Goal: Information Seeking & Learning: Learn about a topic

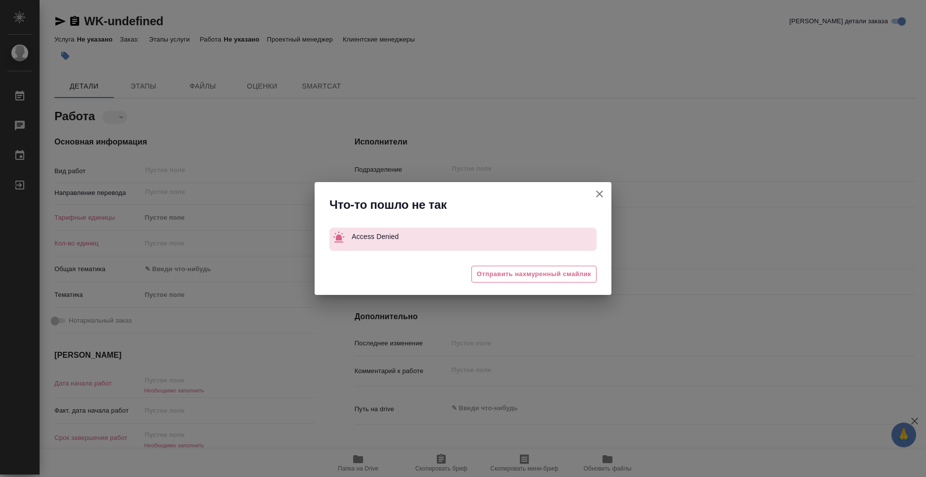
click at [599, 192] on icon "button" at bounding box center [600, 194] width 12 height 12
type textarea "x"
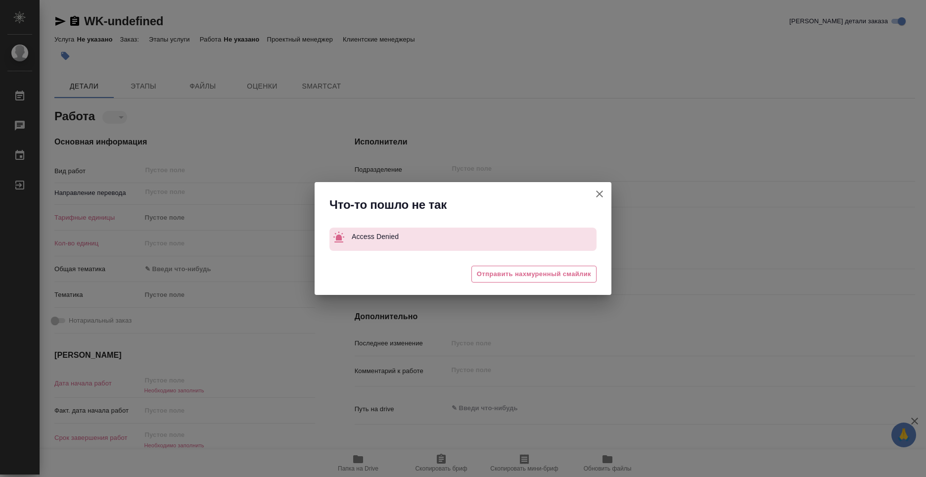
type textarea "x"
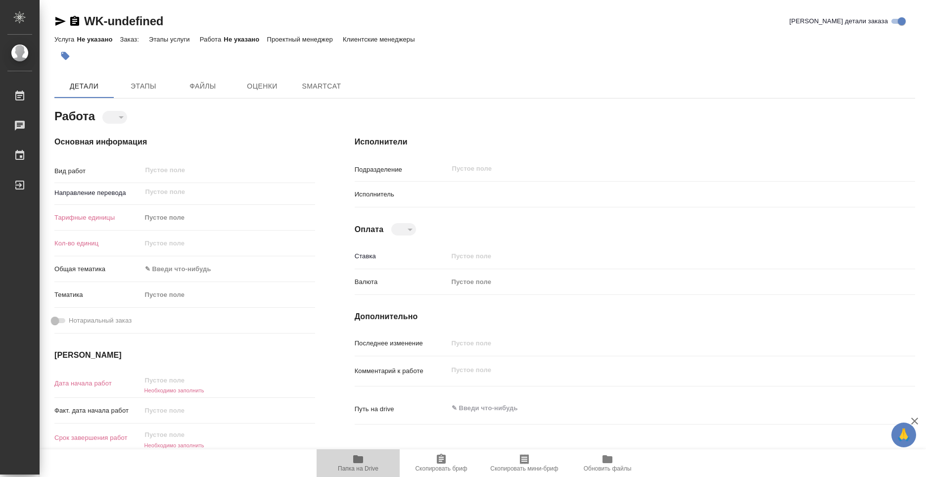
click at [353, 462] on icon "button" at bounding box center [358, 459] width 12 height 12
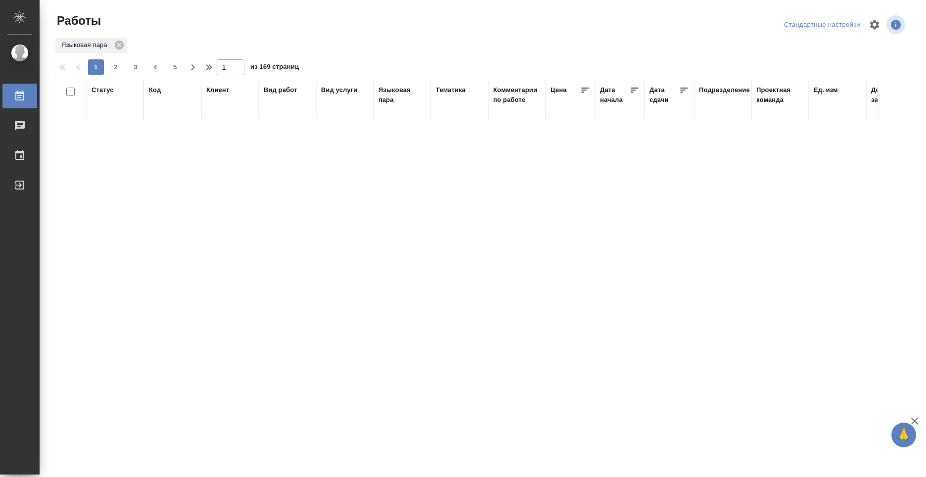
click at [26, 183] on div at bounding box center [28, 185] width 28 height 12
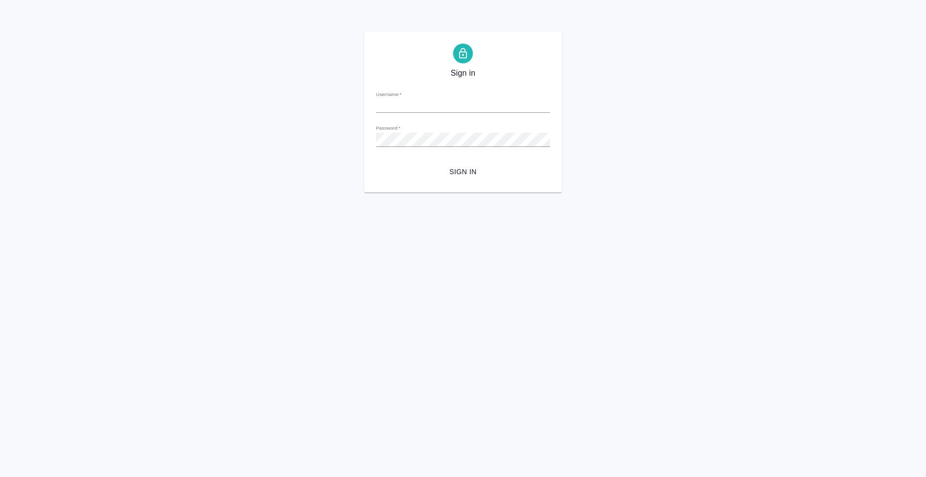
type input "n.kolyshkin@awatera.com"
click at [475, 171] on span "Sign in" at bounding box center [463, 172] width 158 height 12
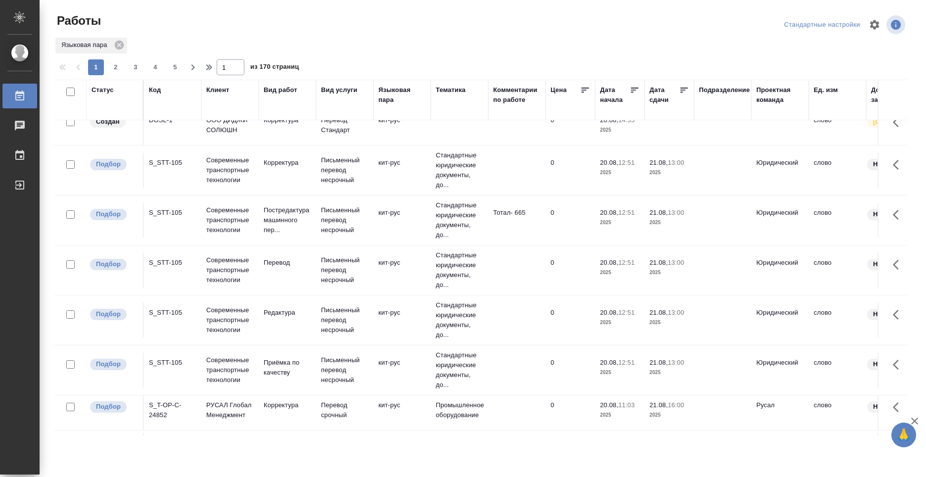
scroll to position [148, 0]
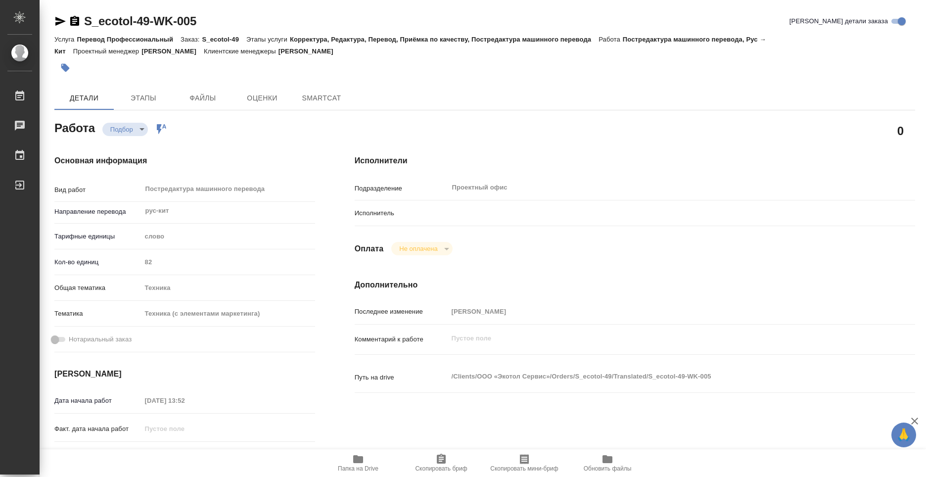
type textarea "x"
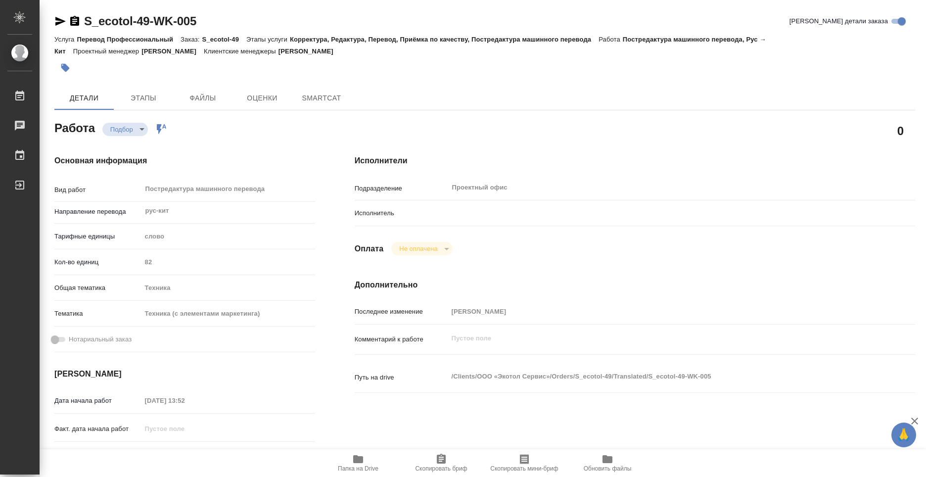
type textarea "x"
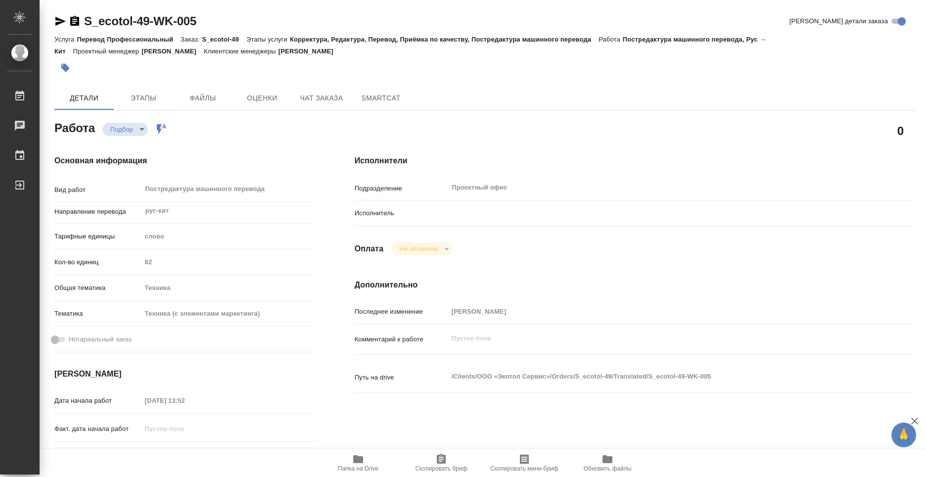
click at [352, 461] on icon "button" at bounding box center [358, 459] width 12 height 12
type textarea "x"
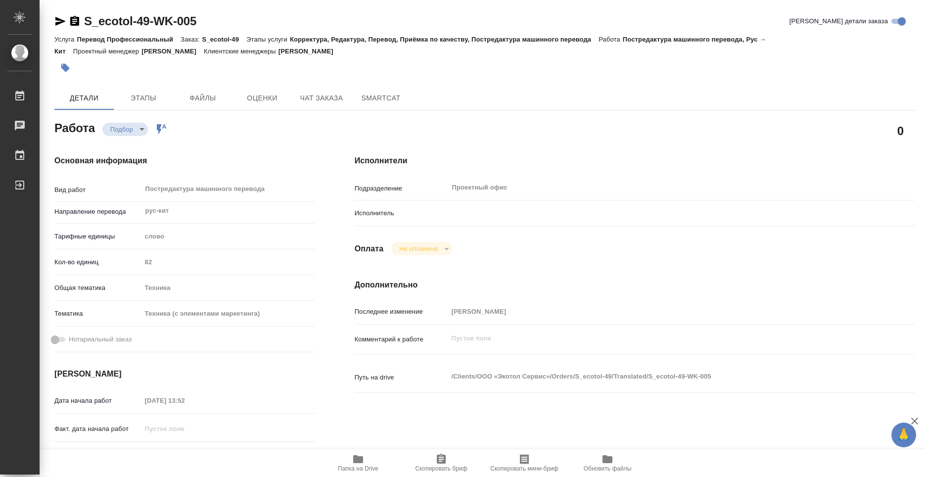
type textarea "x"
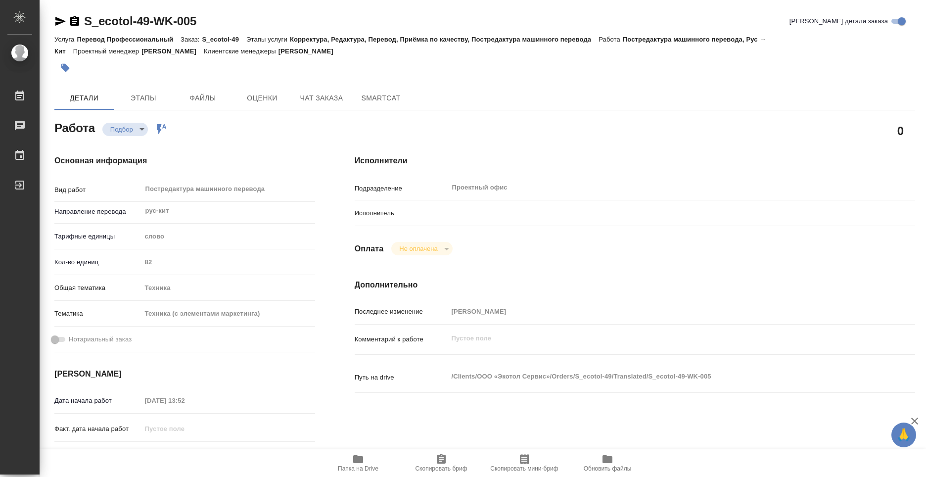
type textarea "x"
click at [160, 97] on span "Этапы" at bounding box center [143, 98] width 47 height 12
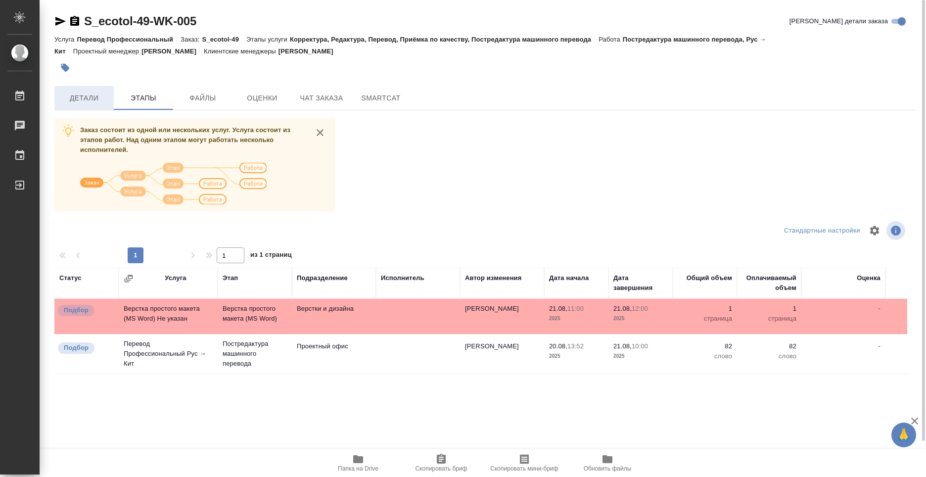
click at [97, 104] on button "Детали" at bounding box center [83, 98] width 59 height 24
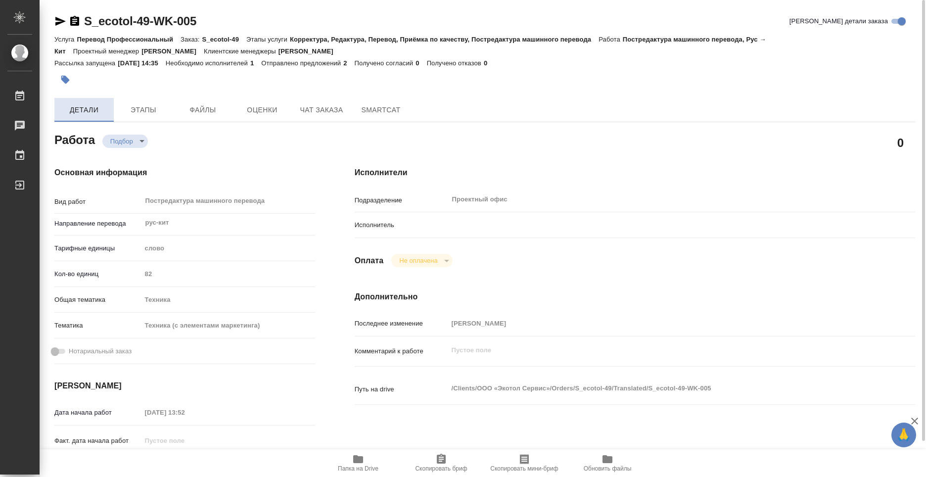
type textarea "x"
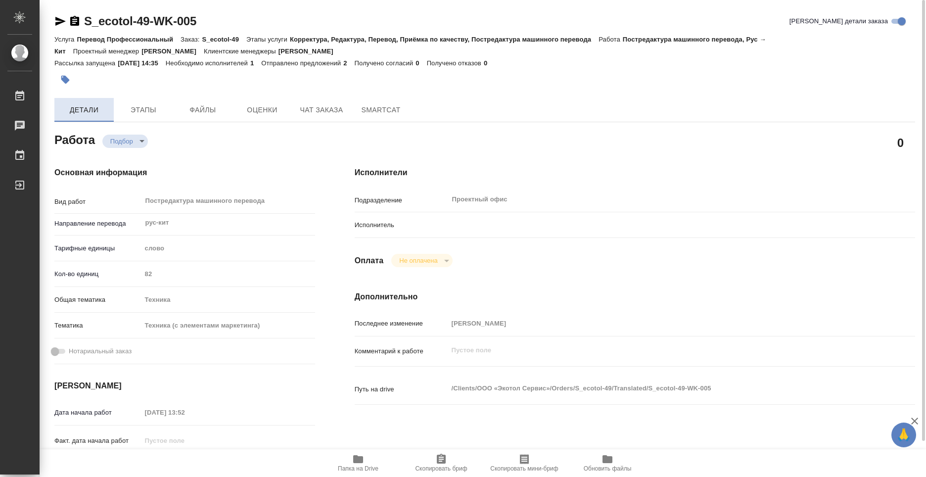
type textarea "x"
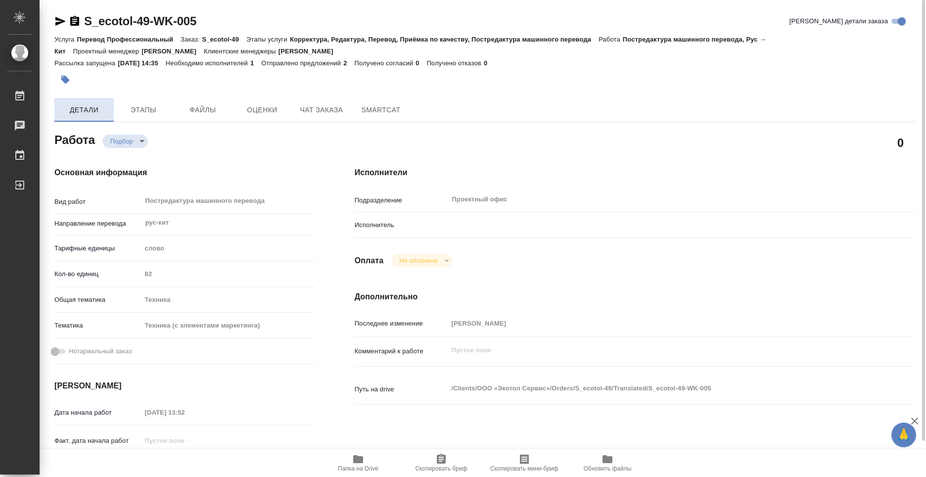
type textarea "x"
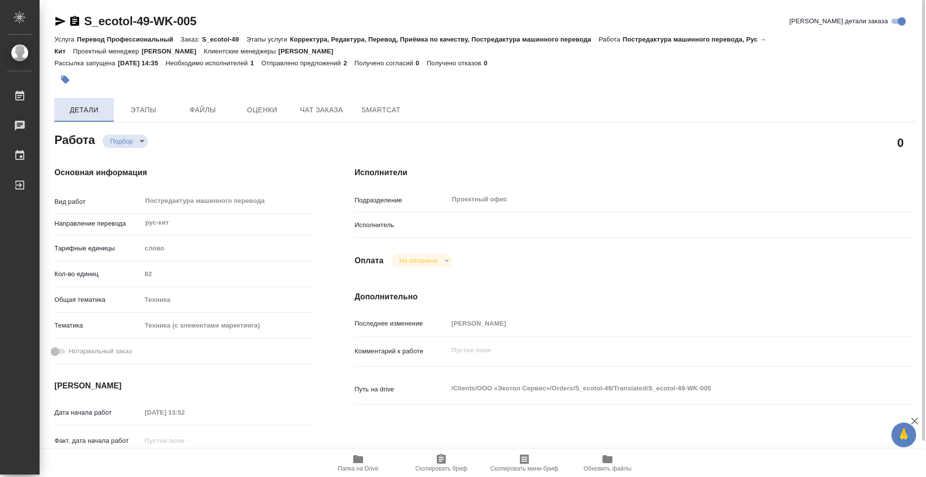
type textarea "x"
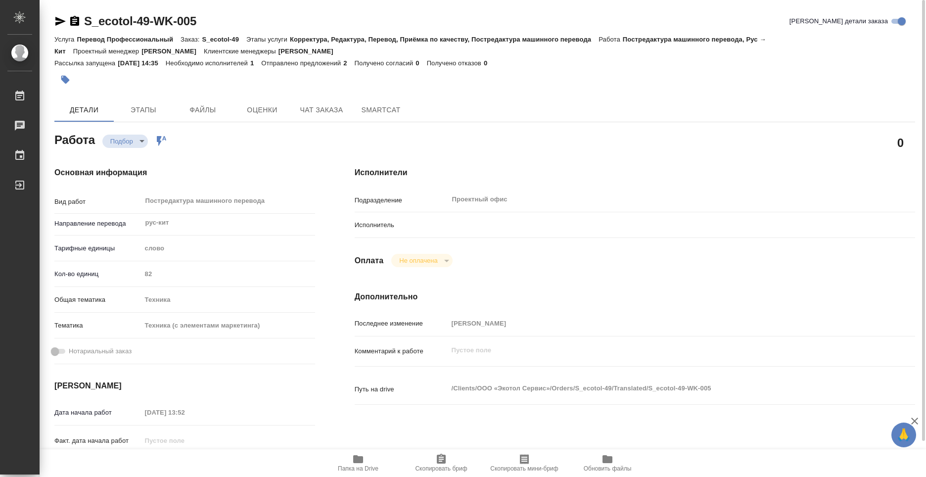
type textarea "x"
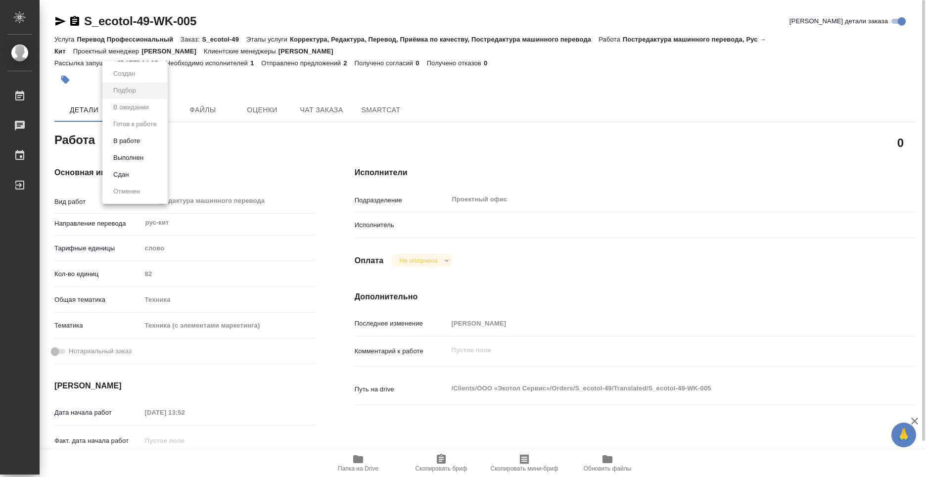
click at [136, 146] on body "🙏 .cls-1 fill:#fff; AWATERA Kolyshkin Nikita Работы 0 Чаты График Выйти S_ecoto…" at bounding box center [463, 238] width 926 height 477
click at [235, 152] on div at bounding box center [463, 238] width 926 height 477
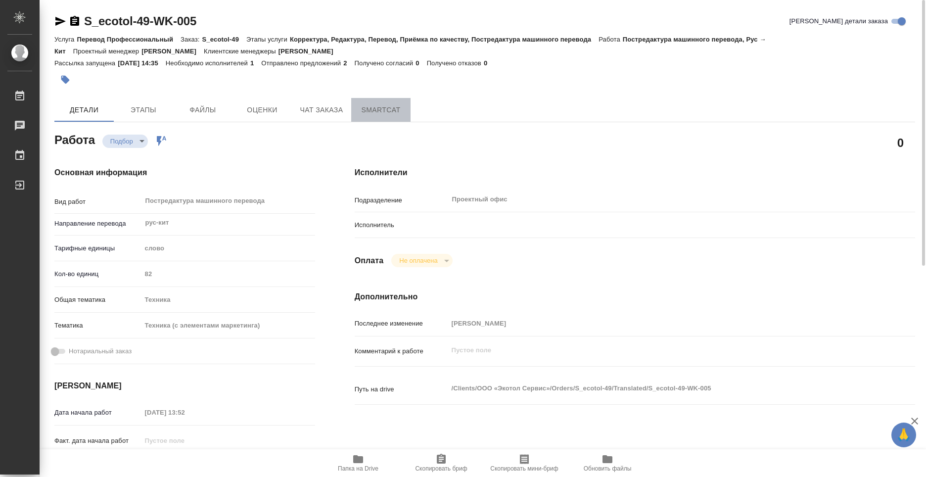
click at [376, 104] on span "SmartCat" at bounding box center [380, 110] width 47 height 12
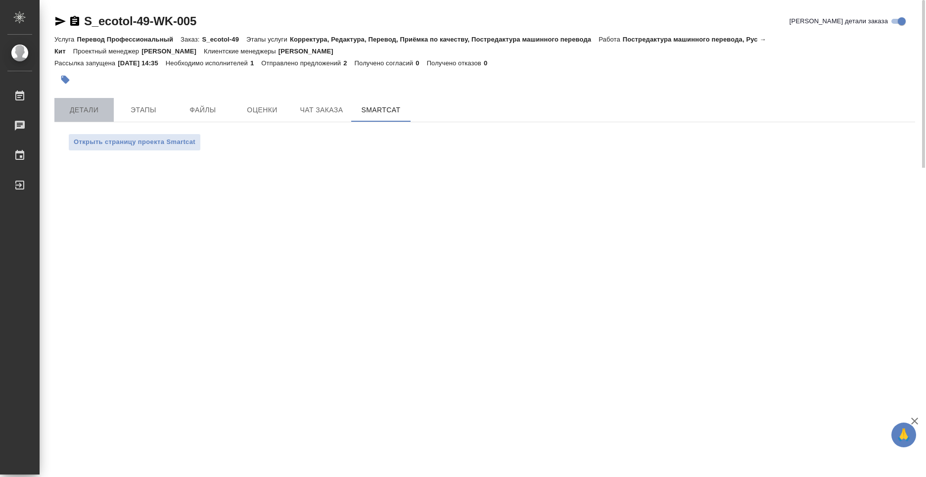
click at [104, 112] on span "Детали" at bounding box center [83, 110] width 47 height 12
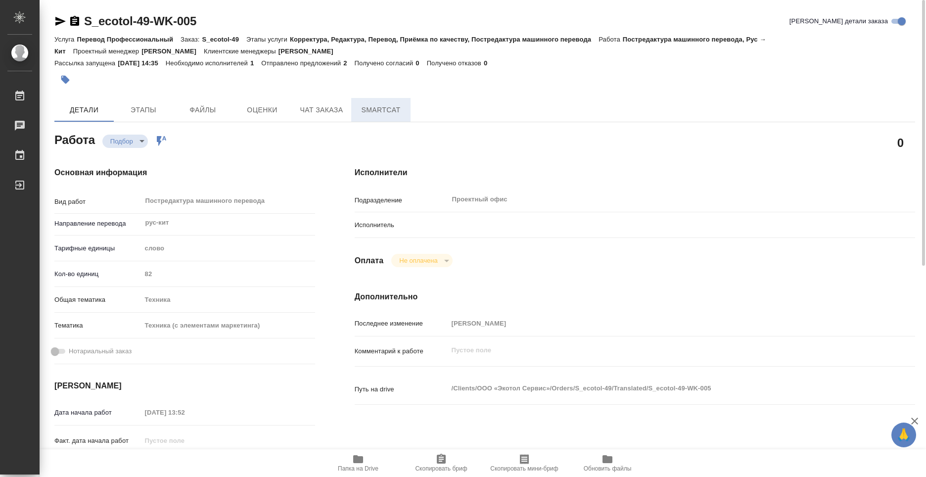
click at [384, 121] on button "SmartCat" at bounding box center [380, 110] width 59 height 24
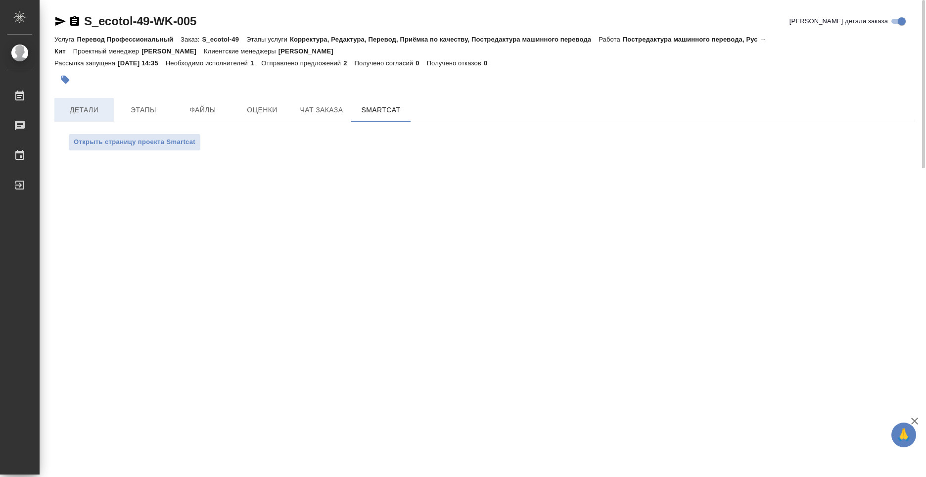
click at [107, 104] on span "Детали" at bounding box center [83, 110] width 47 height 12
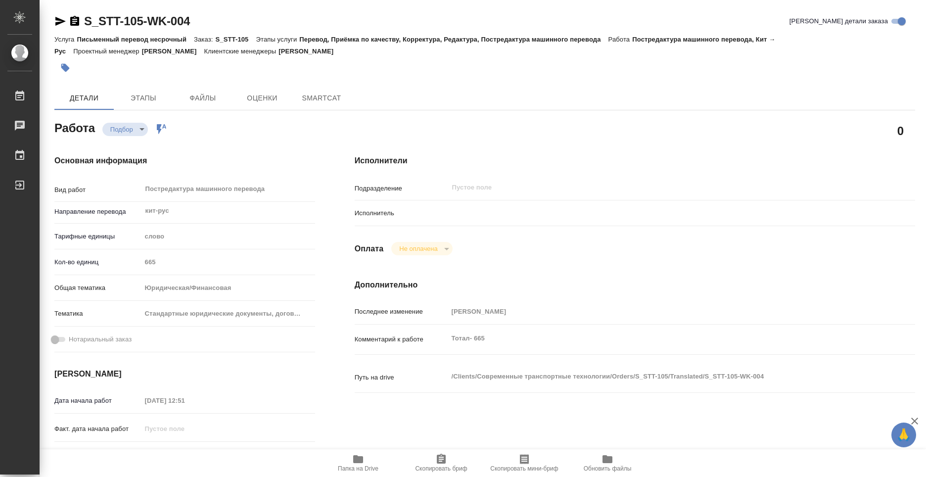
type textarea "x"
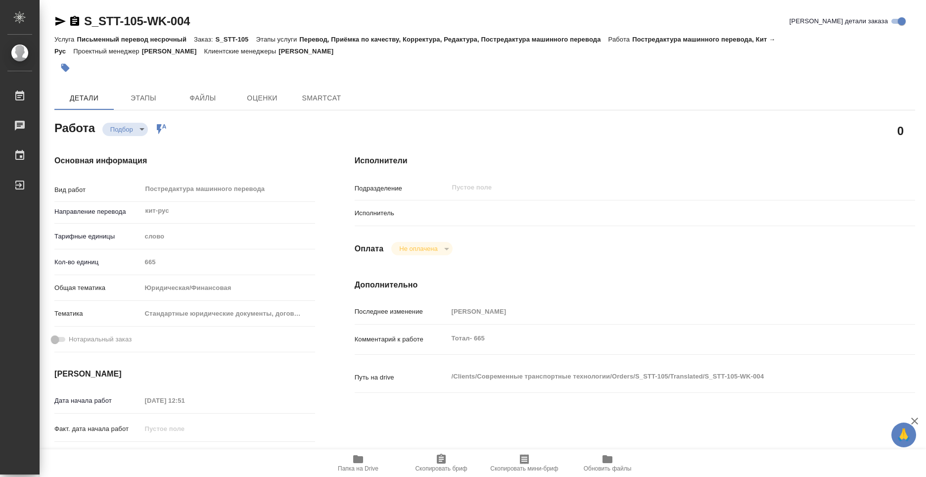
type textarea "x"
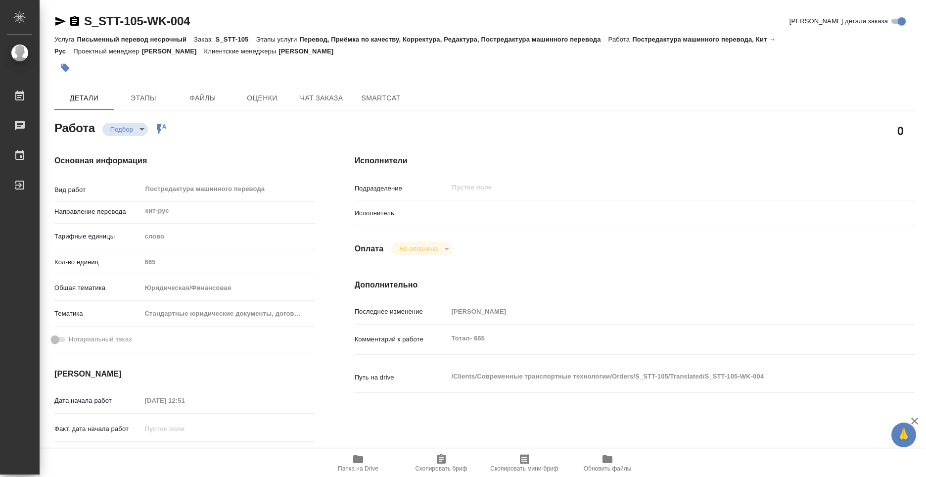
type textarea "x"
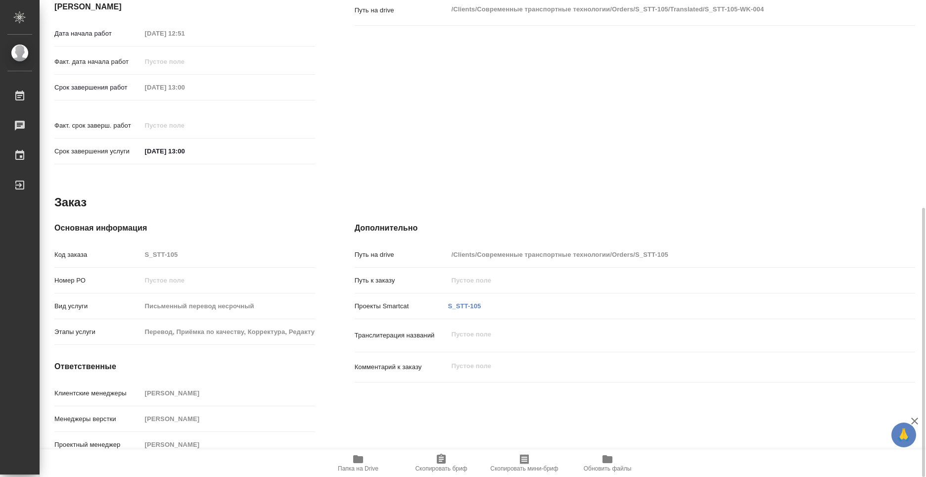
type textarea "x"
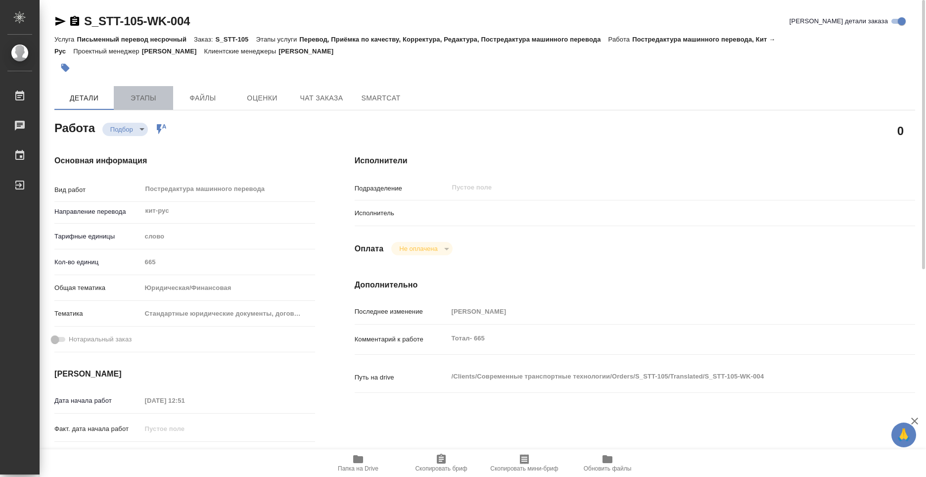
click at [150, 91] on button "Этапы" at bounding box center [143, 98] width 59 height 24
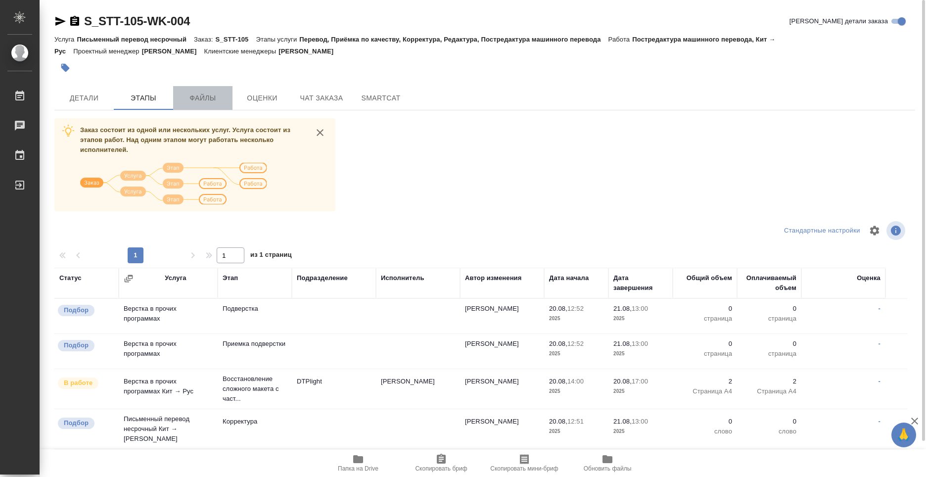
click at [210, 108] on button "Файлы" at bounding box center [202, 98] width 59 height 24
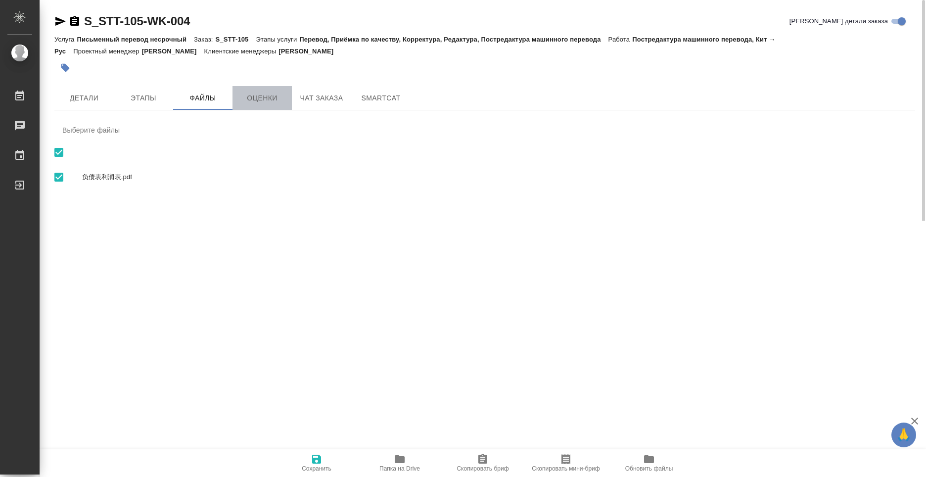
click at [253, 98] on span "Оценки" at bounding box center [261, 98] width 47 height 12
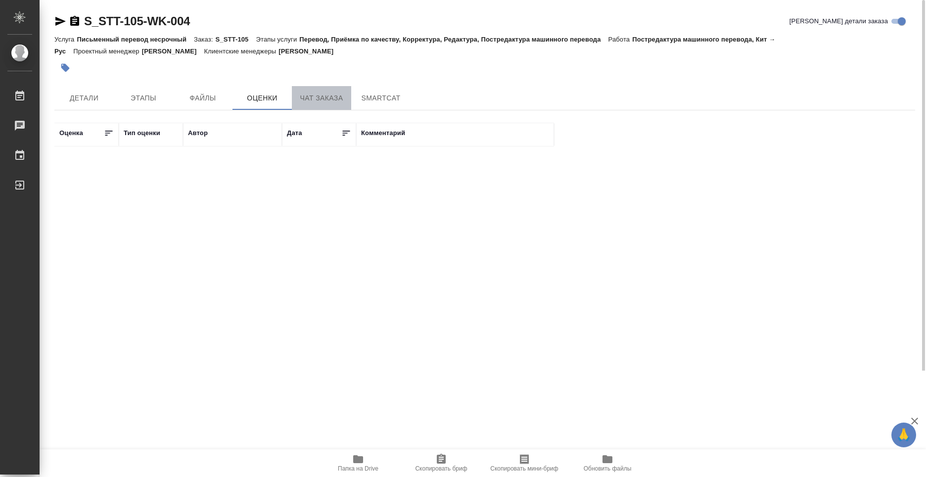
click at [300, 99] on span "Чат заказа" at bounding box center [321, 98] width 47 height 12
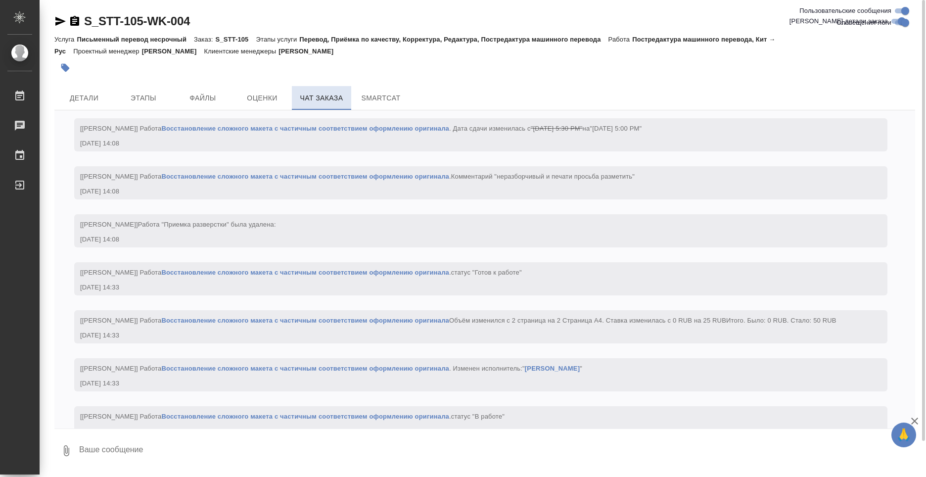
scroll to position [1513, 0]
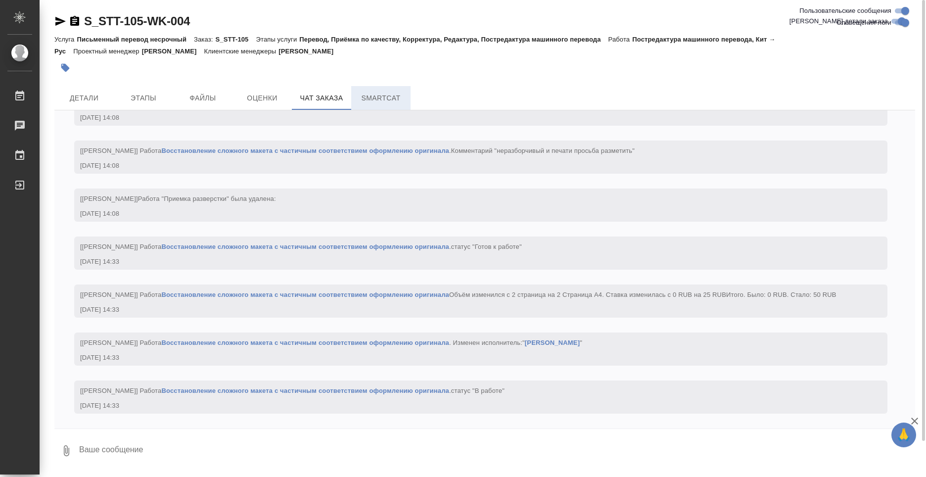
click at [360, 94] on span "SmartCat" at bounding box center [380, 98] width 47 height 12
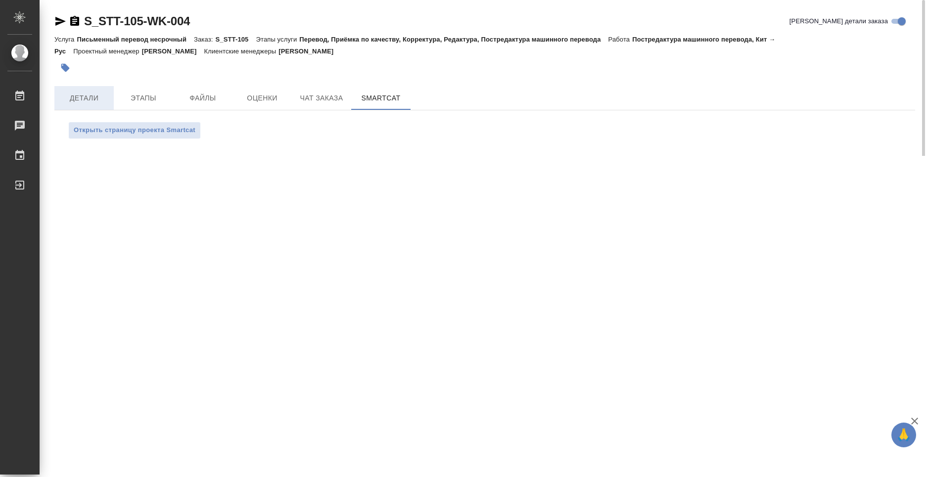
click at [98, 92] on span "Детали" at bounding box center [83, 98] width 47 height 12
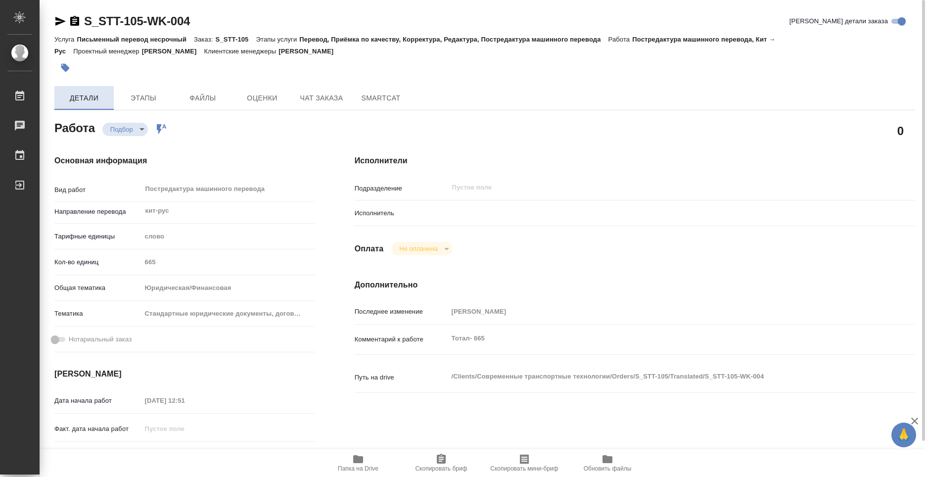
type textarea "x"
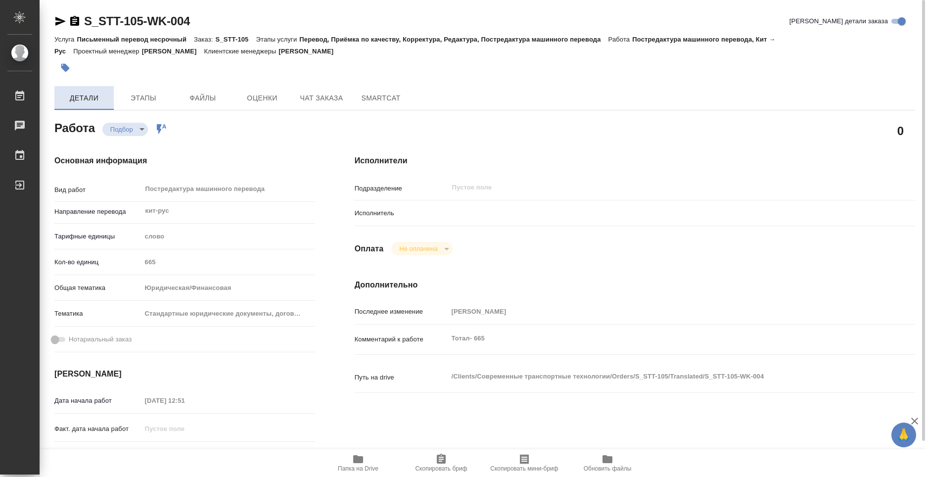
type textarea "x"
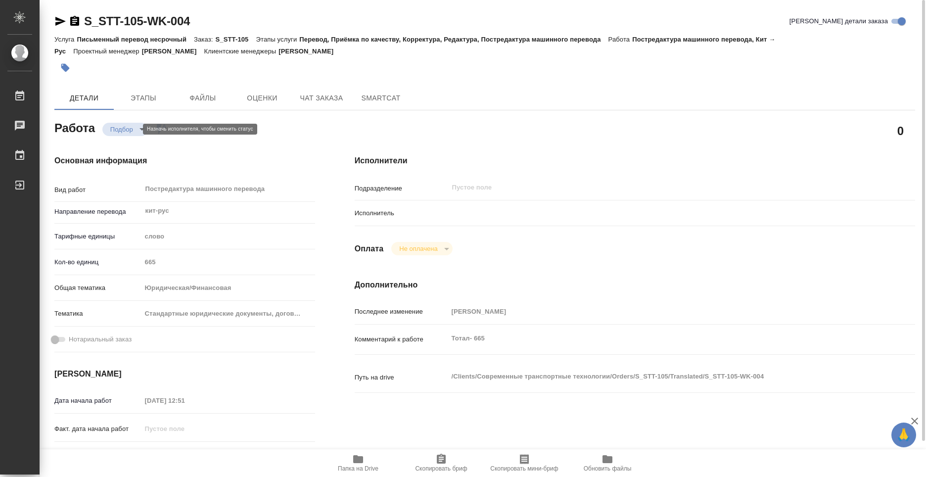
type textarea "x"
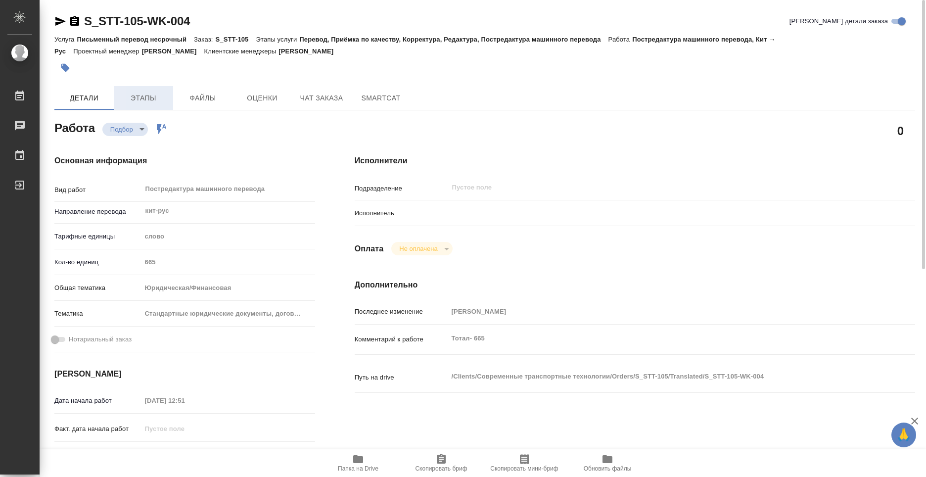
click at [146, 104] on button "Этапы" at bounding box center [143, 98] width 59 height 24
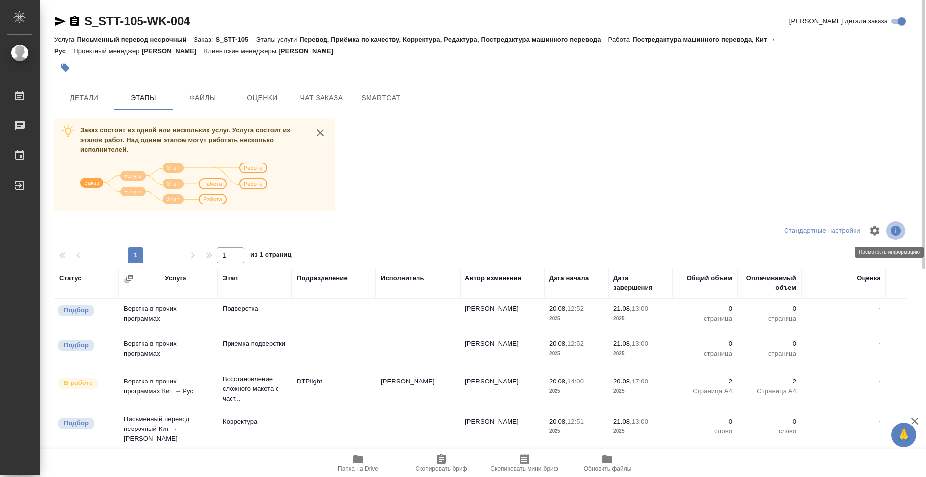
click at [891, 231] on icon "button" at bounding box center [896, 231] width 10 height 10
click at [876, 234] on icon "button" at bounding box center [874, 230] width 9 height 9
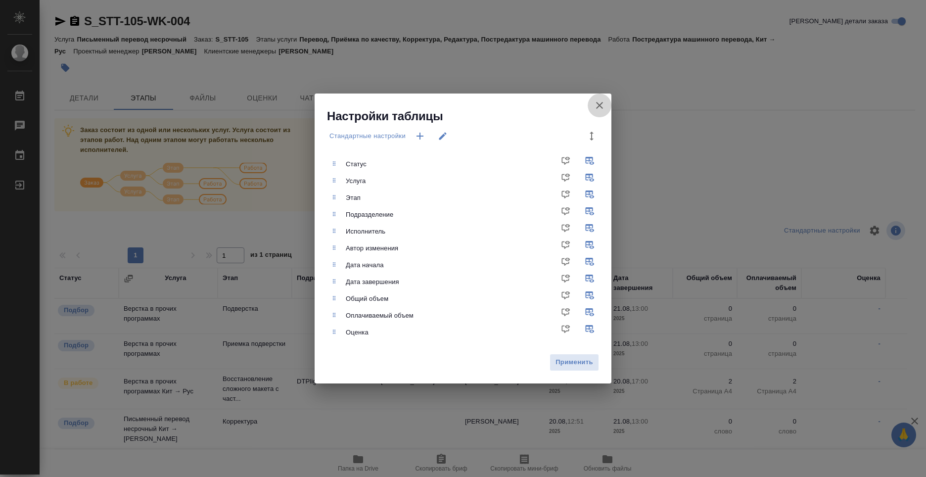
click at [605, 108] on icon "button" at bounding box center [600, 105] width 12 height 12
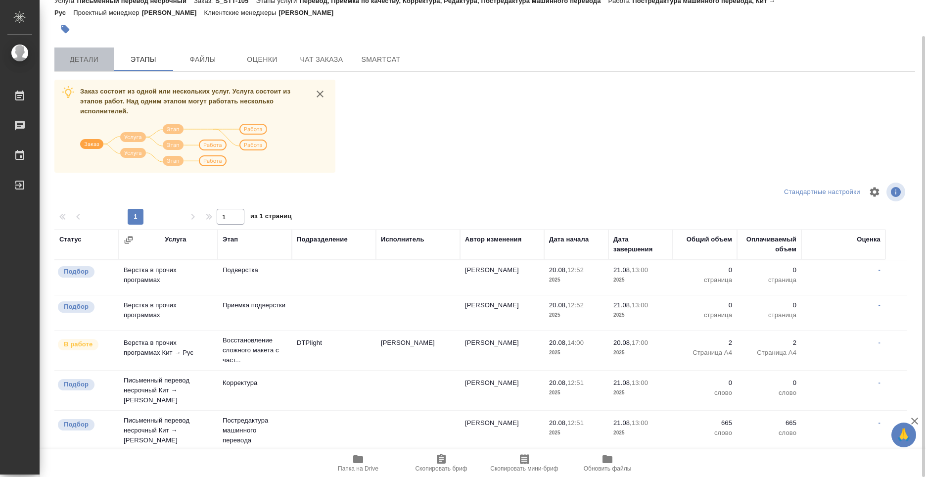
click at [68, 62] on span "Детали" at bounding box center [83, 59] width 47 height 12
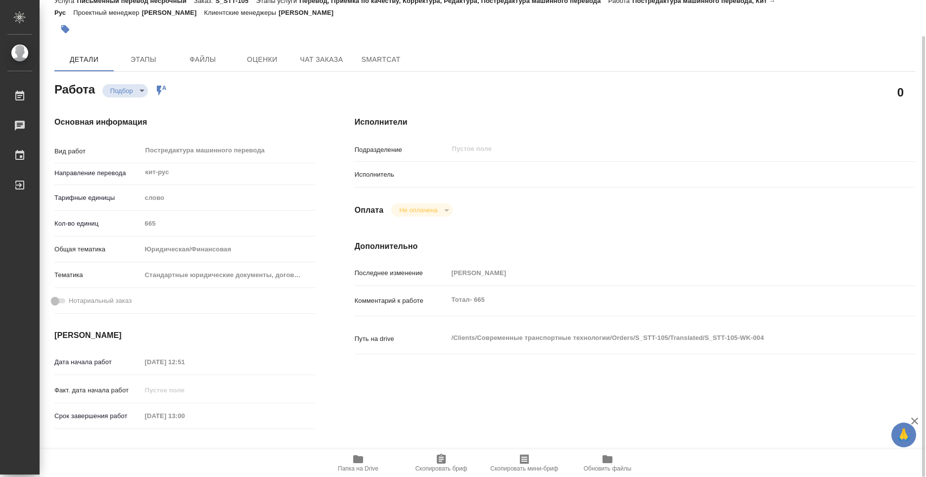
type textarea "x"
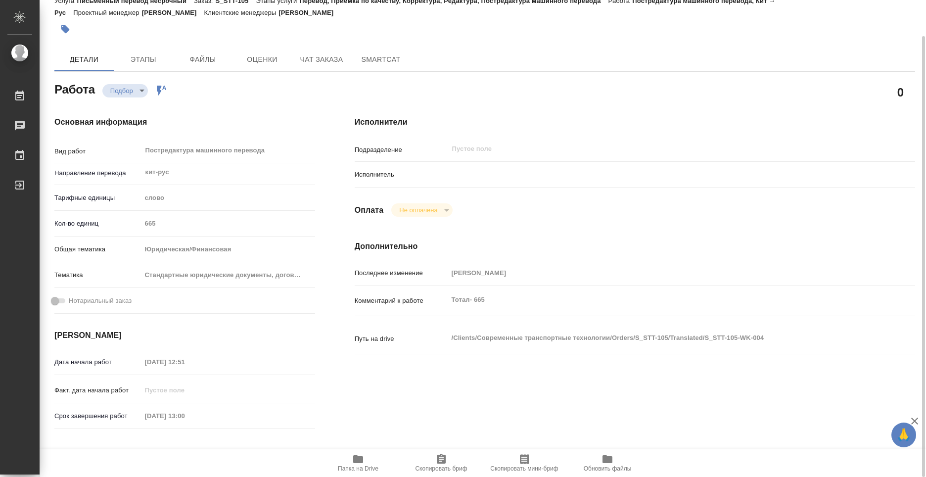
type textarea "x"
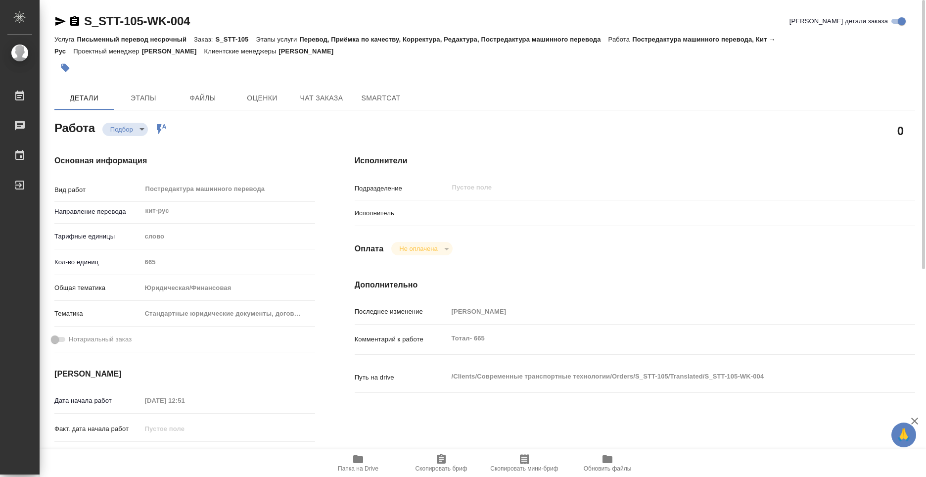
type textarea "x"
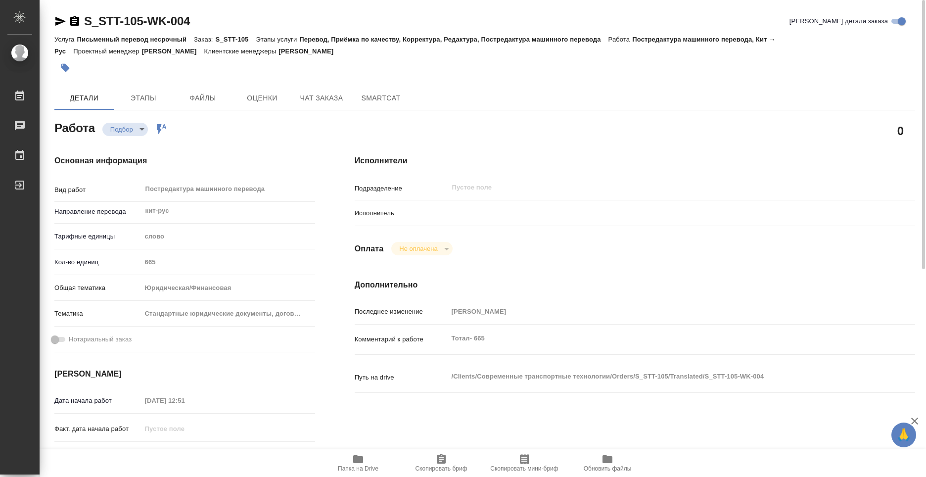
type textarea "x"
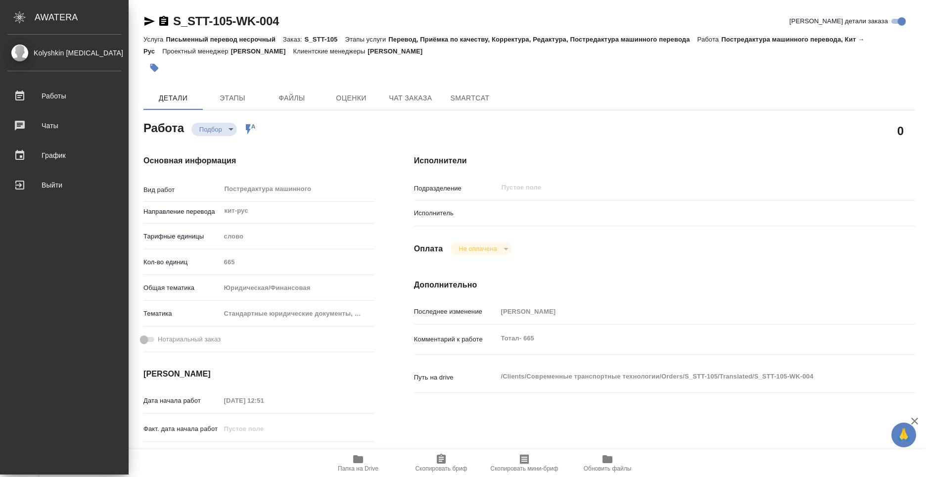
type textarea "x"
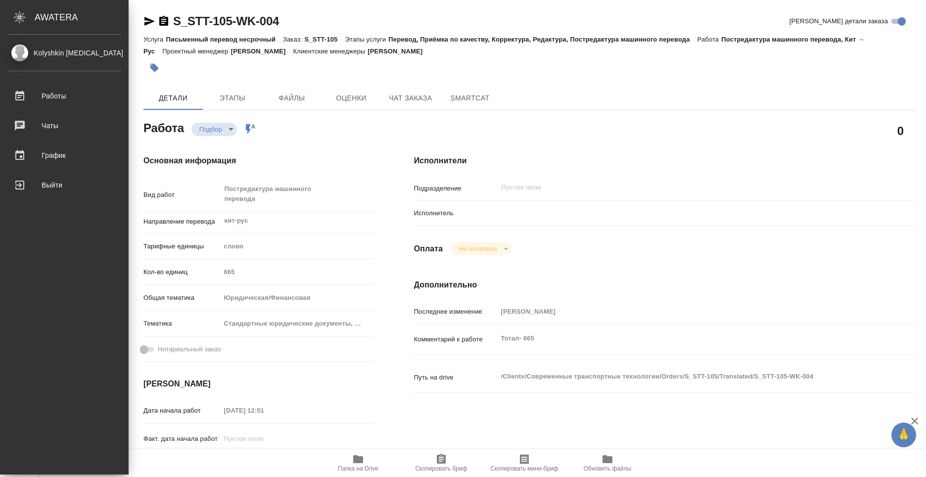
type textarea "x"
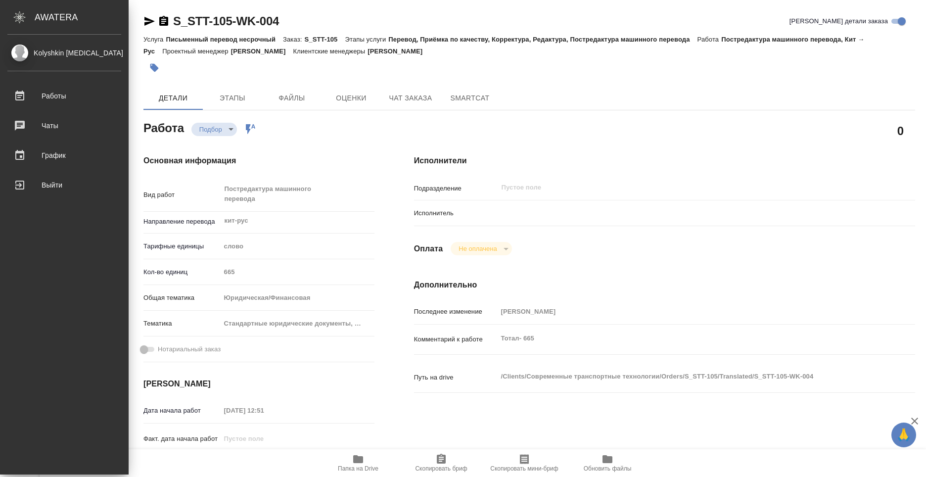
type textarea "x"
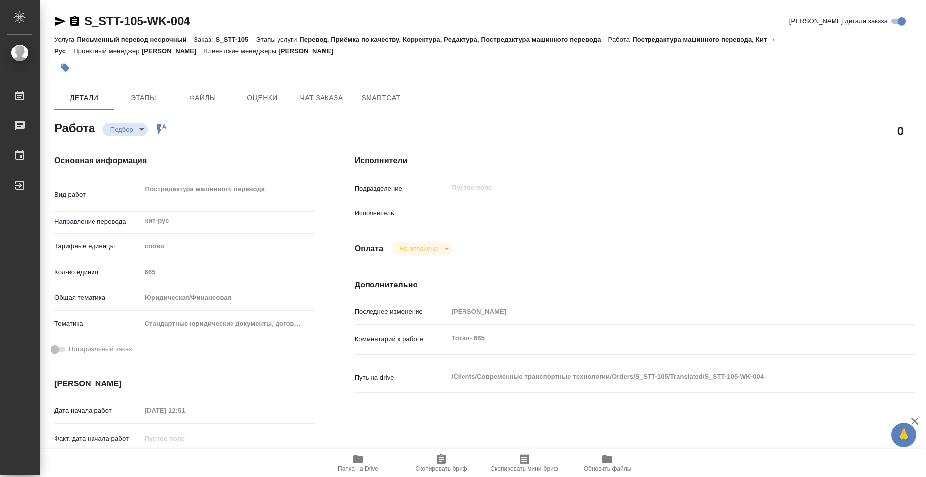
type textarea "x"
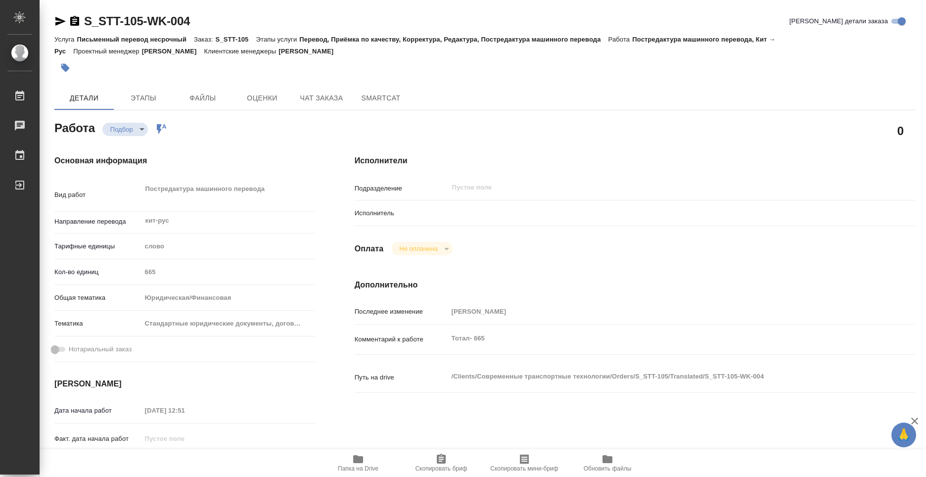
type textarea "x"
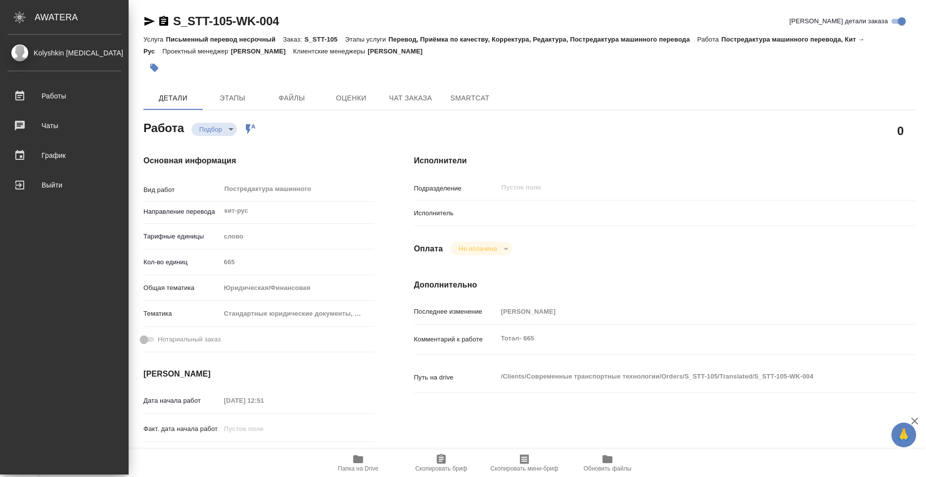
type textarea "x"
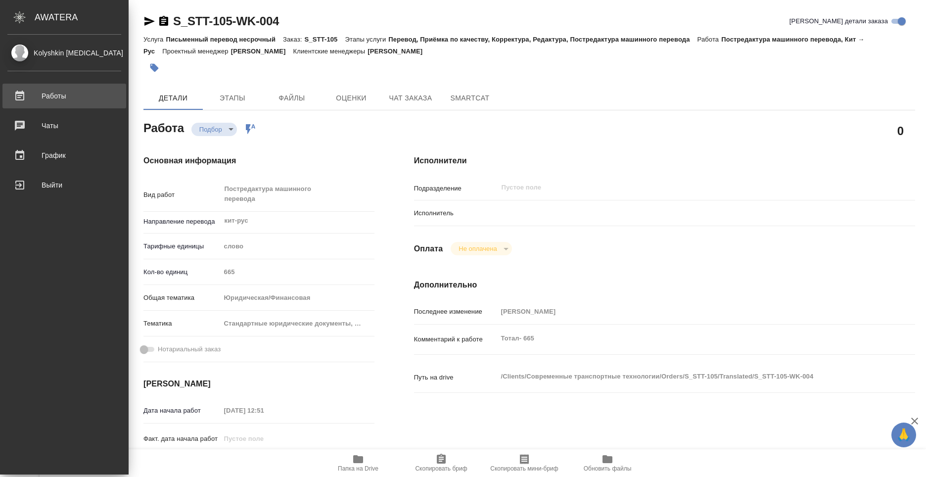
type textarea "x"
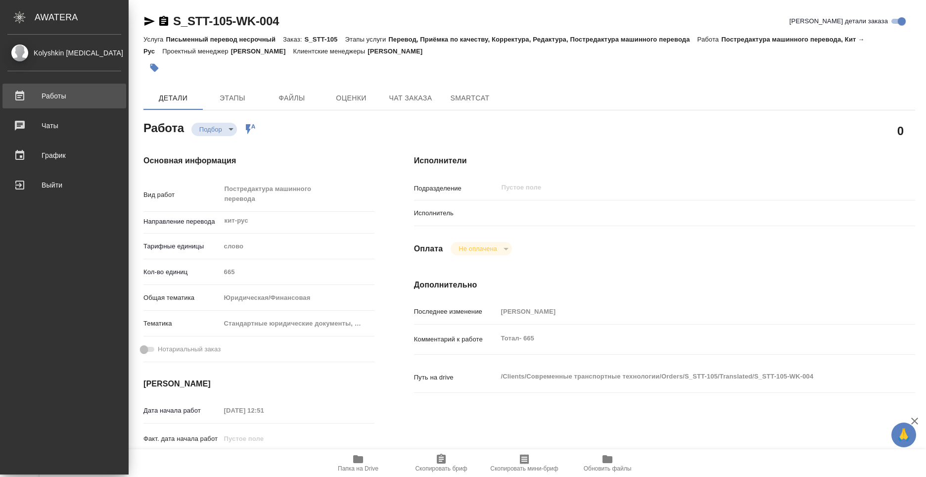
click at [68, 98] on div "Работы" at bounding box center [64, 96] width 114 height 15
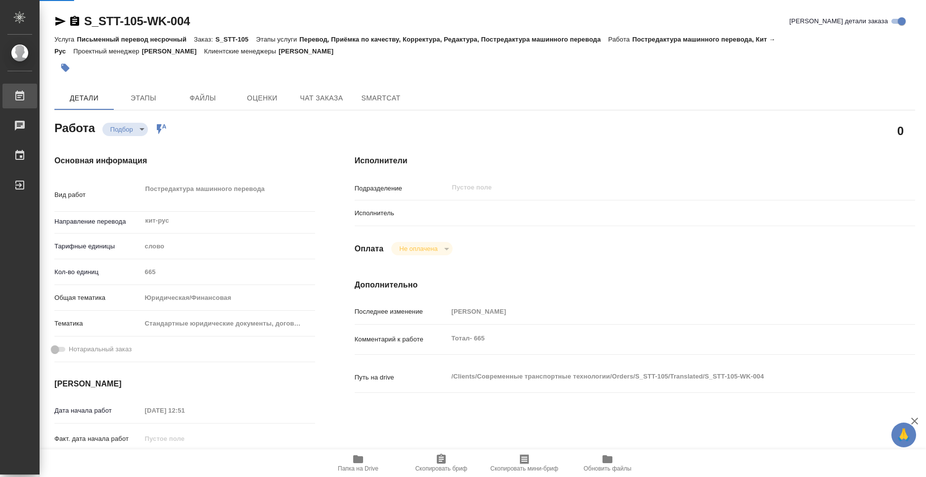
type textarea "x"
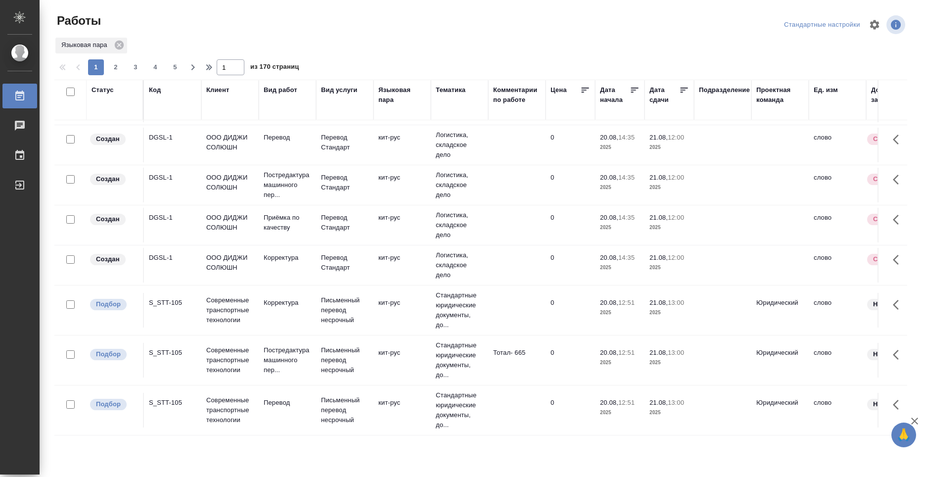
scroll to position [99, 0]
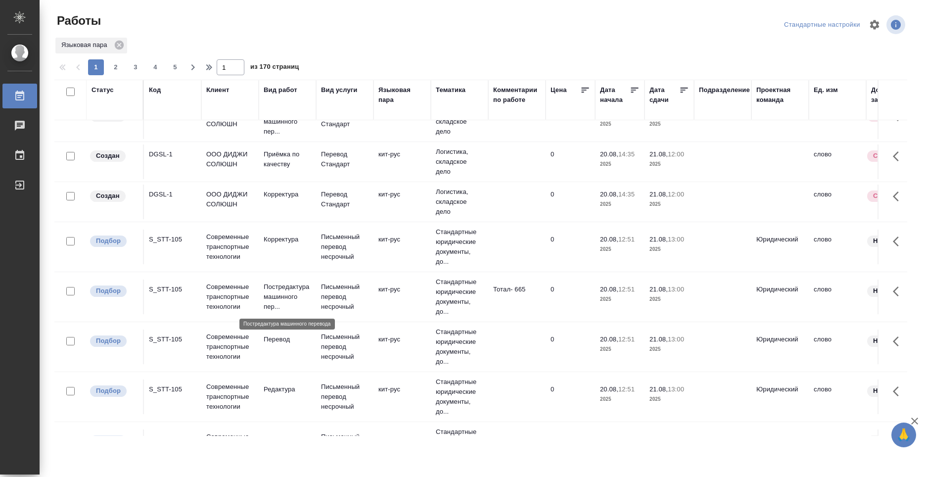
click at [280, 293] on p "Постредактура машинного пер..." at bounding box center [287, 297] width 47 height 30
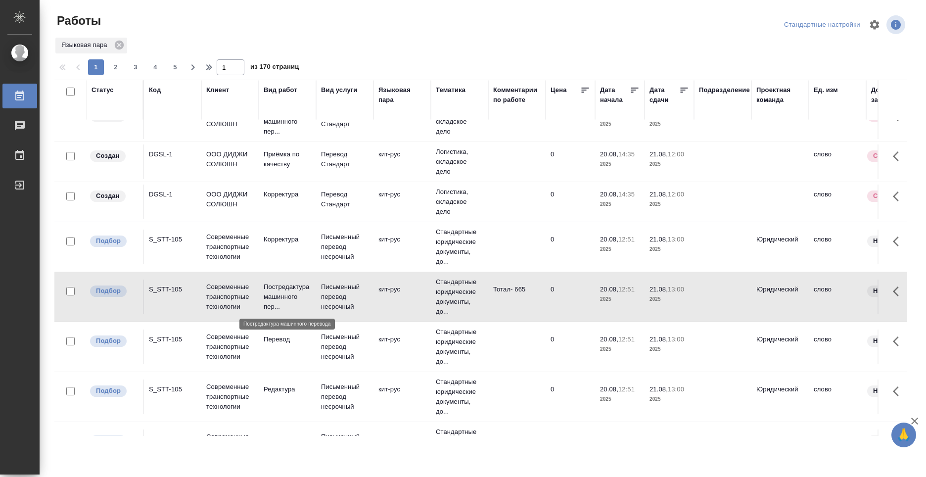
click at [267, 284] on p "Постредактура машинного пер..." at bounding box center [287, 297] width 47 height 30
click at [223, 284] on p "Современные транспортные технологии" at bounding box center [229, 297] width 47 height 30
click at [159, 39] on div "S_STT-105" at bounding box center [172, 34] width 47 height 10
click at [160, 39] on div "S_STT-105" at bounding box center [172, 34] width 47 height 10
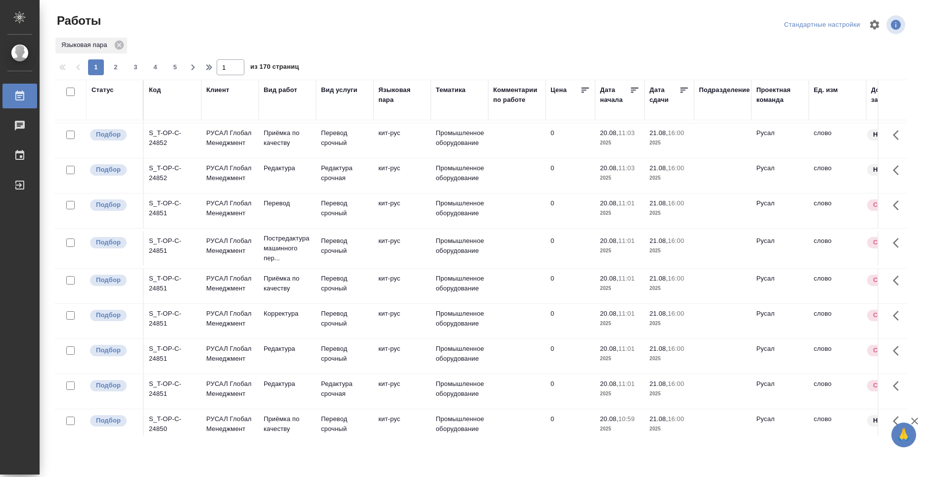
scroll to position [684, 0]
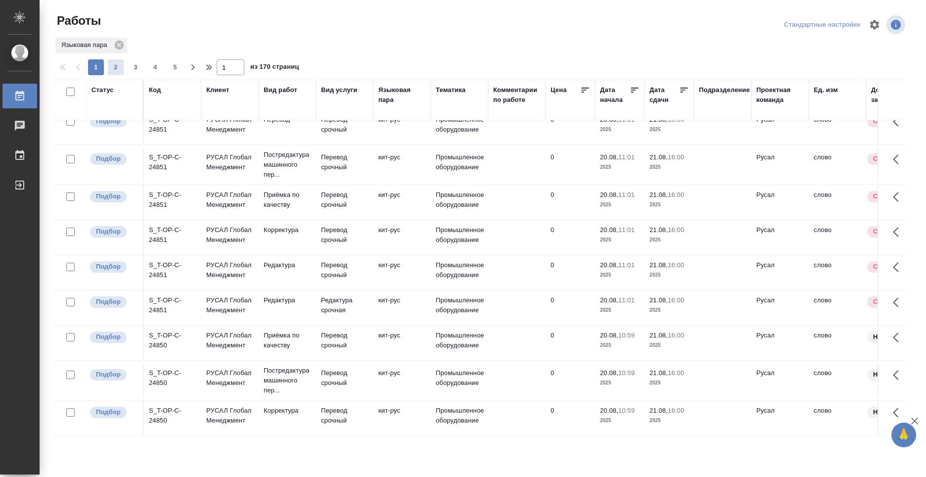
click at [118, 67] on span "2" at bounding box center [116, 67] width 16 height 10
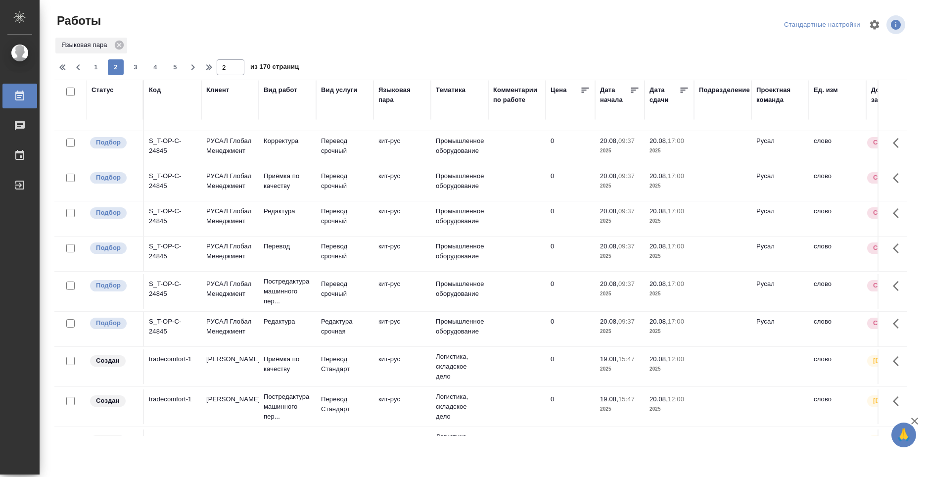
scroll to position [297, 0]
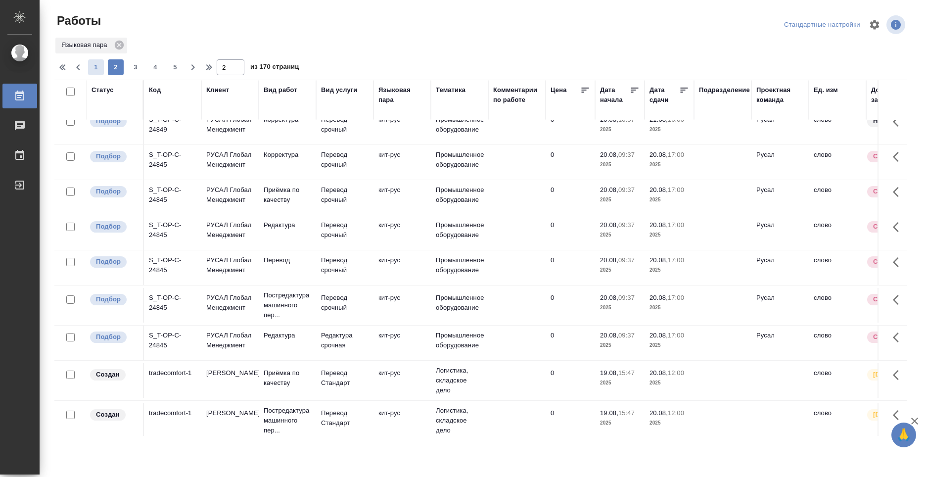
click at [97, 63] on span "1" at bounding box center [96, 67] width 16 height 10
type input "1"
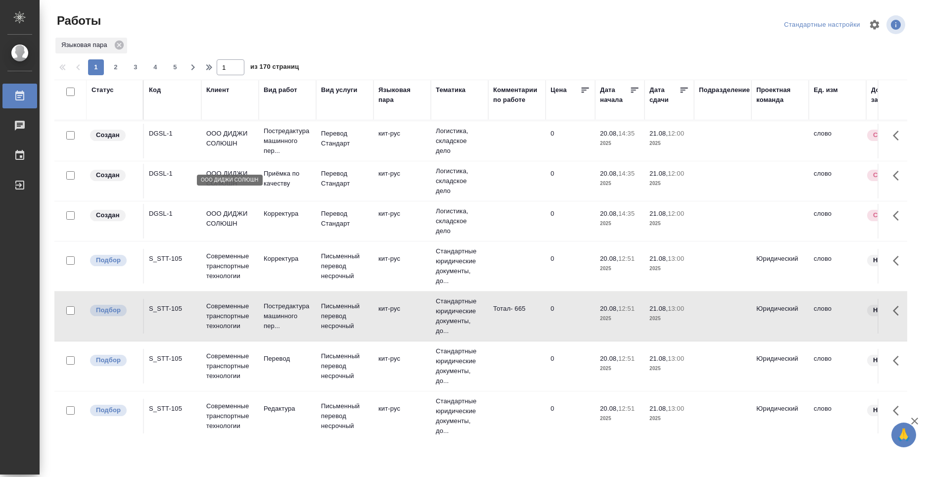
scroll to position [0, 0]
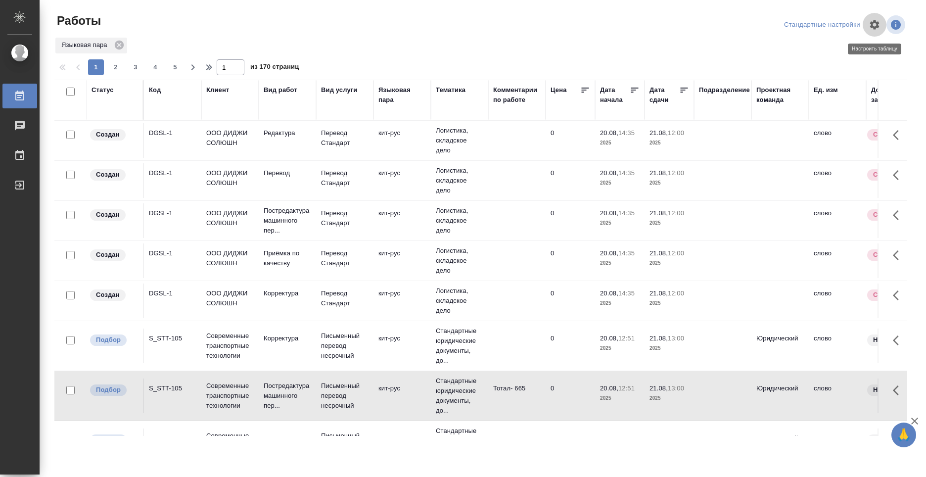
click at [875, 26] on icon "button" at bounding box center [875, 25] width 12 height 12
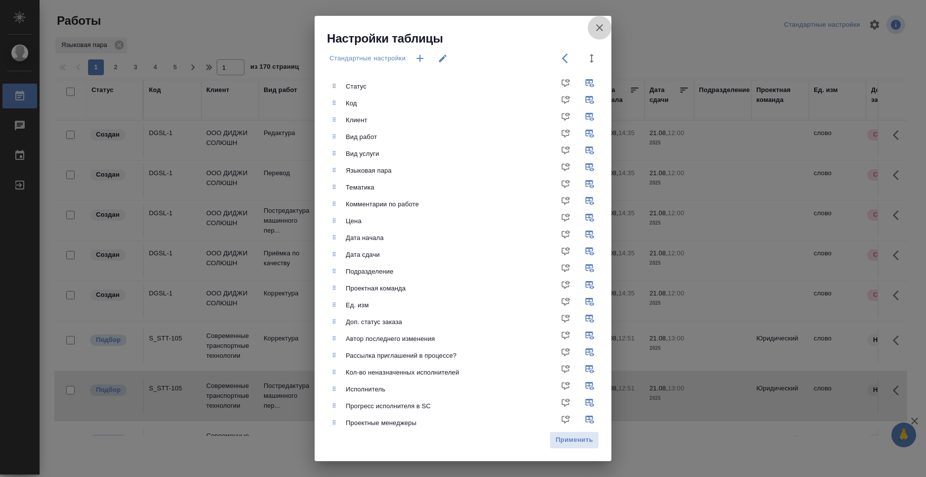
click at [607, 25] on button "button" at bounding box center [600, 28] width 24 height 24
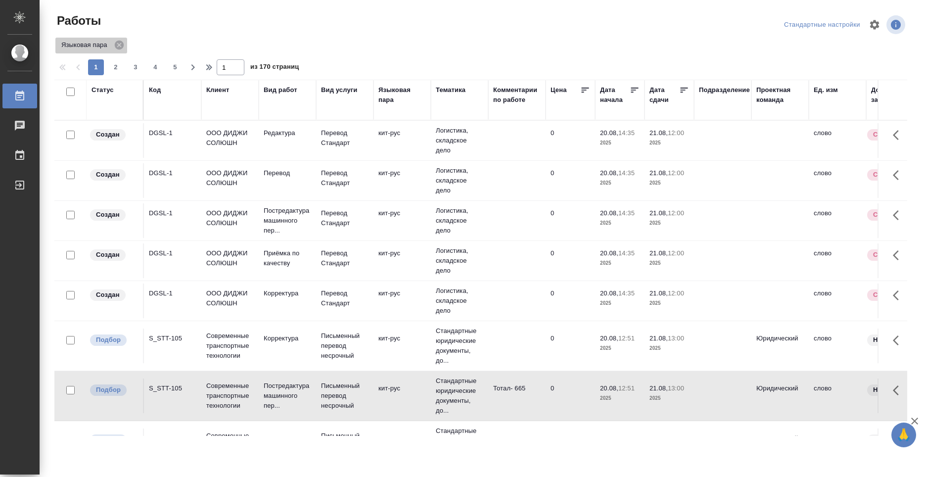
click at [84, 47] on p "Языковая пара" at bounding box center [85, 45] width 49 height 10
click at [874, 22] on icon "button" at bounding box center [874, 24] width 9 height 9
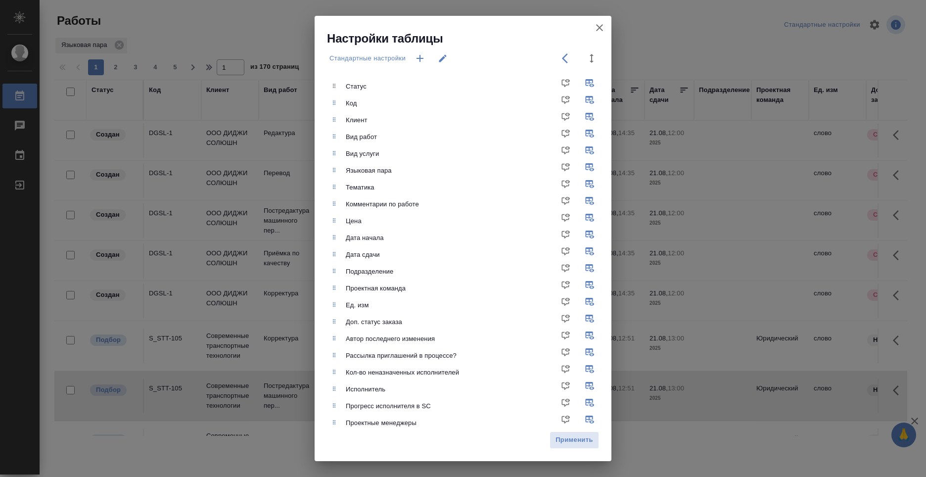
click at [599, 27] on icon "button" at bounding box center [599, 27] width 7 height 7
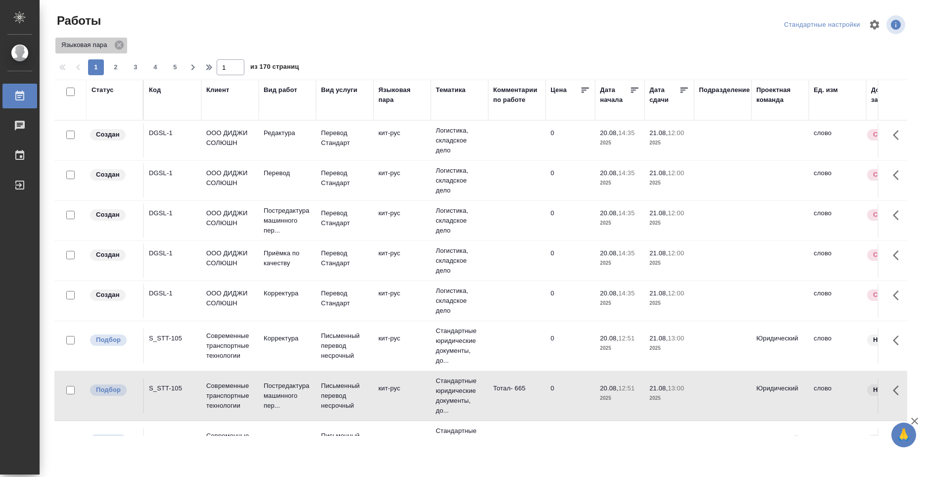
click at [93, 46] on p "Языковая пара" at bounding box center [85, 45] width 49 height 10
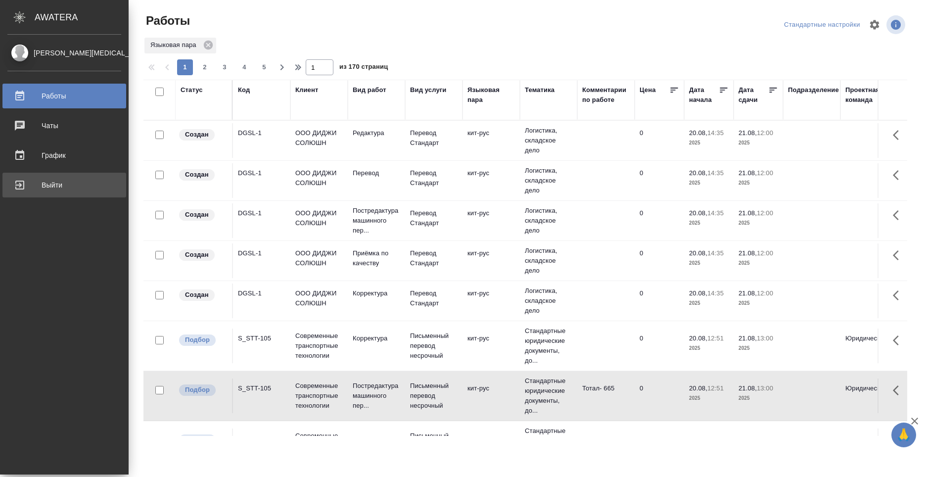
click at [25, 181] on div "Выйти" at bounding box center [64, 185] width 114 height 15
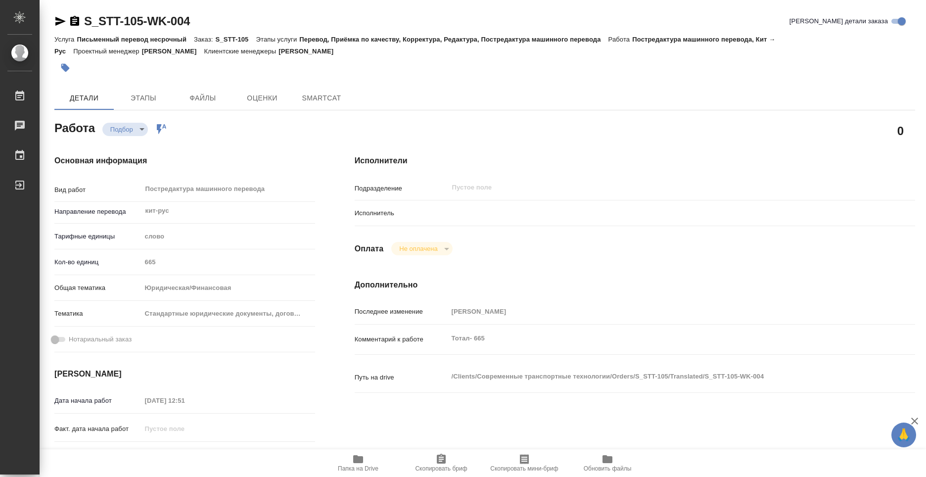
type textarea "x"
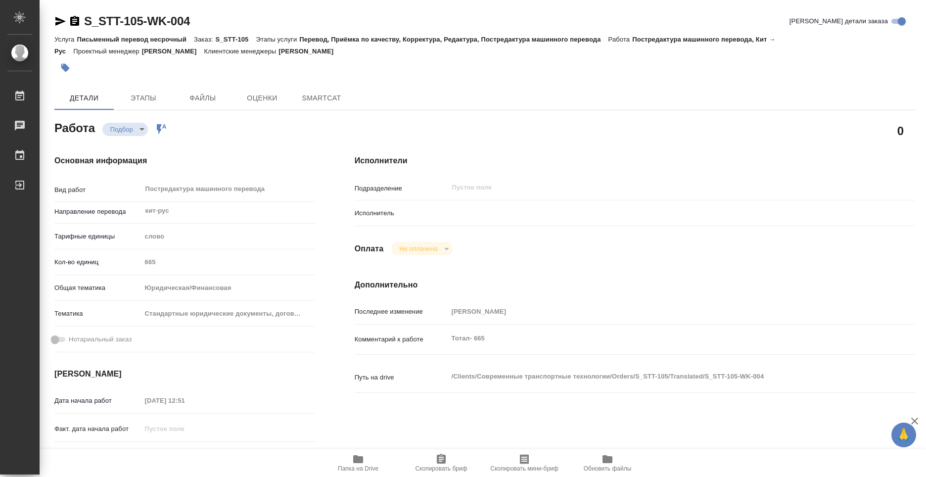
type textarea "x"
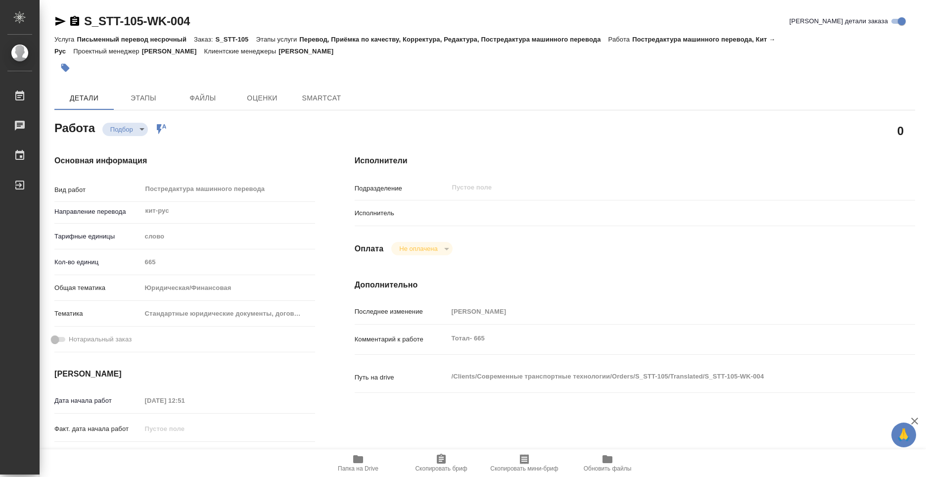
type textarea "x"
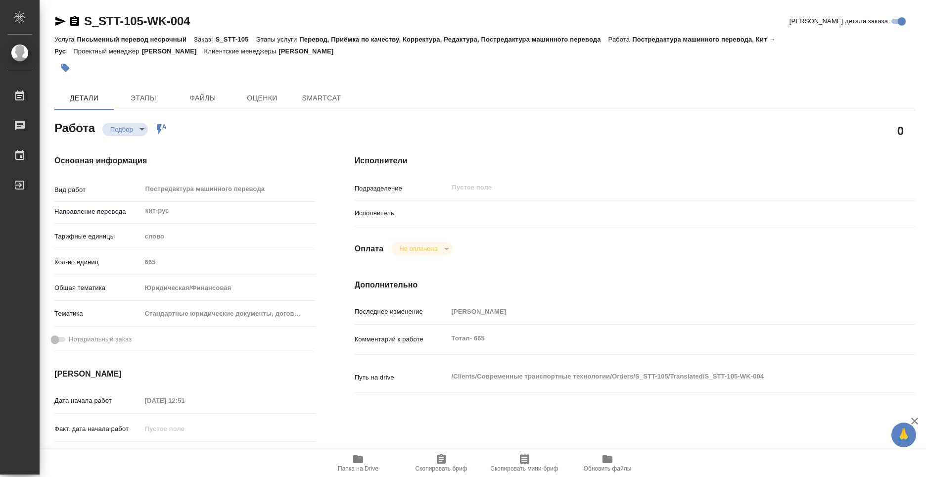
type textarea "x"
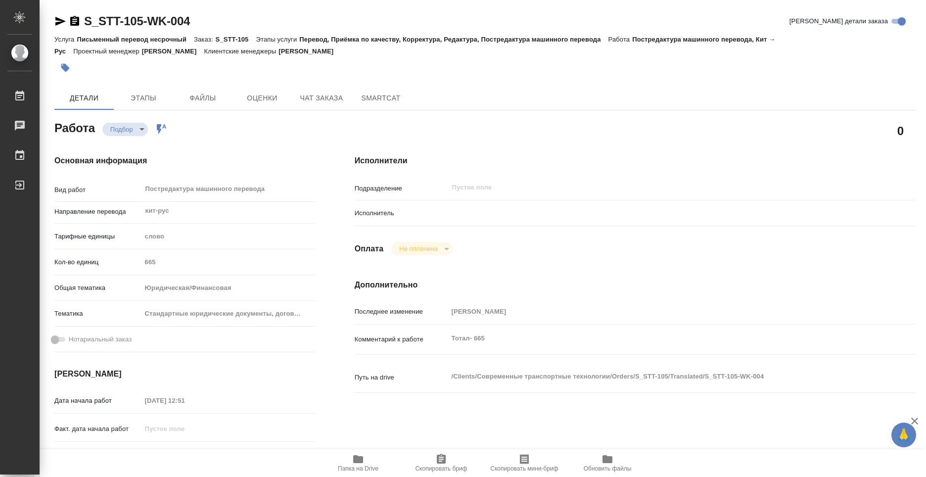
type textarea "x"
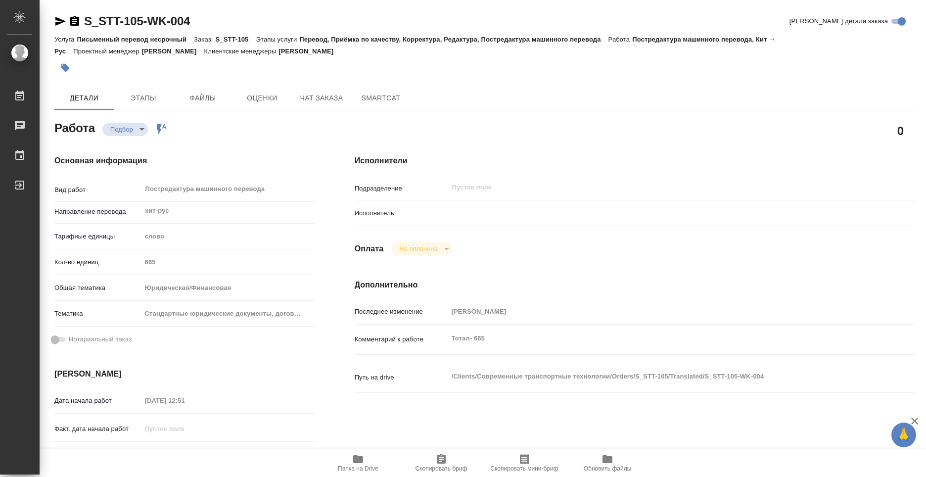
type textarea "x"
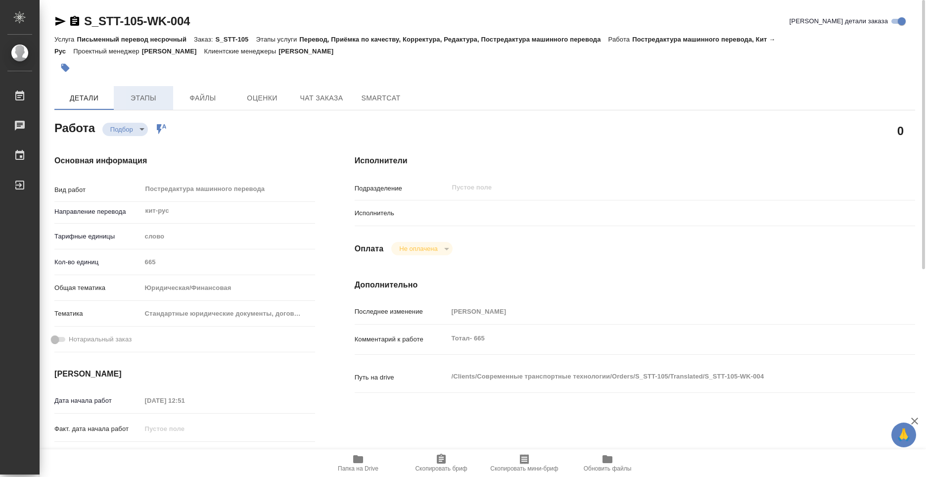
click at [152, 101] on span "Этапы" at bounding box center [143, 98] width 47 height 12
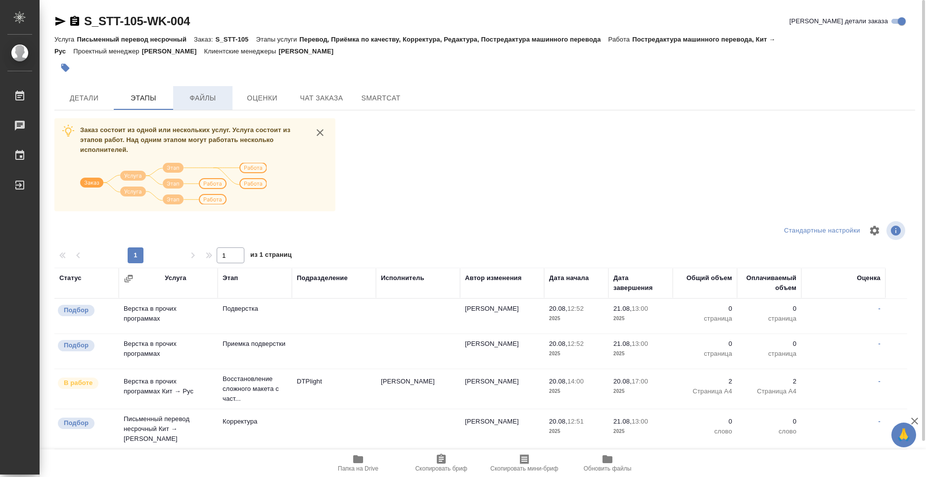
click at [227, 99] on button "Файлы" at bounding box center [202, 98] width 59 height 24
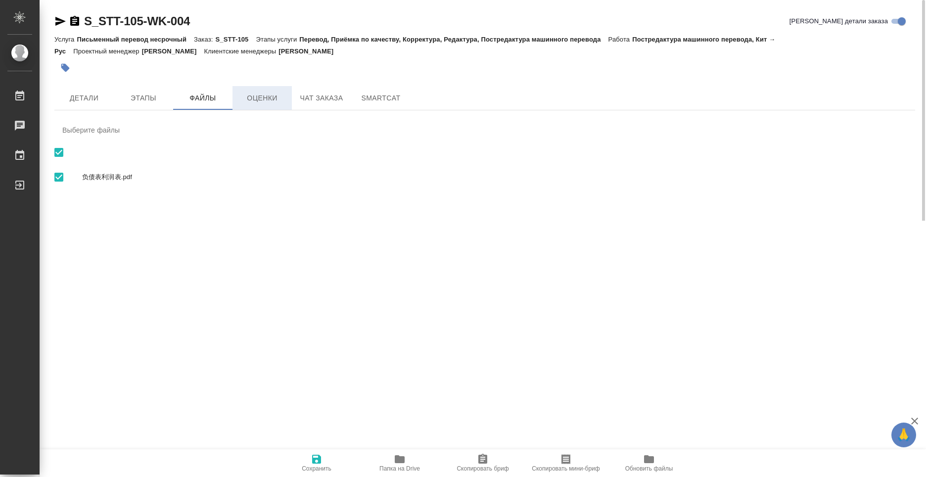
click at [259, 100] on span "Оценки" at bounding box center [261, 98] width 47 height 12
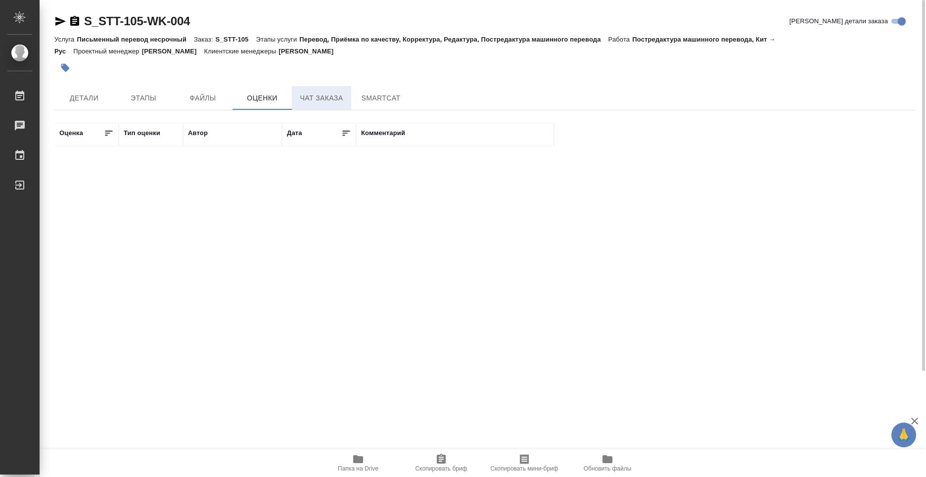
click at [330, 98] on span "Чат заказа" at bounding box center [321, 98] width 47 height 12
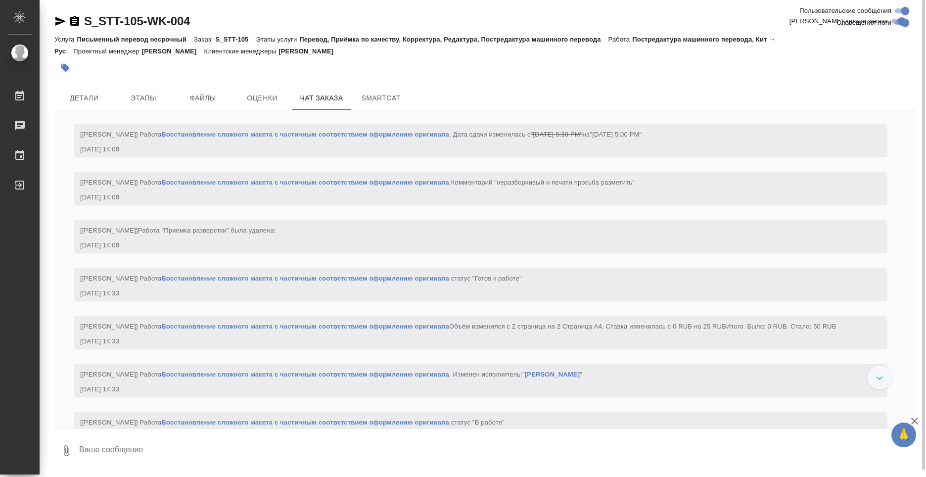
scroll to position [1513, 0]
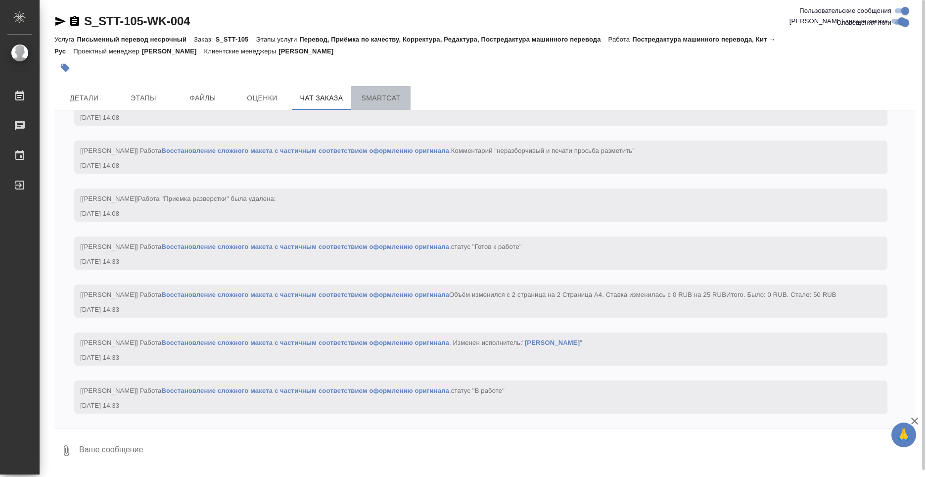
click at [381, 92] on span "SmartCat" at bounding box center [380, 98] width 47 height 12
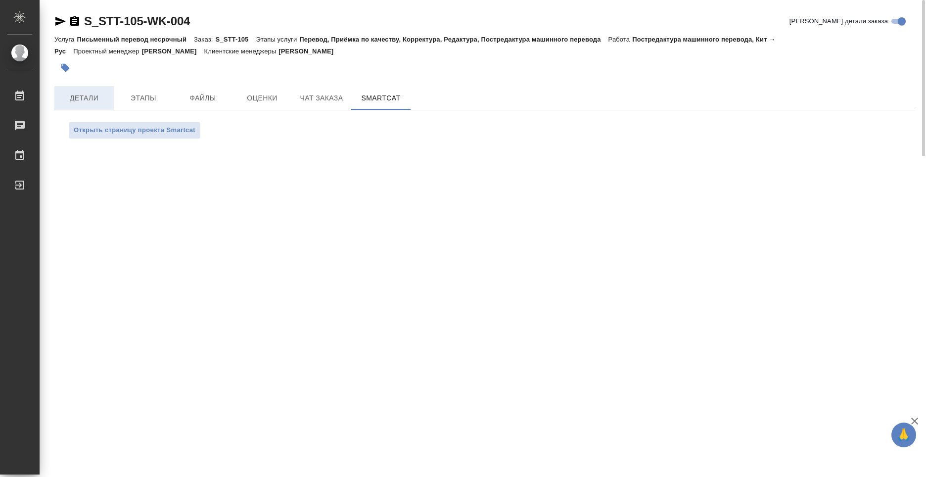
click at [86, 105] on button "Детали" at bounding box center [83, 98] width 59 height 24
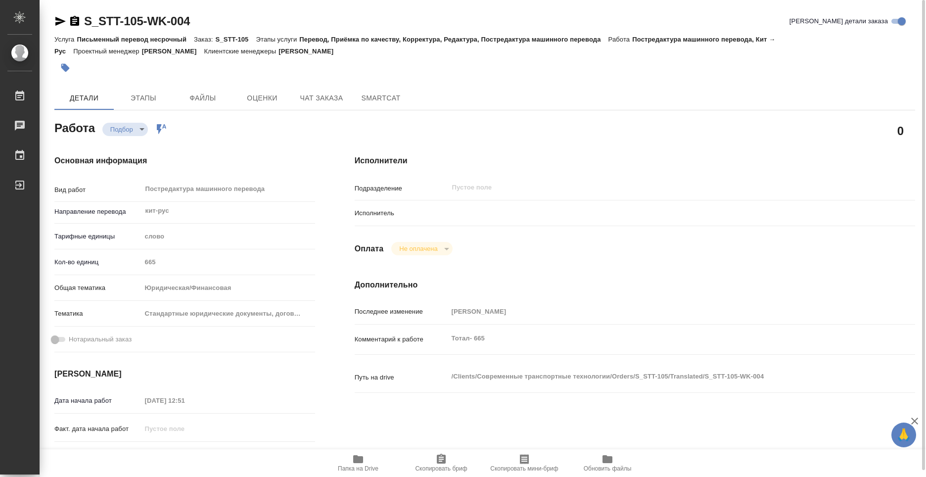
type textarea "x"
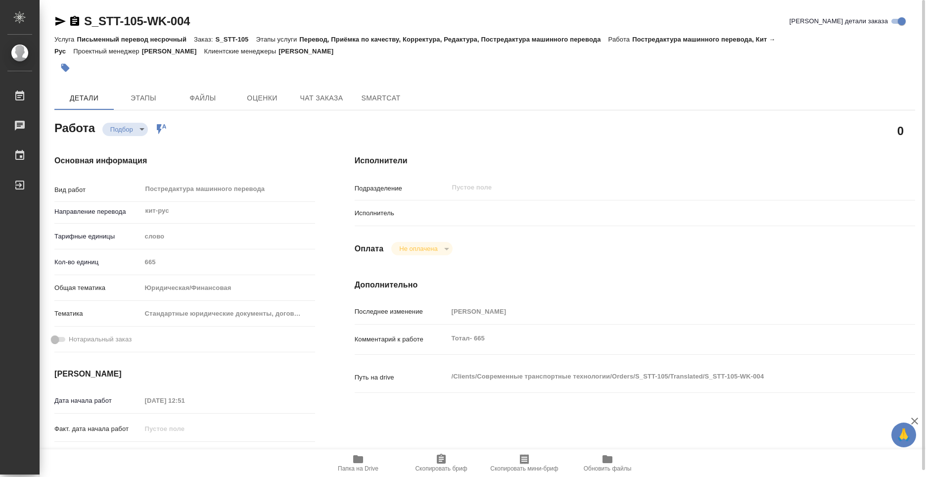
type textarea "x"
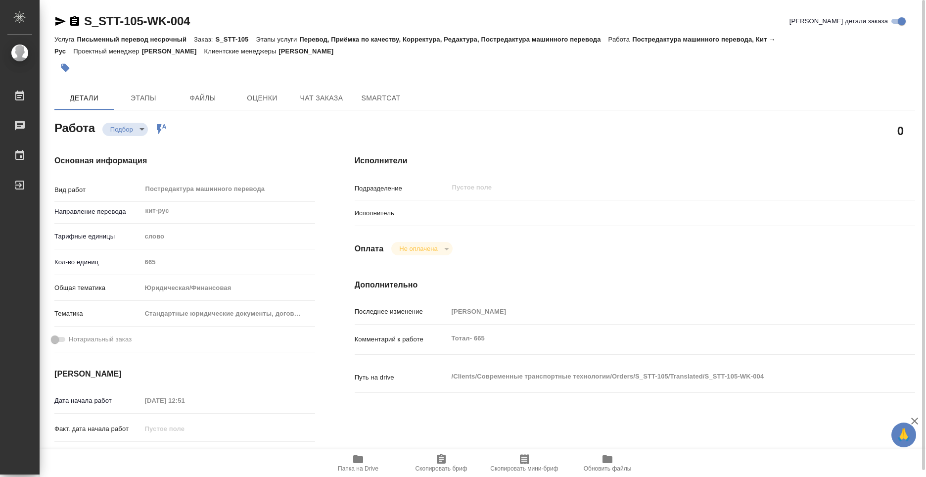
type textarea "x"
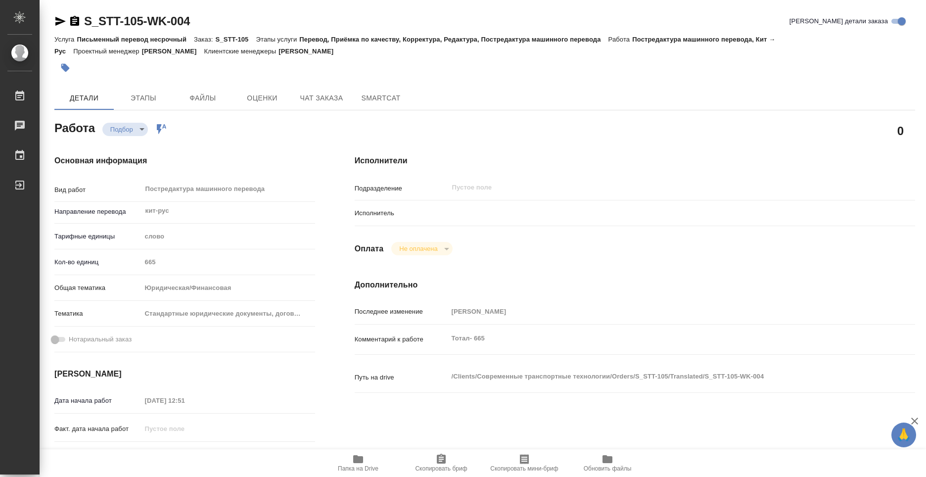
type textarea "x"
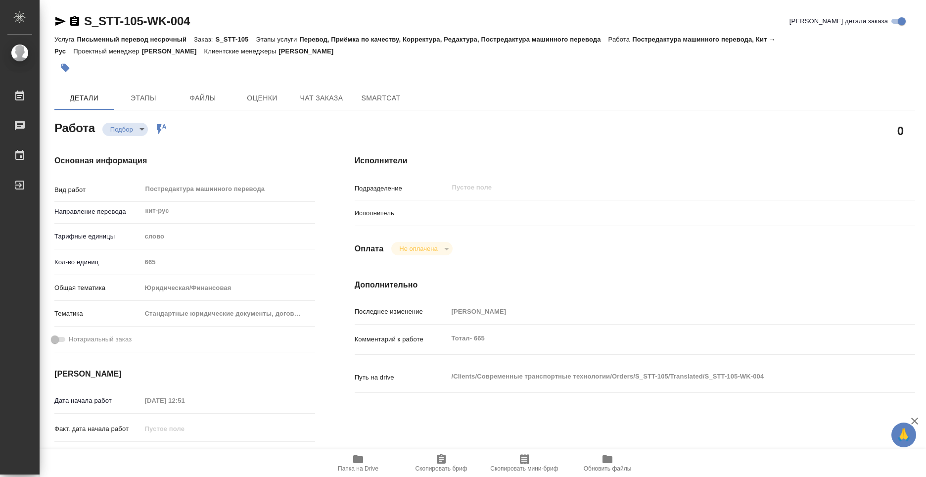
type textarea "x"
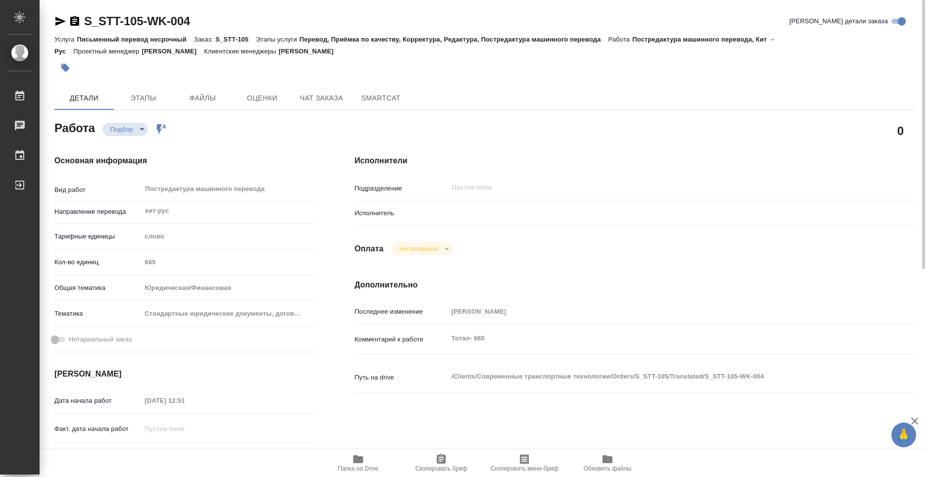
type textarea "x"
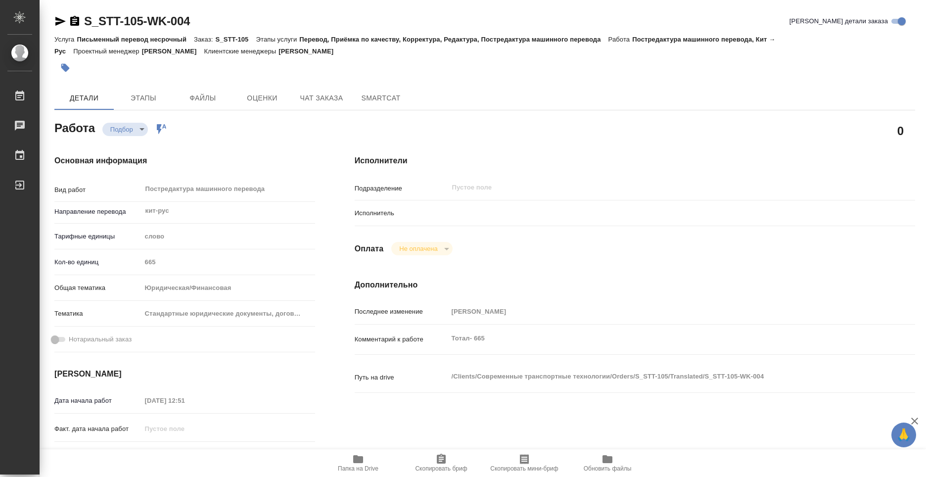
type textarea "x"
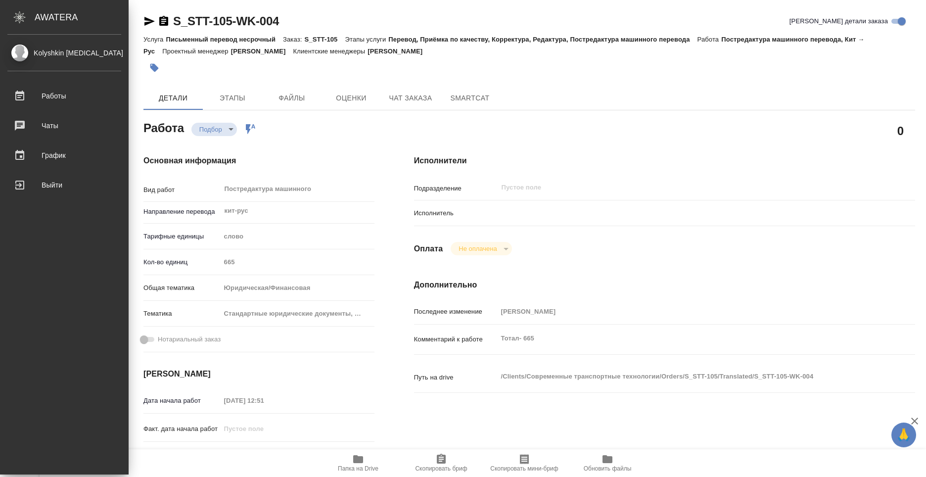
type textarea "x"
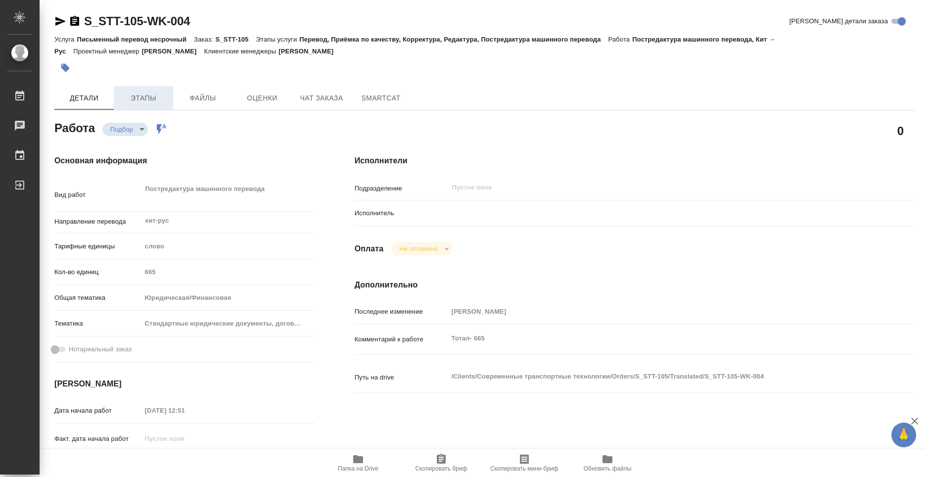
click at [129, 98] on span "Этапы" at bounding box center [143, 98] width 47 height 12
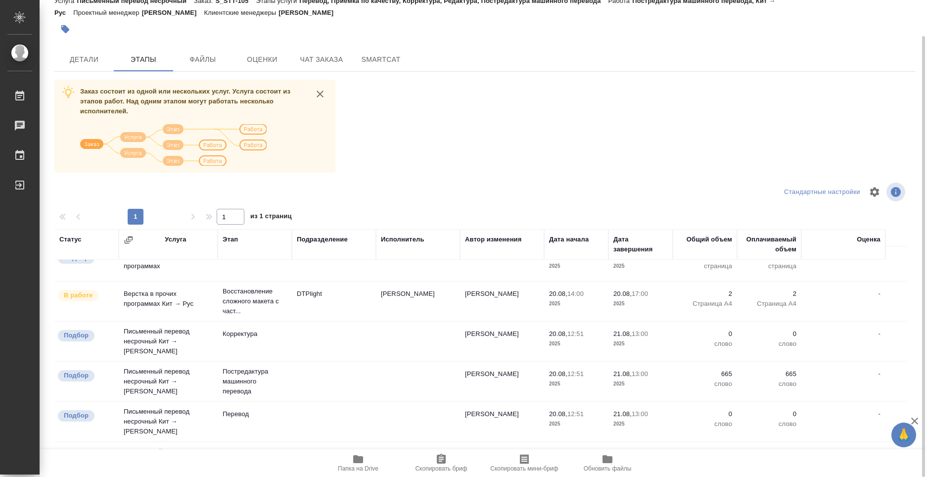
scroll to position [49, 0]
click at [364, 461] on span "Папка на Drive" at bounding box center [358, 462] width 71 height 19
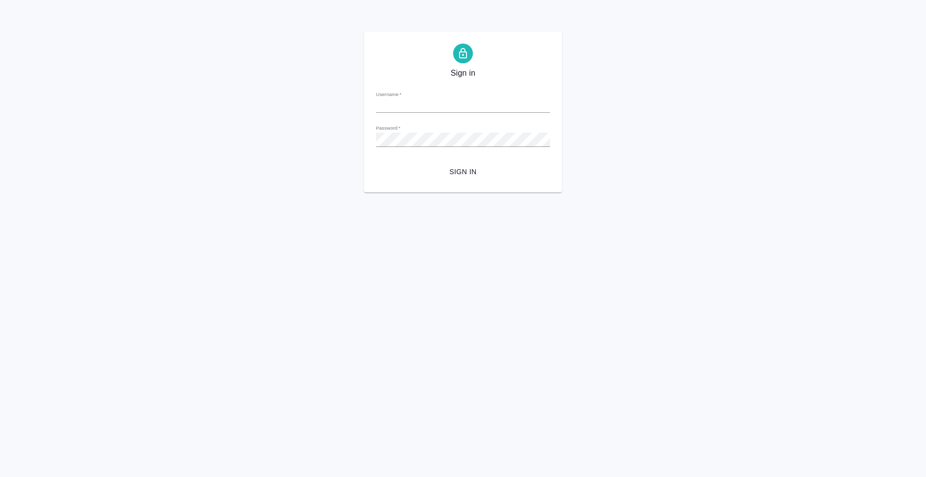
type input "[PERSON_NAME][EMAIL_ADDRESS][DOMAIN_NAME]"
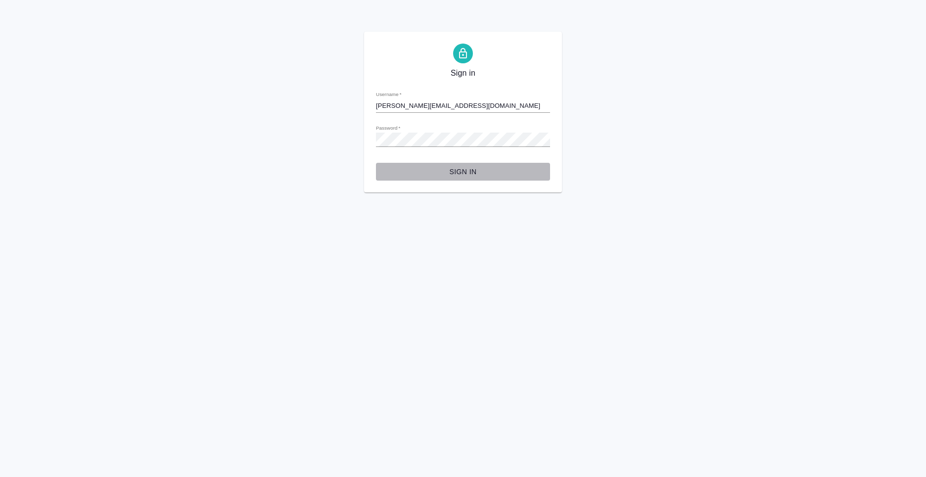
click at [480, 168] on span "Sign in" at bounding box center [463, 172] width 158 height 12
click at [475, 171] on span "Sign in" at bounding box center [463, 172] width 158 height 12
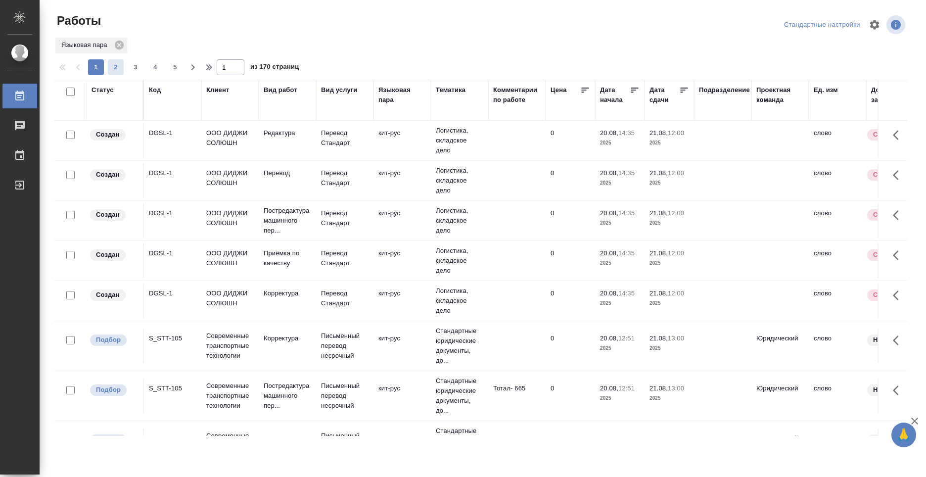
click at [121, 68] on span "2" at bounding box center [116, 67] width 16 height 10
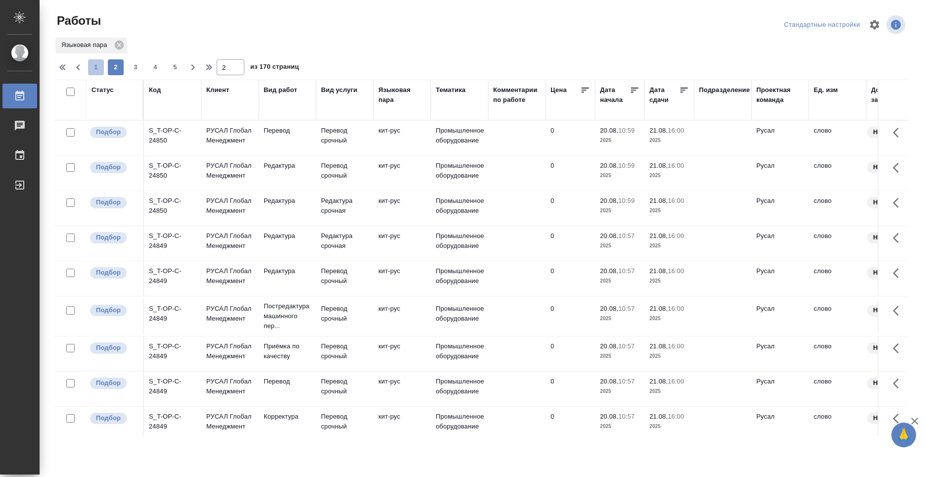
click at [95, 71] on span "1" at bounding box center [96, 67] width 16 height 10
type input "1"
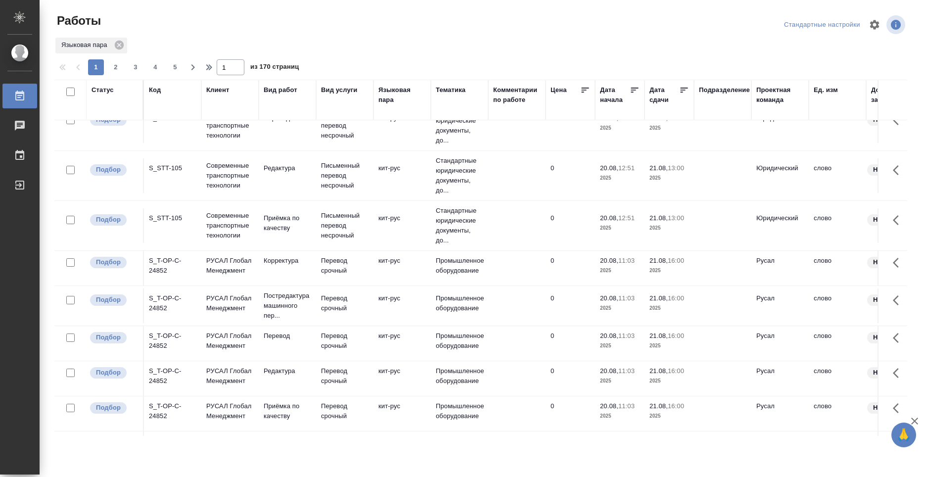
scroll to position [346, 0]
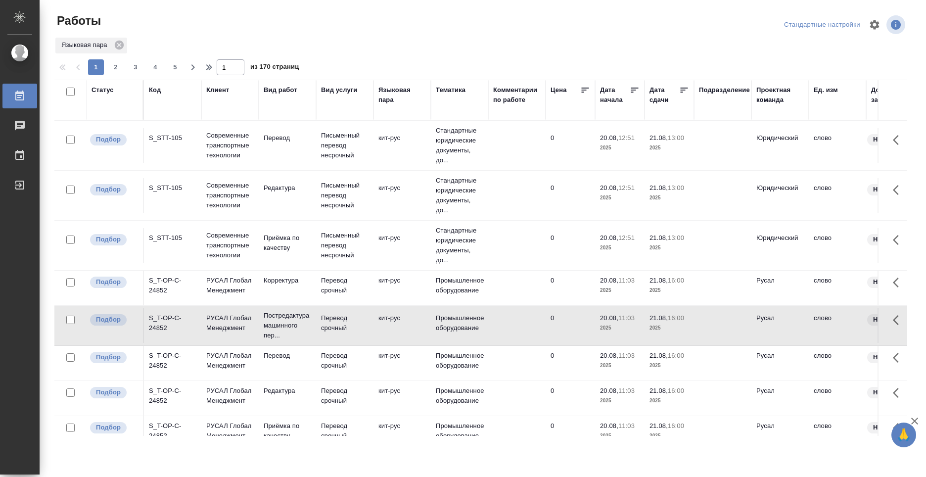
scroll to position [189, 0]
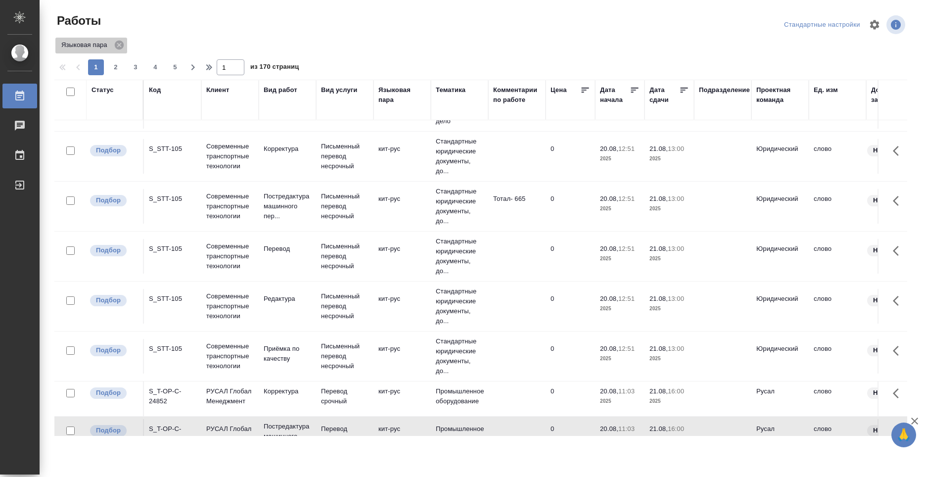
click at [80, 41] on p "Языковая пара" at bounding box center [85, 45] width 49 height 10
click at [73, 47] on p "Языковая пара" at bounding box center [85, 45] width 49 height 10
click at [73, 48] on p "Языковая пара" at bounding box center [85, 45] width 49 height 10
click at [78, 48] on p "Языковая пара" at bounding box center [85, 45] width 49 height 10
click at [87, 46] on p "Языковая пара" at bounding box center [85, 45] width 49 height 10
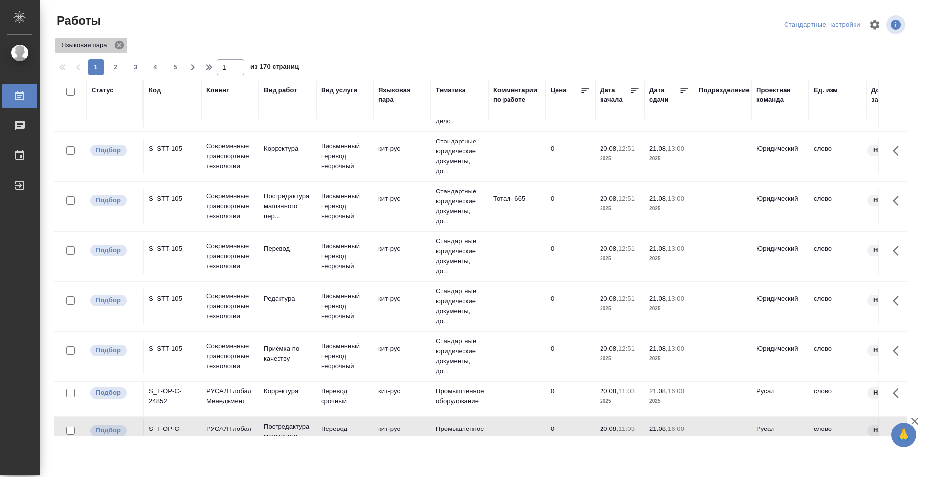
click at [118, 42] on icon at bounding box center [119, 45] width 9 height 9
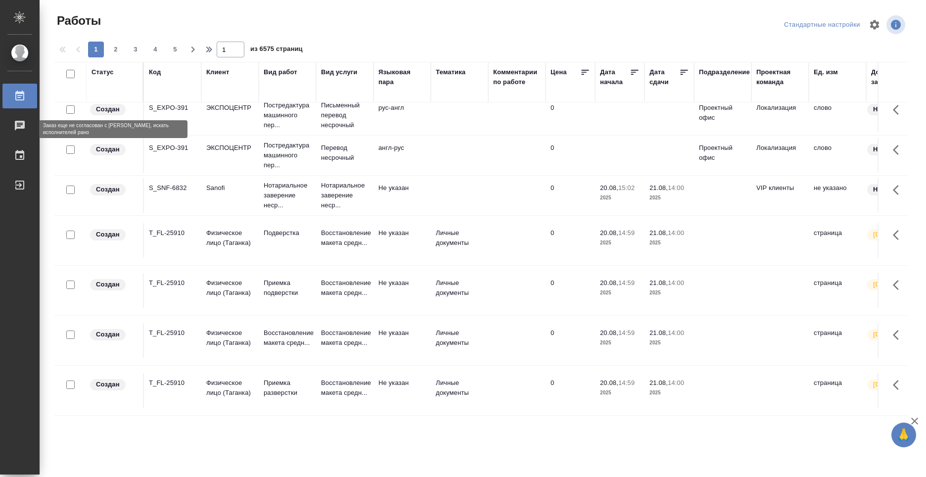
scroll to position [0, 0]
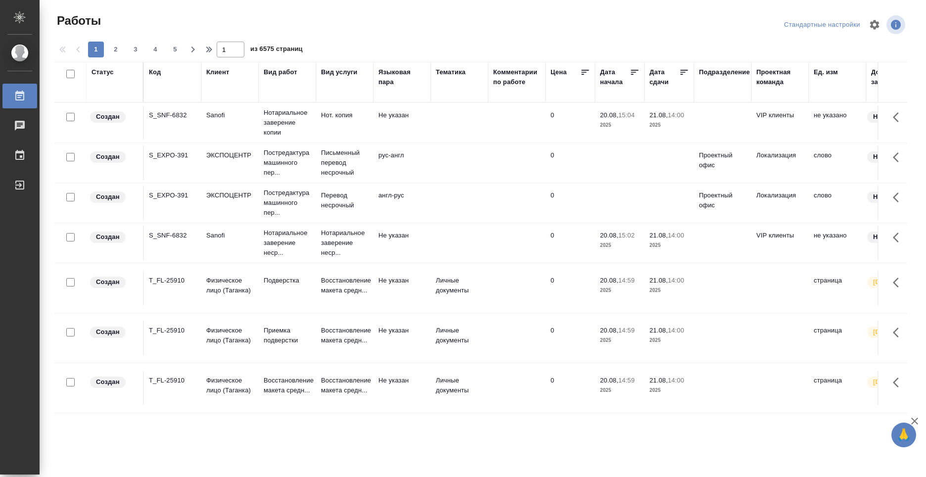
click at [78, 23] on span "Работы" at bounding box center [77, 21] width 46 height 16
click at [874, 26] on icon "button" at bounding box center [875, 25] width 12 height 12
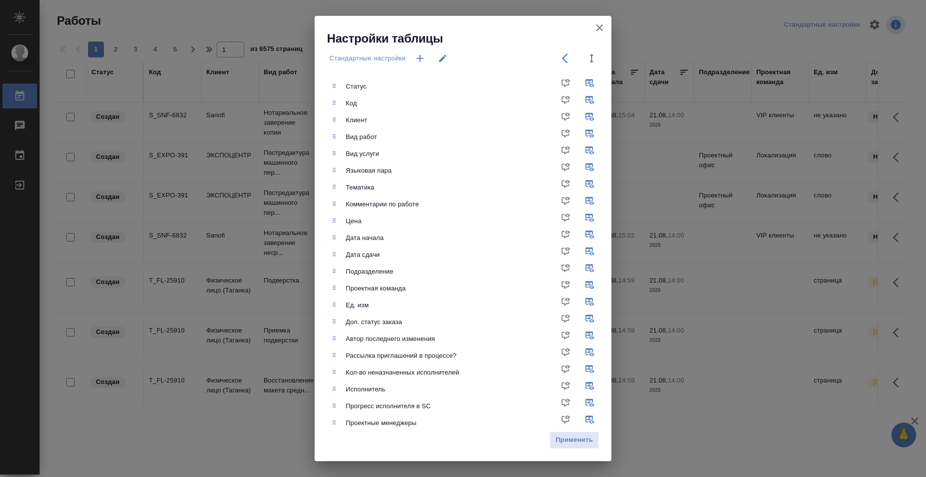
click at [344, 112] on div "Языковая пара" at bounding box center [470, 103] width 282 height 17
click at [338, 112] on div "Языковая пара" at bounding box center [470, 103] width 282 height 17
click at [563, 58] on icon "button" at bounding box center [565, 58] width 6 height 10
click at [420, 57] on icon "button" at bounding box center [419, 58] width 7 height 7
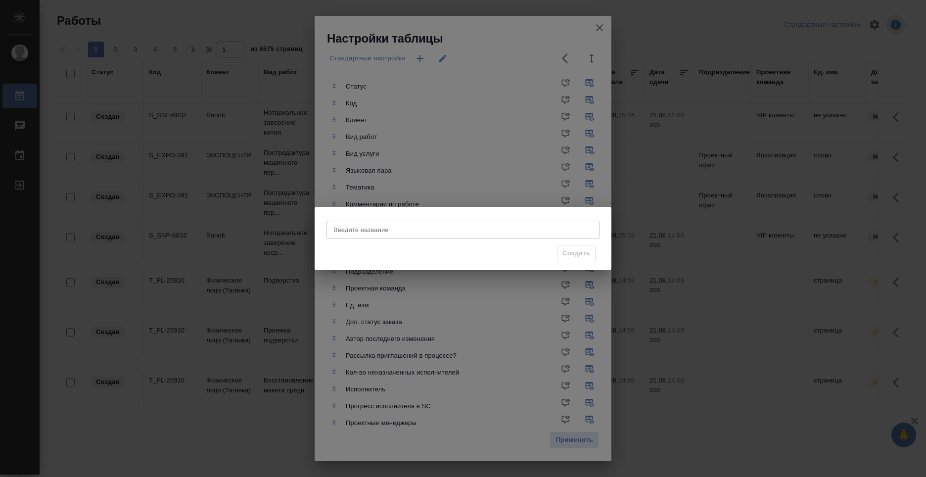
click at [513, 121] on div "Введите название Введите название Создать" at bounding box center [463, 238] width 926 height 477
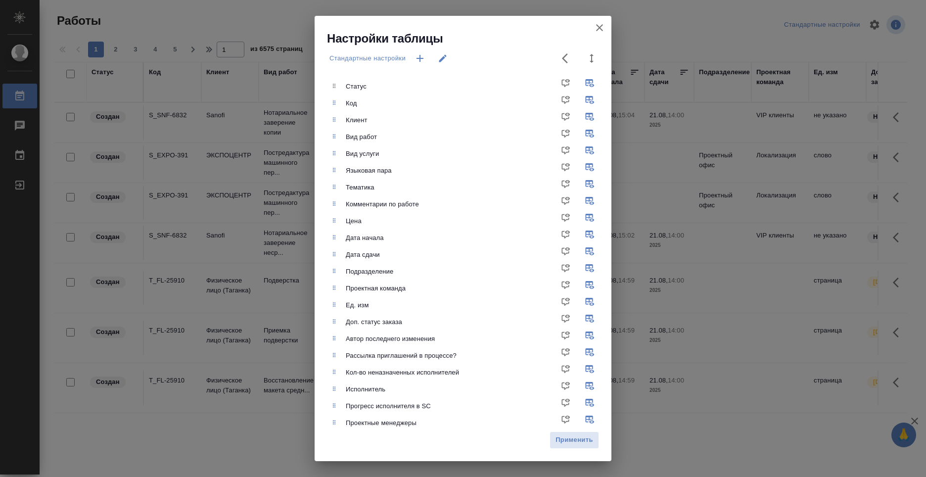
click at [597, 33] on icon "button" at bounding box center [600, 28] width 12 height 12
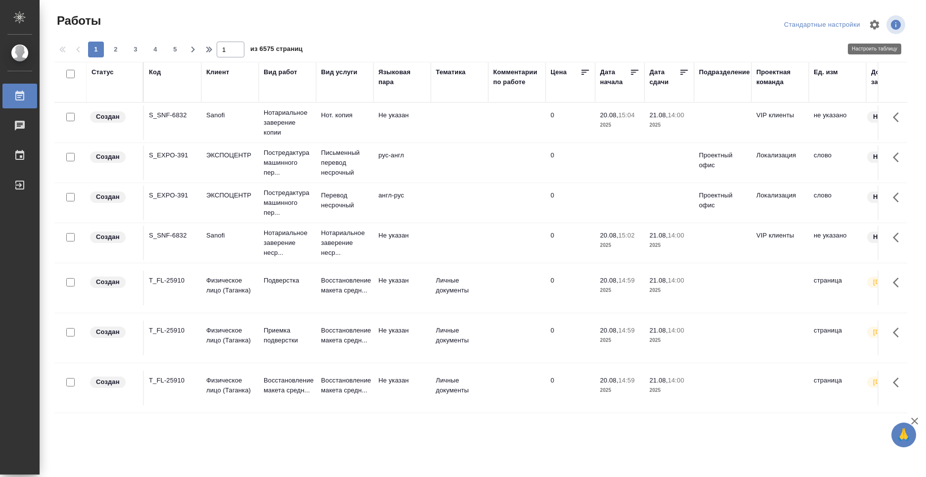
click at [882, 26] on button "button" at bounding box center [875, 25] width 24 height 24
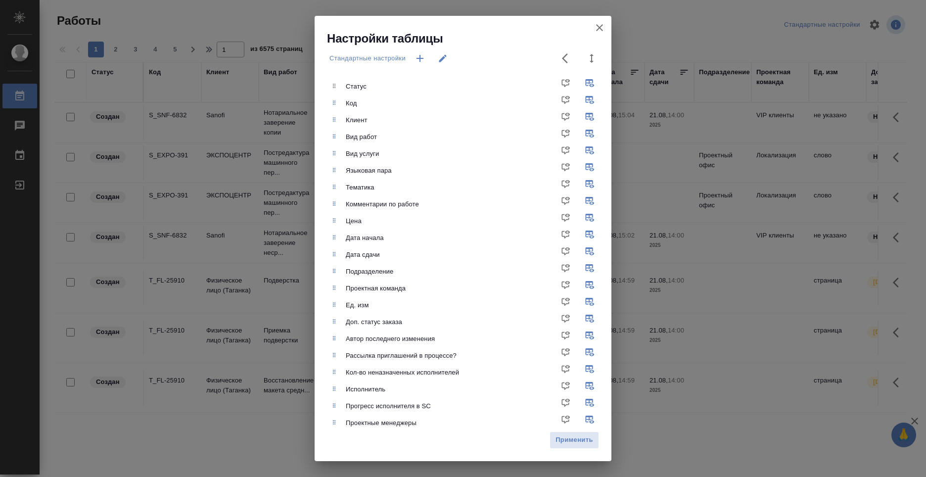
click at [604, 28] on icon "button" at bounding box center [600, 28] width 12 height 12
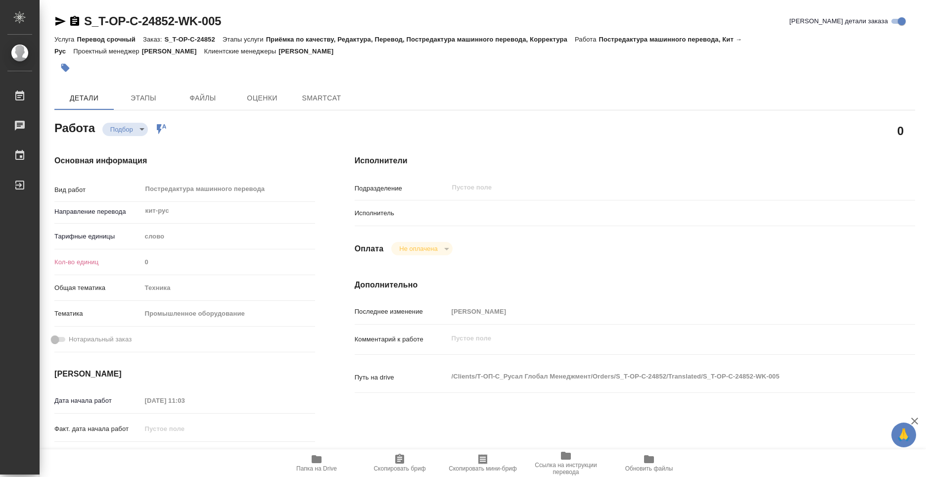
type textarea "x"
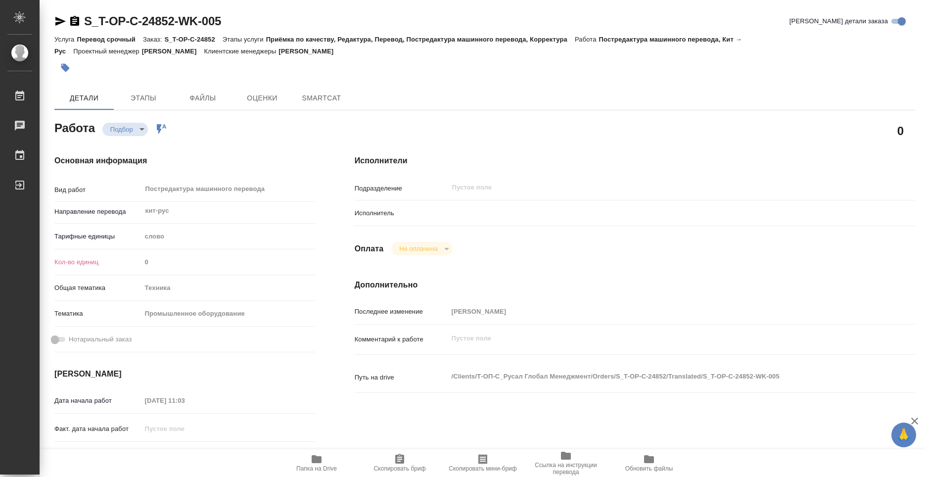
type textarea "x"
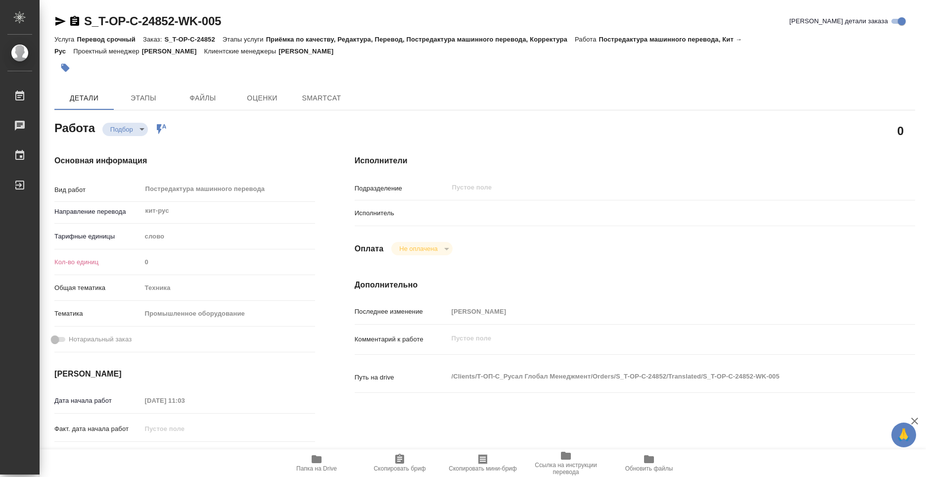
type textarea "x"
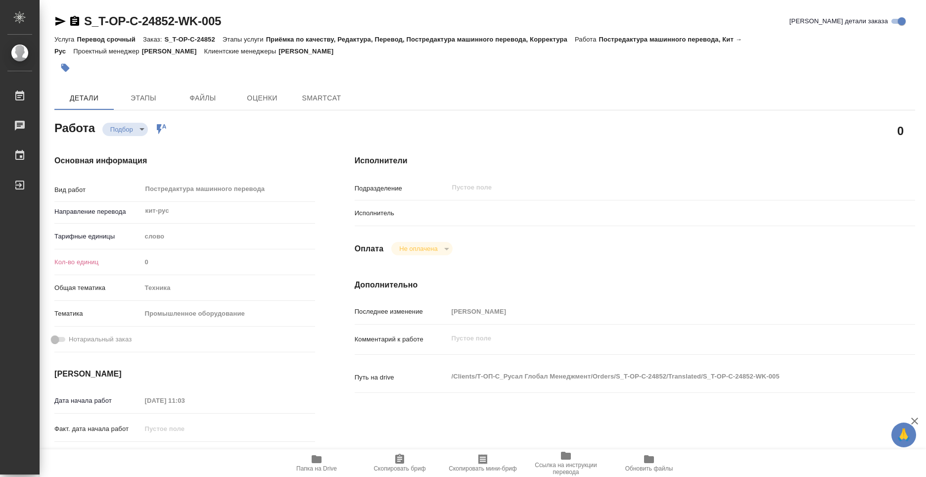
type textarea "x"
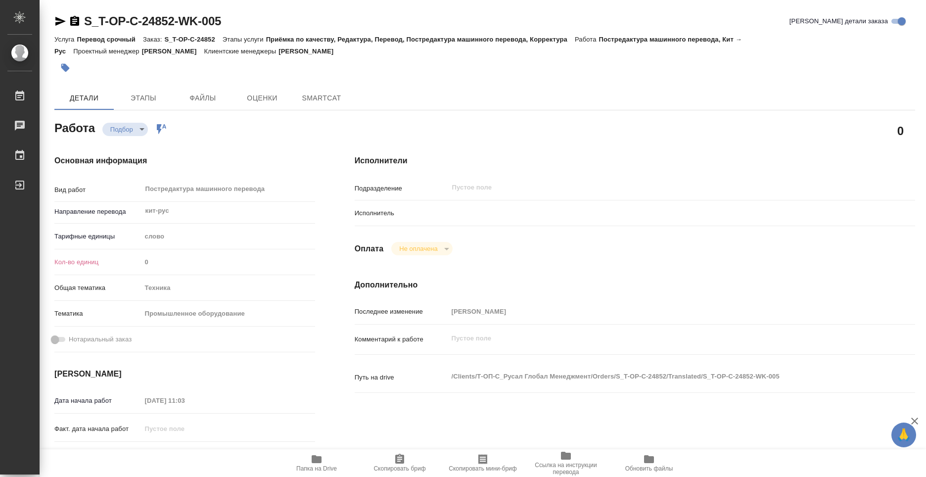
type textarea "x"
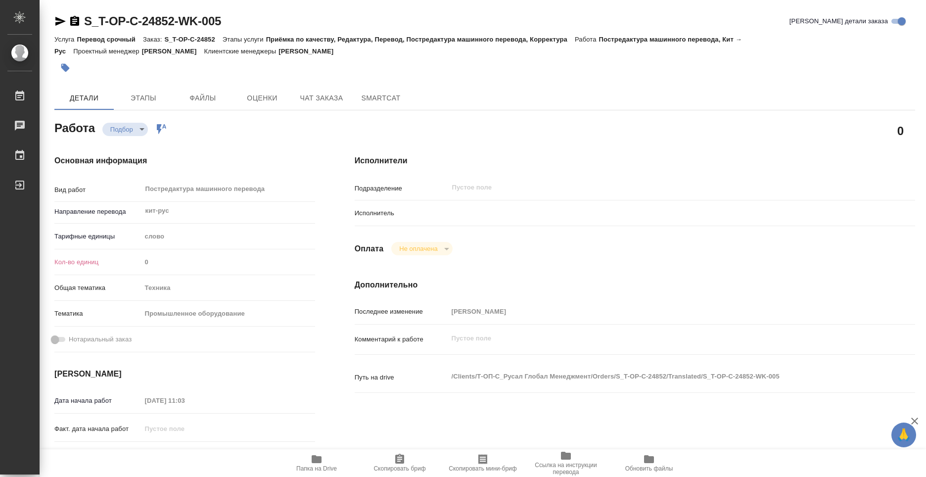
type textarea "x"
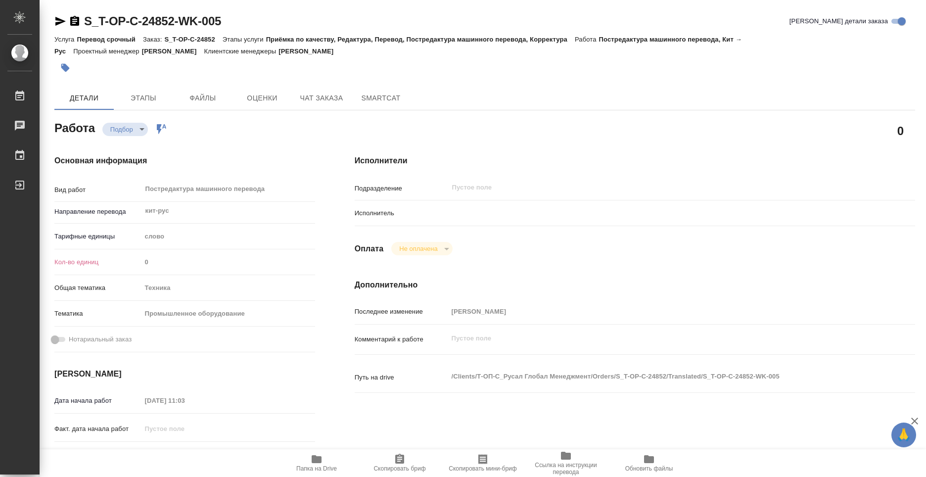
type textarea "x"
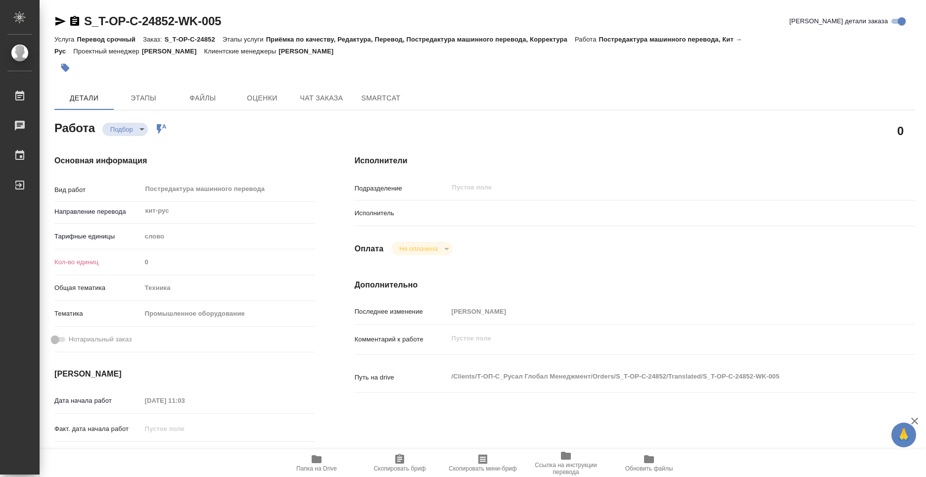
click at [329, 464] on span "Папка на Drive" at bounding box center [316, 462] width 71 height 19
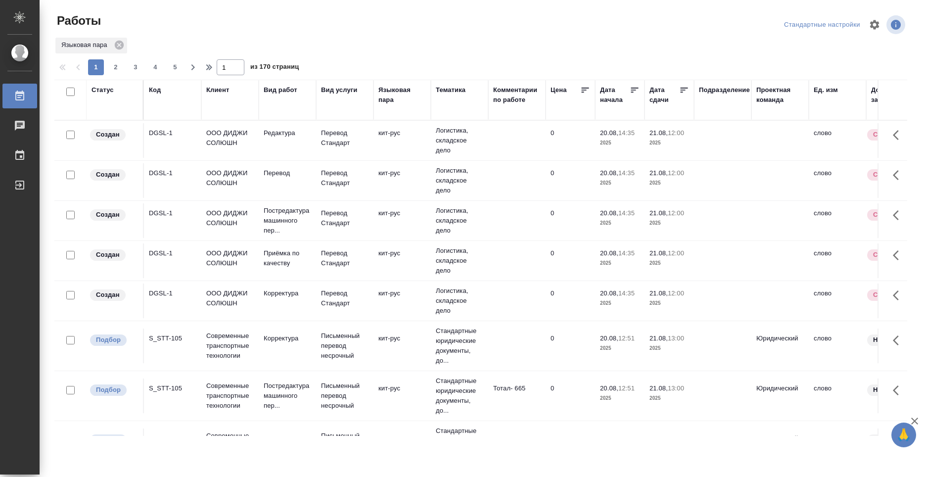
click at [388, 88] on div "Языковая пара" at bounding box center [401, 95] width 47 height 20
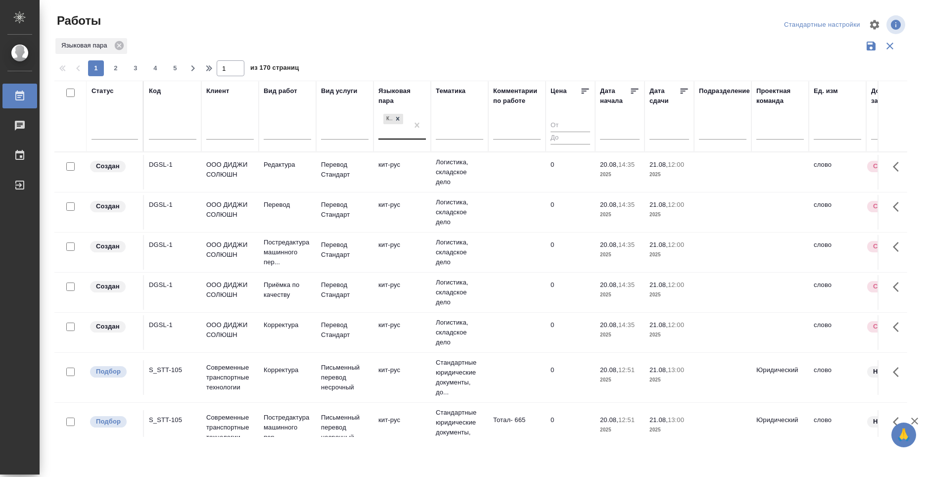
click at [396, 134] on div "кит-рус" at bounding box center [393, 125] width 30 height 27
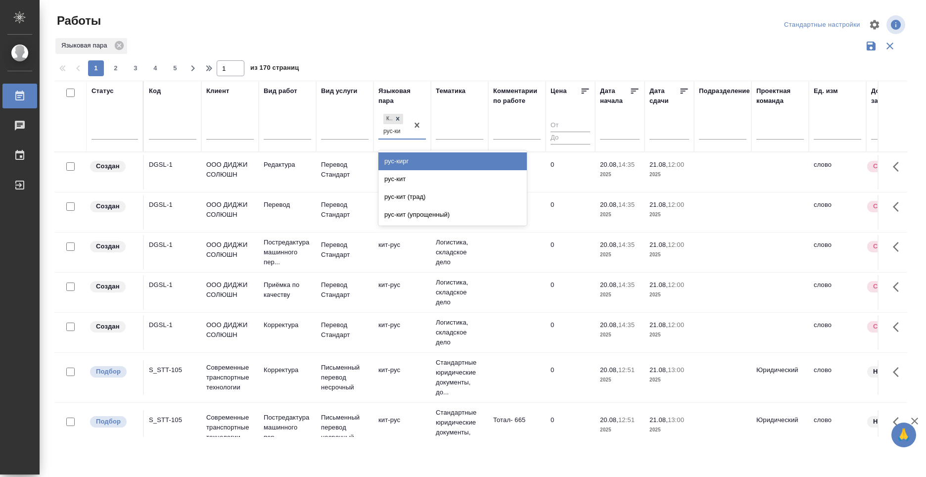
type input "рус-кит"
click at [405, 162] on div "рус-кит" at bounding box center [452, 161] width 148 height 18
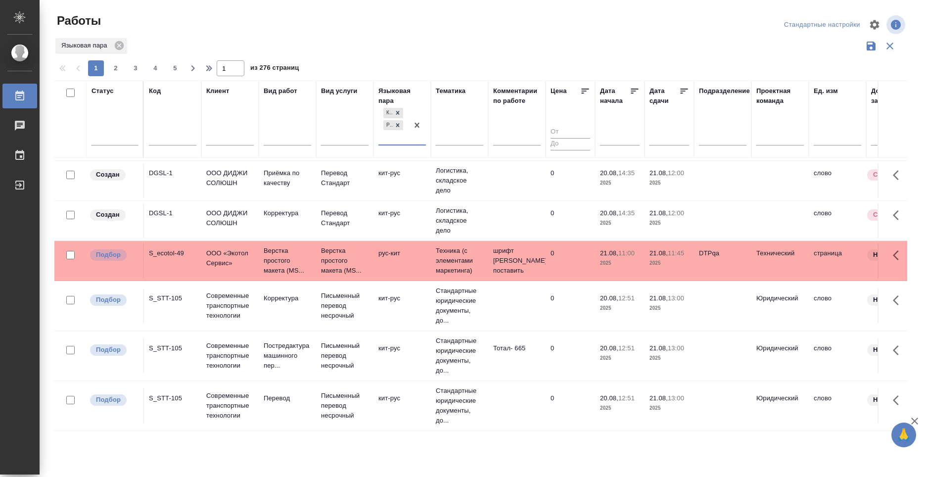
scroll to position [198, 0]
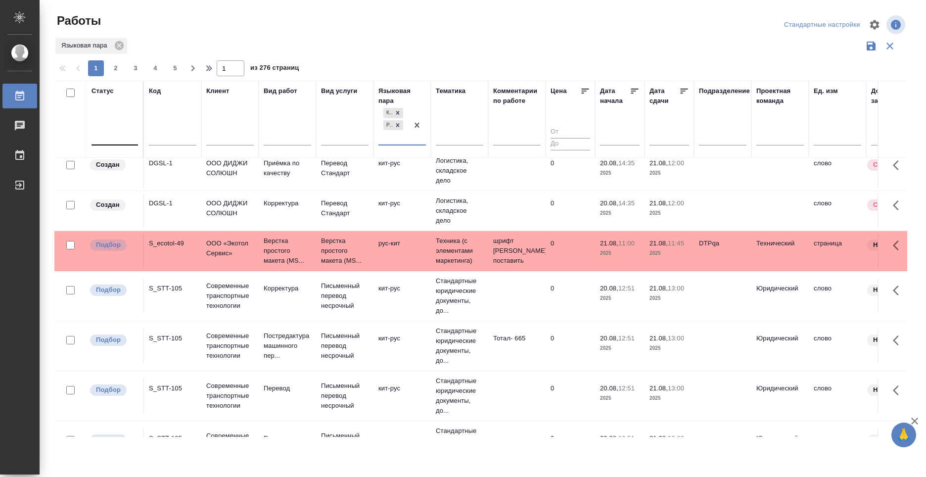
click at [117, 137] on div at bounding box center [115, 136] width 46 height 14
click at [112, 127] on div at bounding box center [115, 135] width 46 height 19
click at [89, 128] on th "Статус 0 results available. Select is focused ,type to refine list, press Down …" at bounding box center [115, 119] width 57 height 77
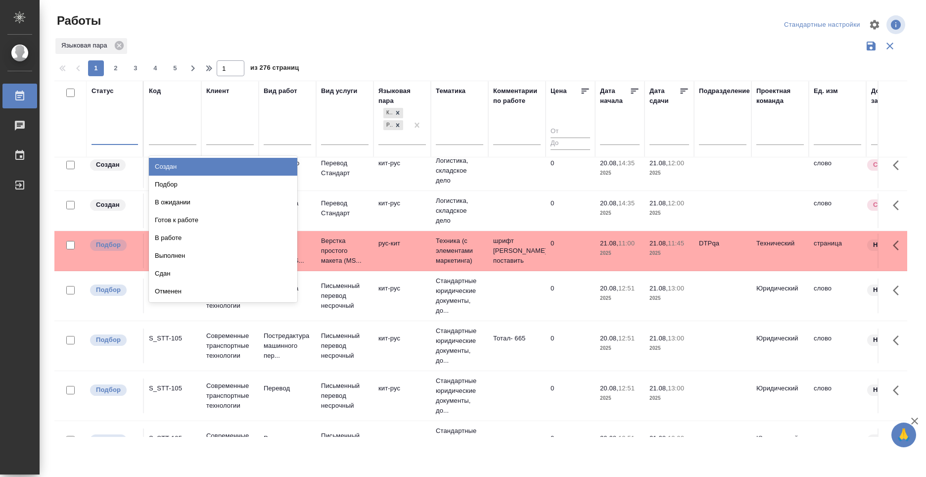
click at [95, 131] on div at bounding box center [115, 135] width 46 height 14
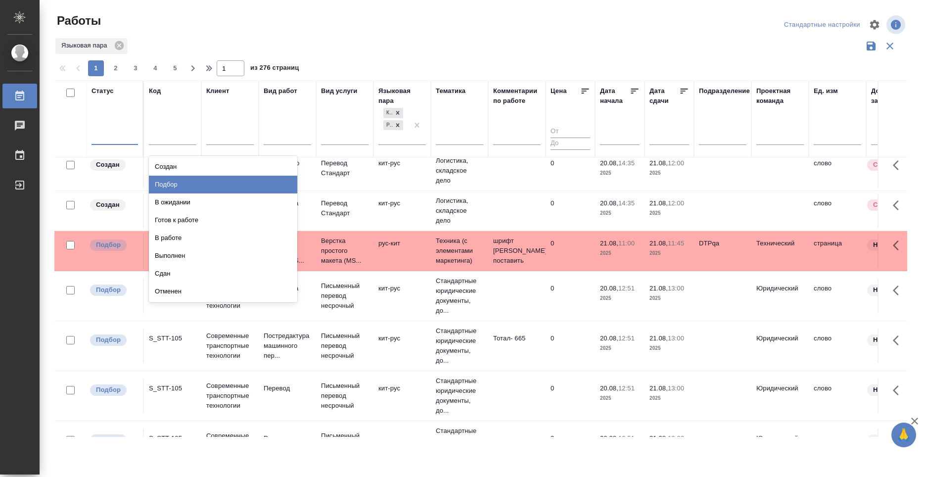
click at [236, 182] on div "Подбор" at bounding box center [223, 185] width 148 height 18
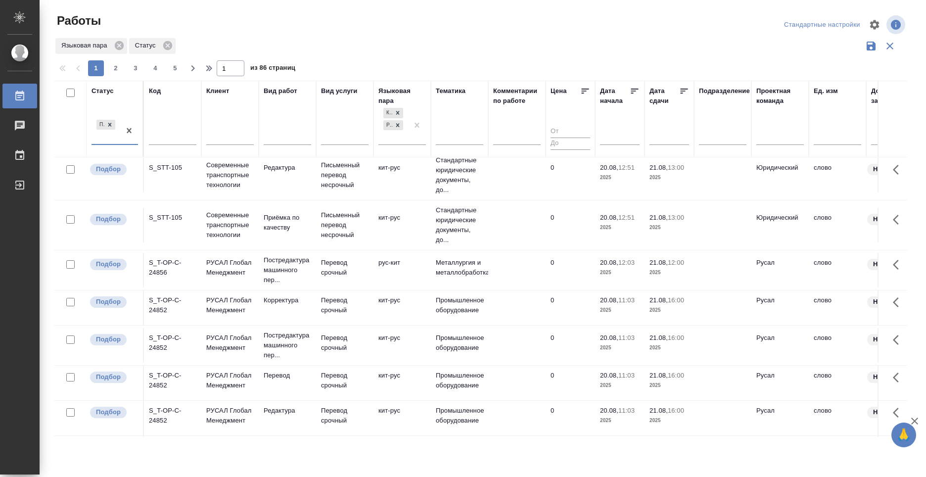
click at [369, 46] on div "Языковая пара Статус" at bounding box center [480, 46] width 853 height 19
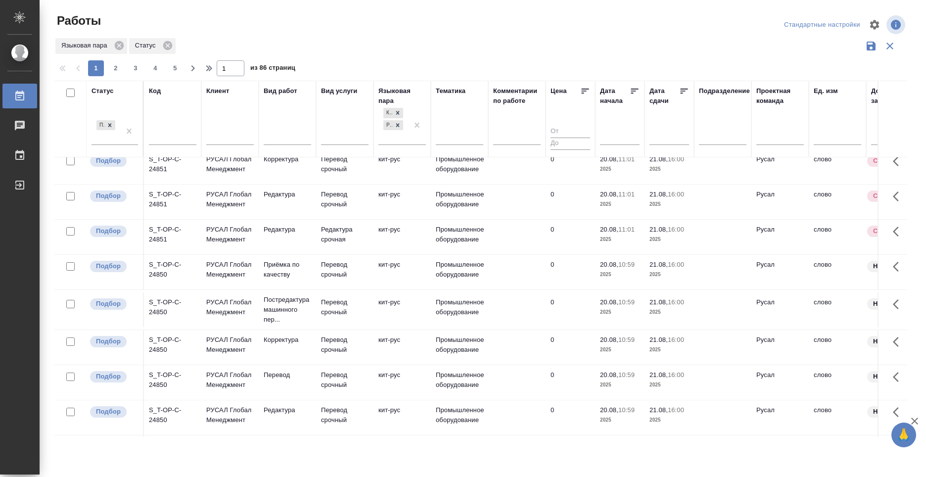
scroll to position [705, 0]
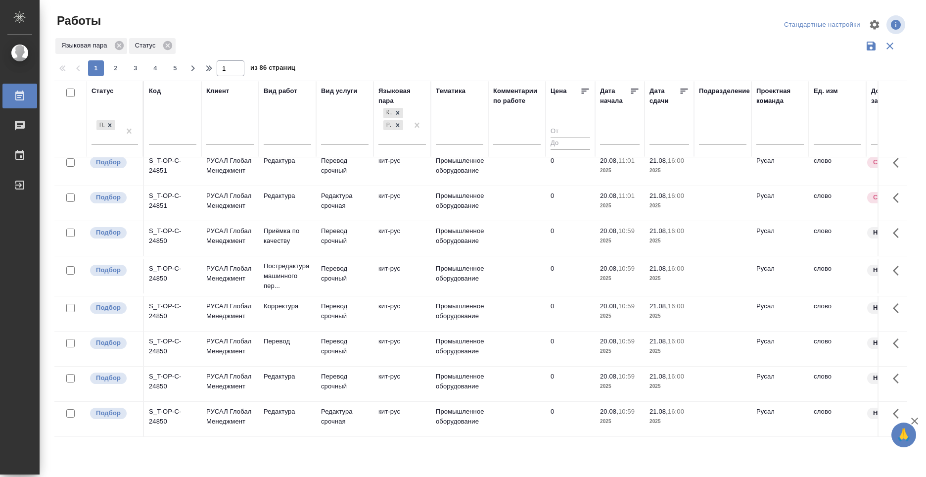
click at [115, 60] on div at bounding box center [484, 57] width 861 height 5
click at [115, 68] on span "2" at bounding box center [116, 68] width 16 height 10
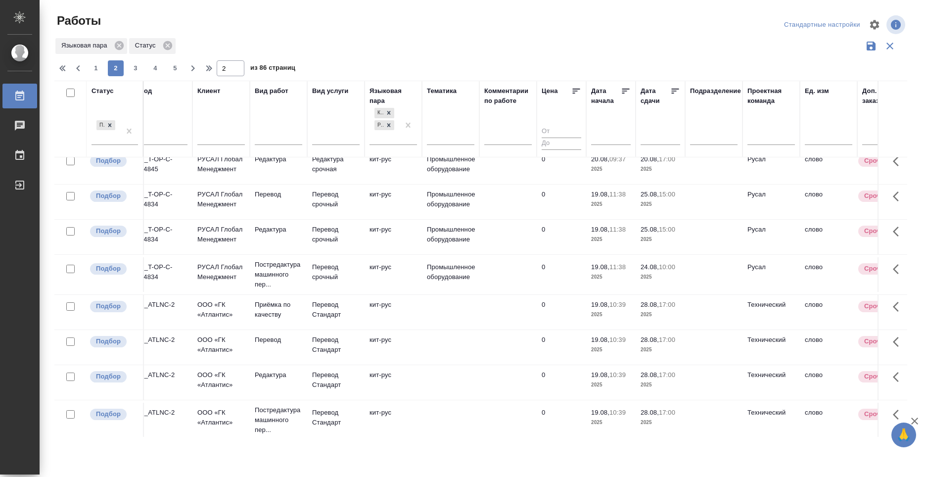
scroll to position [544, 0]
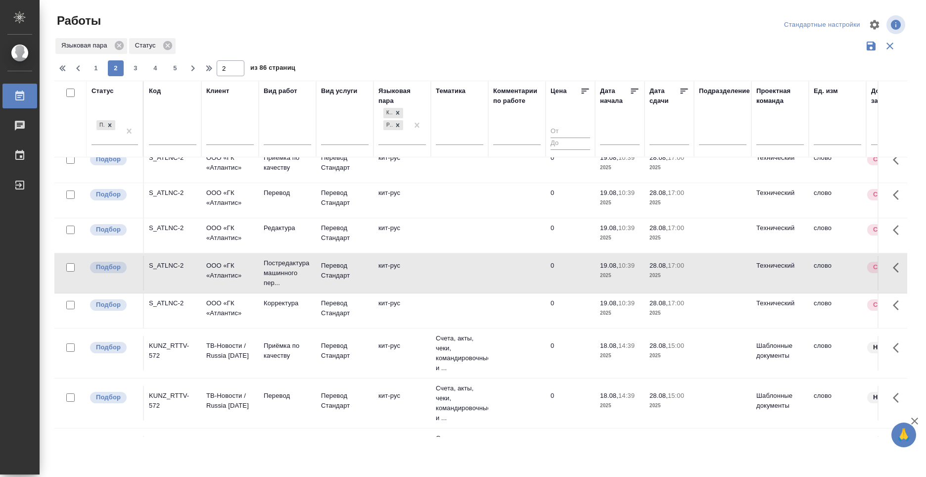
scroll to position [700, 0]
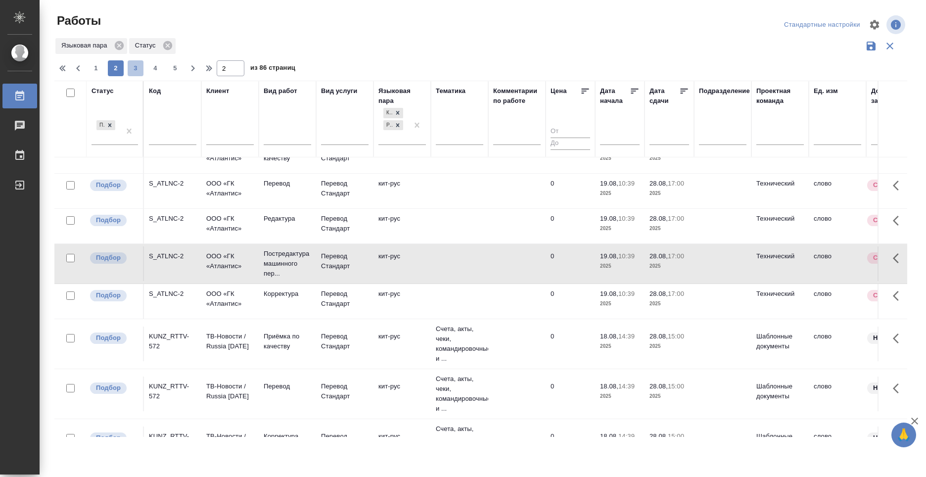
click at [138, 70] on span "3" at bounding box center [136, 68] width 16 height 10
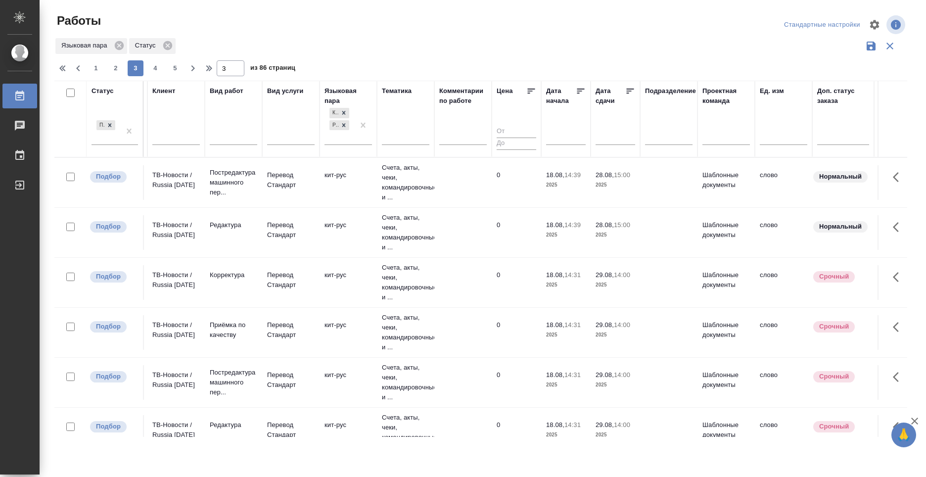
scroll to position [0, 0]
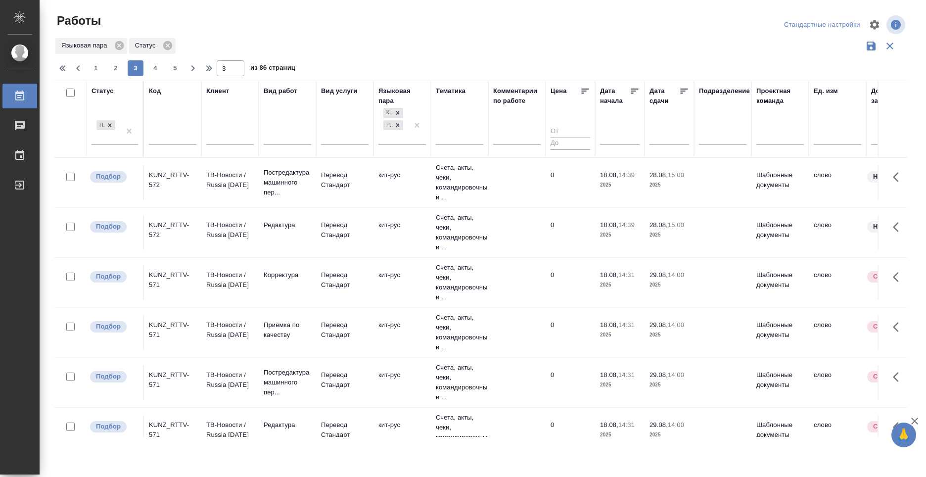
click at [178, 174] on div "KUNZ_RTTV-572" at bounding box center [172, 180] width 47 height 20
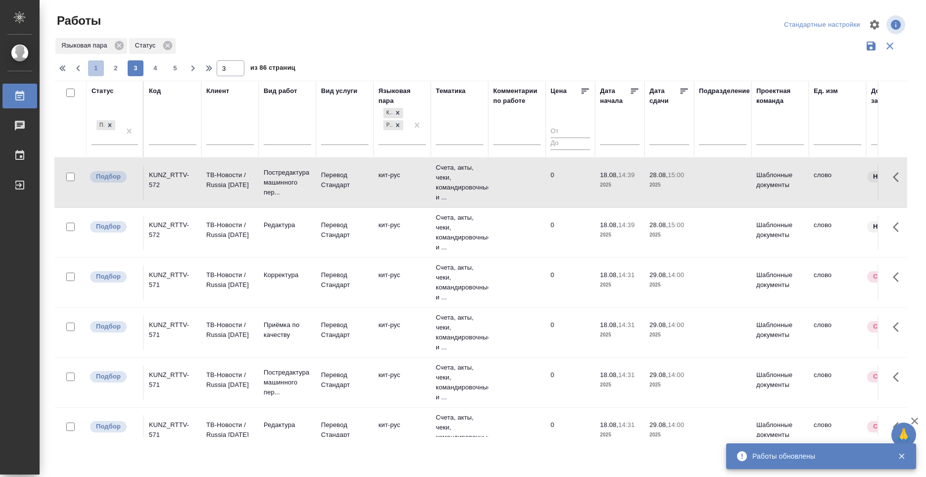
click at [91, 69] on span "1" at bounding box center [96, 68] width 16 height 10
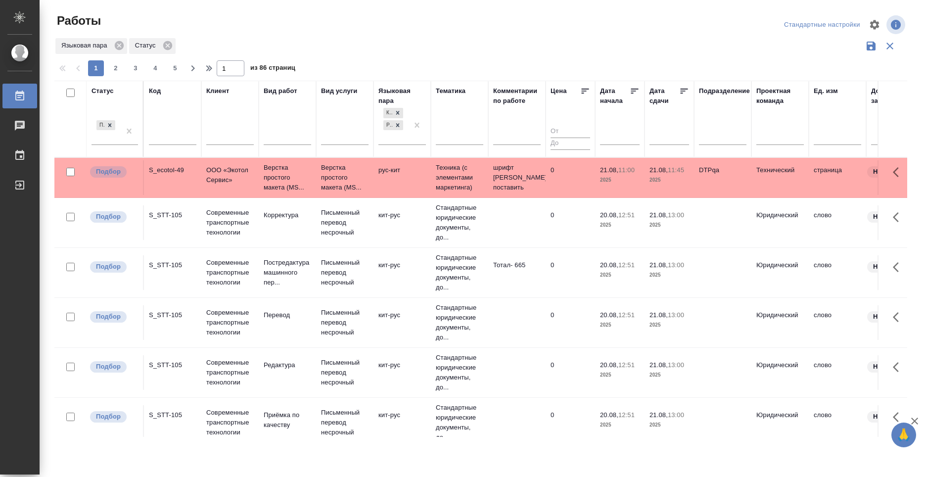
click at [175, 175] on div "S_STT-105" at bounding box center [172, 170] width 47 height 10
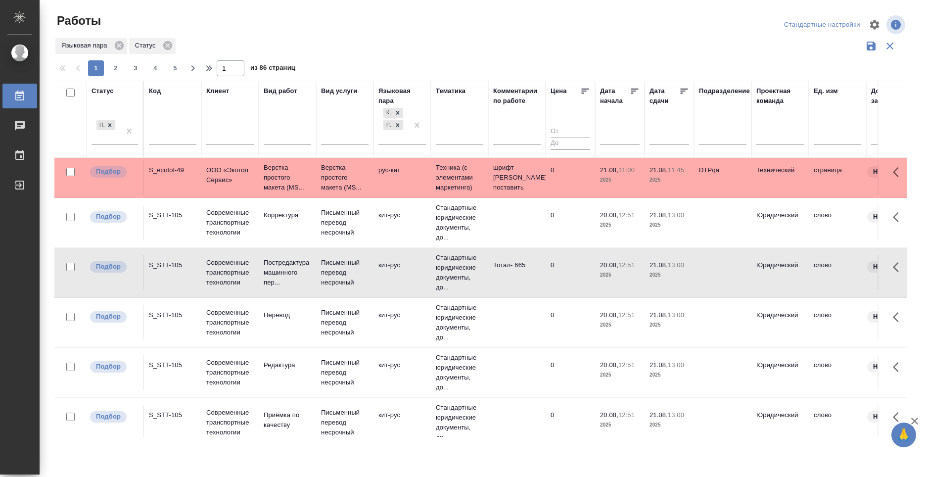
click at [175, 175] on div "S_STT-105" at bounding box center [172, 170] width 47 height 10
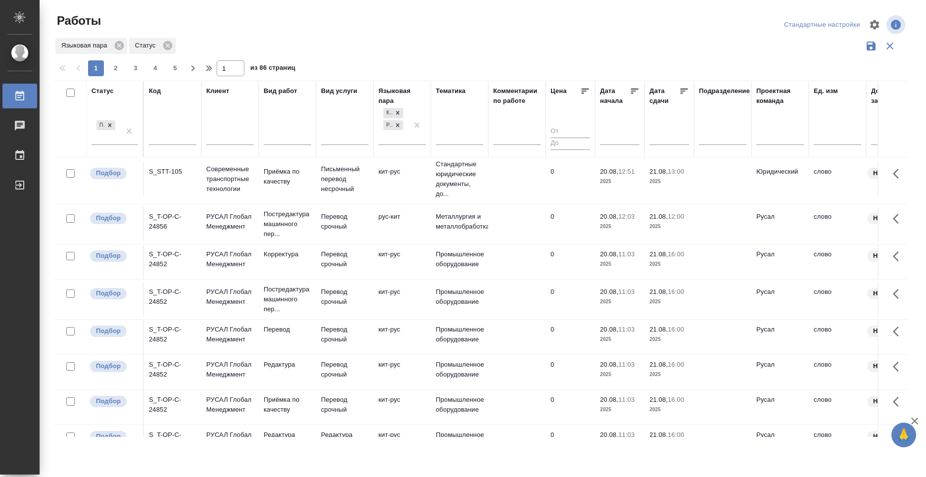
scroll to position [247, 0]
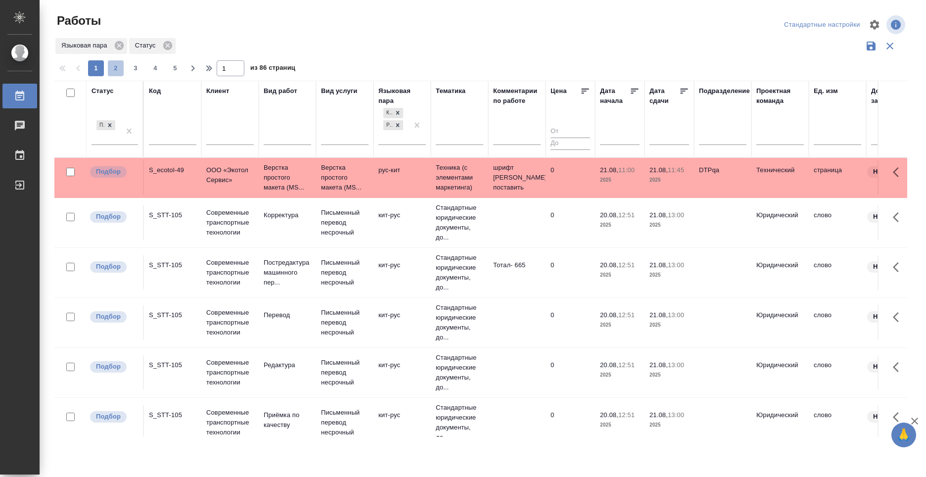
click at [119, 71] on span "2" at bounding box center [116, 68] width 16 height 10
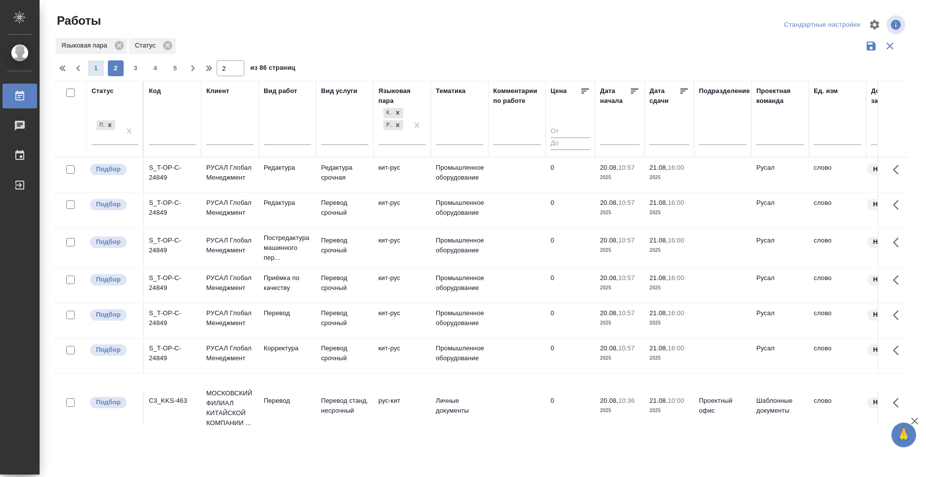
click at [92, 72] on span "1" at bounding box center [96, 68] width 16 height 10
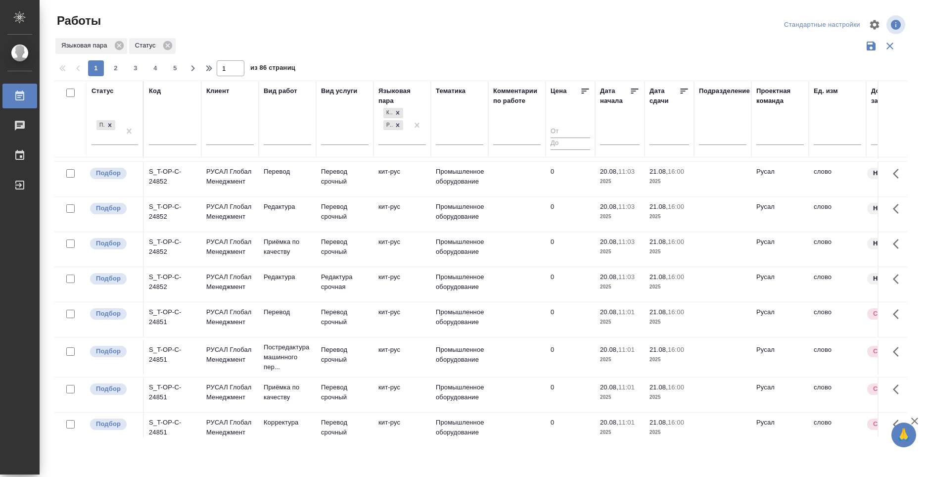
scroll to position [409, 0]
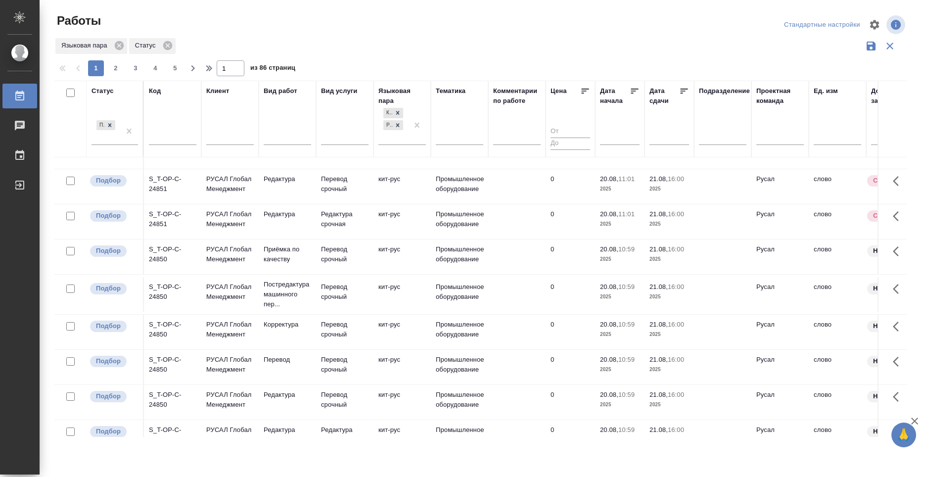
scroll to position [705, 0]
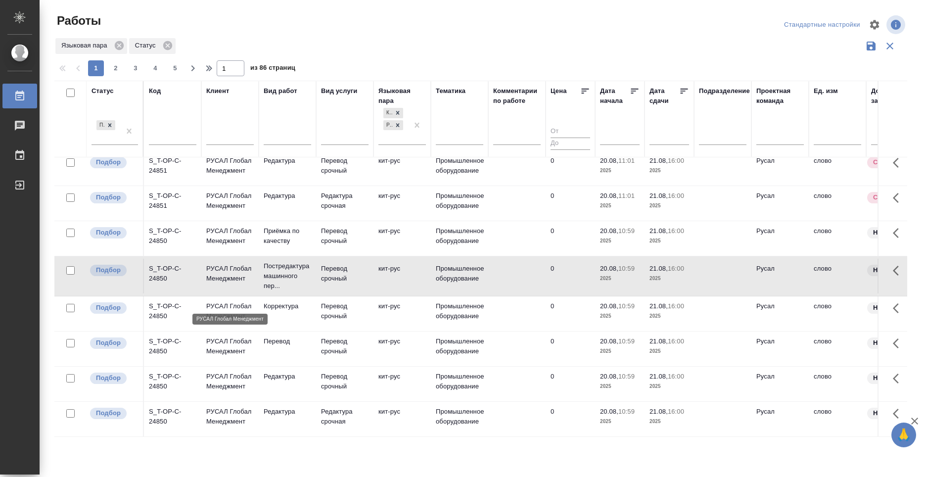
scroll to position [458, 0]
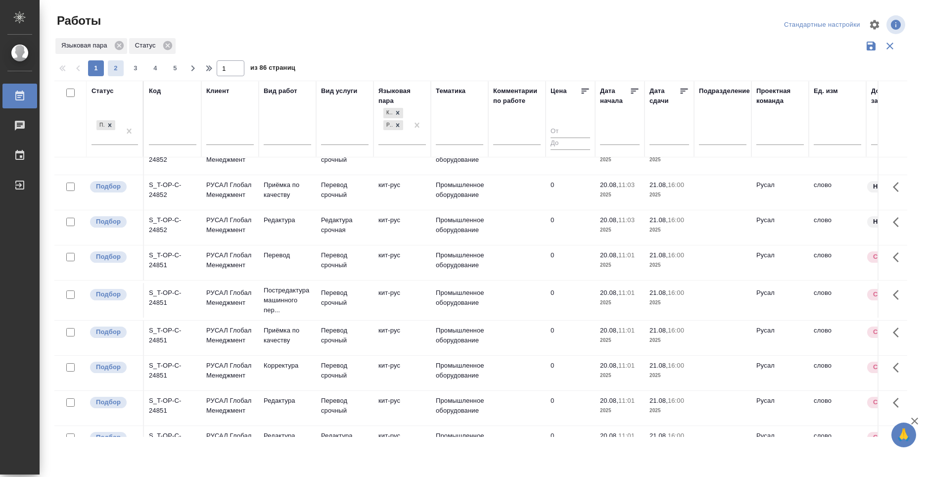
click at [119, 71] on span "2" at bounding box center [116, 68] width 16 height 10
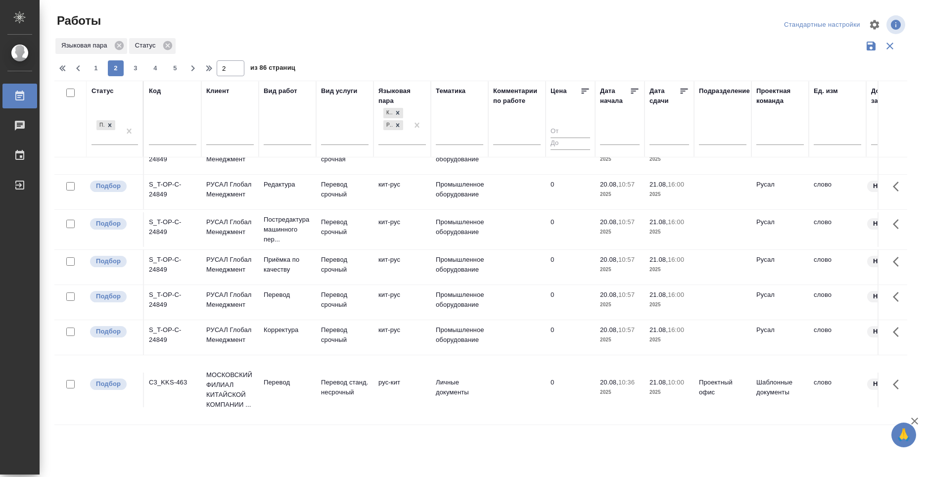
scroll to position [0, 0]
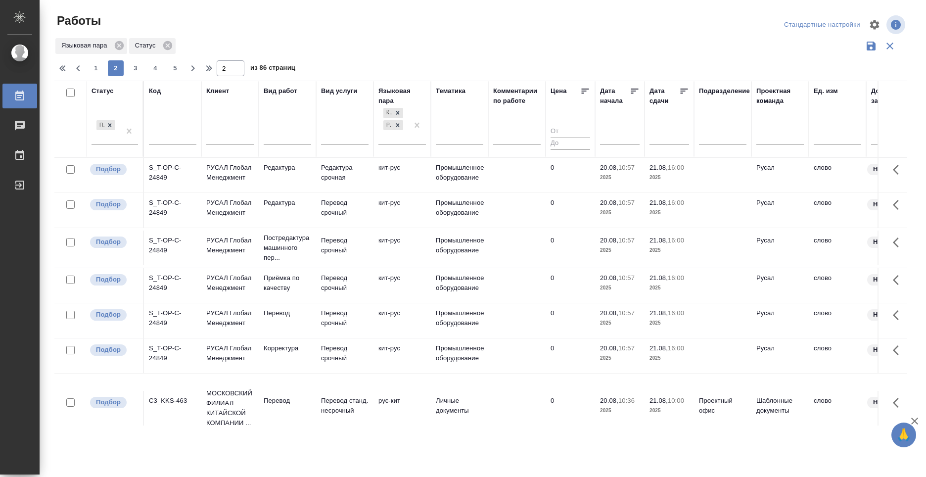
click at [164, 183] on div "S_T-OP-C-24849" at bounding box center [172, 173] width 47 height 20
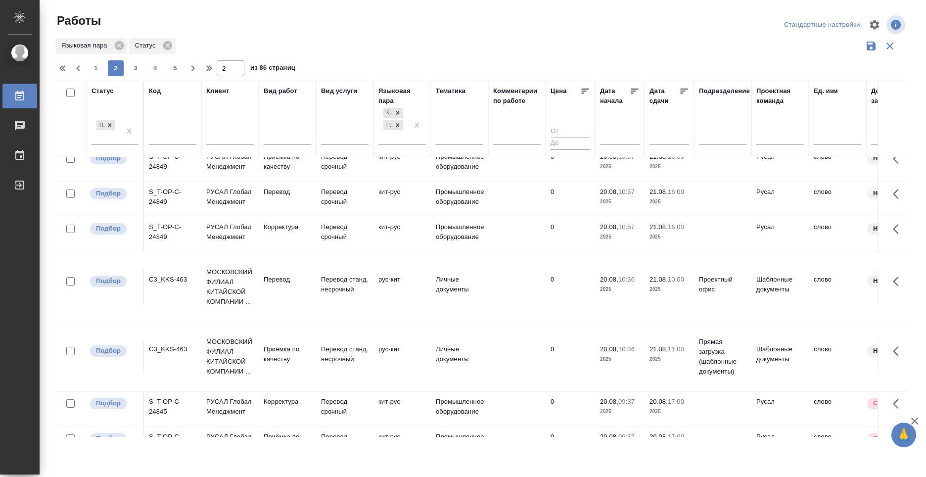
scroll to position [148, 0]
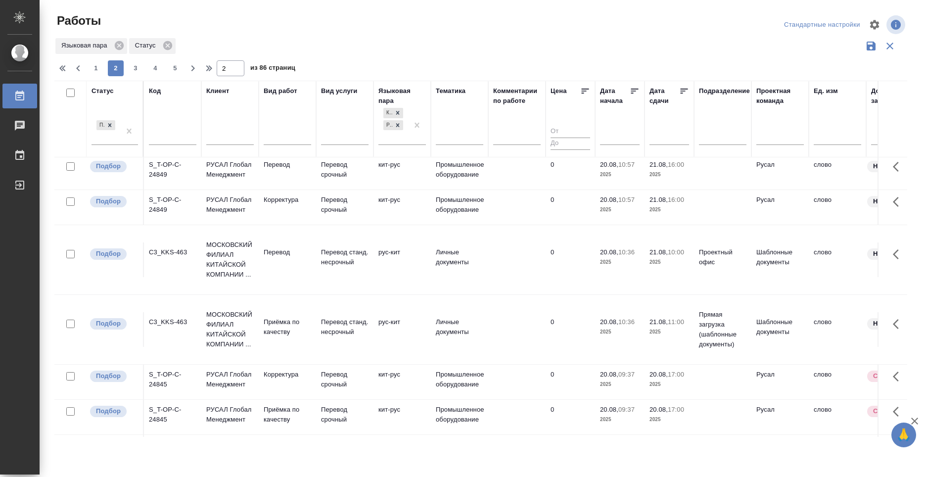
click at [171, 34] on div "C3_KKS-463" at bounding box center [172, 24] width 47 height 20
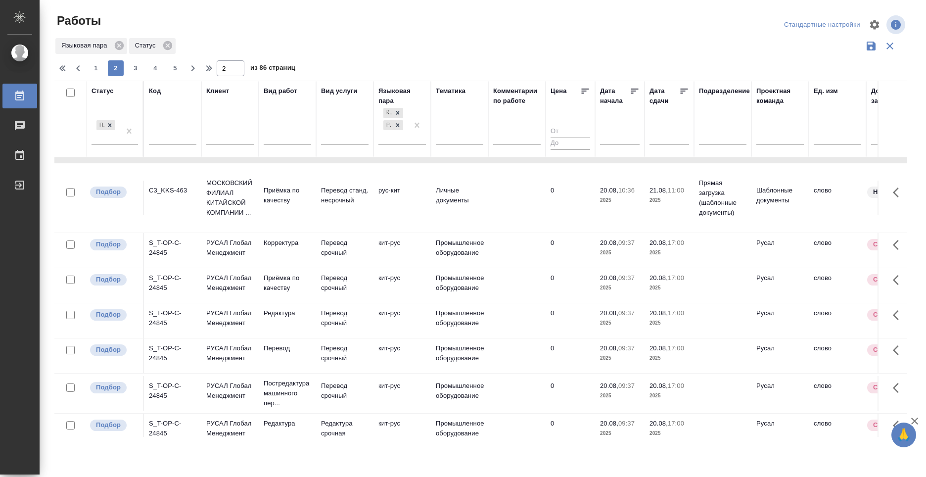
scroll to position [297, 0]
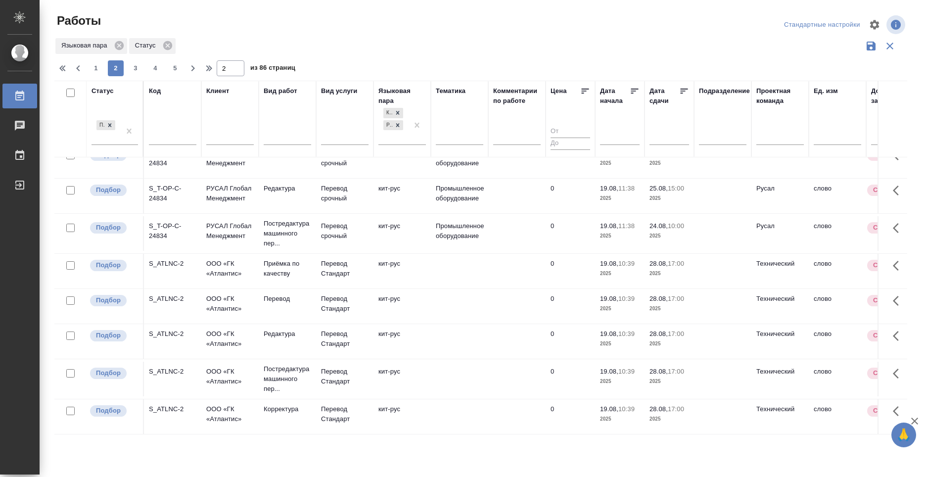
scroll to position [594, 0]
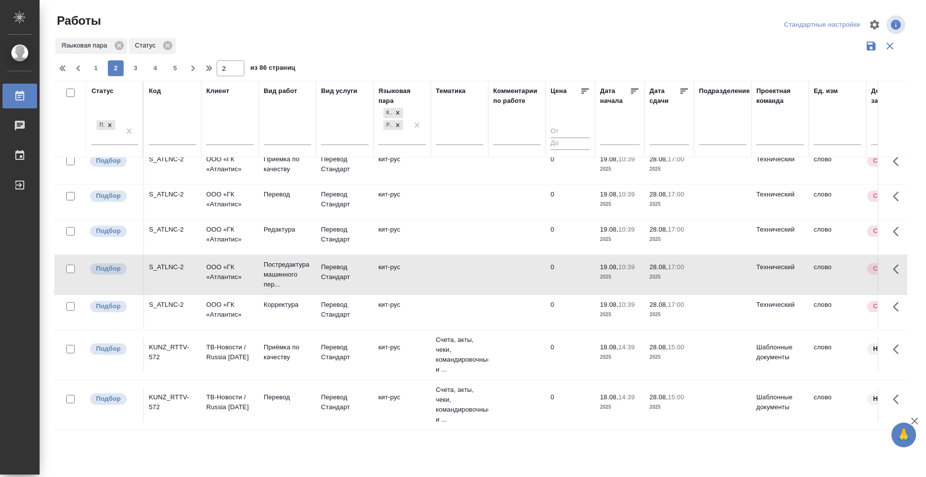
scroll to position [700, 0]
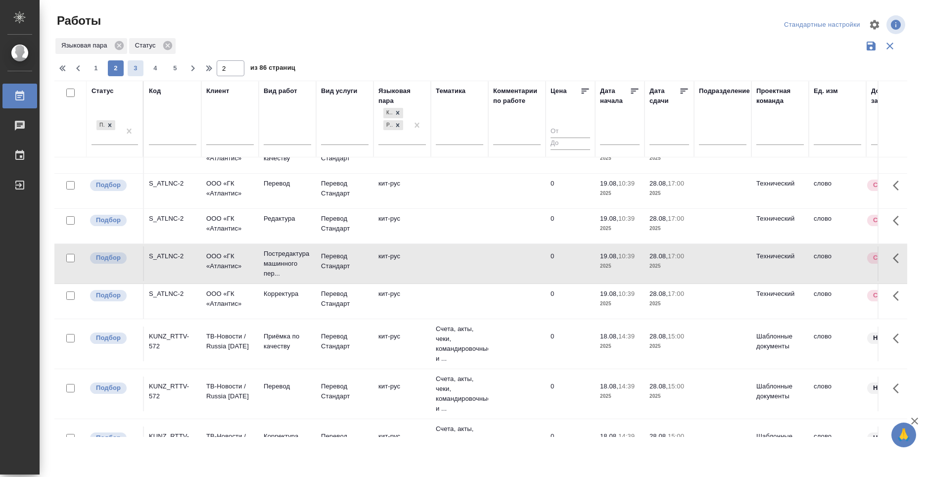
click at [141, 75] on button "3" at bounding box center [136, 68] width 16 height 16
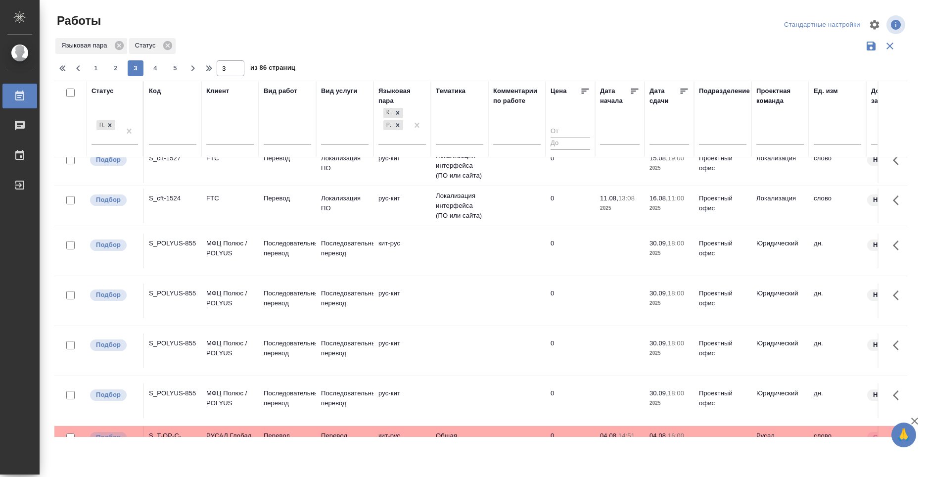
scroll to position [721, 0]
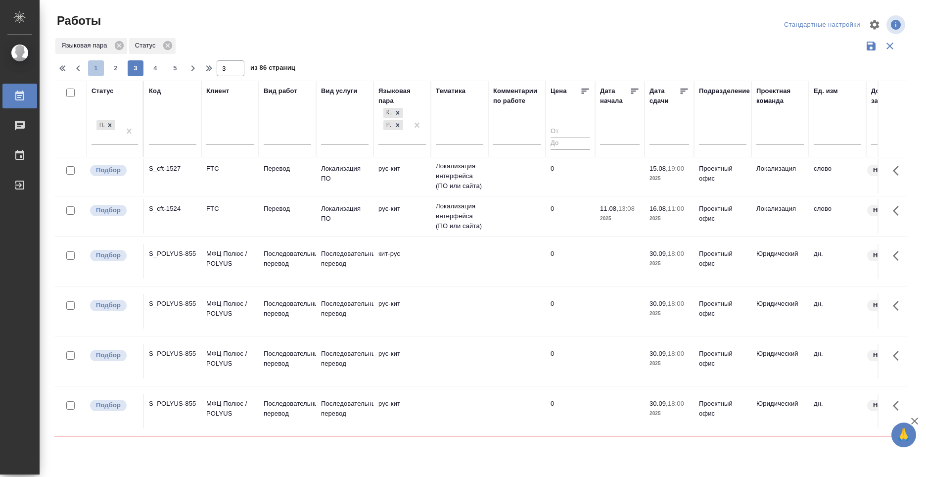
click at [103, 70] on span "1" at bounding box center [96, 68] width 16 height 10
type input "1"
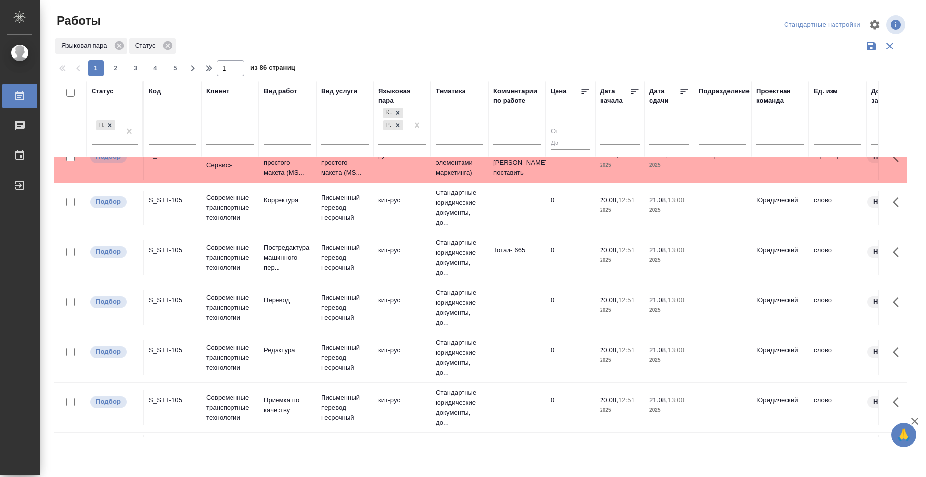
scroll to position [0, 0]
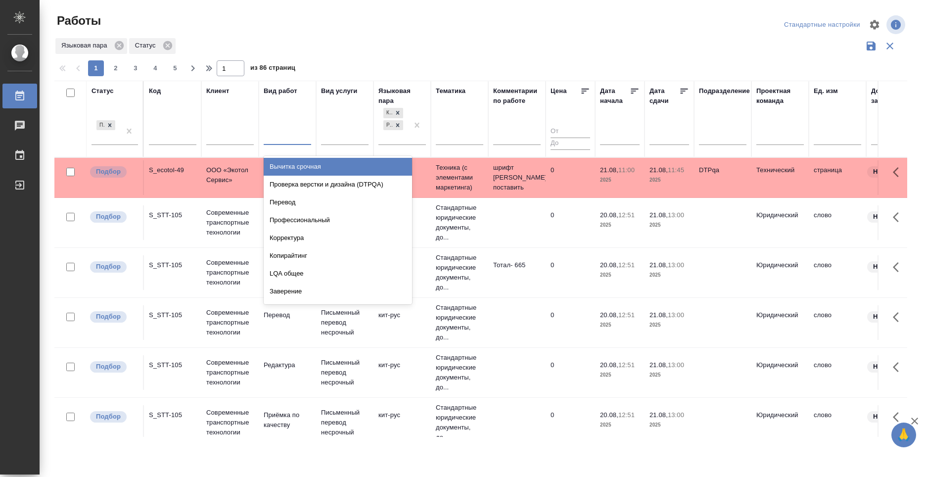
click at [278, 130] on div at bounding box center [287, 135] width 47 height 14
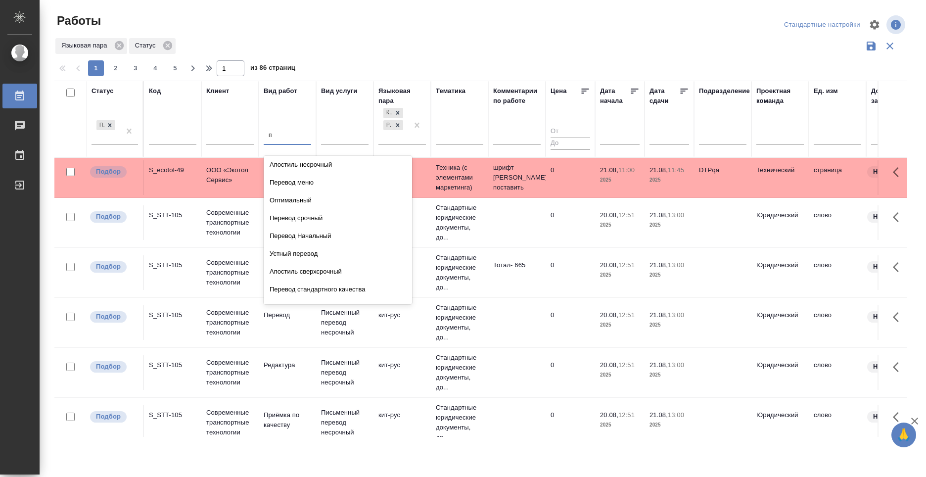
scroll to position [4131, 0]
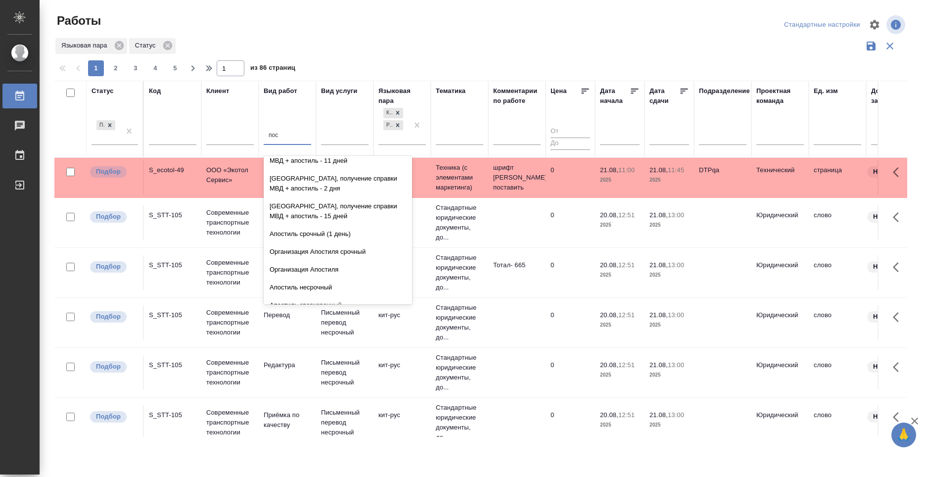
type input "пост"
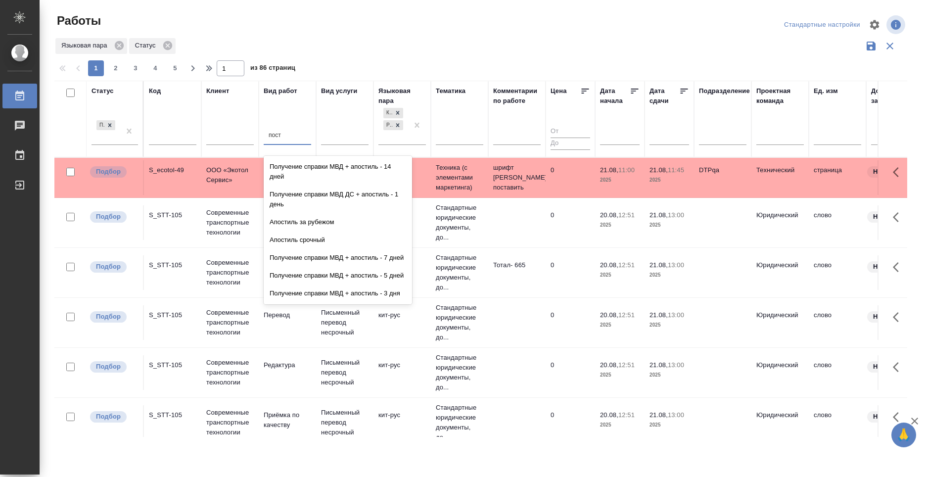
scroll to position [0, 0]
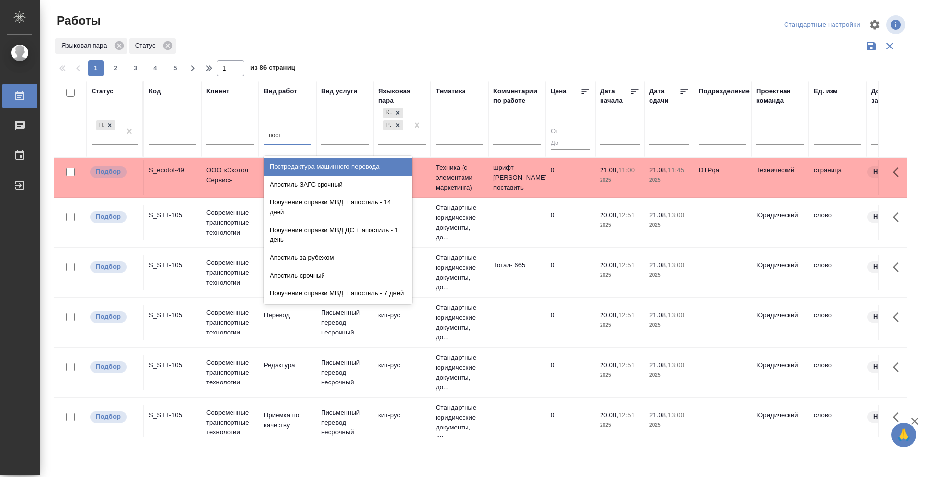
click at [358, 164] on div "Постредактура машинного перевода" at bounding box center [338, 167] width 148 height 18
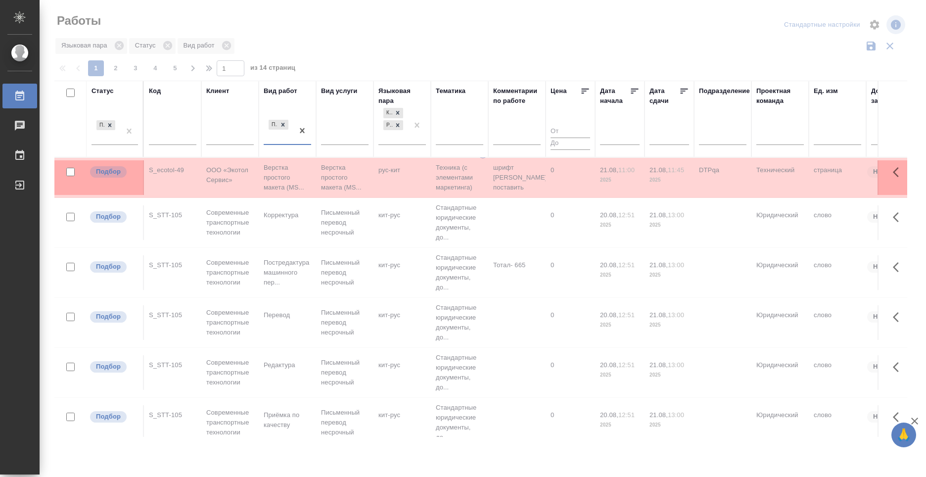
click at [277, 136] on div "Постредактура машинного перевода" at bounding box center [279, 131] width 30 height 27
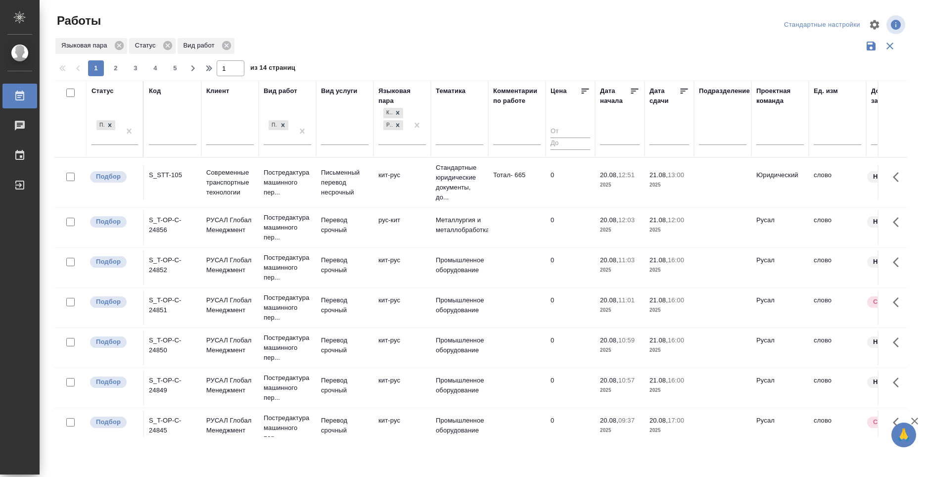
click at [335, 44] on div "Языковая пара Статус Вид работ" at bounding box center [480, 46] width 853 height 19
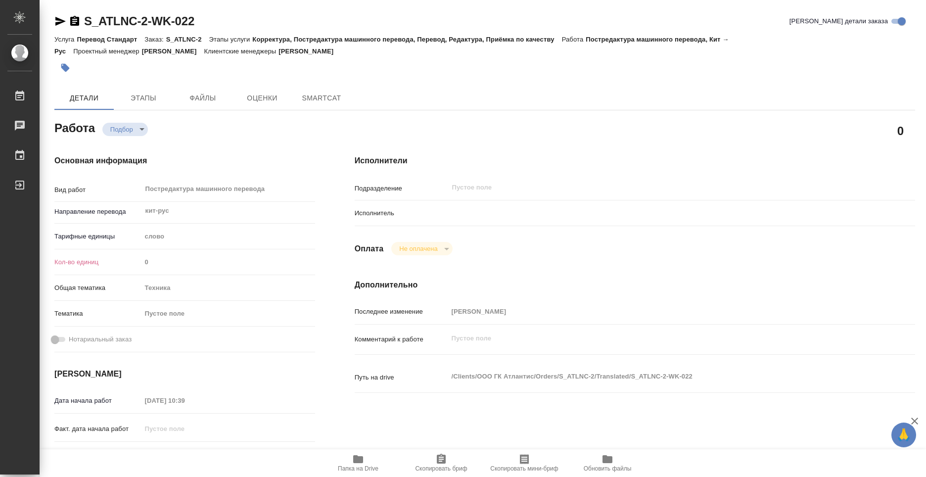
type textarea "x"
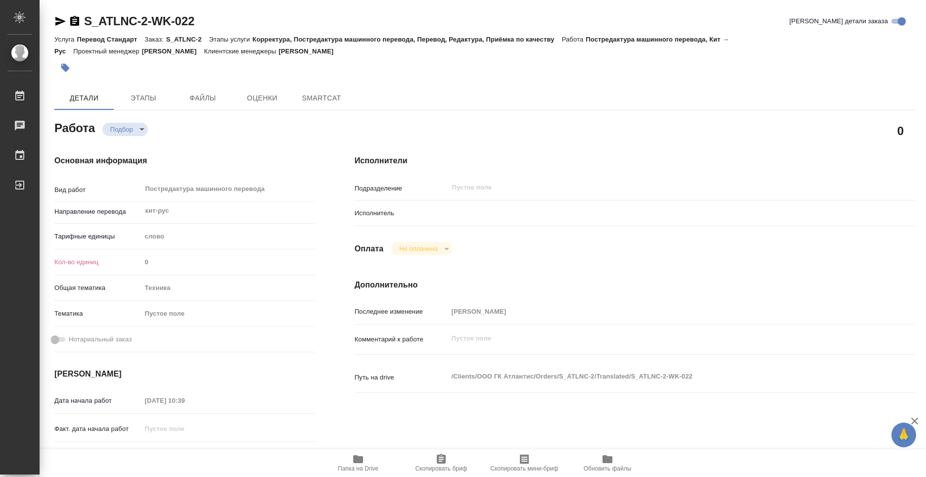
type textarea "x"
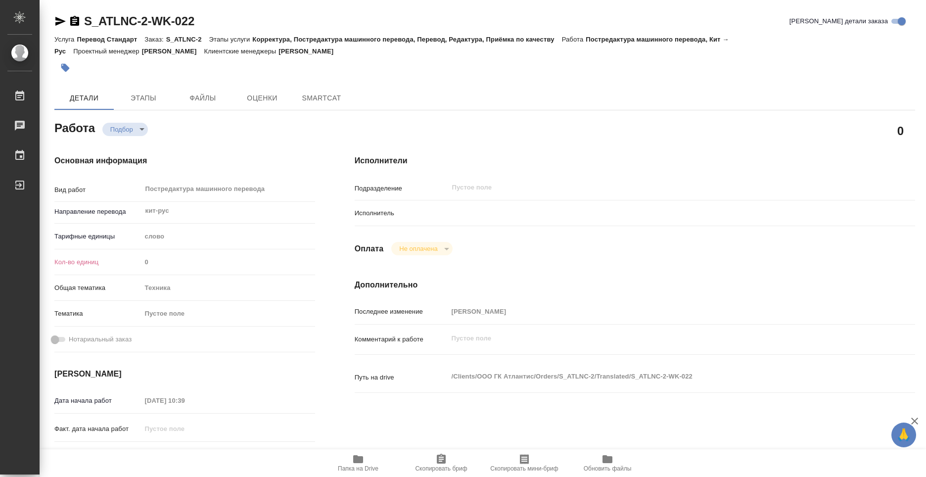
type textarea "x"
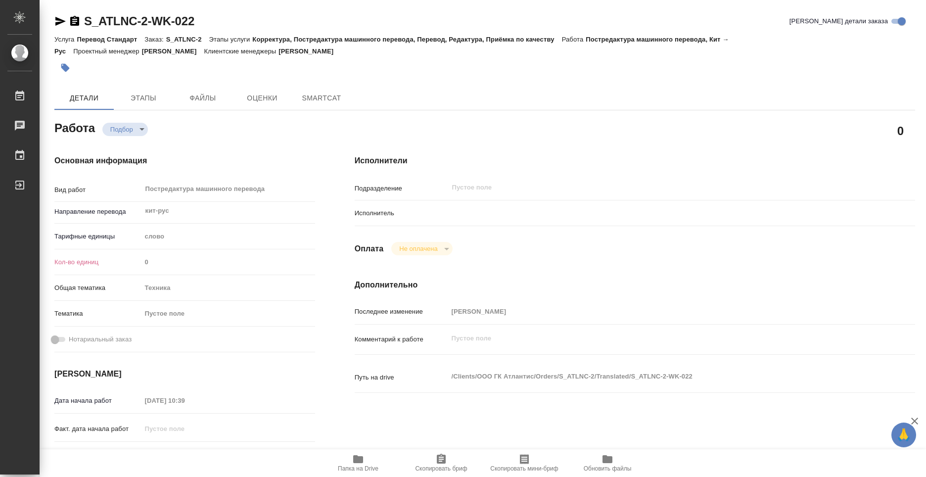
type textarea "x"
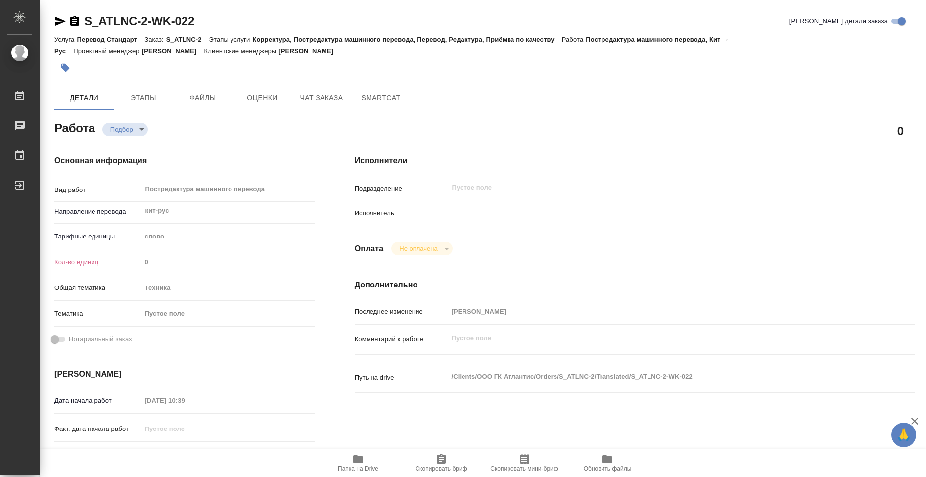
type textarea "x"
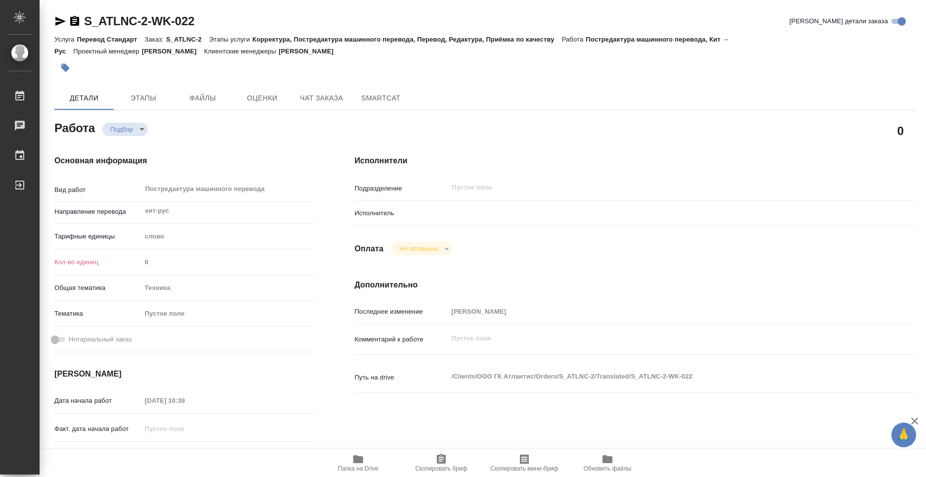
type textarea "x"
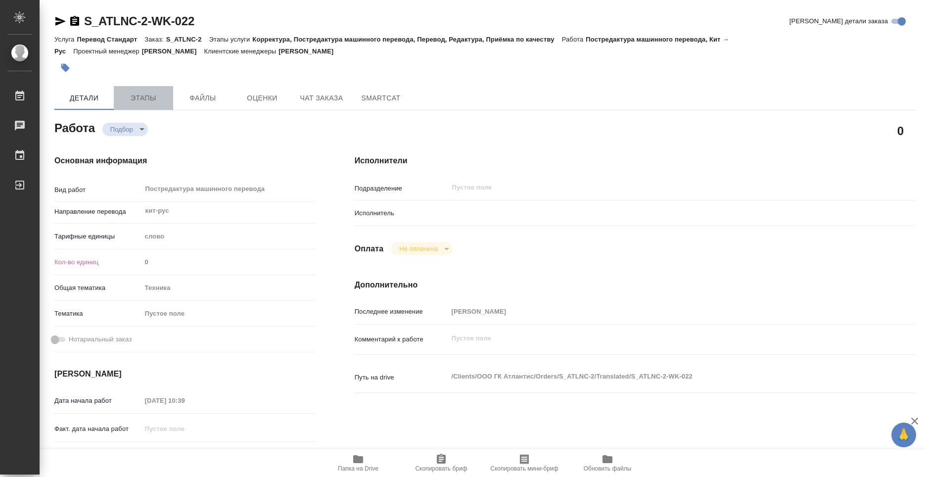
click at [150, 100] on span "Этапы" at bounding box center [143, 98] width 47 height 12
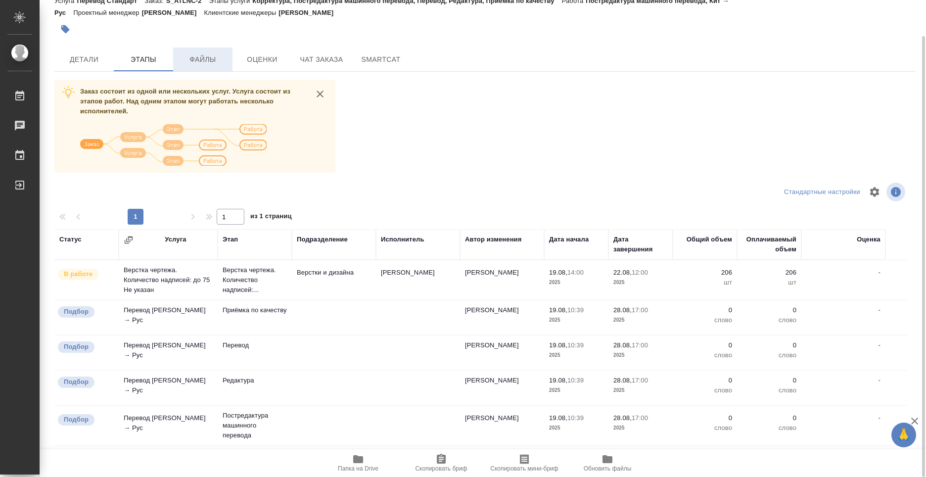
click at [185, 63] on span "Файлы" at bounding box center [202, 59] width 47 height 12
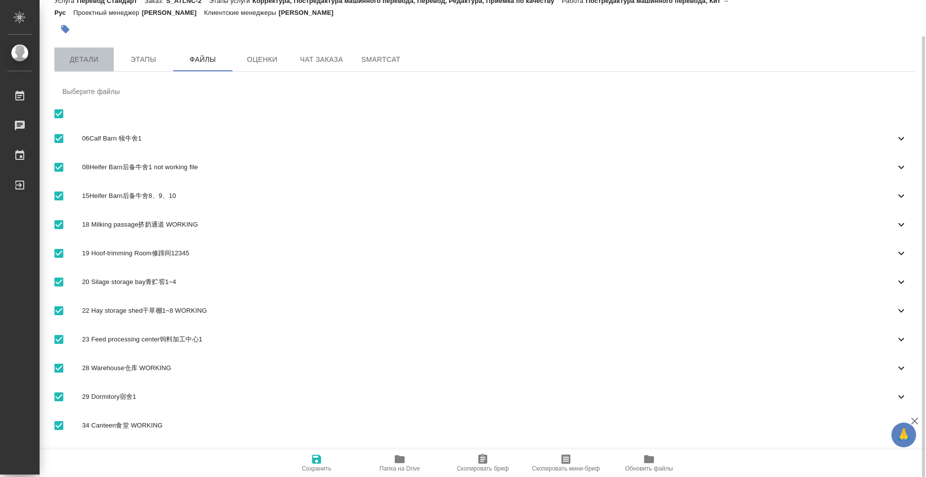
click at [74, 57] on span "Детали" at bounding box center [83, 59] width 47 height 12
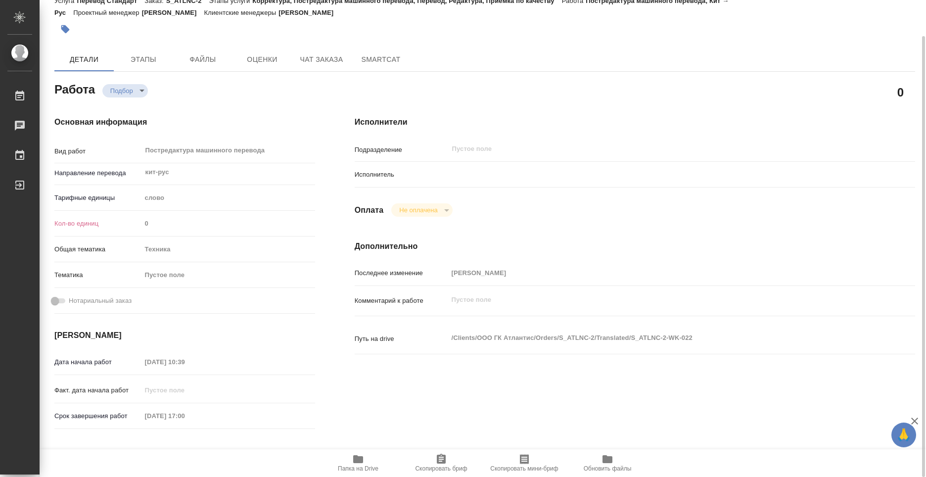
type textarea "x"
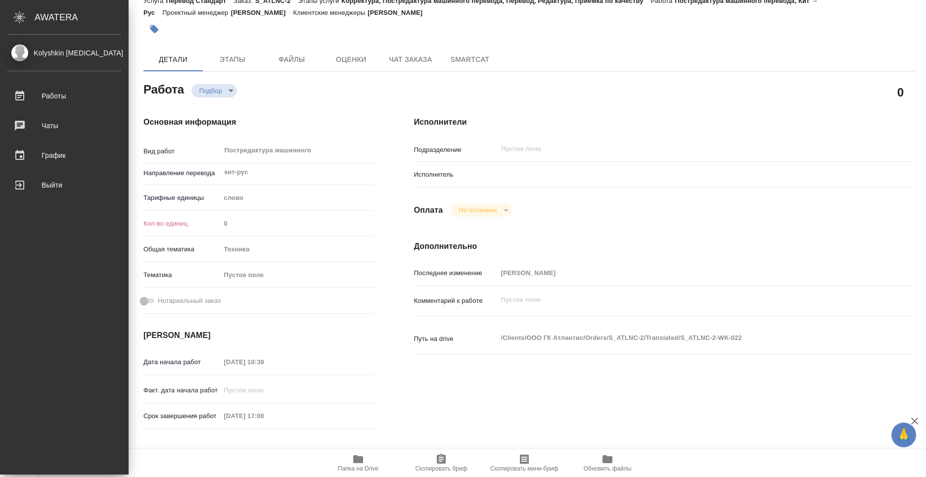
type textarea "x"
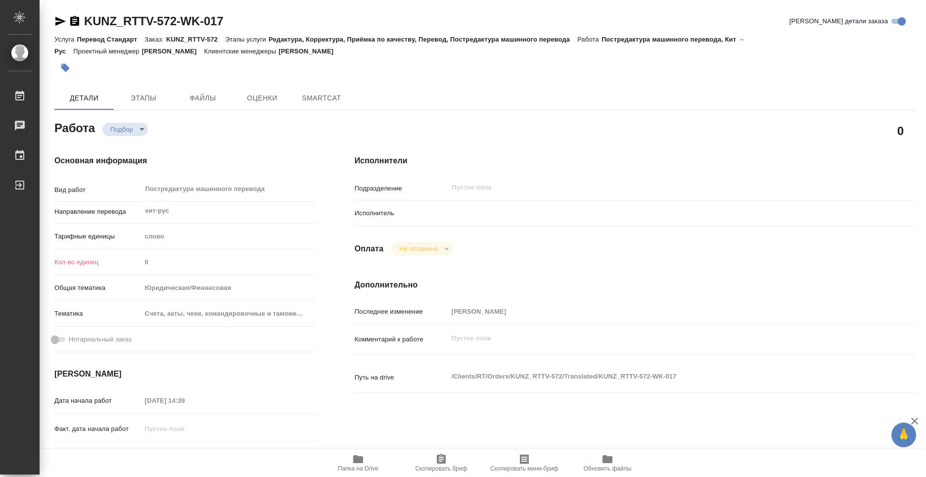
type textarea "x"
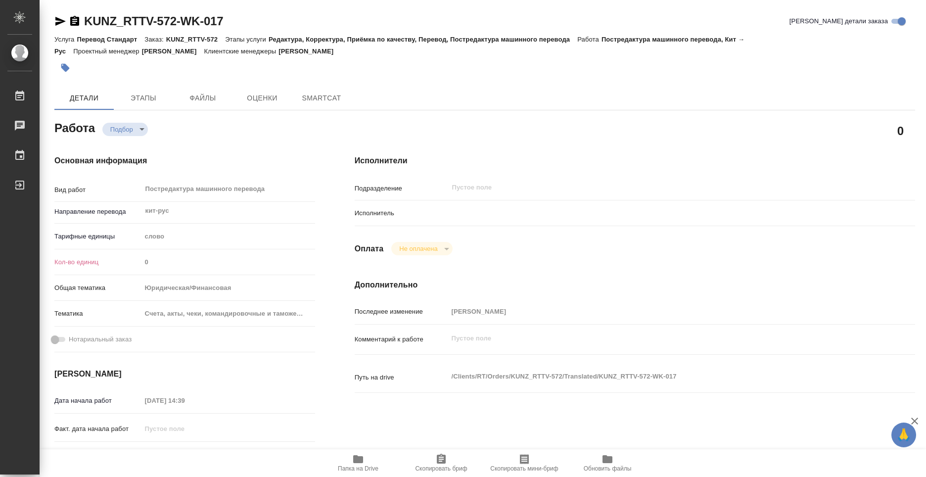
type textarea "x"
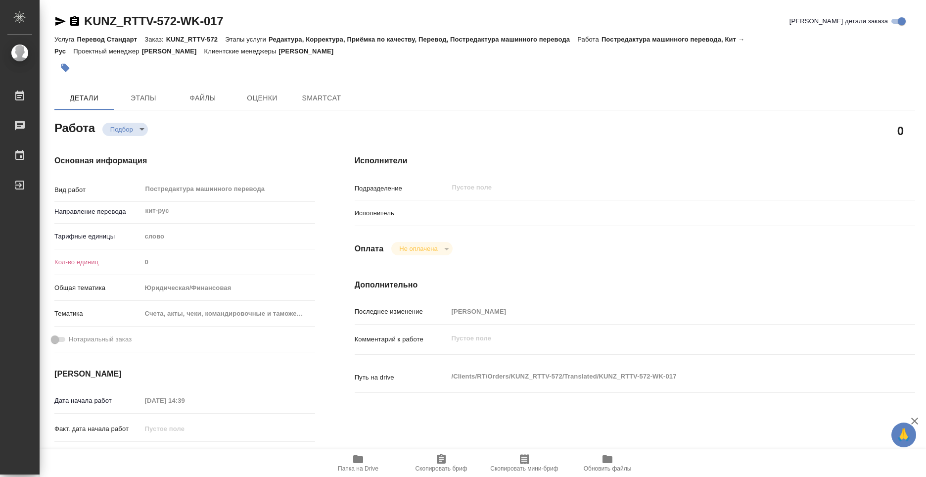
type textarea "x"
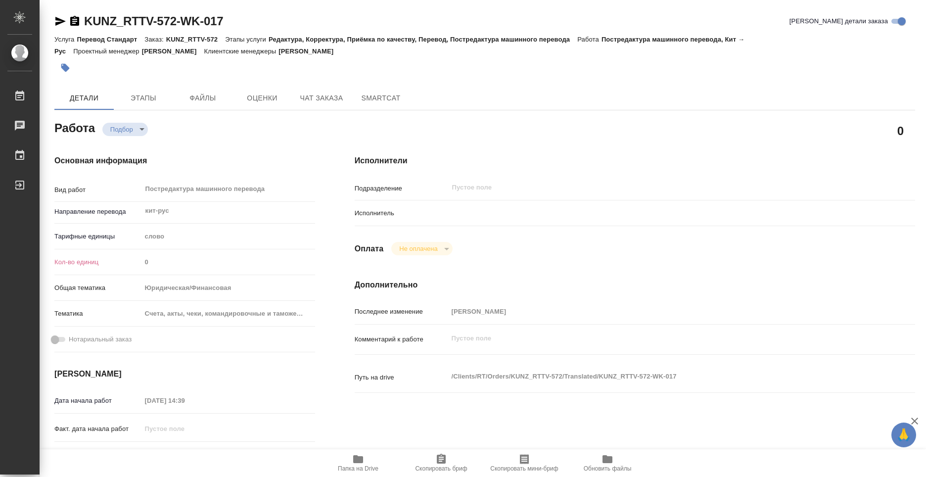
type textarea "x"
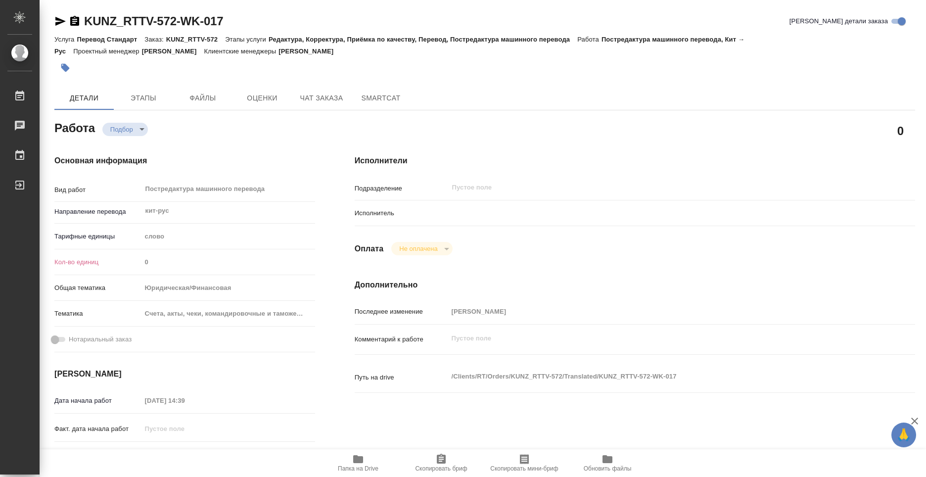
type textarea "x"
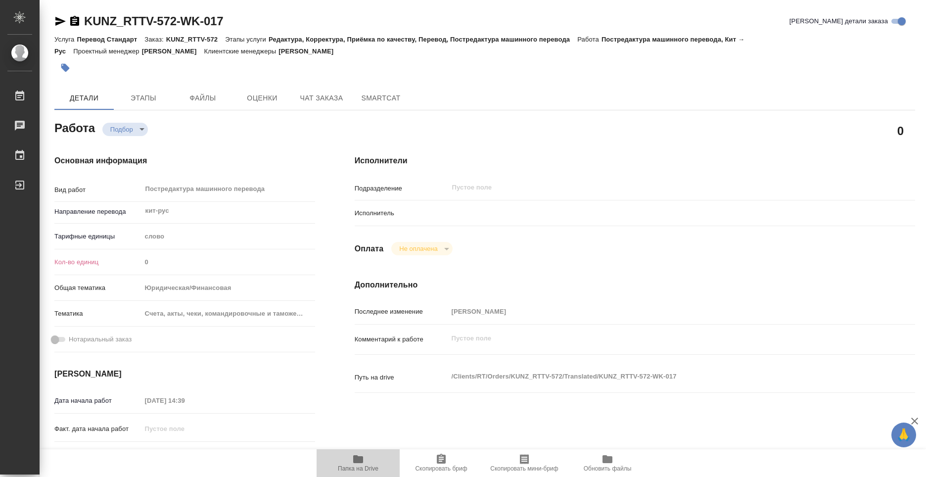
click at [356, 462] on icon "button" at bounding box center [358, 459] width 10 height 8
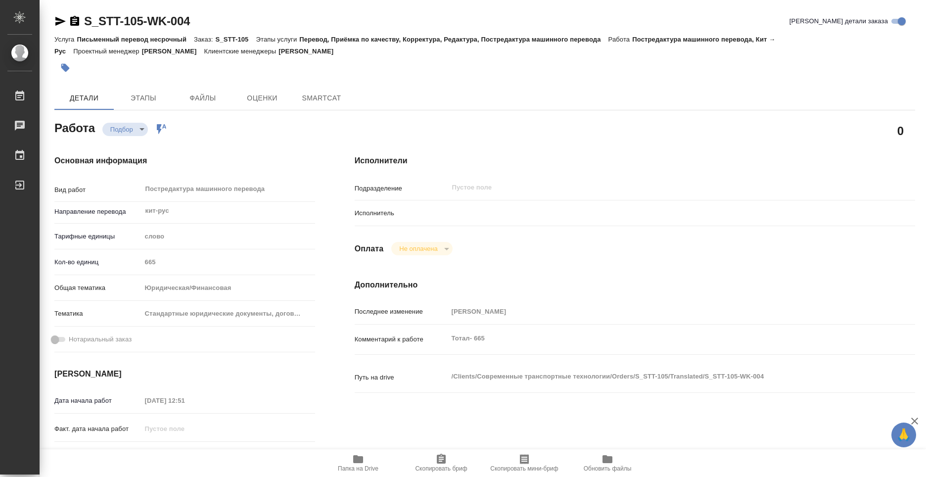
type textarea "x"
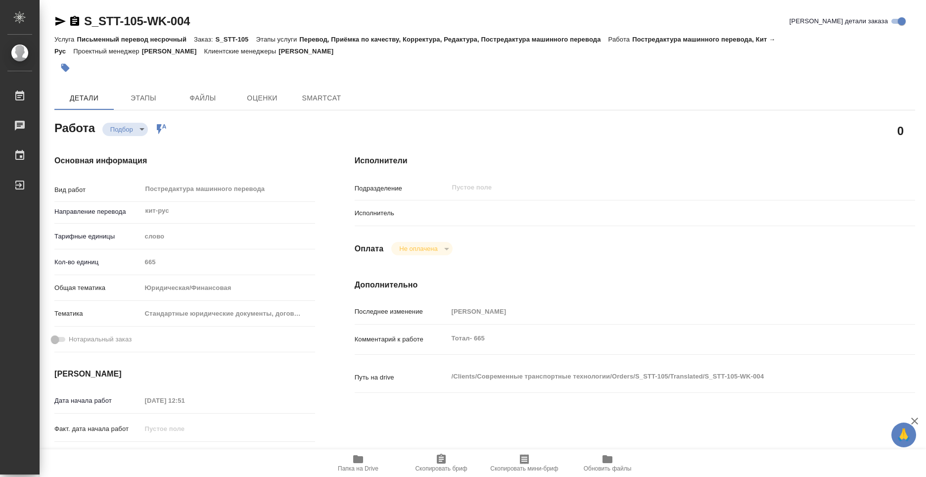
type textarea "x"
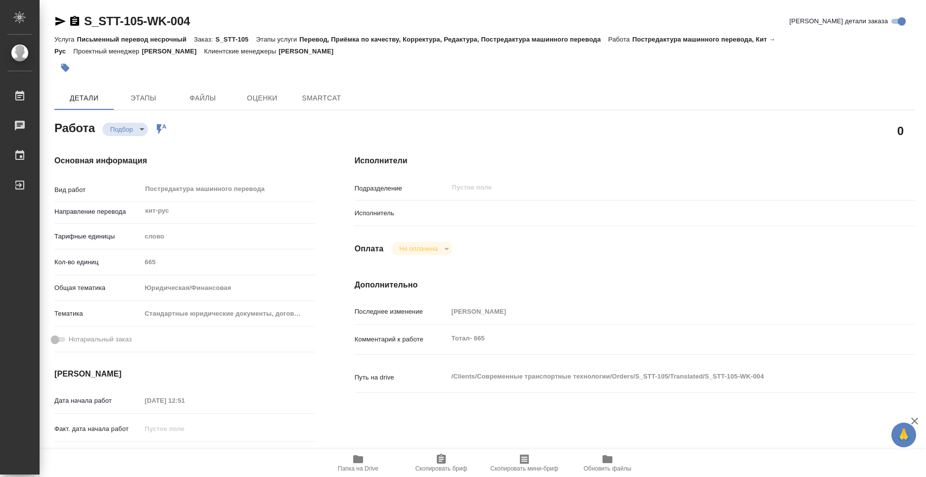
type textarea "x"
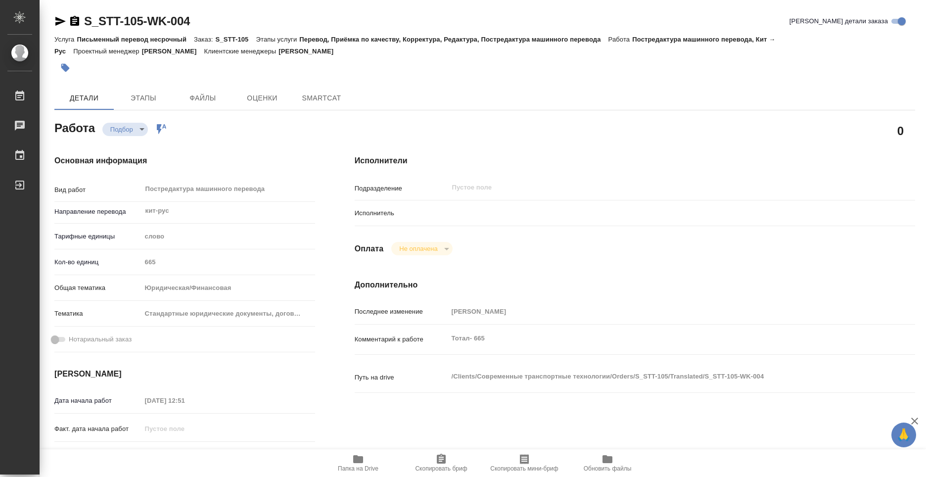
type textarea "x"
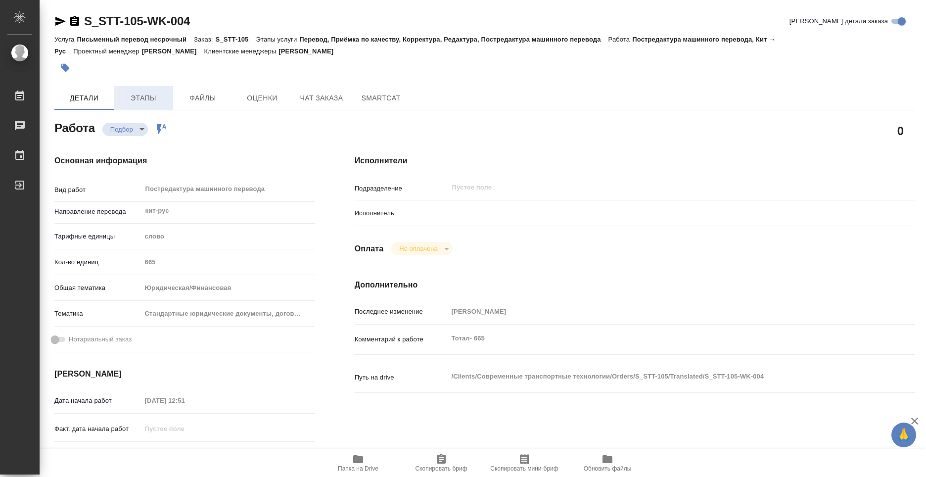
type textarea "x"
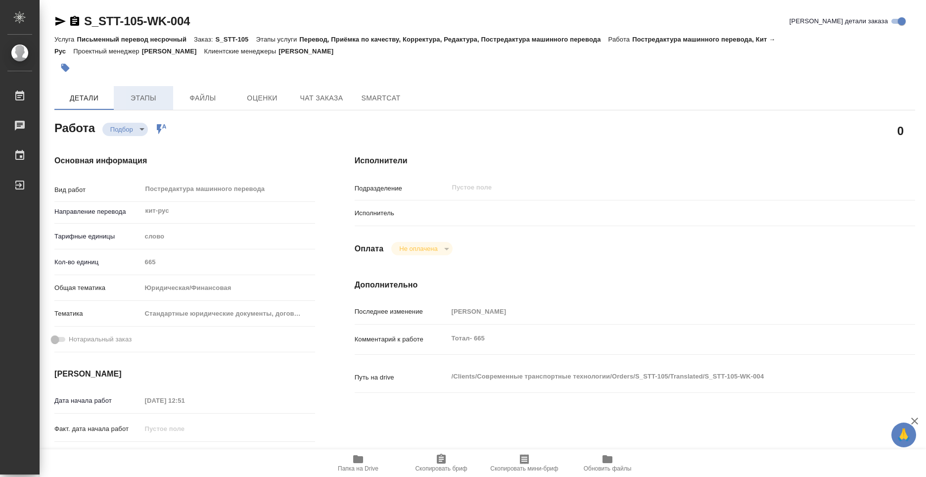
type textarea "x"
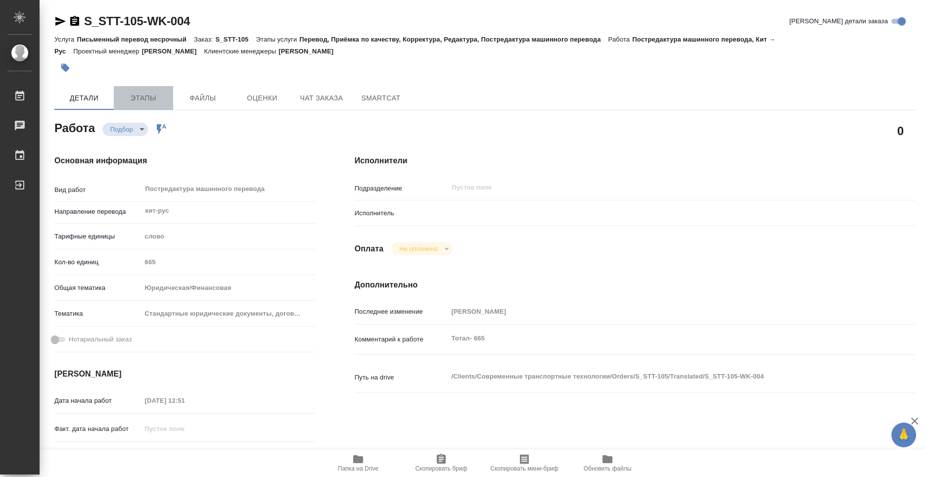
click at [152, 103] on span "Этапы" at bounding box center [143, 98] width 47 height 12
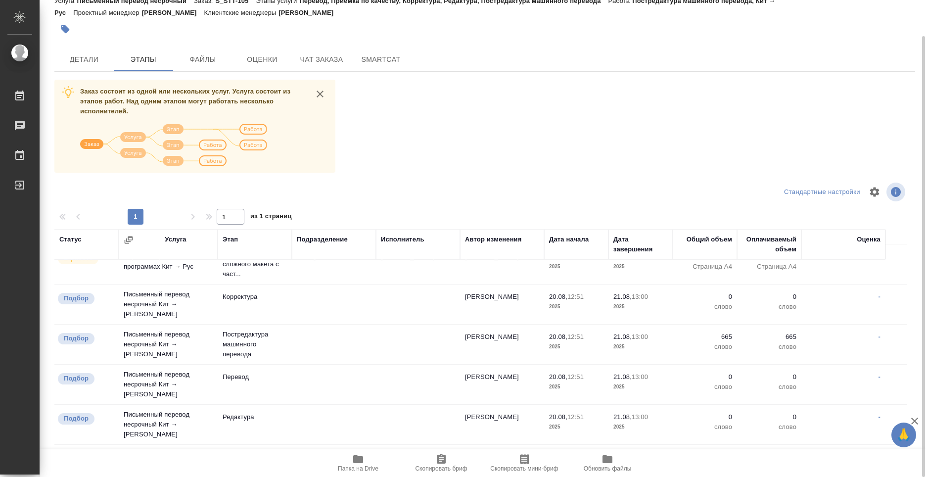
scroll to position [99, 0]
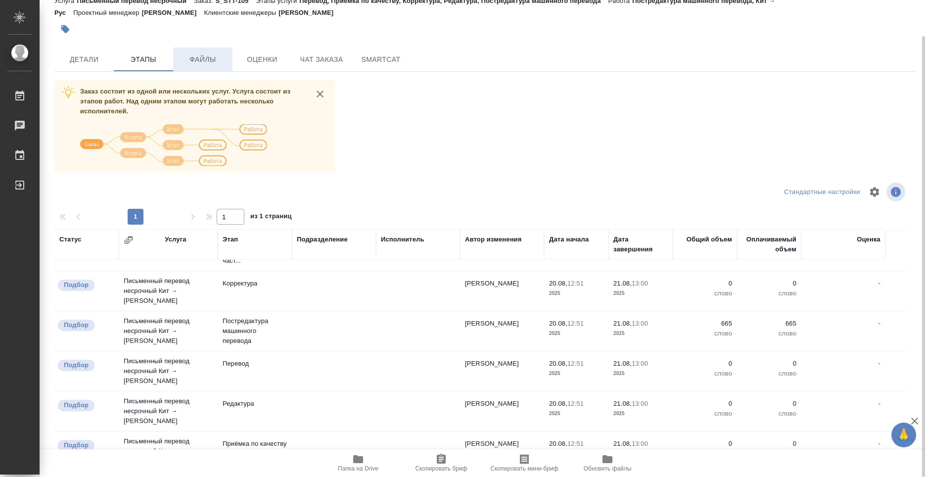
click at [201, 66] on button "Файлы" at bounding box center [202, 59] width 59 height 24
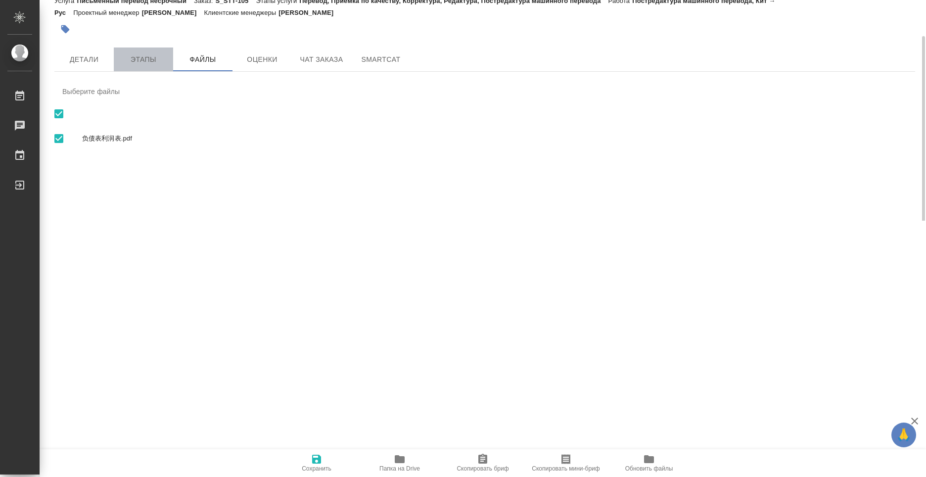
click at [141, 63] on span "Этапы" at bounding box center [143, 59] width 47 height 12
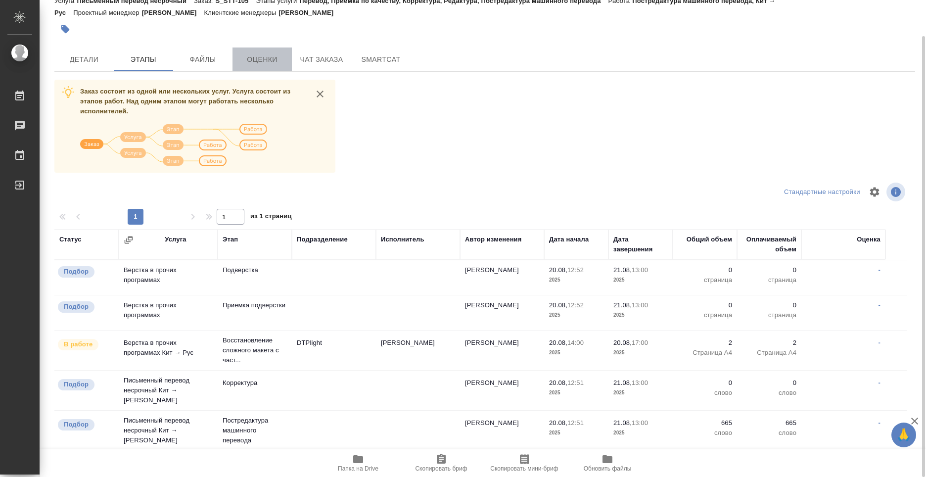
click at [254, 58] on span "Оценки" at bounding box center [261, 59] width 47 height 12
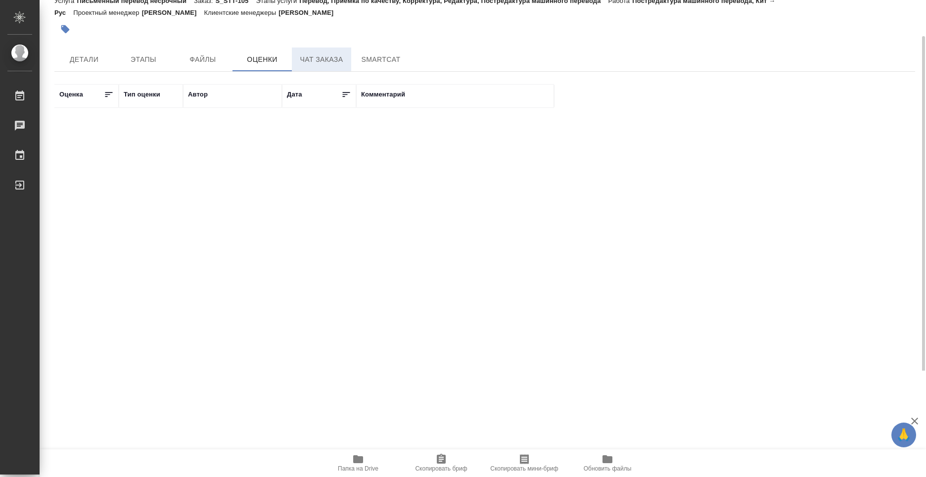
click at [307, 59] on span "Чат заказа" at bounding box center [321, 59] width 47 height 12
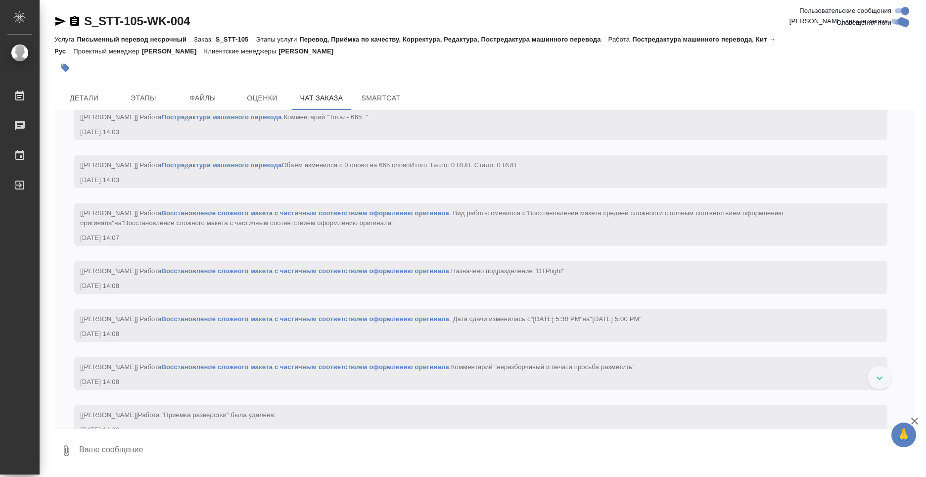
scroll to position [1266, 0]
click at [94, 104] on button "Детали" at bounding box center [83, 98] width 59 height 24
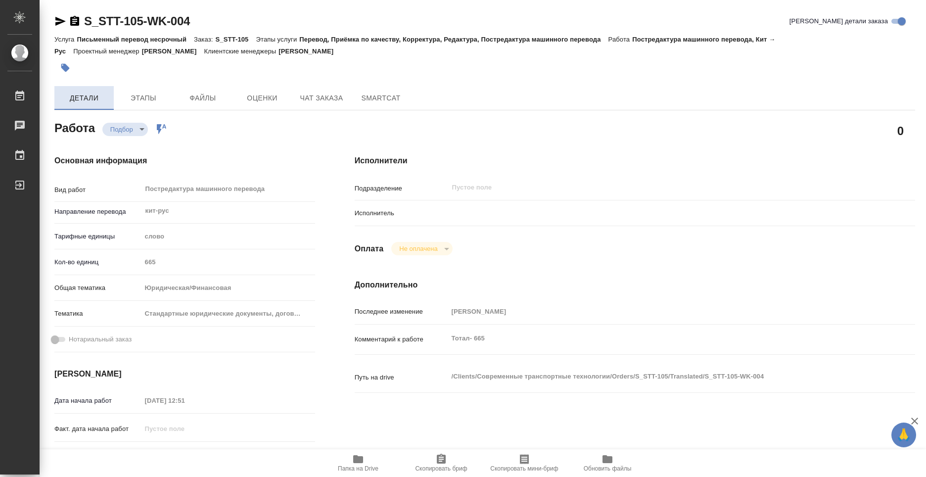
type textarea "x"
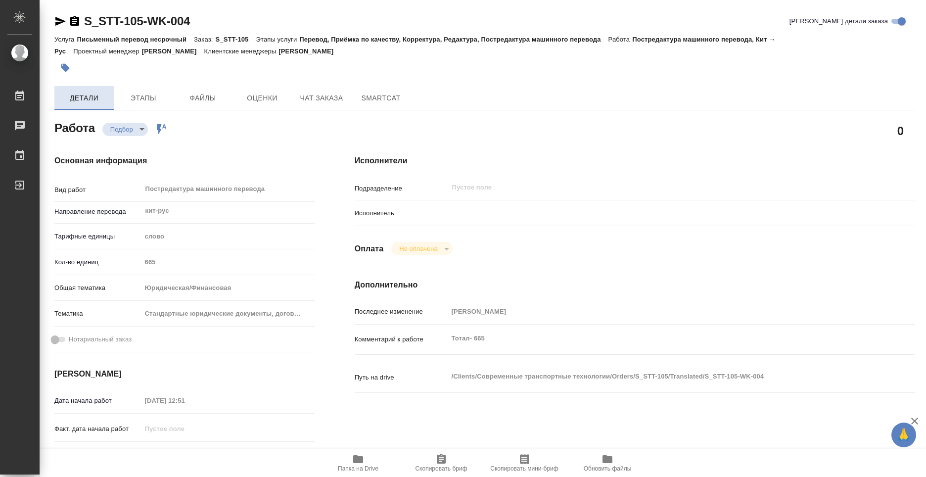
type textarea "x"
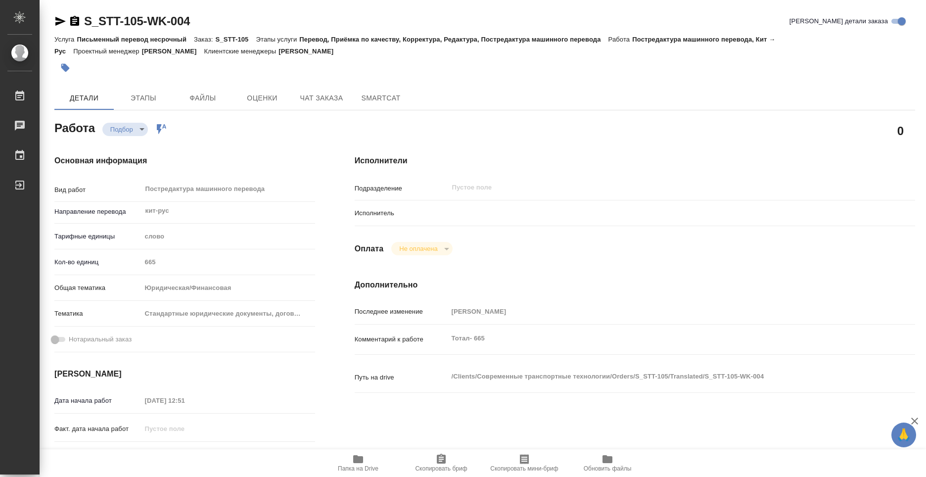
type textarea "x"
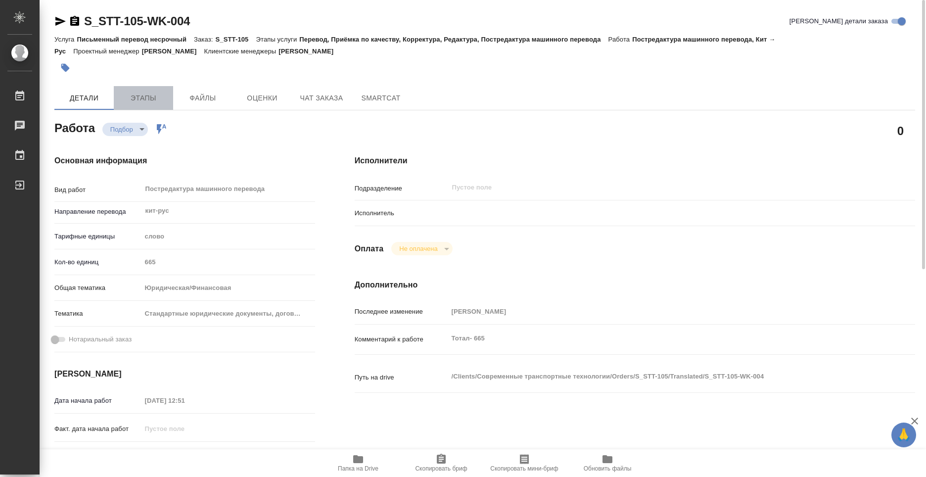
click at [131, 102] on span "Этапы" at bounding box center [143, 98] width 47 height 12
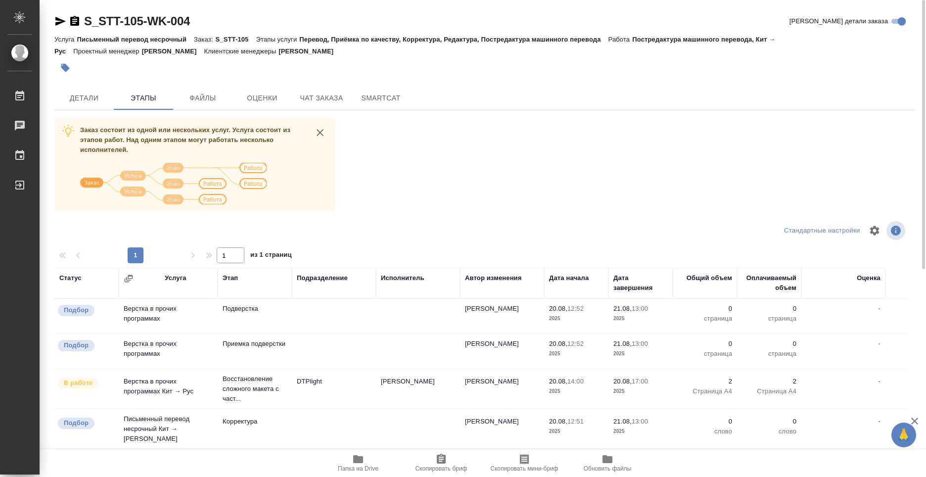
click at [361, 463] on icon "button" at bounding box center [358, 459] width 12 height 12
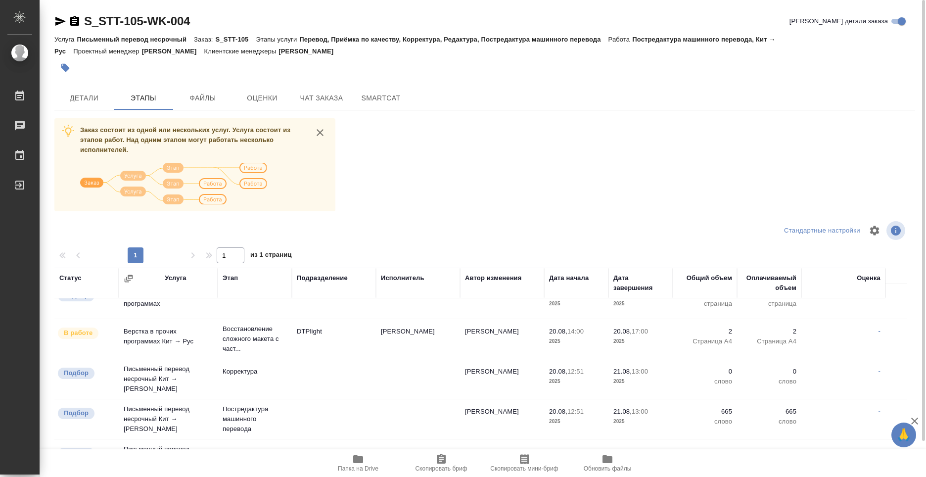
scroll to position [99, 0]
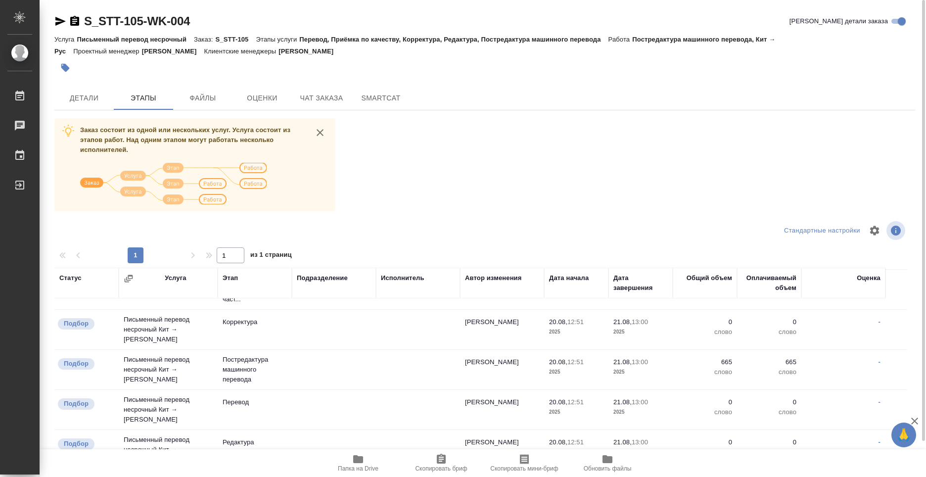
click at [88, 359] on p "Подбор" at bounding box center [76, 364] width 25 height 10
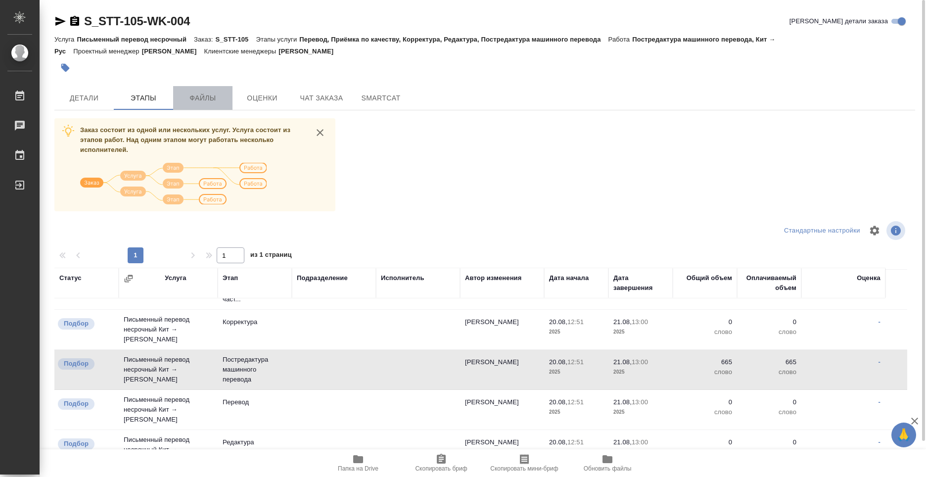
click at [198, 98] on span "Файлы" at bounding box center [202, 98] width 47 height 12
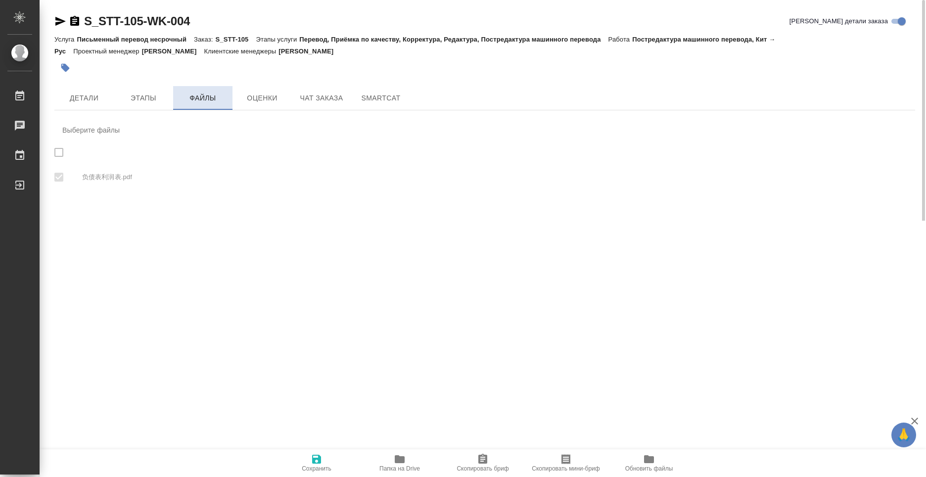
checkbox input "true"
click at [246, 100] on span "Оценки" at bounding box center [261, 98] width 47 height 12
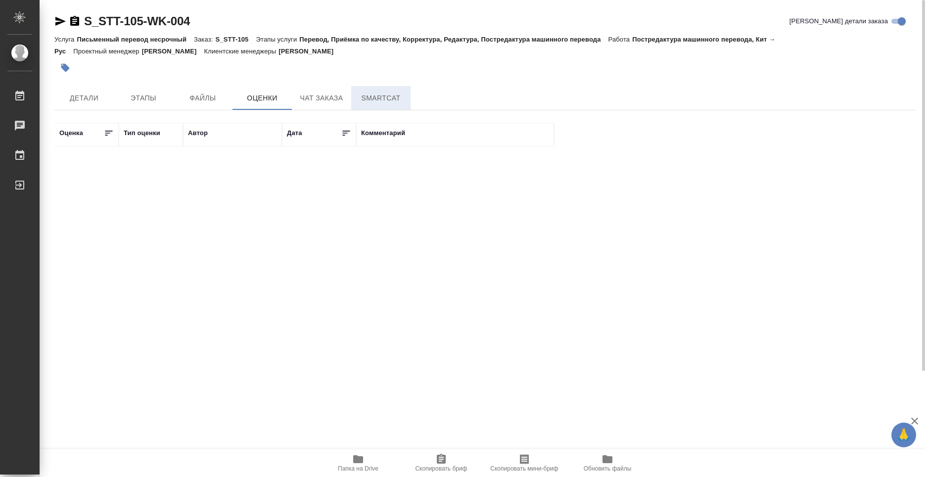
click at [374, 104] on button "SmartCat" at bounding box center [380, 98] width 59 height 24
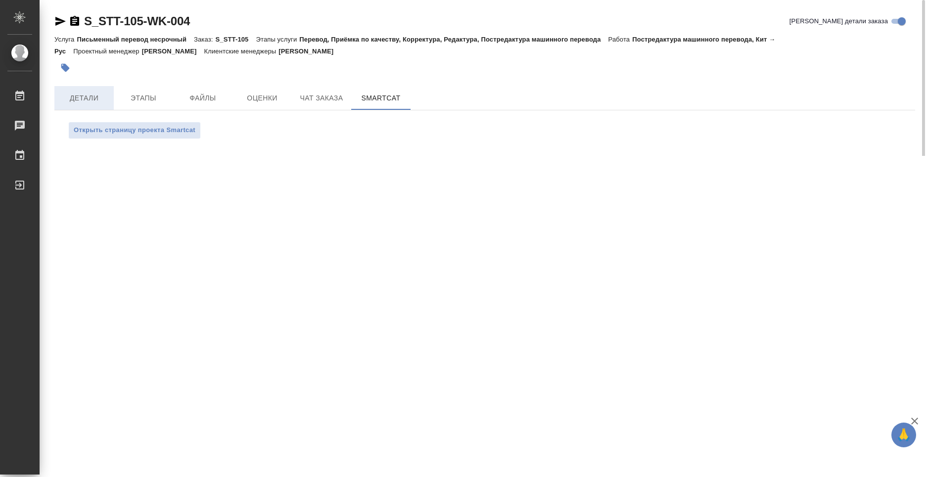
click at [94, 101] on span "Детали" at bounding box center [83, 98] width 47 height 12
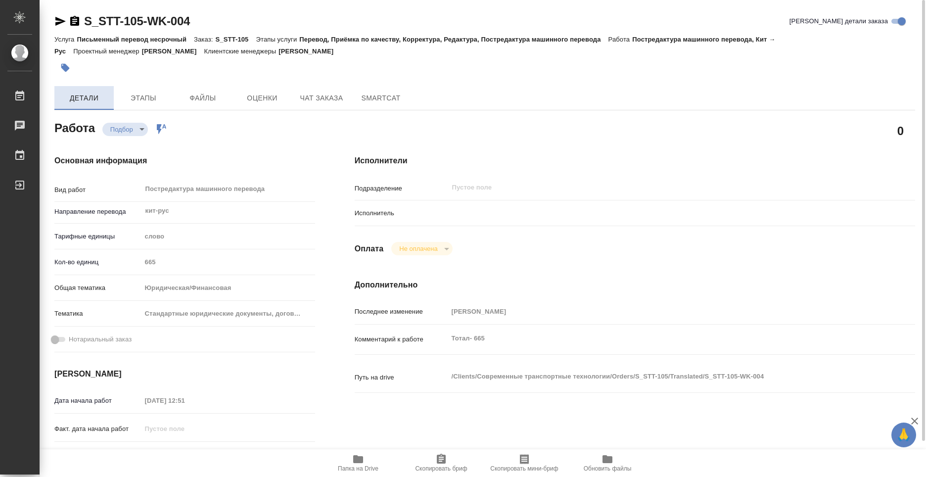
type textarea "x"
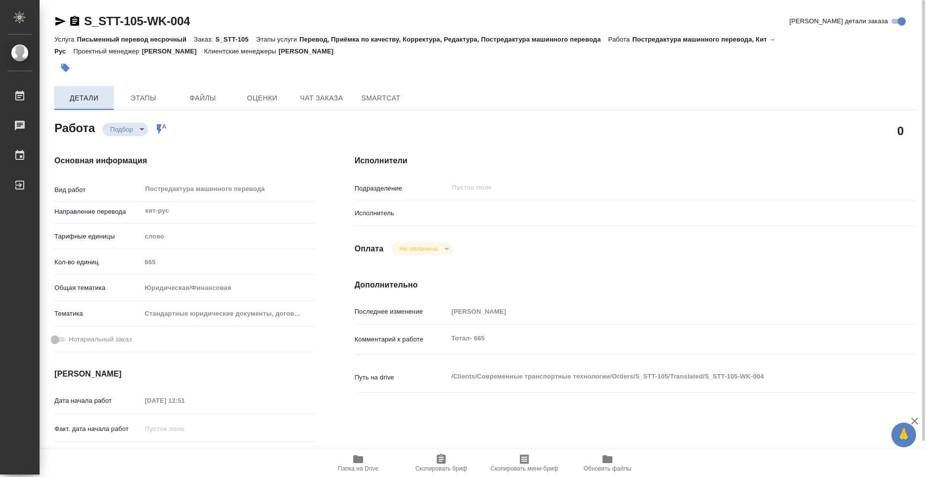
type textarea "x"
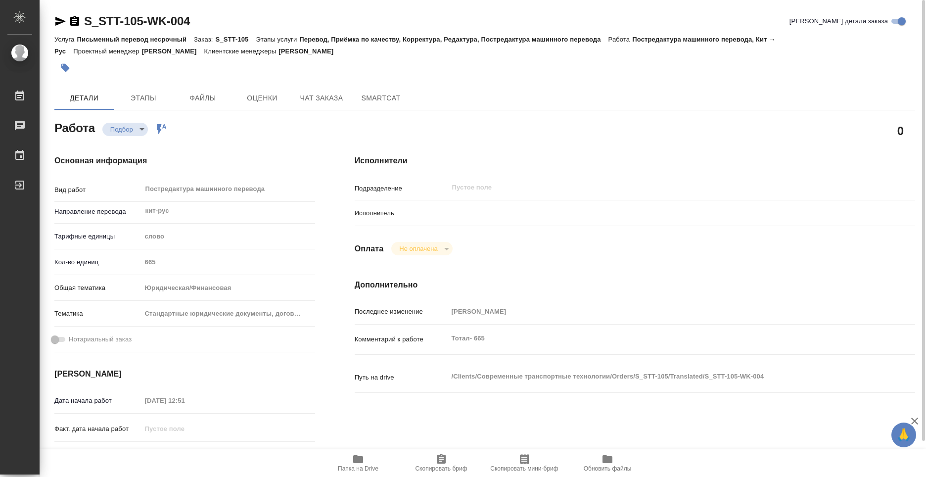
type textarea "x"
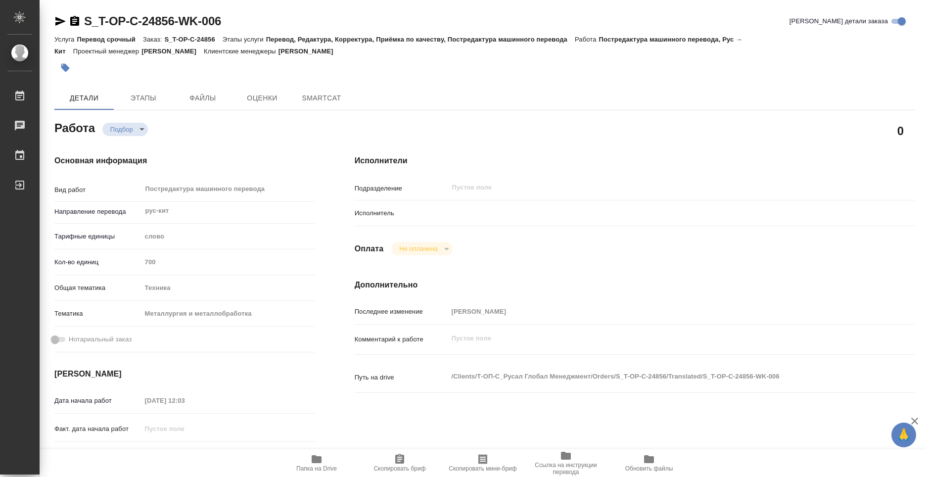
type textarea "x"
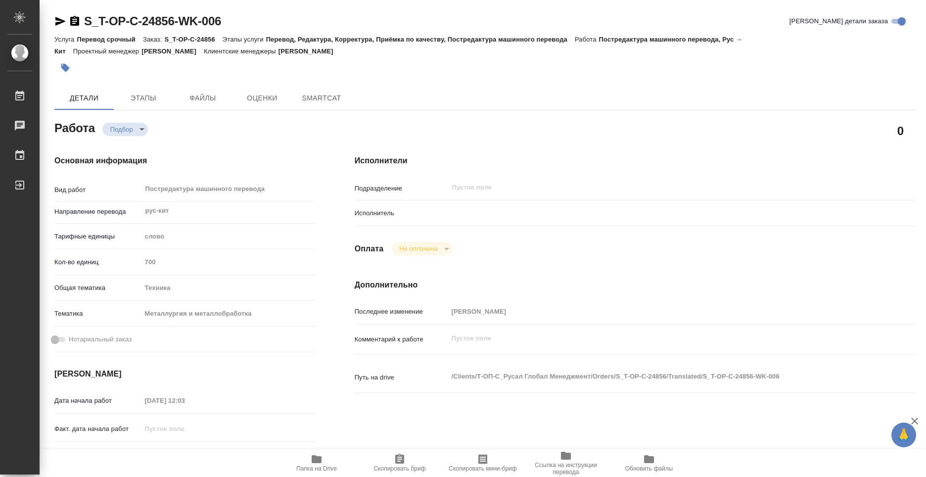
type textarea "x"
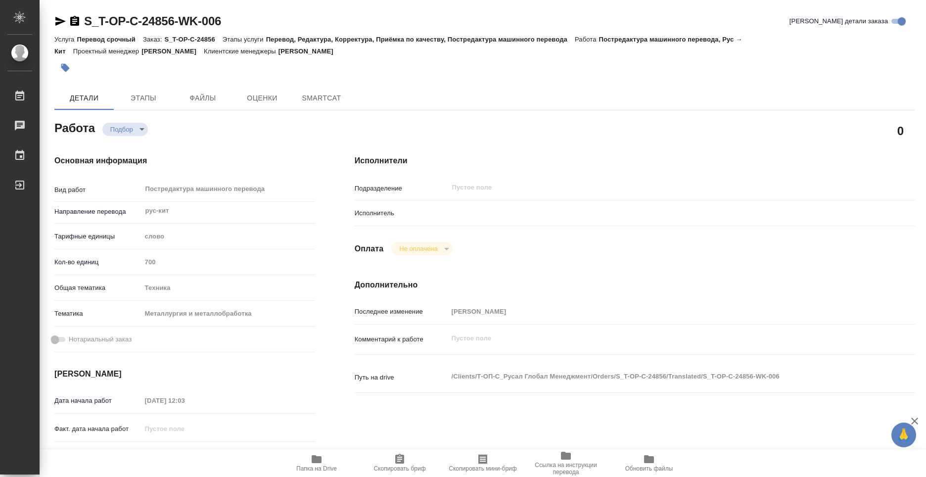
type textarea "x"
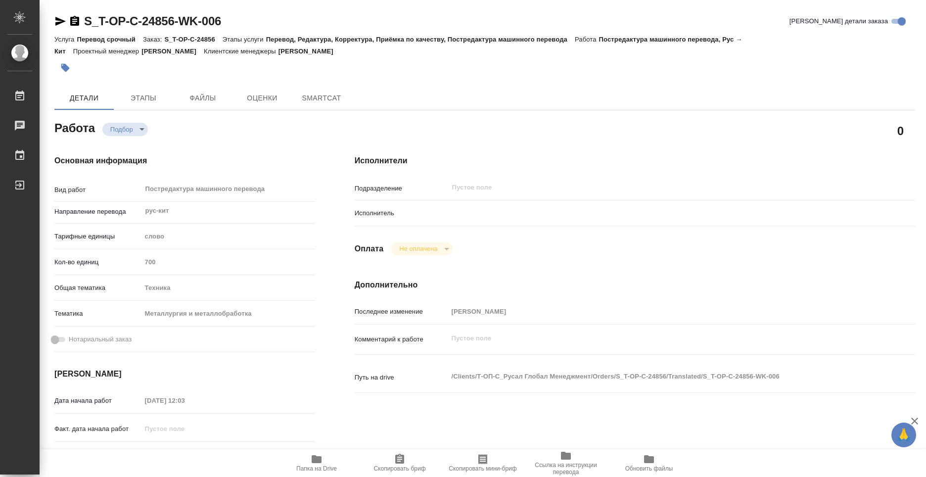
type textarea "x"
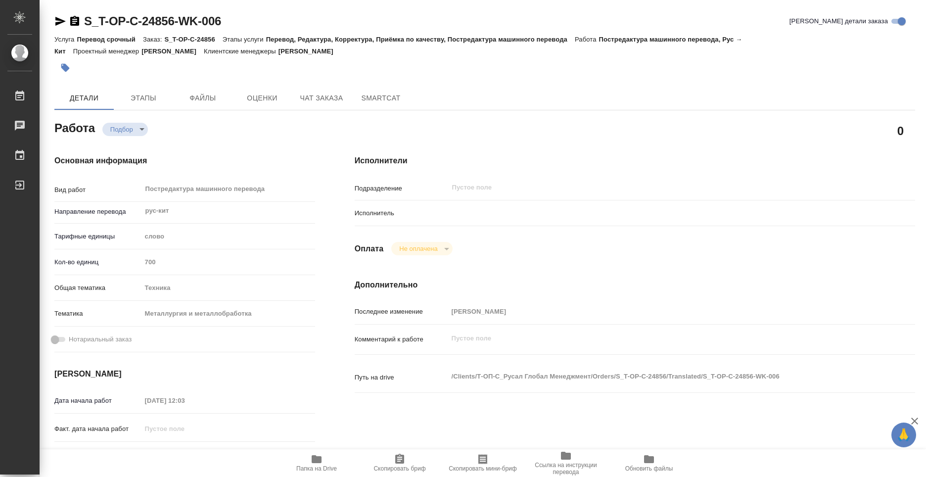
type textarea "x"
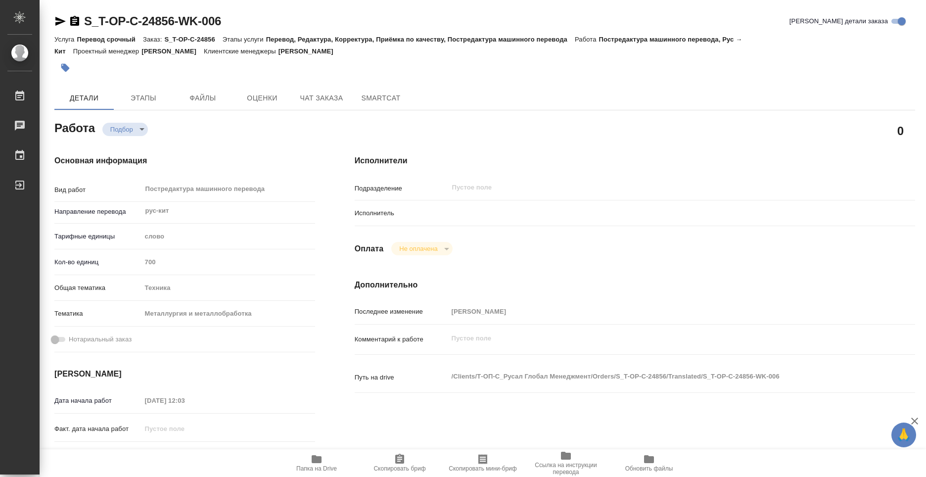
click at [321, 464] on icon "button" at bounding box center [317, 459] width 12 height 12
type textarea "x"
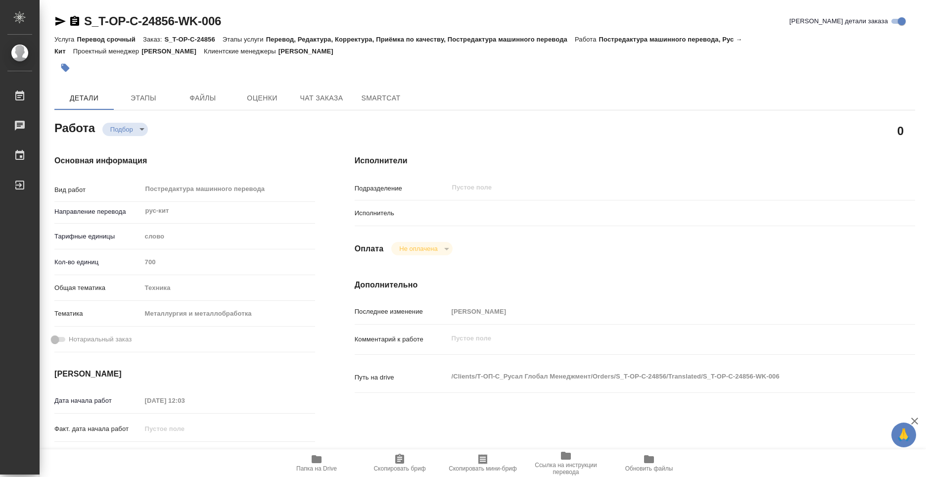
type textarea "x"
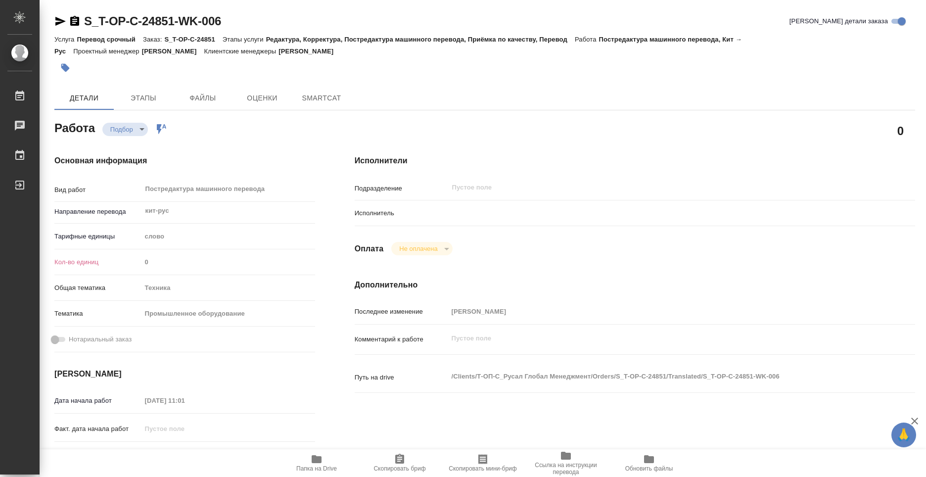
type textarea "x"
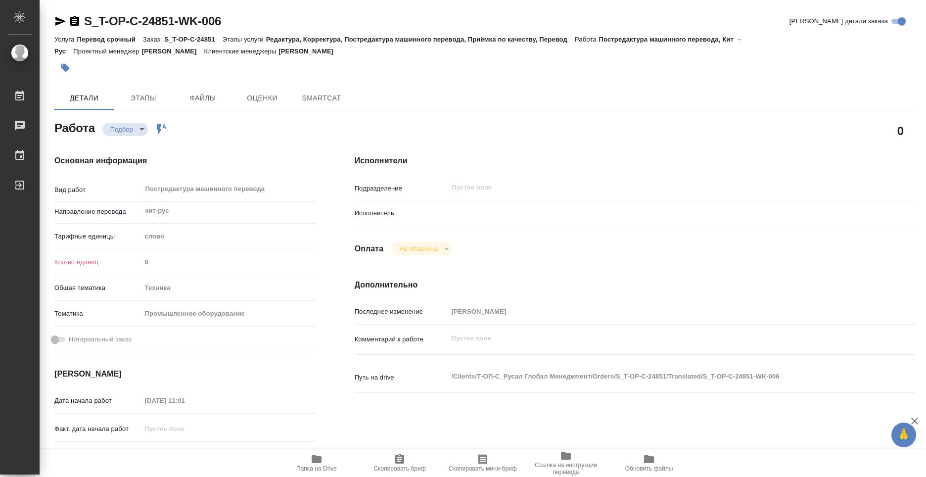
type textarea "x"
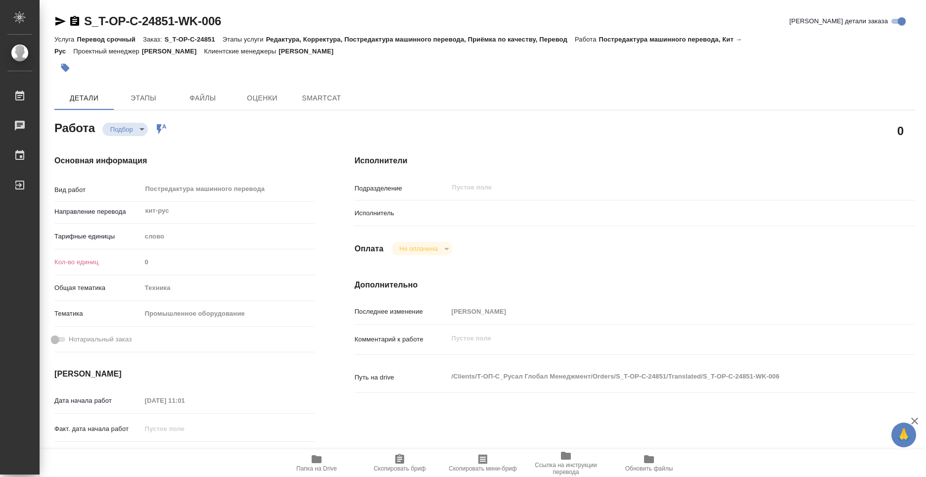
type textarea "x"
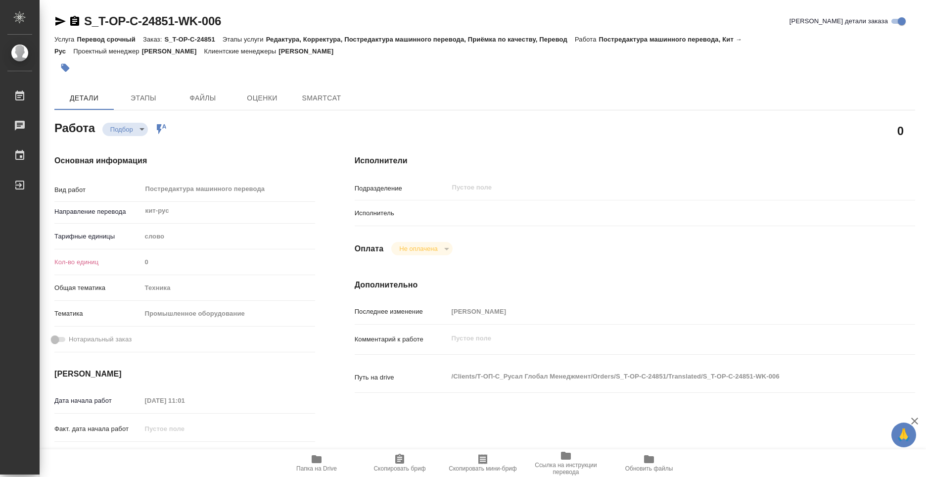
type textarea "x"
click at [319, 462] on icon "button" at bounding box center [317, 459] width 10 height 8
type textarea "x"
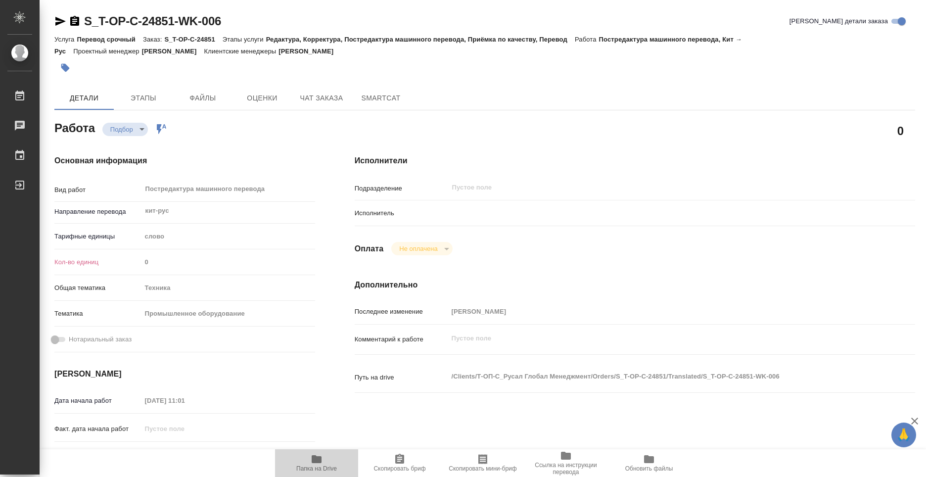
type textarea "x"
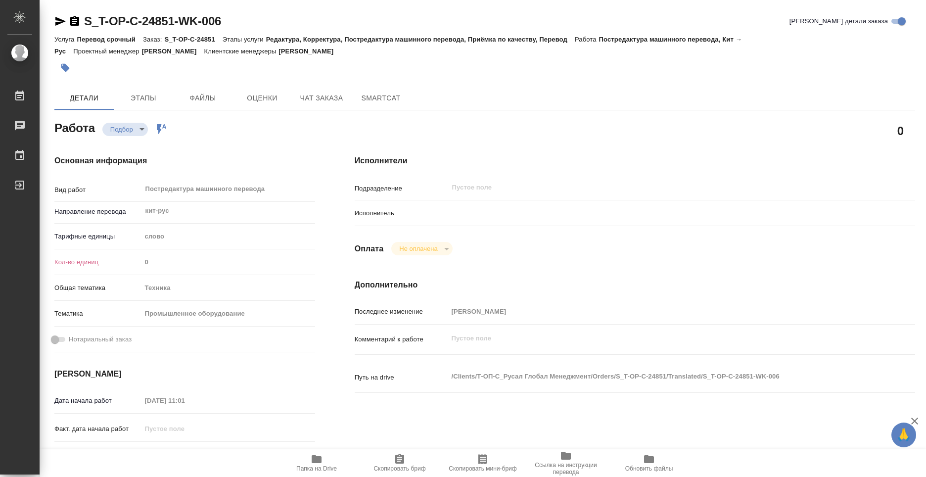
type textarea "x"
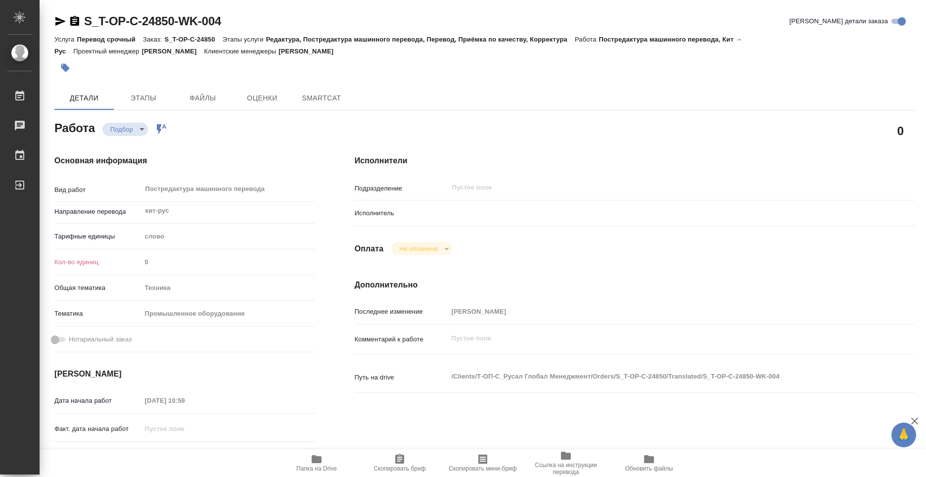
type textarea "x"
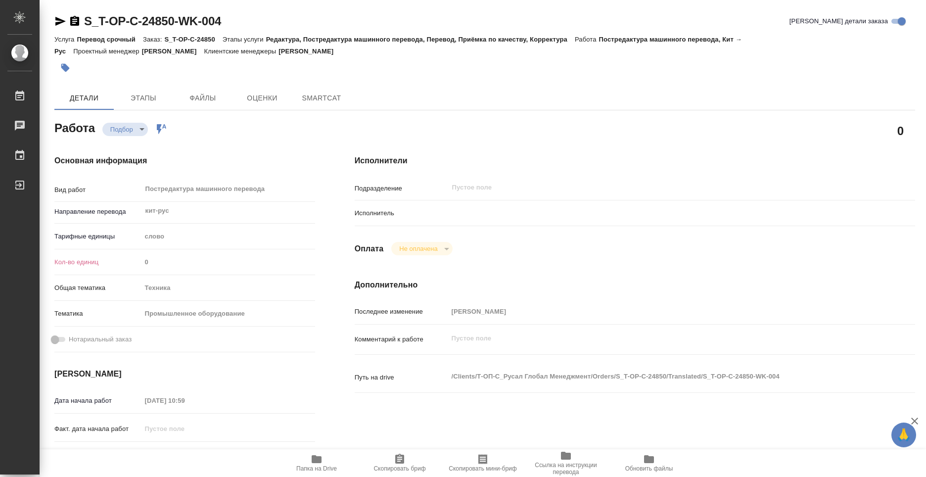
type textarea "x"
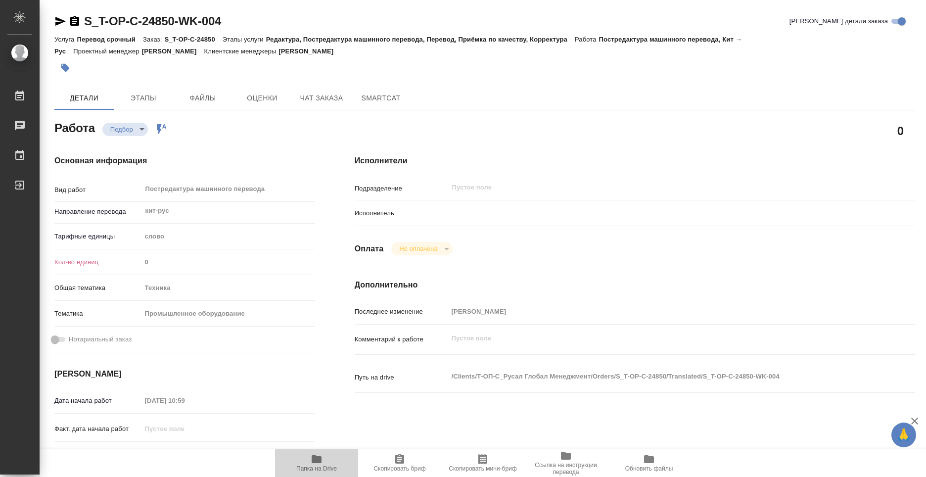
type textarea "x"
click at [321, 459] on icon "button" at bounding box center [317, 459] width 10 height 8
type textarea "x"
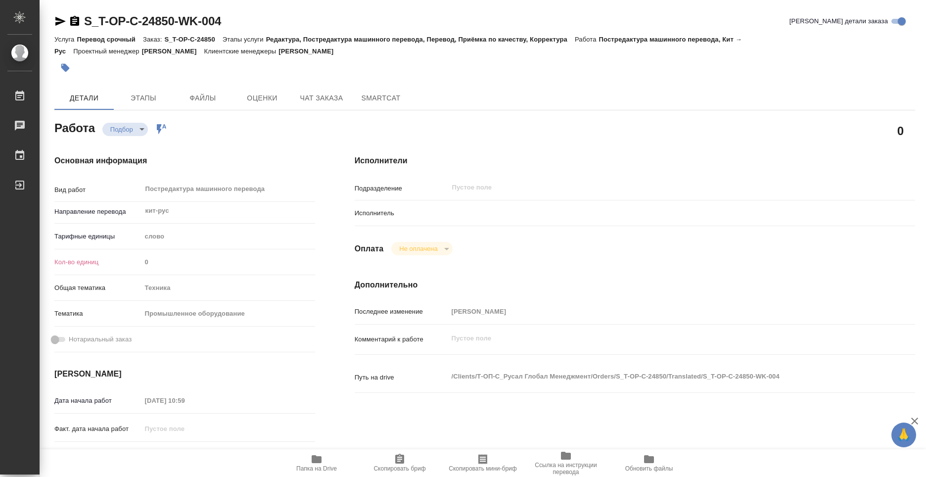
type textarea "x"
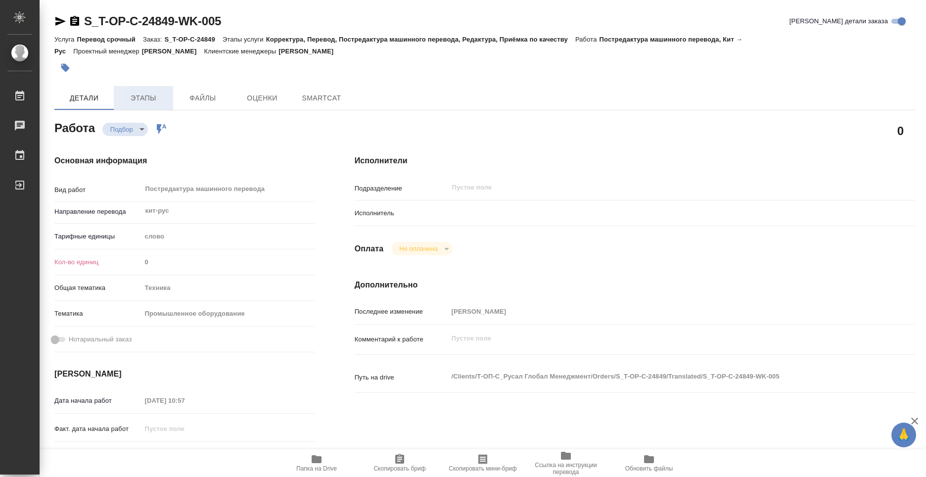
type textarea "x"
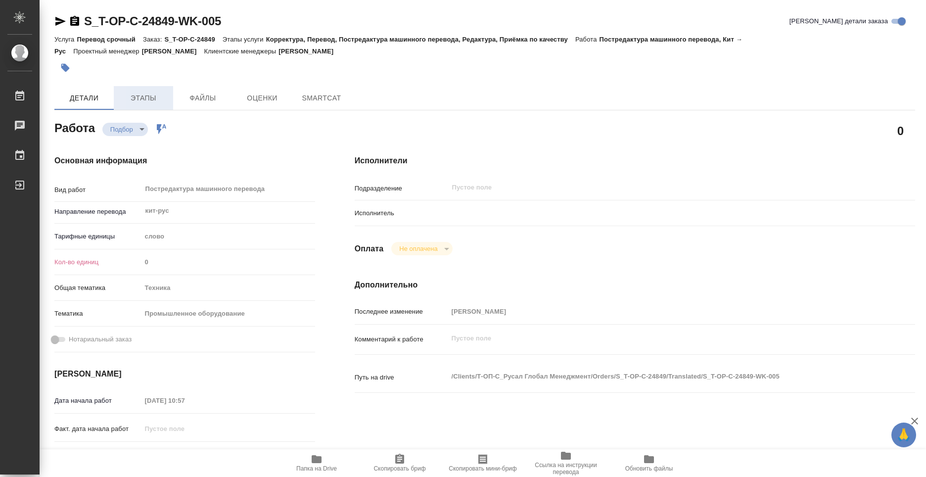
type textarea "x"
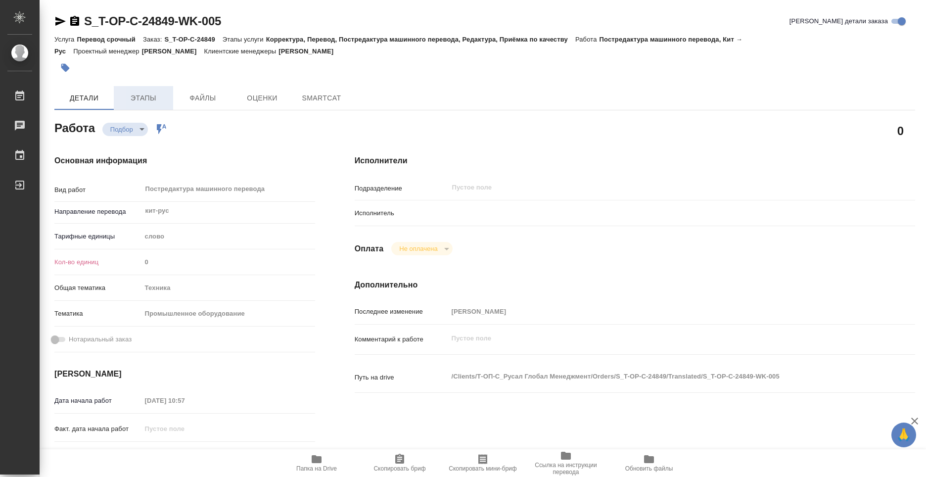
type textarea "x"
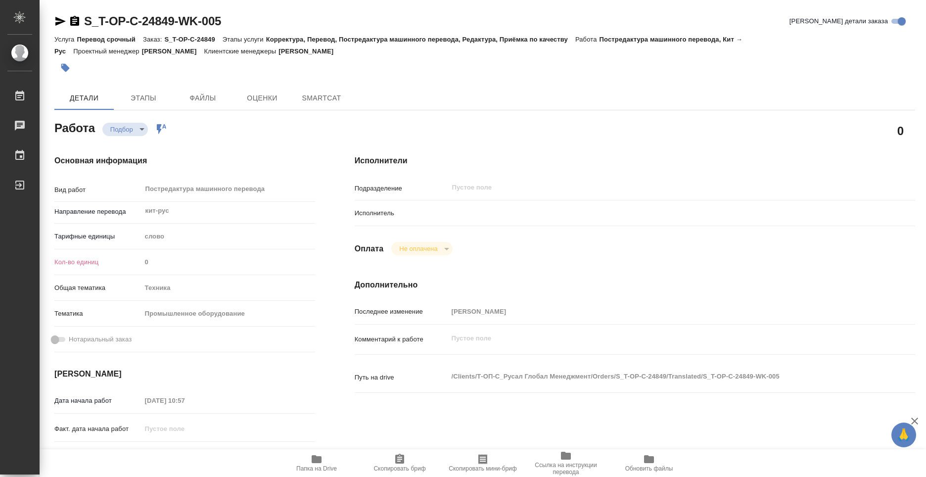
type textarea "x"
click at [324, 462] on span "Папка на Drive" at bounding box center [316, 462] width 71 height 19
type textarea "x"
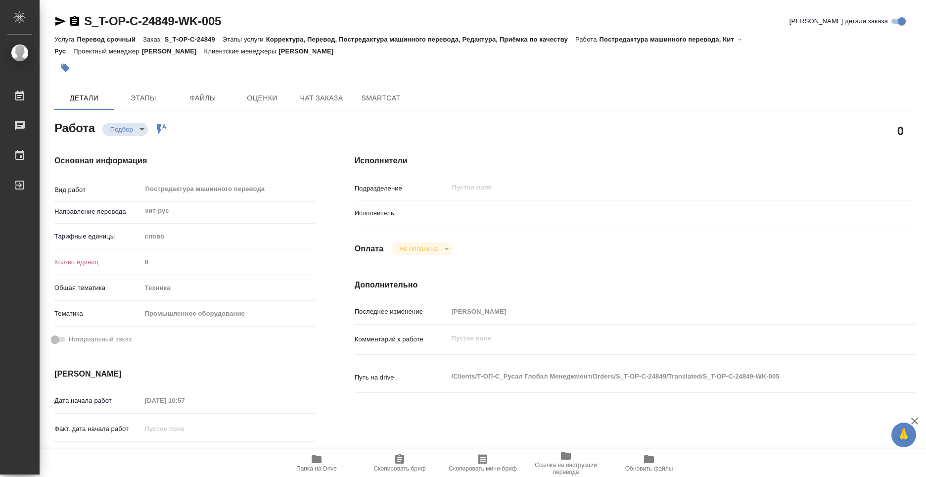
type textarea "x"
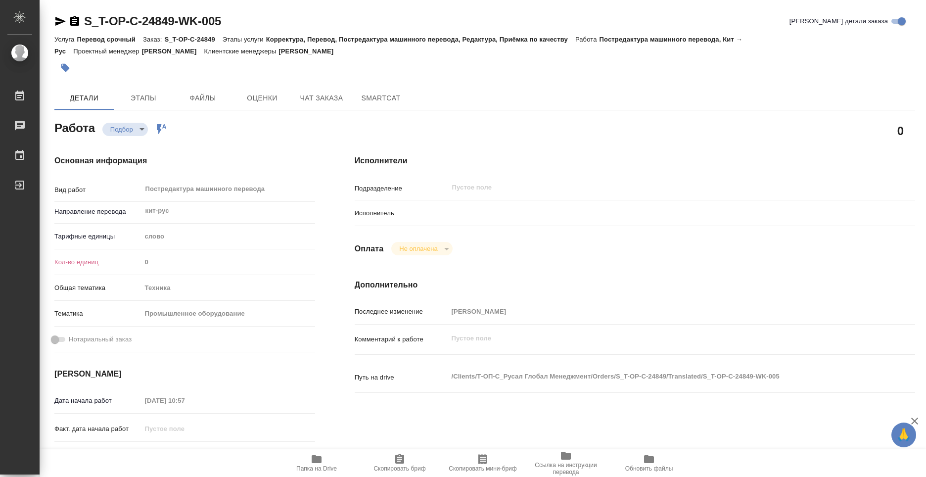
type textarea "x"
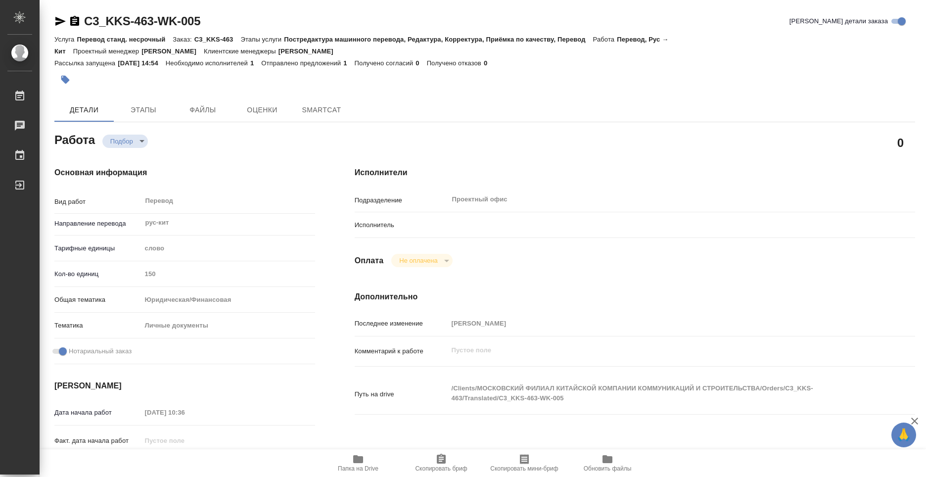
type textarea "x"
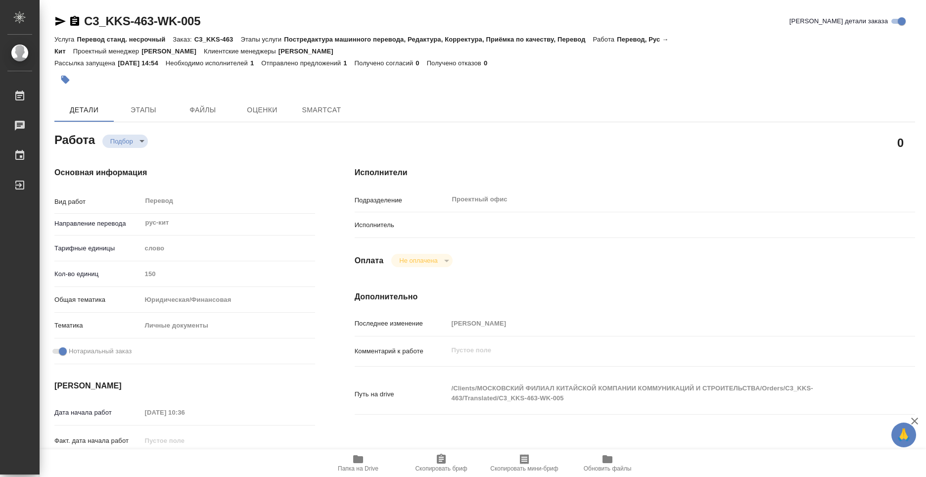
type textarea "x"
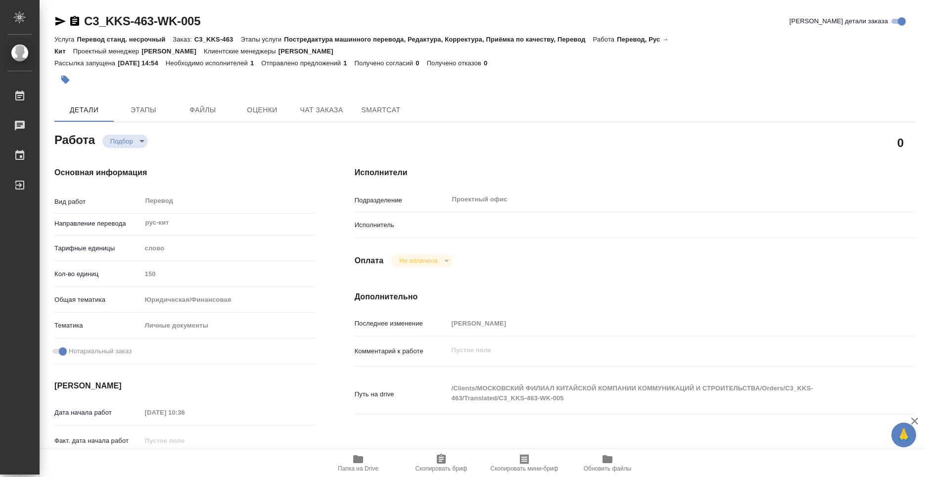
type textarea "x"
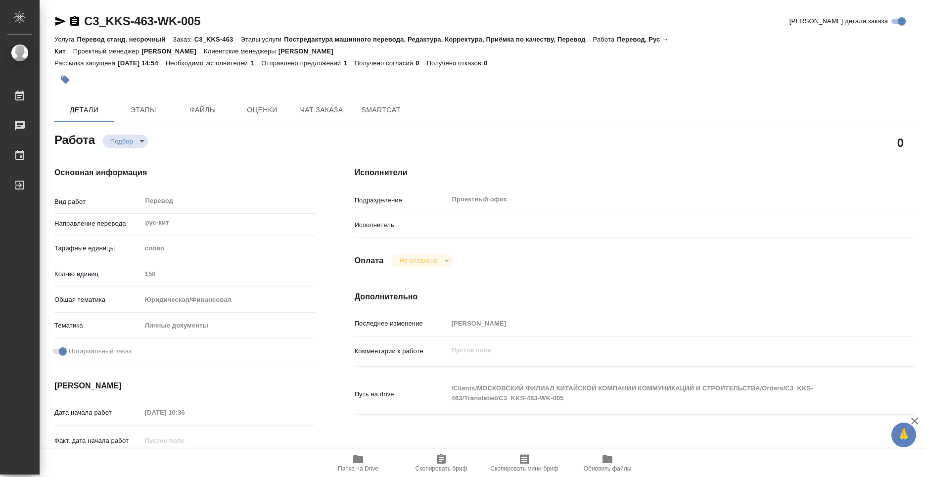
type textarea "x"
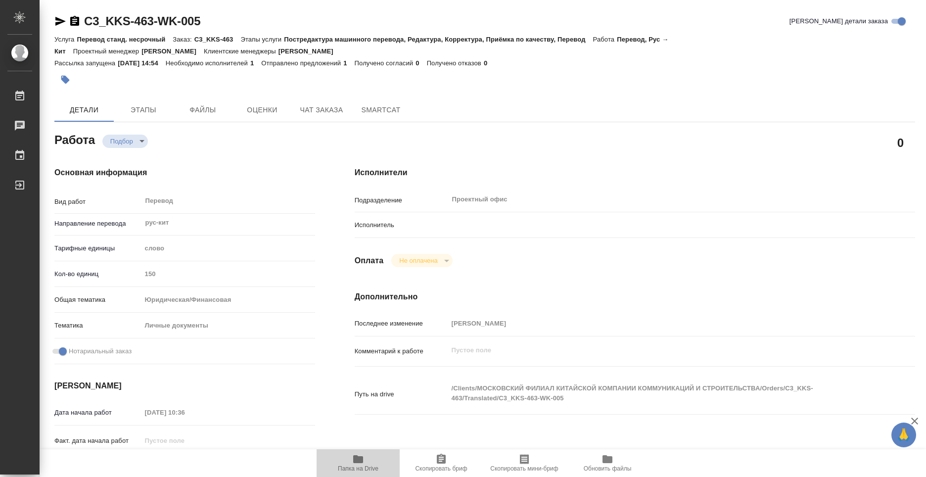
click at [356, 465] on span "Папка на Drive" at bounding box center [358, 468] width 41 height 7
click at [354, 459] on icon "button" at bounding box center [358, 459] width 10 height 8
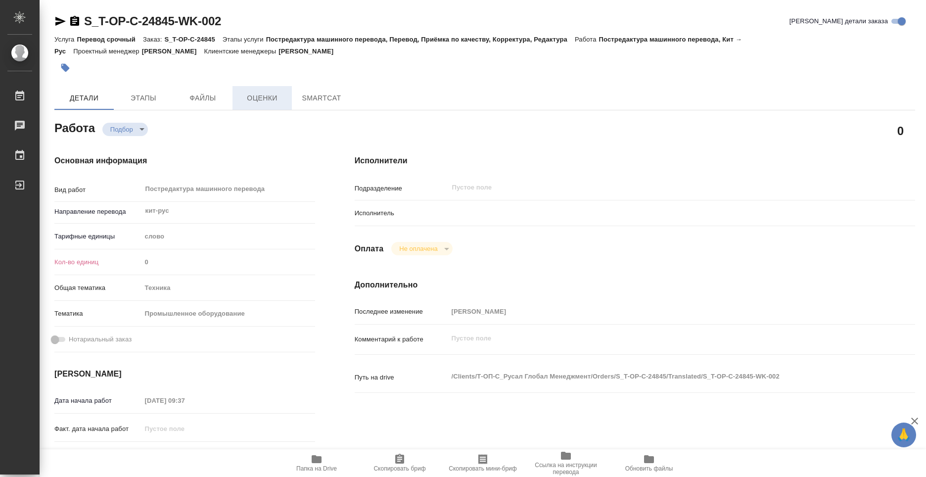
type textarea "x"
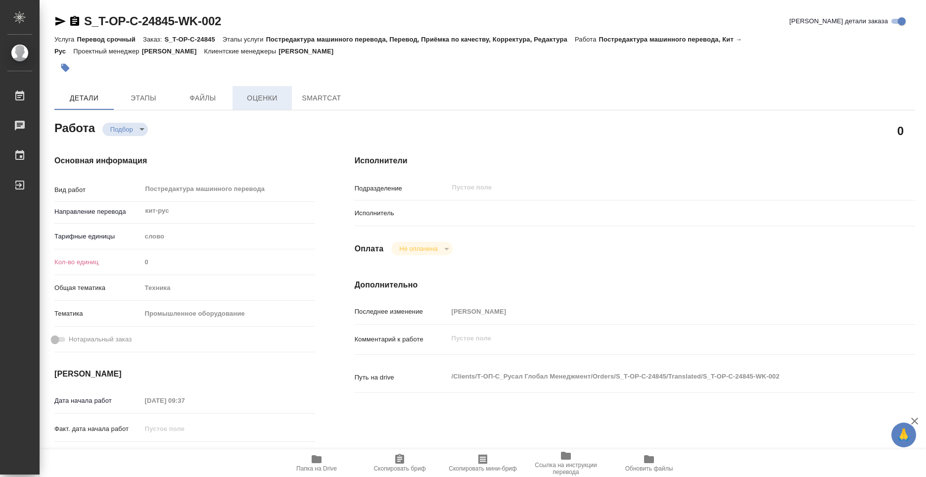
type textarea "x"
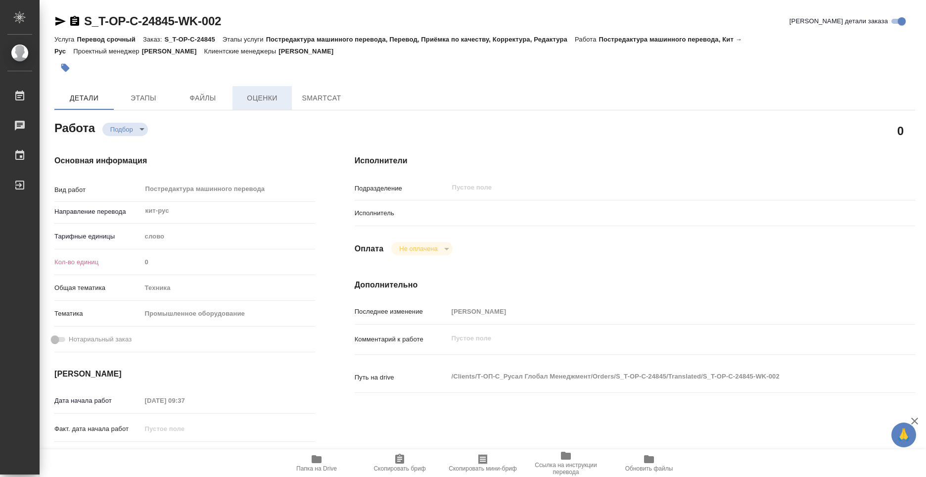
type textarea "x"
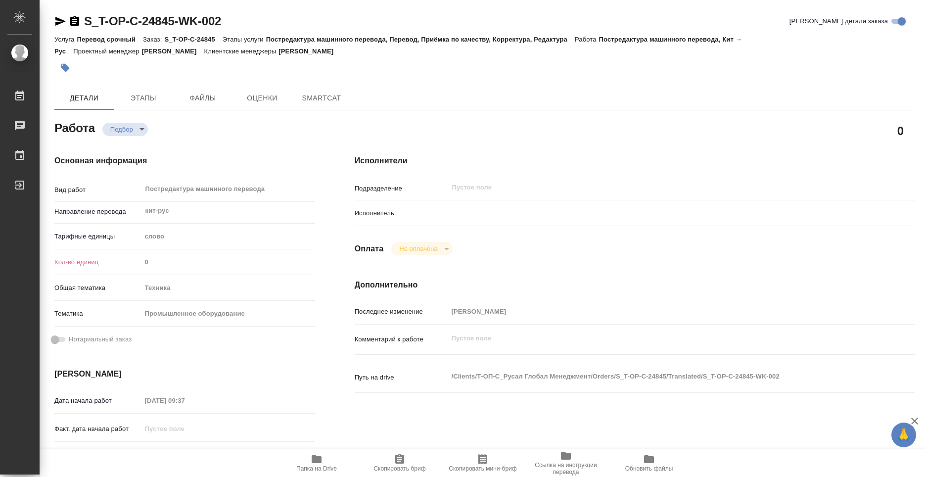
type textarea "x"
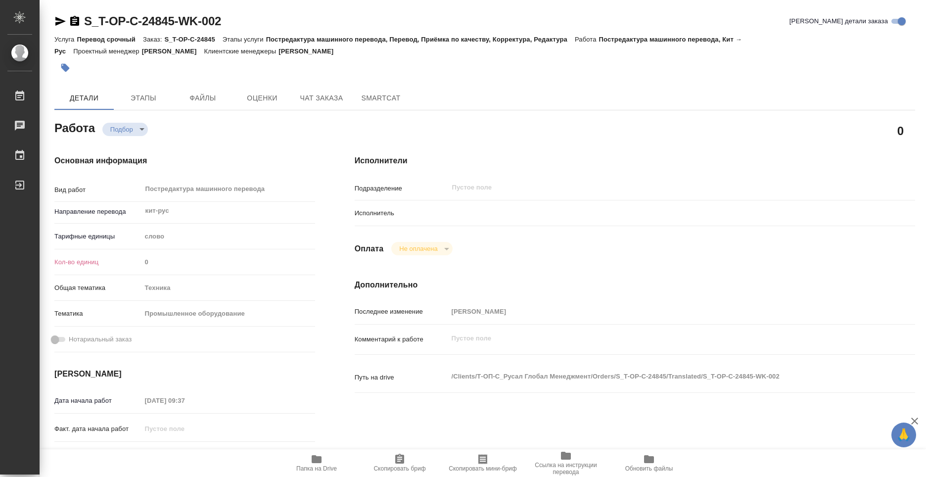
type textarea "x"
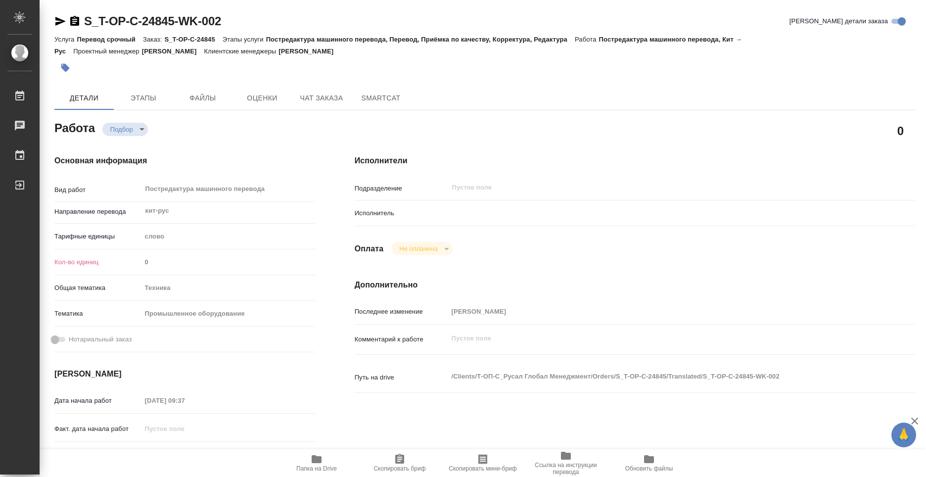
type textarea "x"
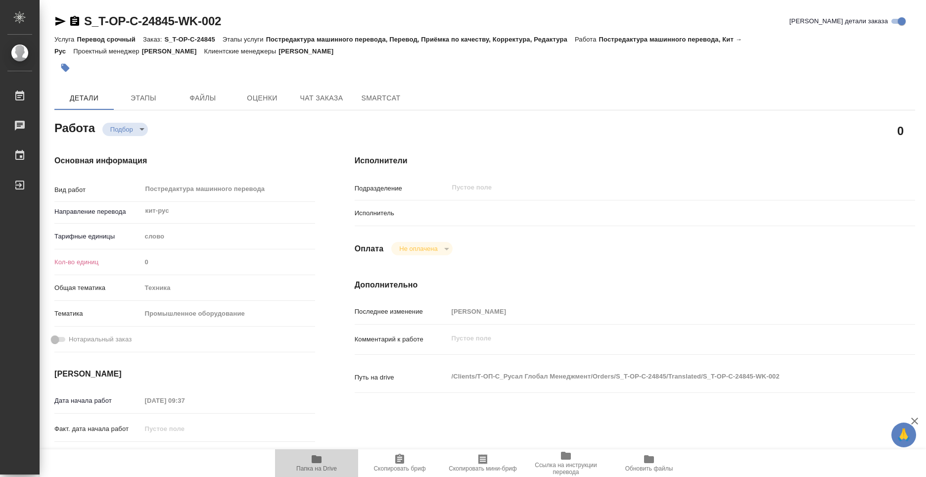
click at [310, 461] on span "Папка на Drive" at bounding box center [316, 462] width 71 height 19
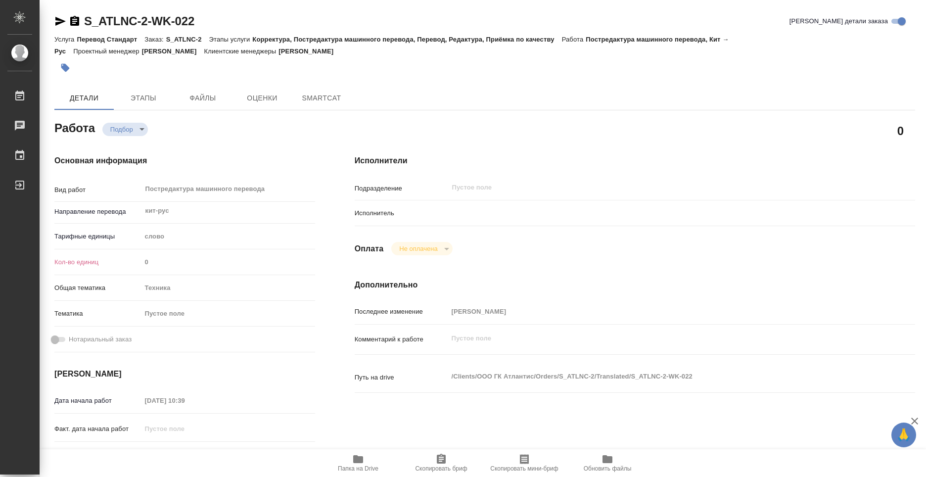
type textarea "x"
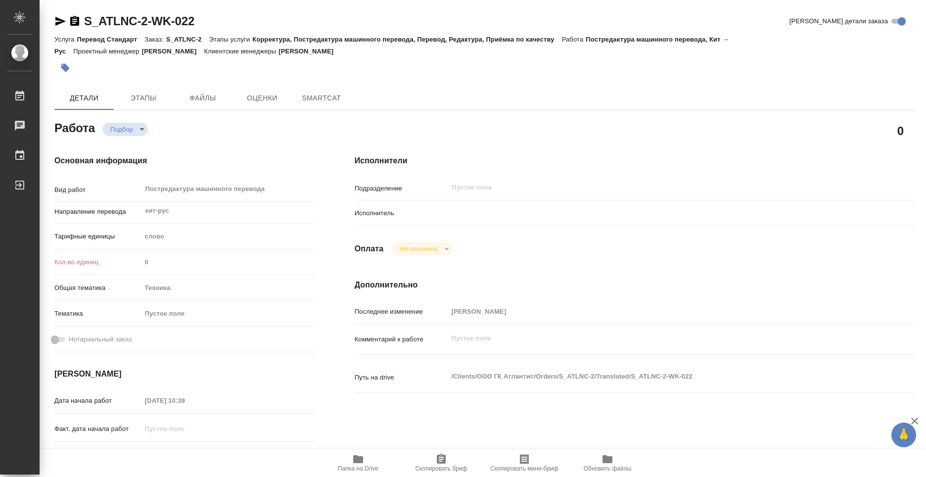
type textarea "x"
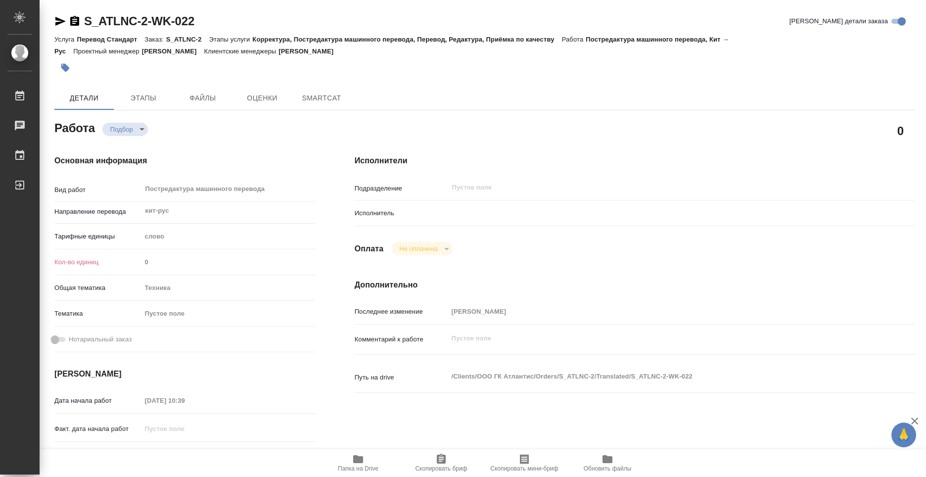
type textarea "x"
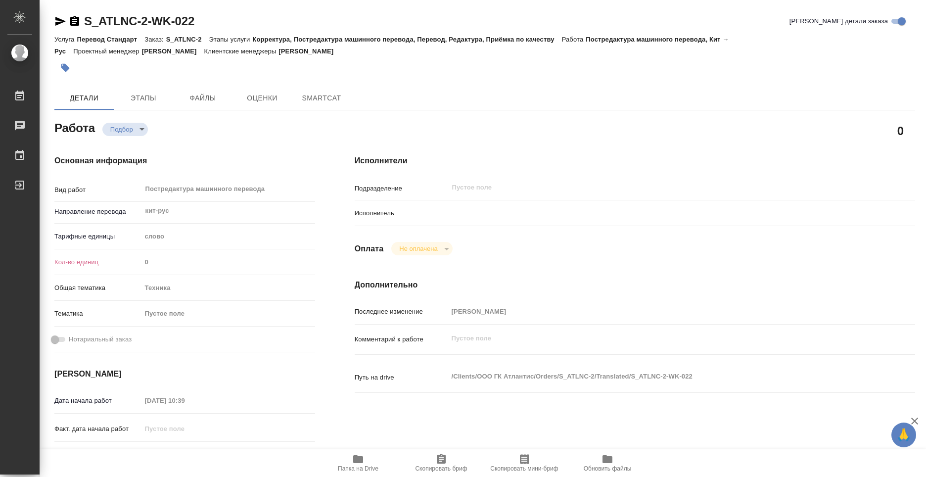
type textarea "x"
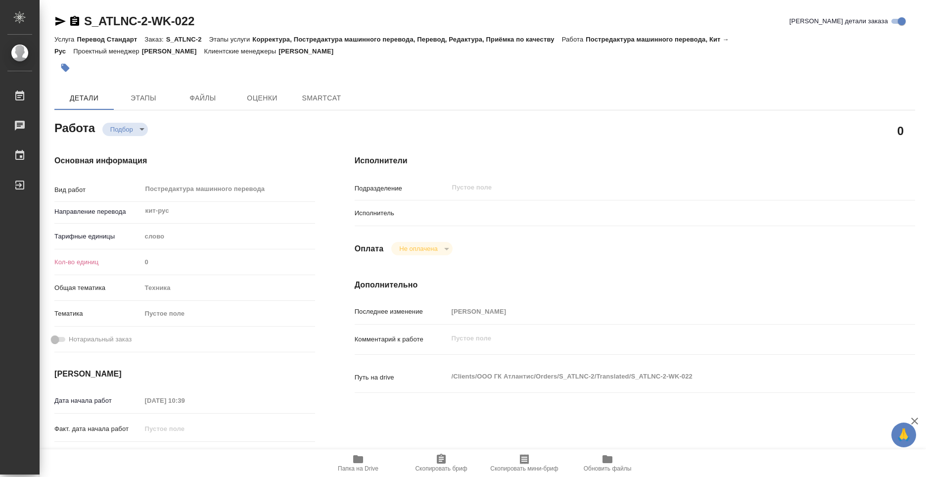
type textarea "x"
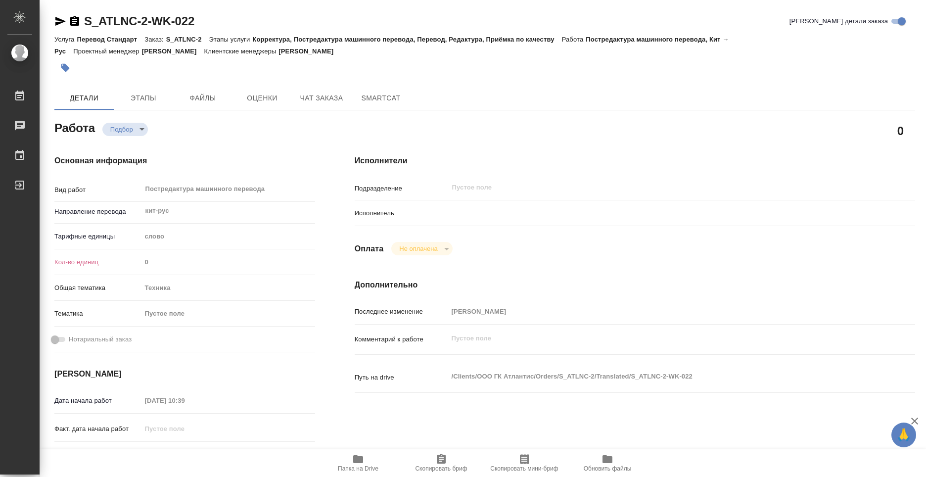
type textarea "x"
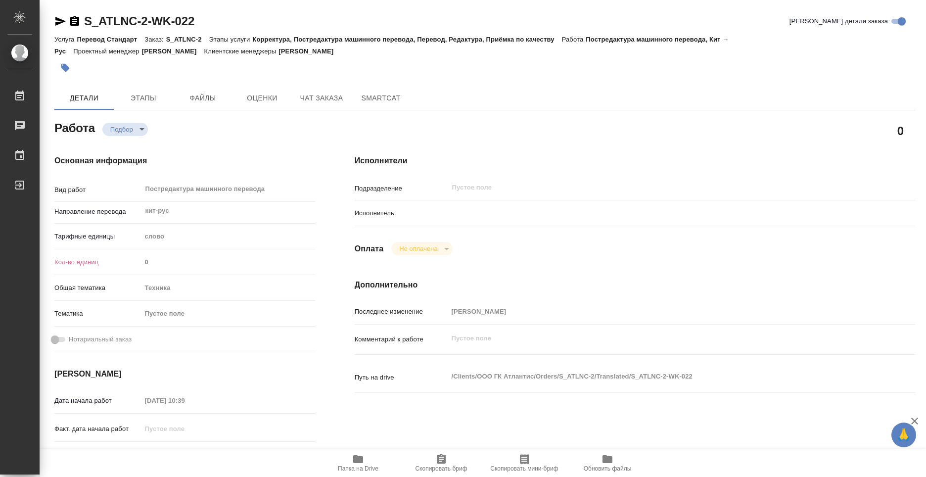
type textarea "x"
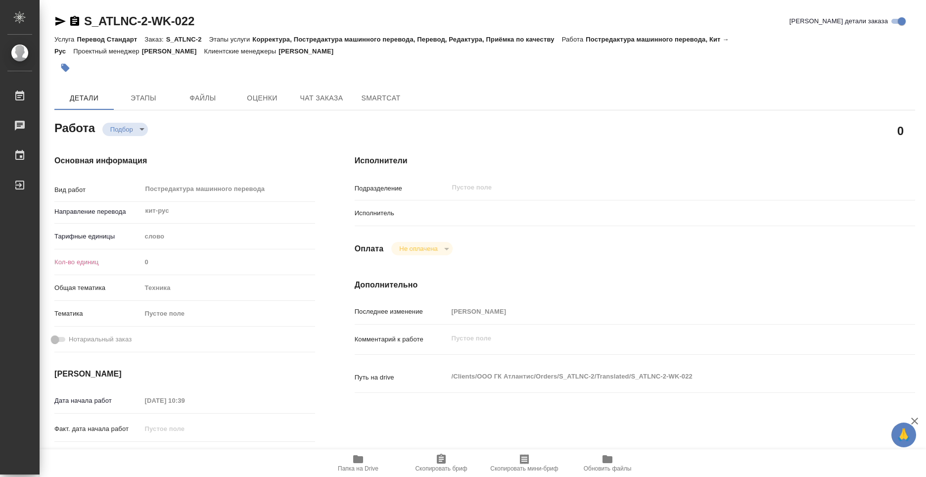
click at [360, 464] on icon "button" at bounding box center [358, 459] width 12 height 12
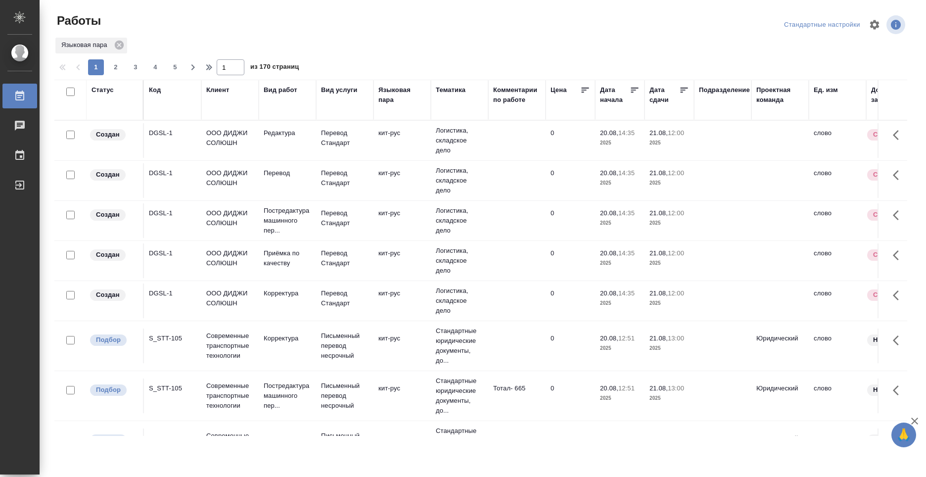
click at [277, 113] on div "Вид работ" at bounding box center [287, 100] width 47 height 30
click at [280, 90] on div "Вид работ" at bounding box center [281, 90] width 34 height 10
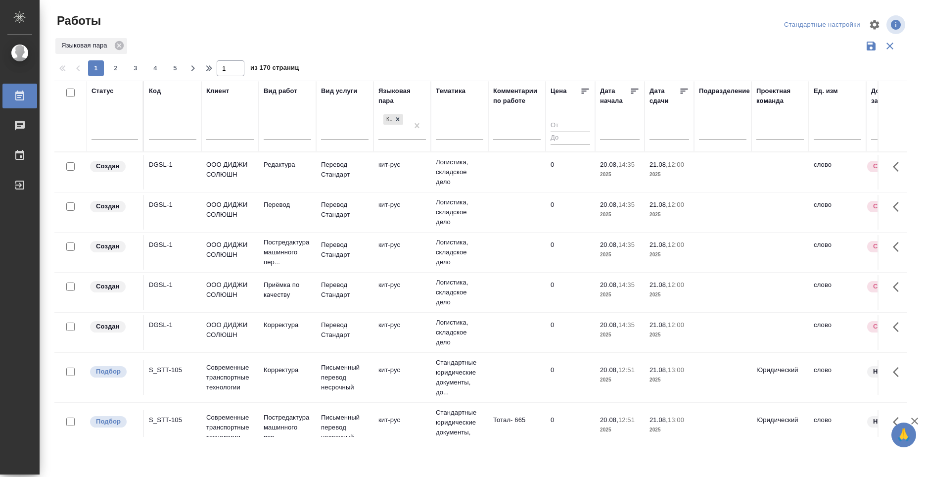
click at [280, 90] on div "Вид работ" at bounding box center [281, 91] width 34 height 10
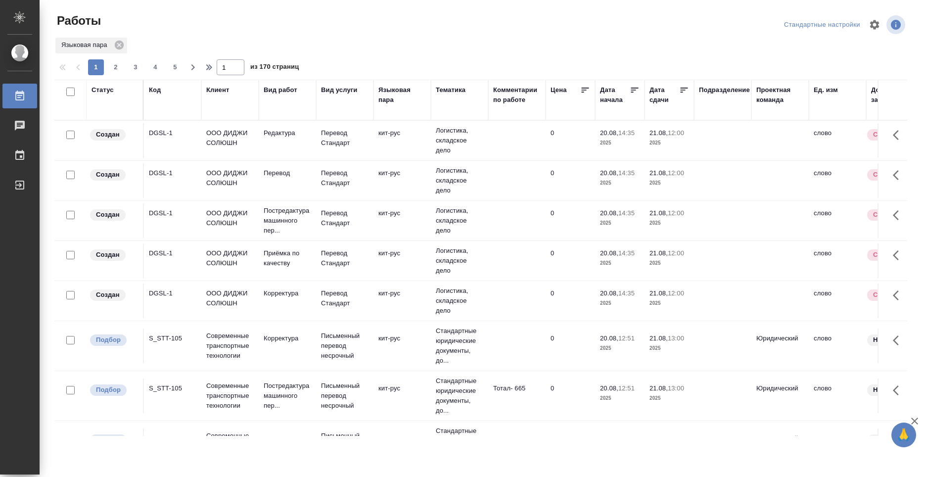
click at [282, 94] on div "Вид работ" at bounding box center [281, 90] width 34 height 10
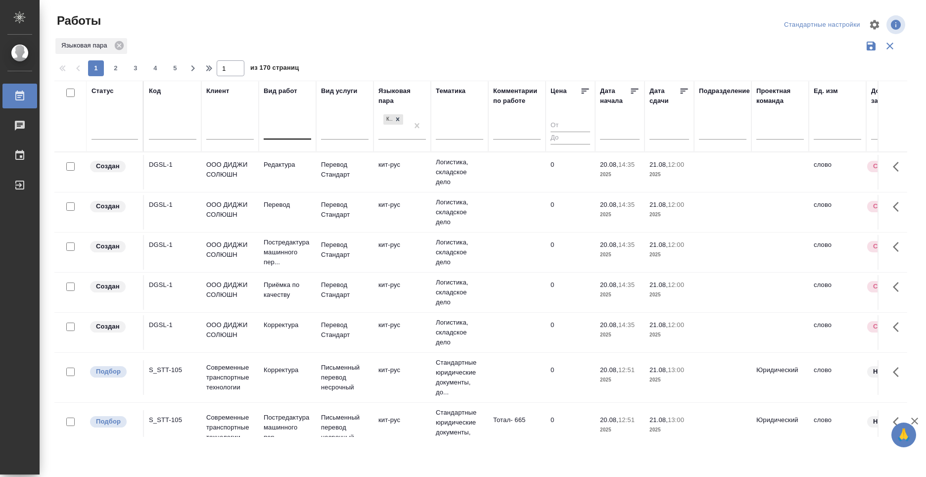
click at [280, 134] on div at bounding box center [287, 129] width 47 height 14
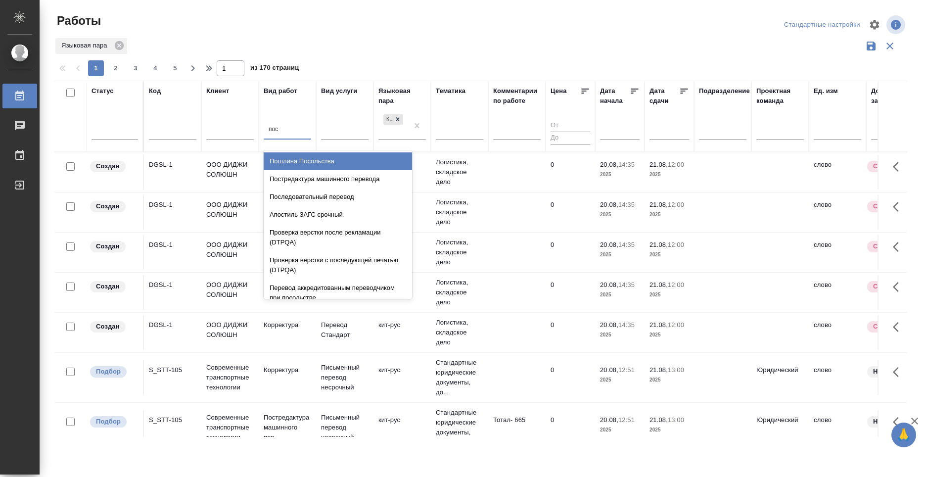
type input "пост"
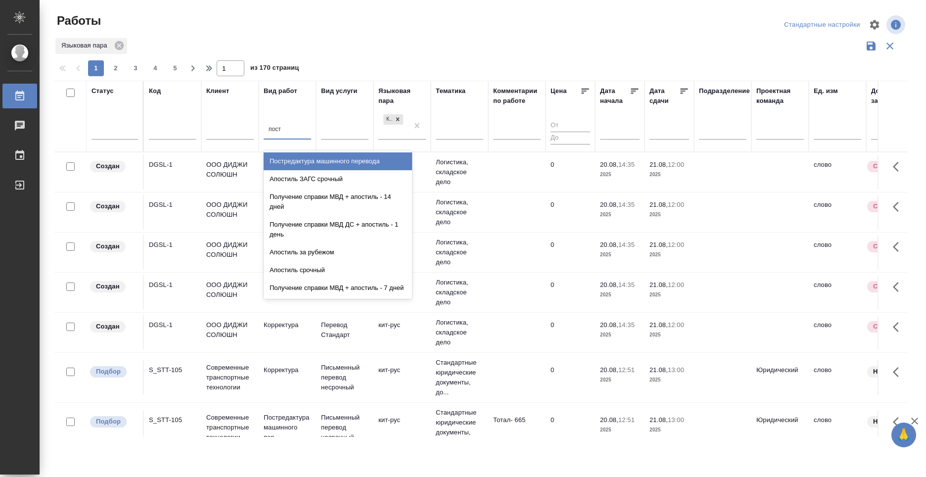
click at [313, 160] on div "Постредактура машинного перевода" at bounding box center [338, 161] width 148 height 18
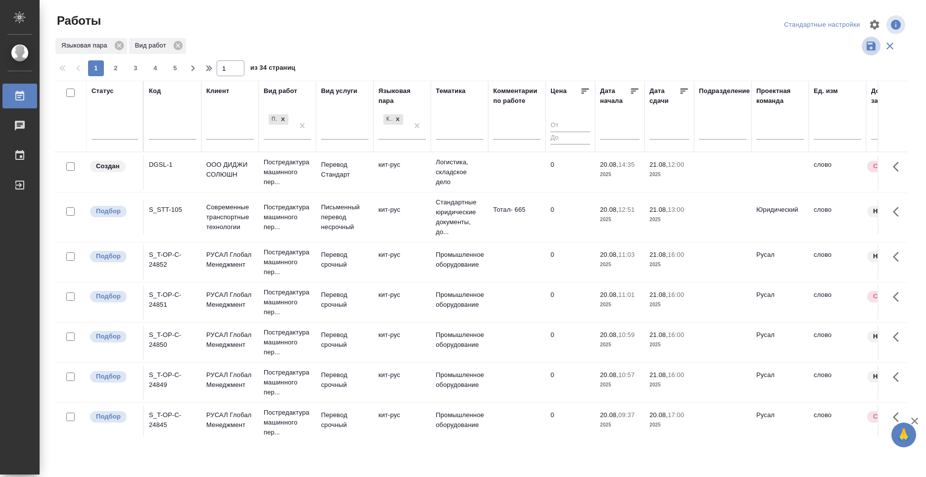
click at [873, 45] on icon "button" at bounding box center [871, 46] width 9 height 9
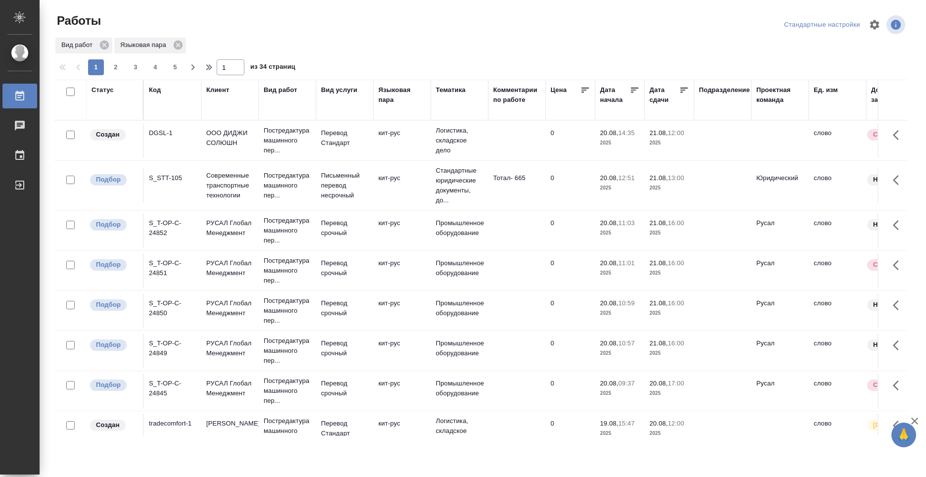
click at [397, 113] on div "Языковая пара" at bounding box center [401, 100] width 47 height 30
click at [392, 95] on div "Языковая пара" at bounding box center [401, 95] width 47 height 20
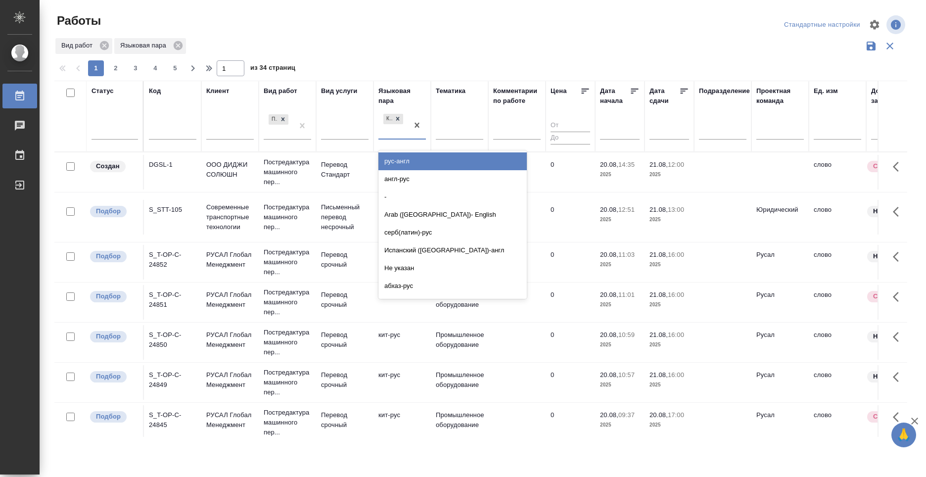
click at [396, 133] on div "кит-рус" at bounding box center [393, 125] width 30 height 27
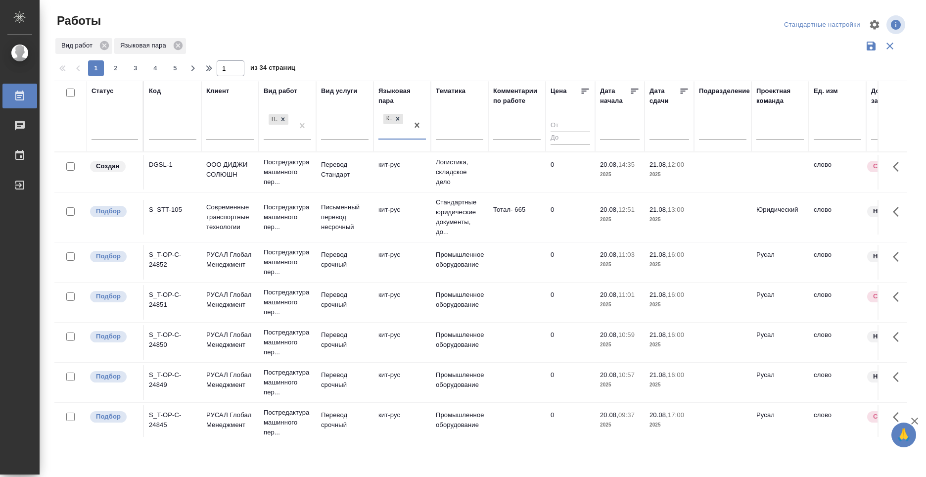
click at [393, 132] on div "кит-рус" at bounding box center [393, 125] width 30 height 27
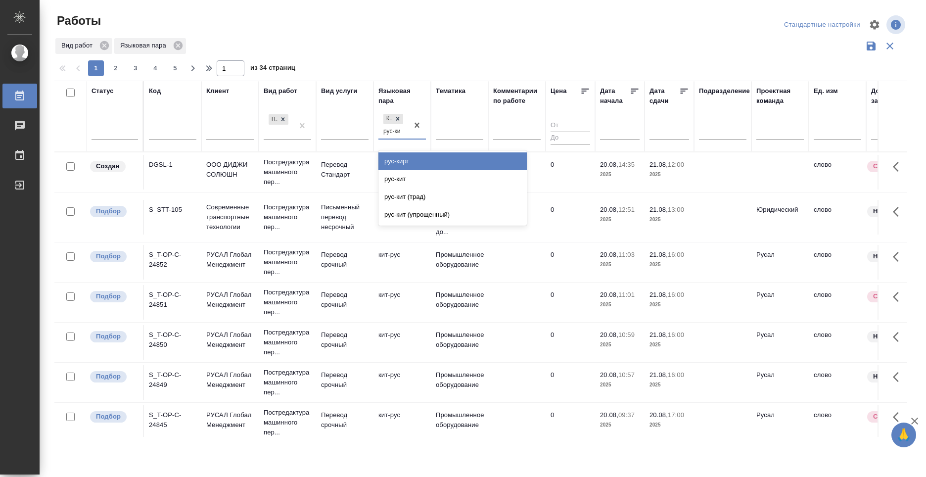
type input "рус-кит"
click at [406, 166] on div "рус-кит" at bounding box center [452, 161] width 148 height 18
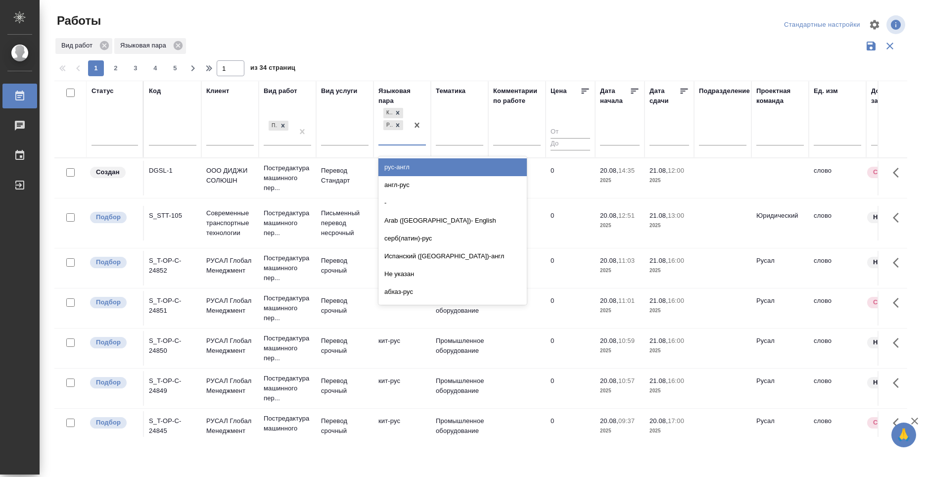
click at [391, 139] on div "кит-рус рус-кит" at bounding box center [393, 125] width 30 height 39
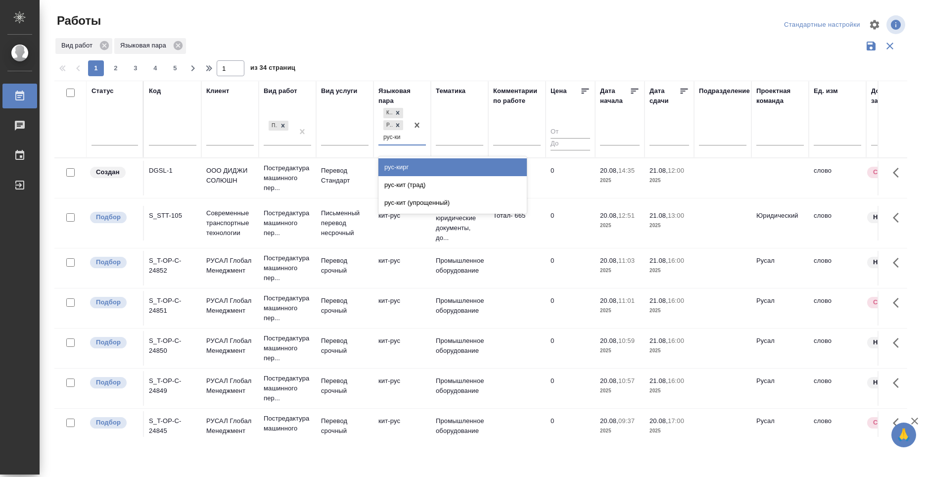
type input "рус-кит"
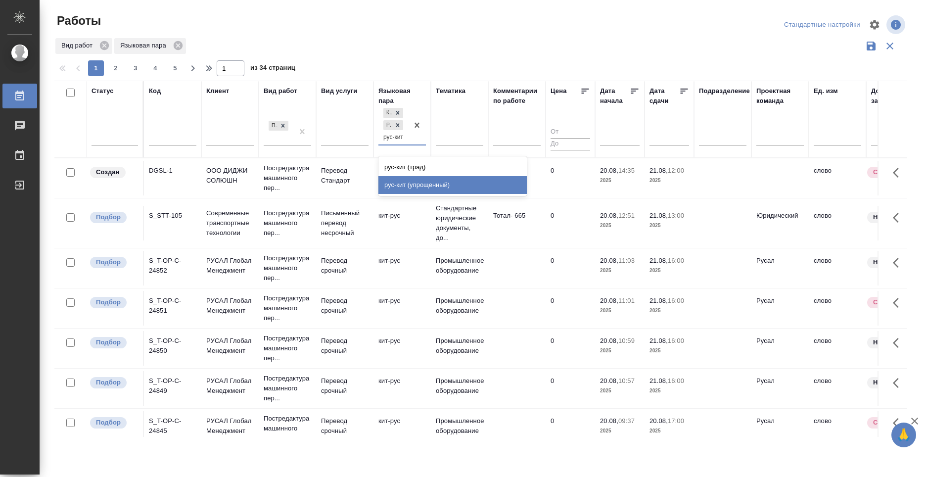
click at [427, 184] on div "рус-кит (упрощенный)" at bounding box center [452, 185] width 148 height 18
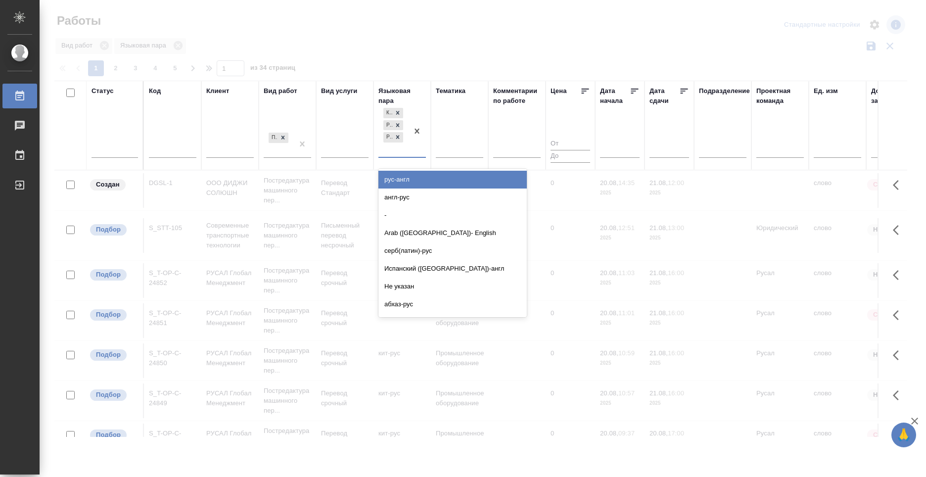
click at [392, 149] on div "кит-рус рус-кит рус-кит (упрощенный)" at bounding box center [393, 131] width 30 height 51
type input "кит"
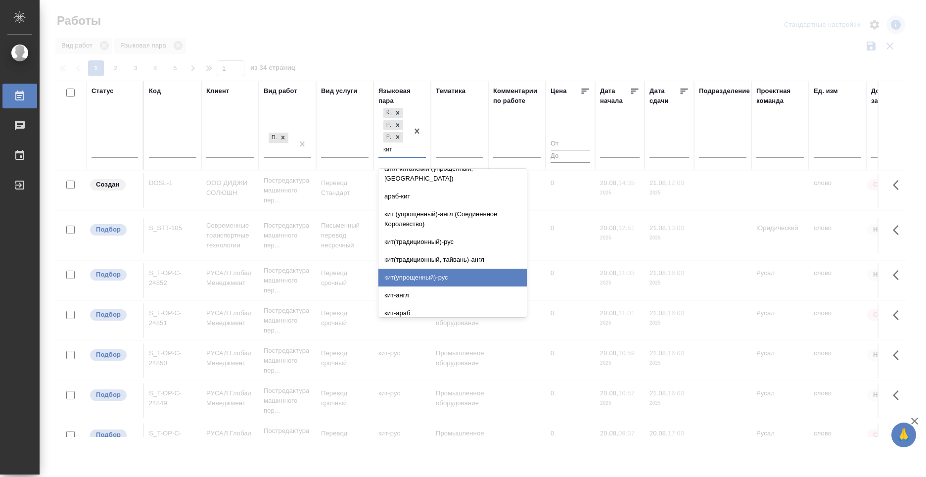
scroll to position [154, 0]
click at [438, 270] on div "кит(упрощенный)-рус" at bounding box center [452, 279] width 148 height 18
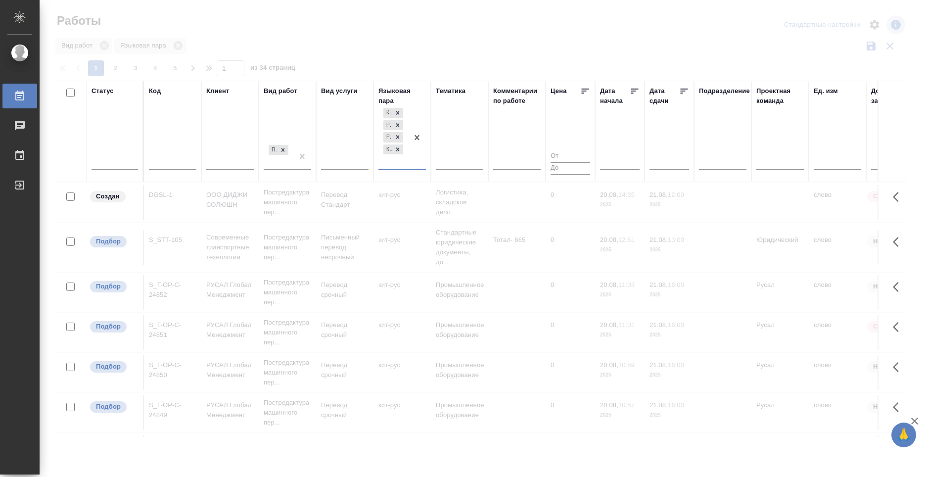
click at [429, 56] on div at bounding box center [483, 221] width 886 height 442
click at [506, 231] on div at bounding box center [483, 295] width 886 height 294
click at [383, 58] on div at bounding box center [483, 221] width 886 height 442
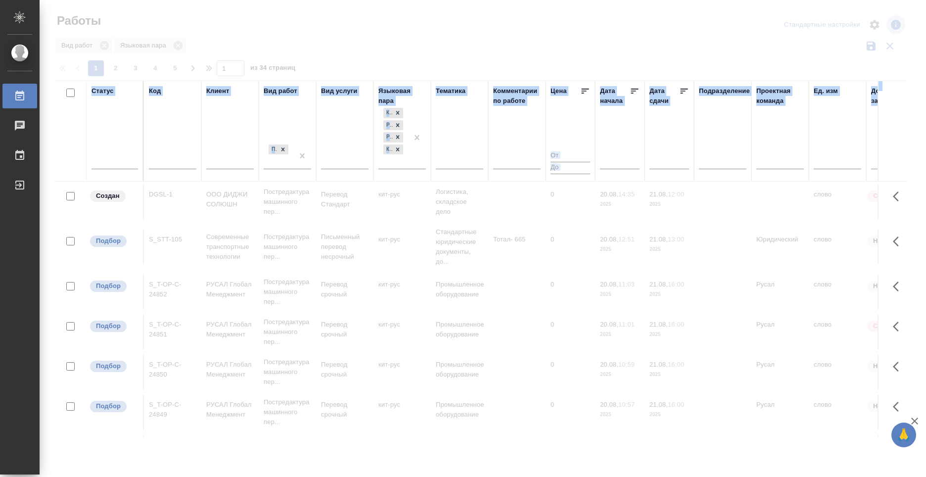
click at [383, 58] on div at bounding box center [483, 221] width 886 height 442
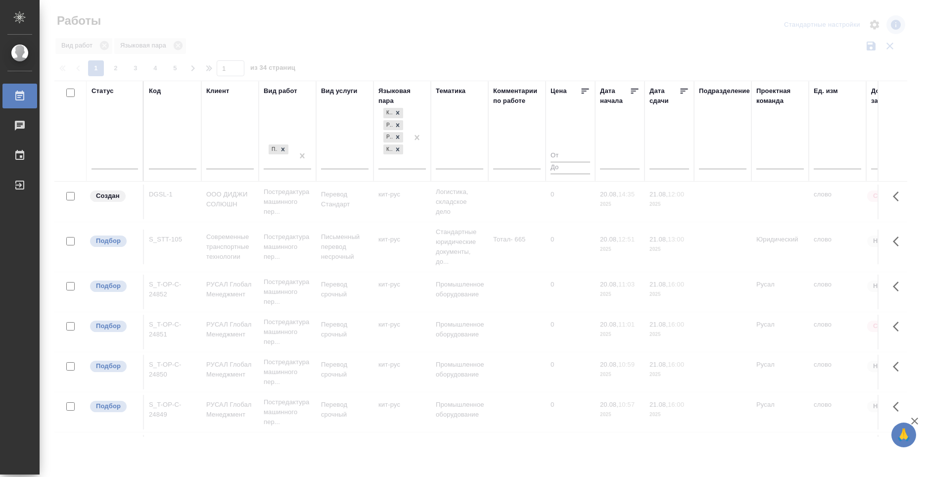
click at [383, 279] on div at bounding box center [483, 295] width 886 height 294
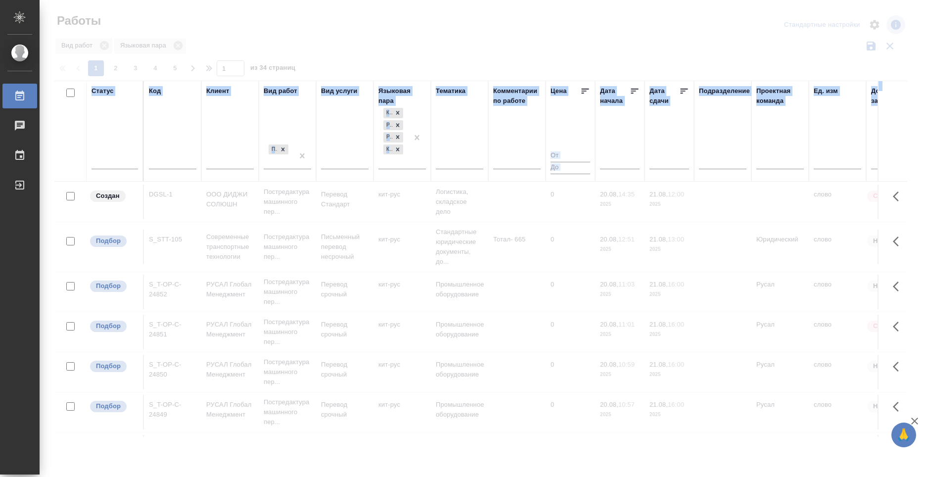
click at [383, 279] on div at bounding box center [483, 295] width 886 height 294
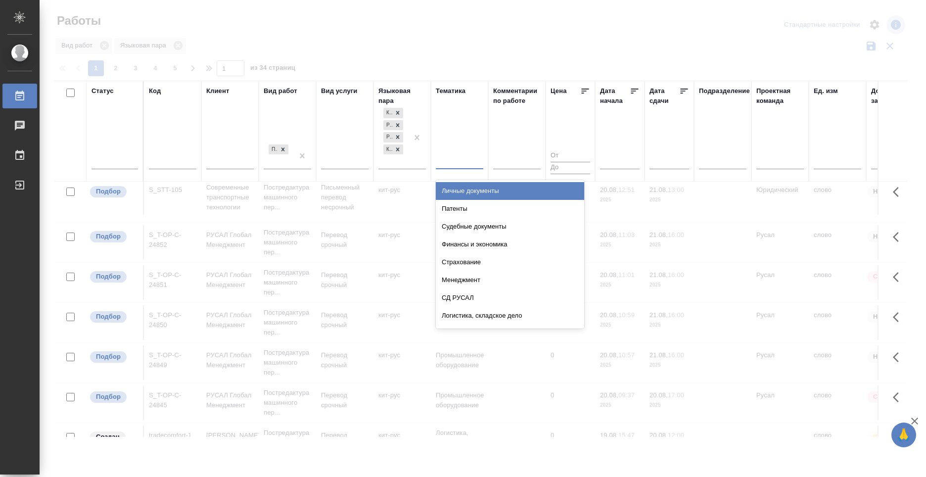
click at [463, 157] on div at bounding box center [459, 159] width 47 height 14
click at [508, 155] on div at bounding box center [516, 164] width 47 height 24
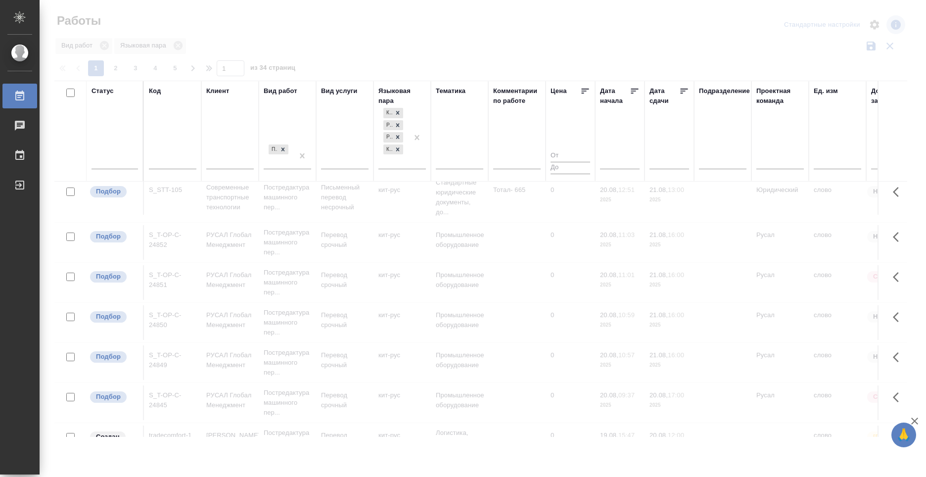
scroll to position [0, 0]
click at [404, 8] on div at bounding box center [483, 221] width 886 height 442
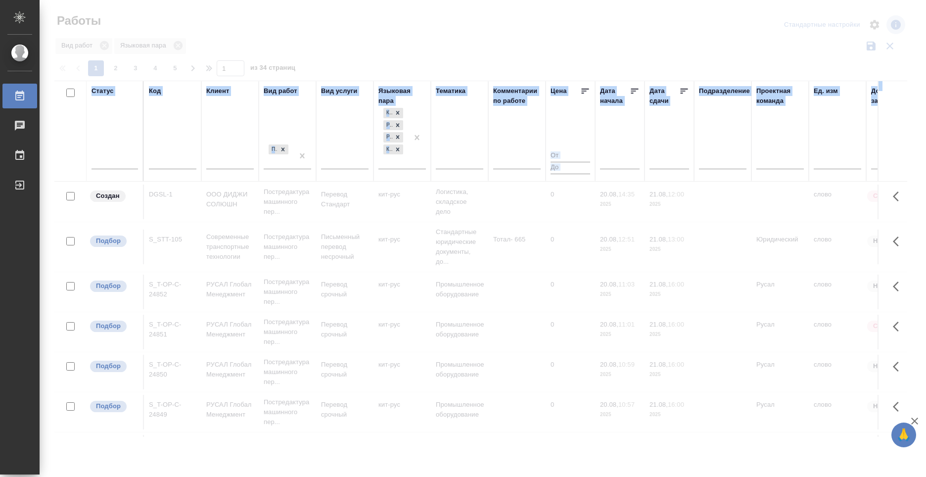
click at [404, 8] on div at bounding box center [483, 221] width 886 height 442
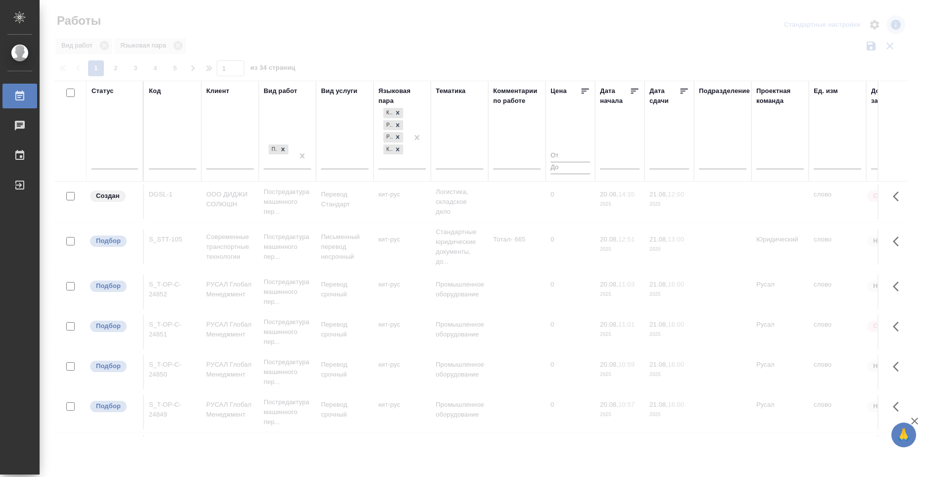
click at [871, 44] on div at bounding box center [483, 221] width 886 height 442
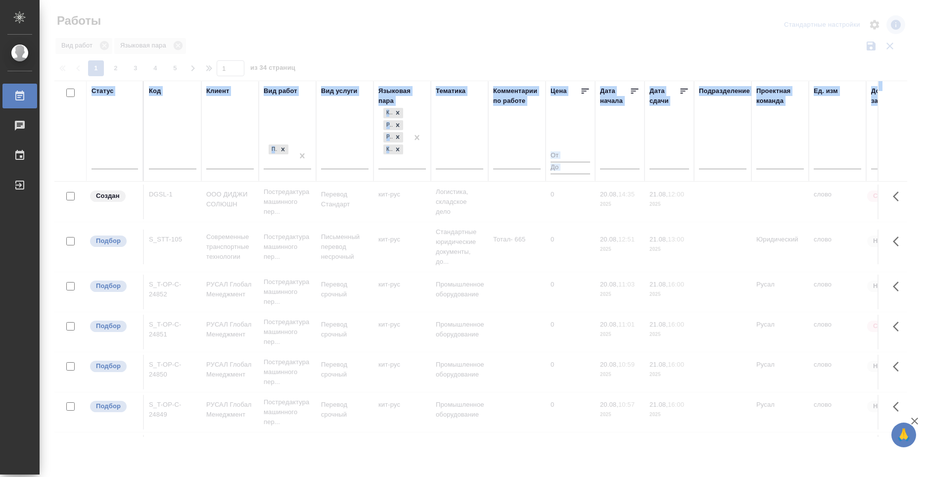
click at [871, 44] on div at bounding box center [483, 221] width 886 height 442
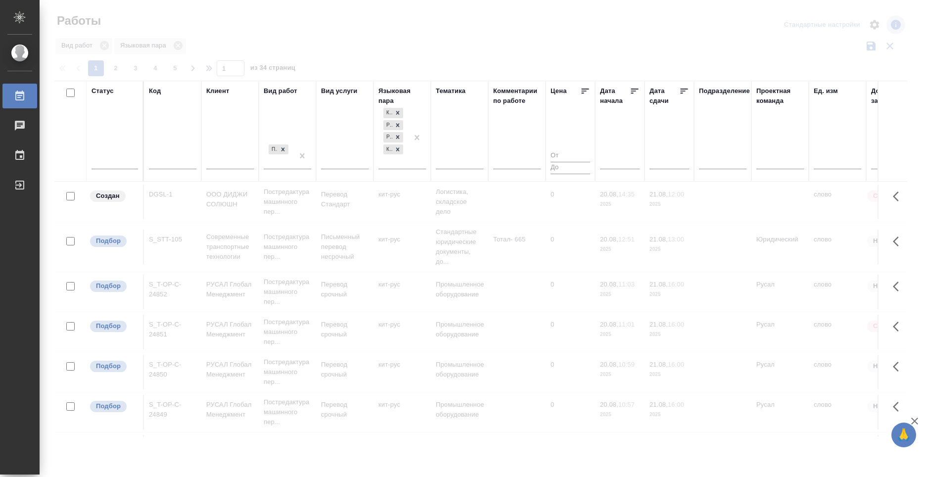
click at [612, 44] on div at bounding box center [483, 221] width 886 height 442
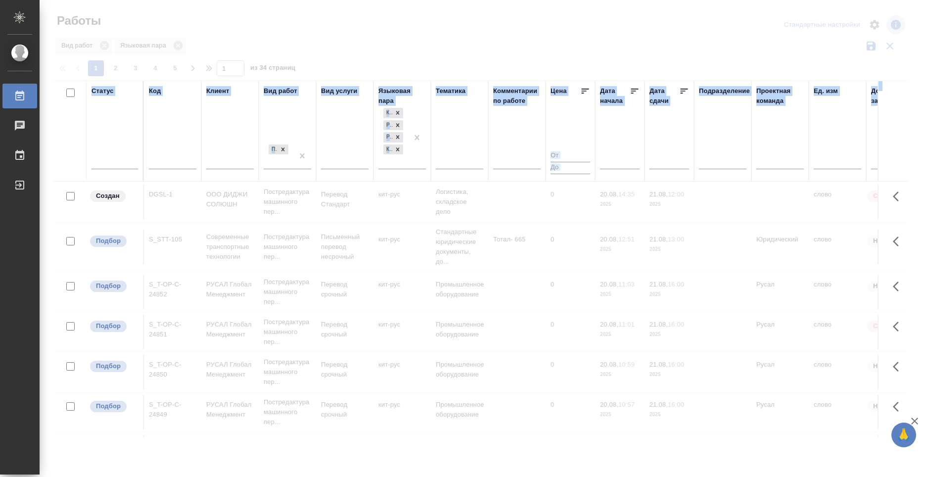
click at [612, 44] on div at bounding box center [483, 221] width 886 height 442
click at [550, 39] on div at bounding box center [483, 221] width 886 height 442
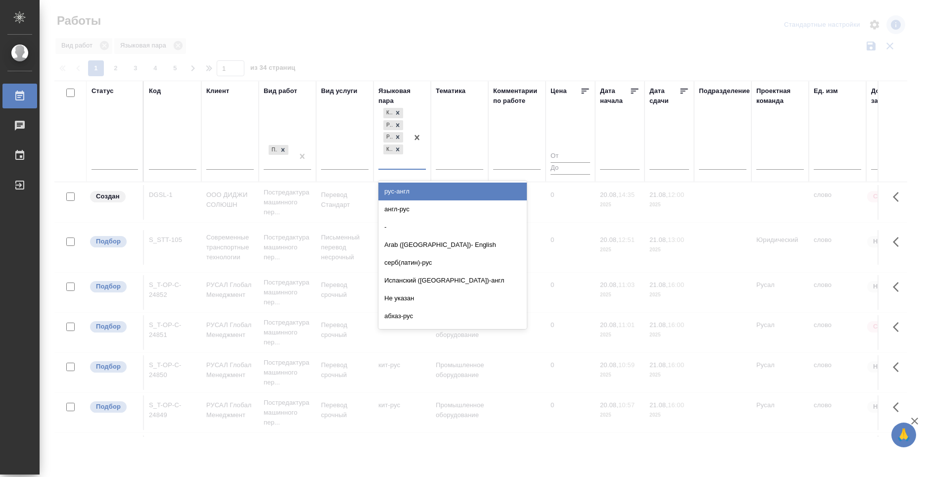
click at [394, 165] on div "кит-рус рус-кит рус-кит (упрощенный) кит(упрощенный)-рус" at bounding box center [393, 137] width 30 height 63
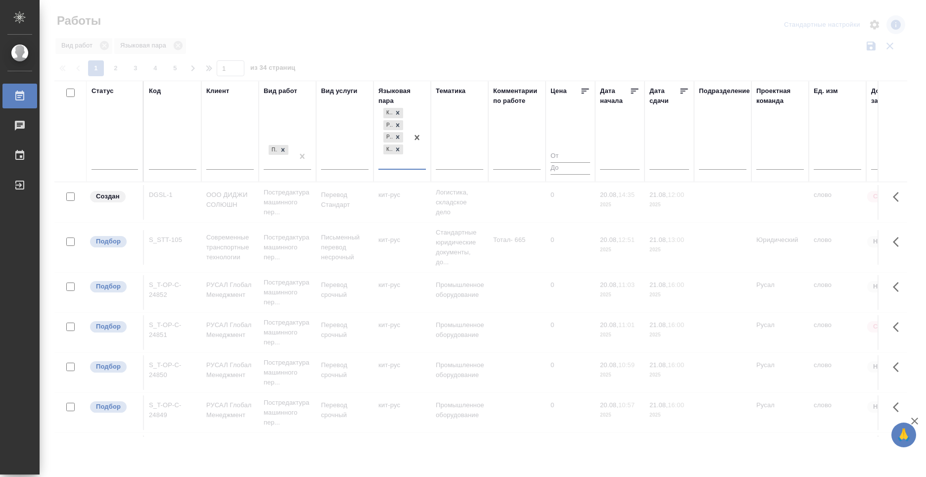
click at [394, 165] on div "кит-рус рус-кит рус-кит (упрощенный) кит(упрощенный)-рус" at bounding box center [393, 137] width 30 height 63
click at [394, 60] on div at bounding box center [483, 221] width 886 height 442
click at [284, 94] on div "Вид работ" at bounding box center [281, 91] width 34 height 10
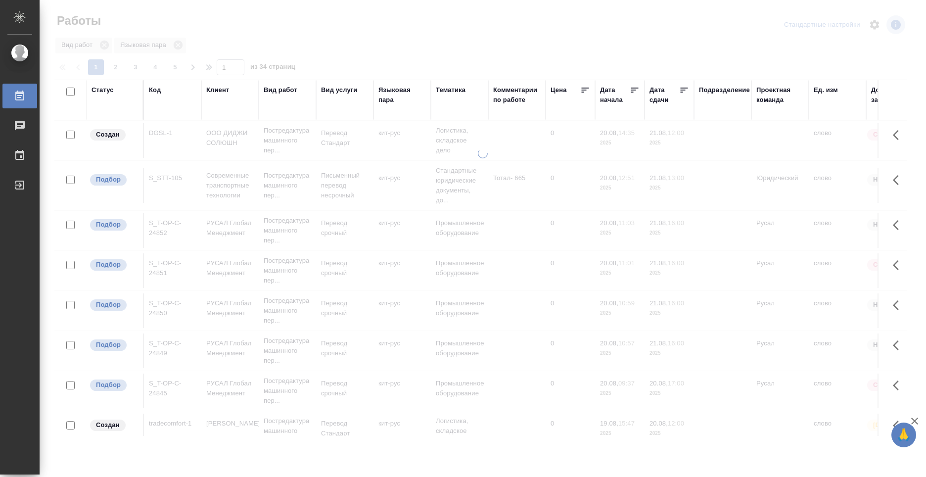
click at [283, 92] on div "Вид работ" at bounding box center [281, 90] width 34 height 10
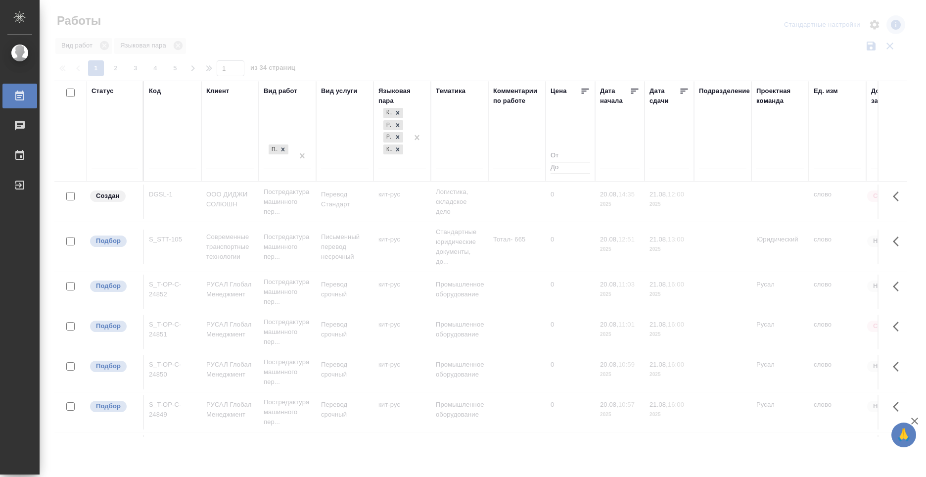
click at [330, 89] on div "Вид услуги" at bounding box center [339, 91] width 37 height 10
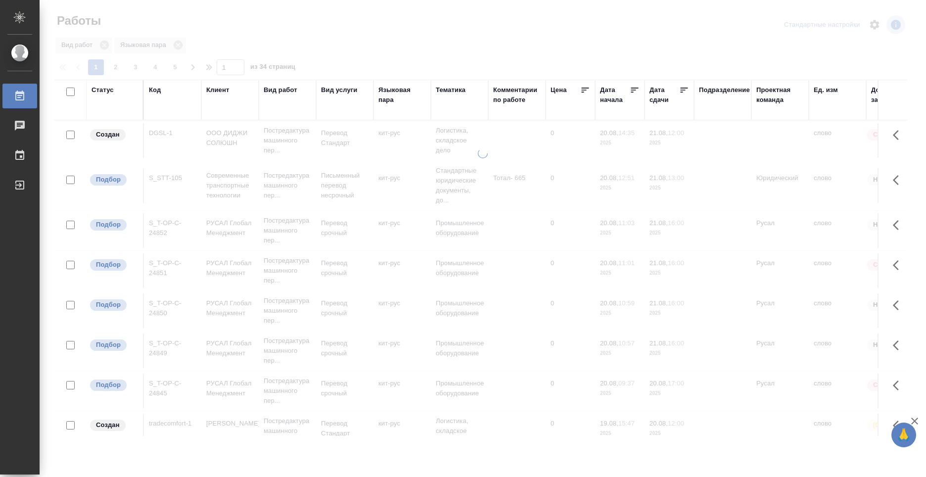
drag, startPoint x: 903, startPoint y: 122, endPoint x: 907, endPoint y: 141, distance: 20.2
click at [907, 141] on div at bounding box center [483, 220] width 886 height 441
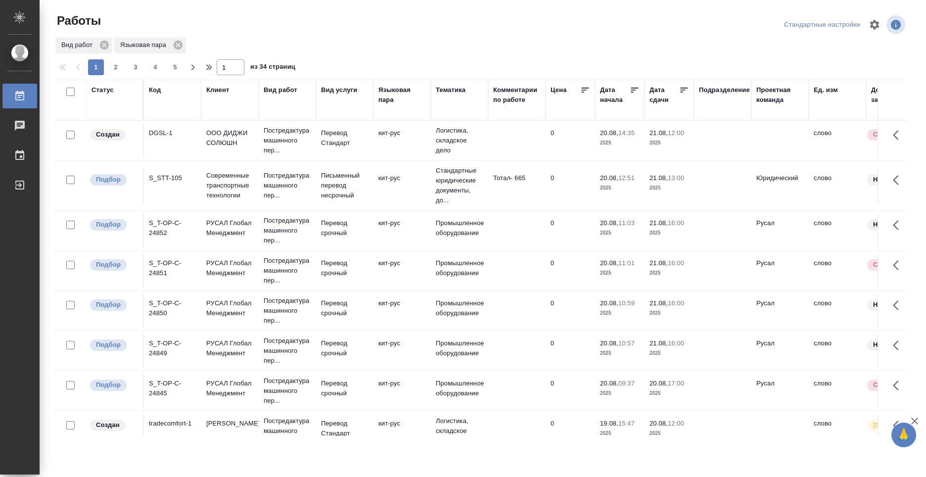
click at [400, 110] on div "Языковая пара" at bounding box center [401, 100] width 47 height 30
click at [388, 92] on div "Языковая пара" at bounding box center [401, 95] width 47 height 20
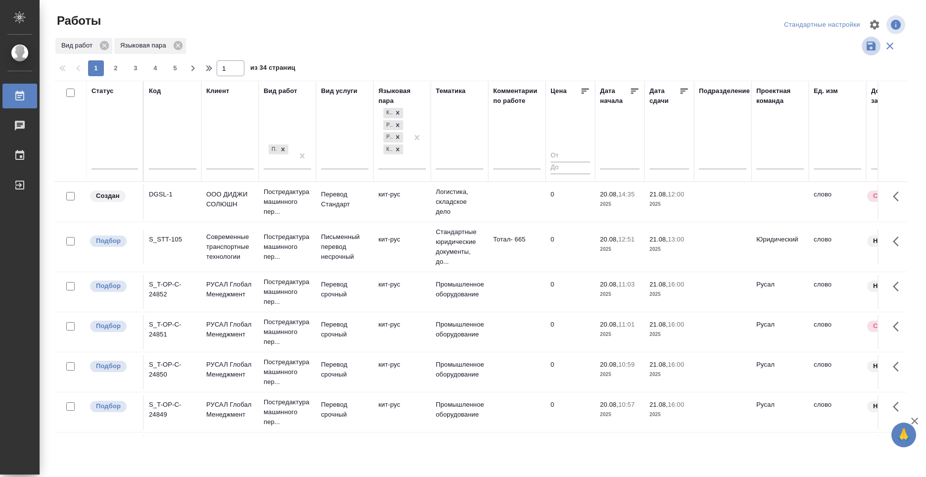
click at [869, 43] on icon "button" at bounding box center [871, 46] width 12 height 12
click at [865, 49] on button "button" at bounding box center [871, 46] width 19 height 19
click at [508, 36] on div at bounding box center [484, 25] width 287 height 24
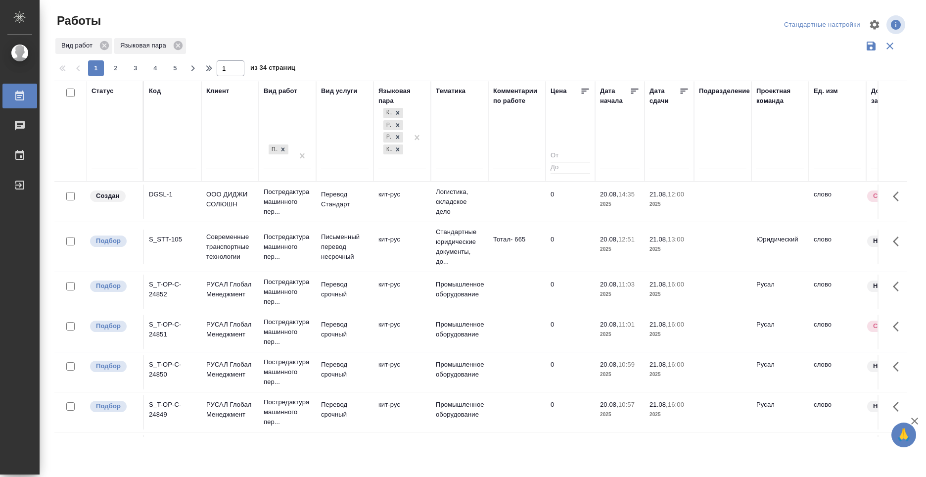
click at [447, 90] on div "Тематика" at bounding box center [451, 91] width 30 height 10
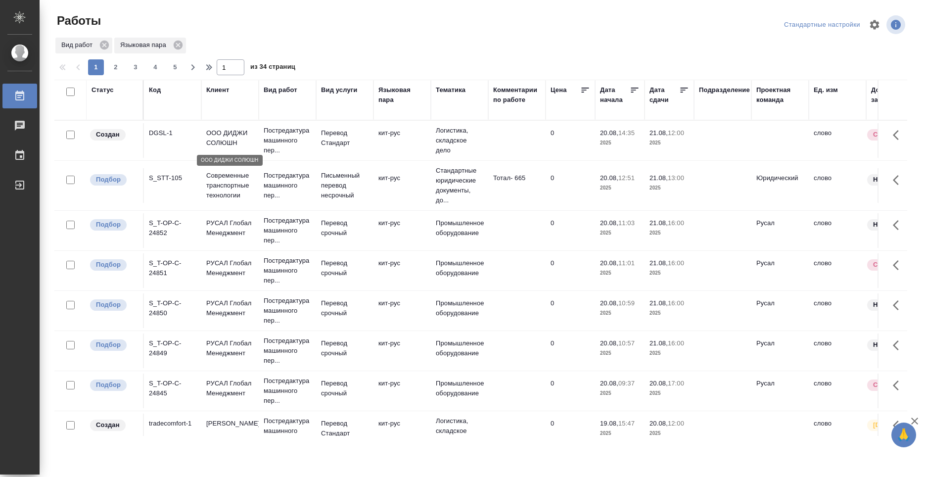
click at [229, 133] on p "ООО ДИДЖИ СОЛЮШН" at bounding box center [229, 138] width 47 height 20
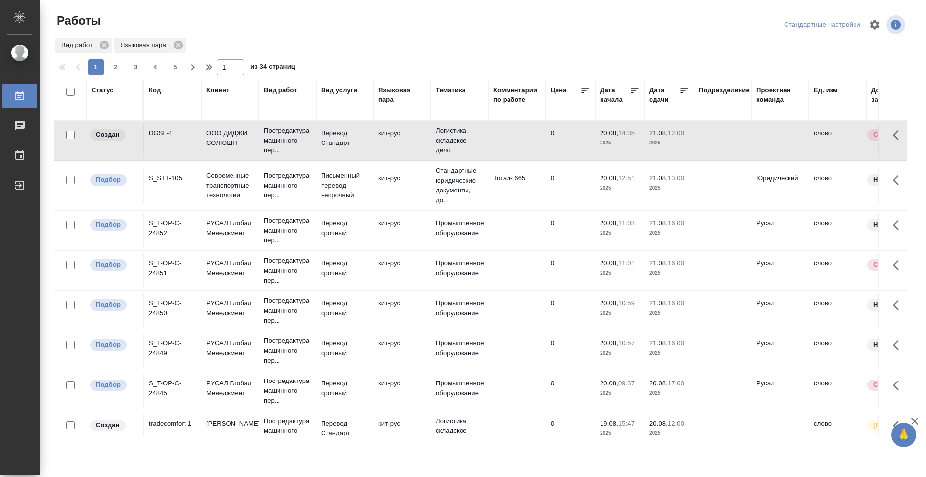
click at [160, 131] on div "DGSL-1" at bounding box center [172, 133] width 47 height 10
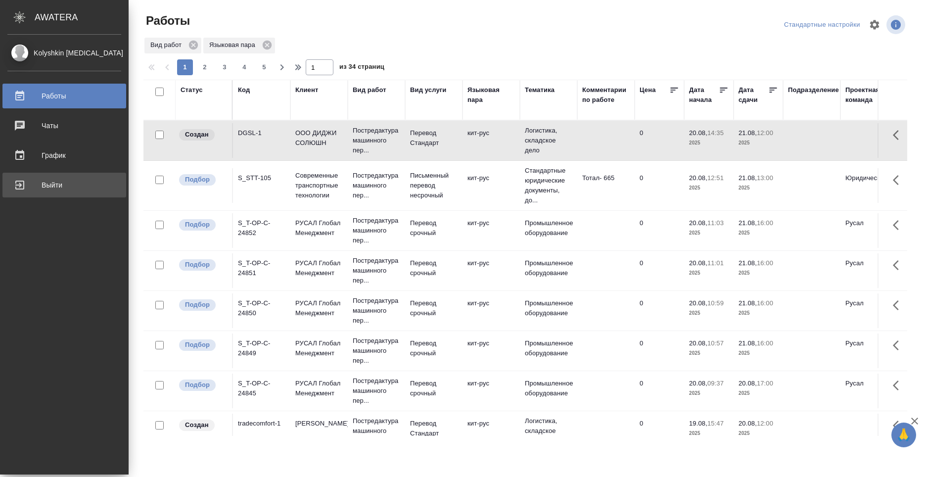
click at [44, 183] on div "Выйти" at bounding box center [64, 185] width 114 height 15
click at [43, 184] on div "Выйти" at bounding box center [64, 185] width 114 height 15
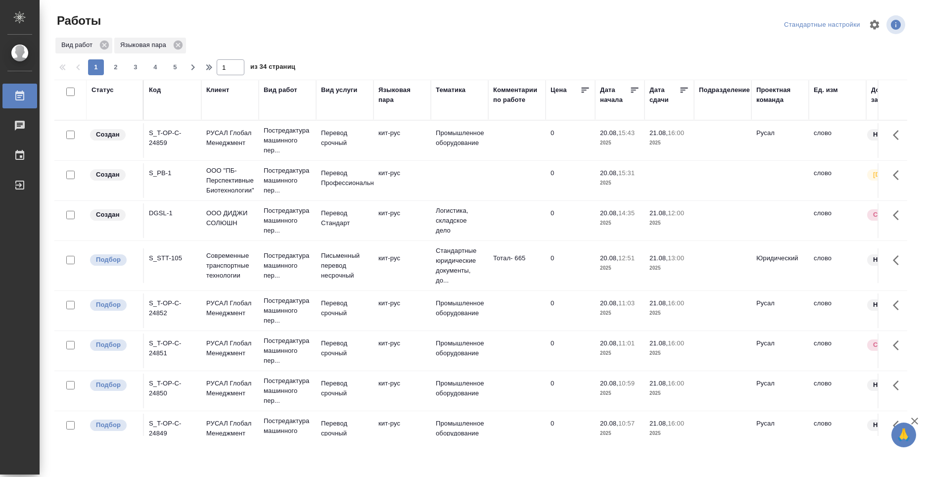
click at [172, 148] on div "DGSL-1" at bounding box center [172, 138] width 47 height 20
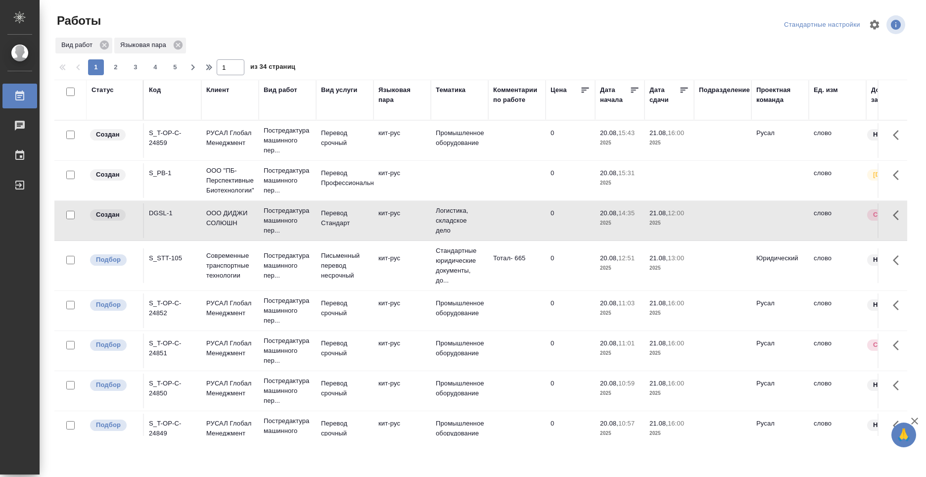
click at [172, 148] on div "DGSL-1" at bounding box center [172, 138] width 47 height 20
click at [116, 103] on div "Статус" at bounding box center [115, 100] width 46 height 30
click at [106, 91] on div "Статус" at bounding box center [103, 90] width 22 height 10
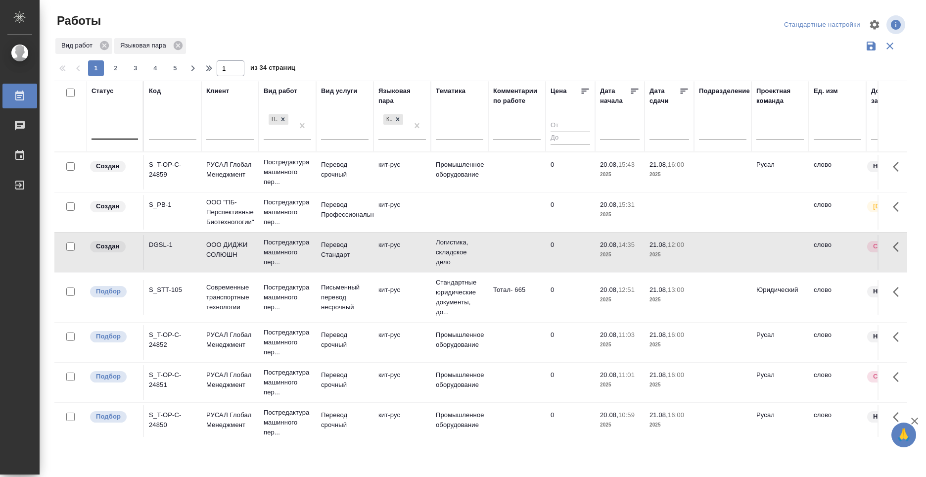
click at [116, 137] on div at bounding box center [115, 130] width 46 height 19
click at [105, 119] on div "Статус" at bounding box center [115, 116] width 46 height 60
click at [110, 127] on div at bounding box center [115, 129] width 46 height 14
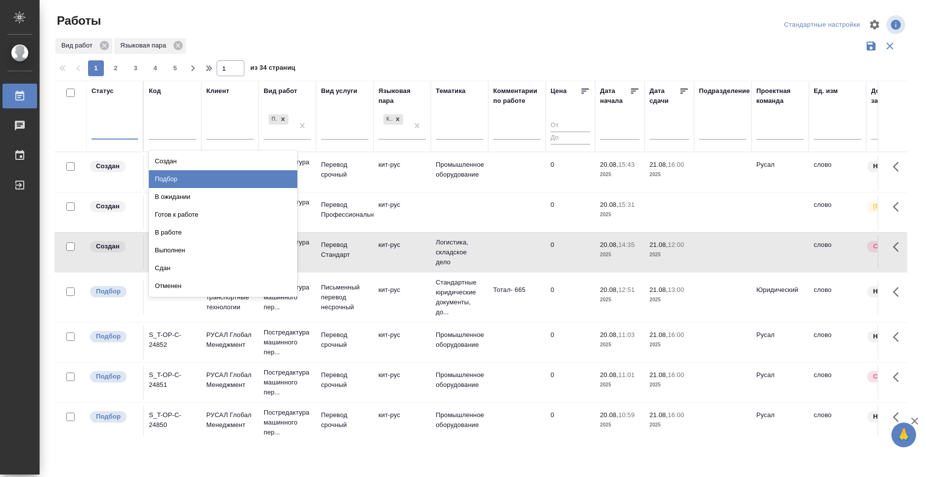
click at [236, 177] on div "Подбор" at bounding box center [223, 179] width 148 height 18
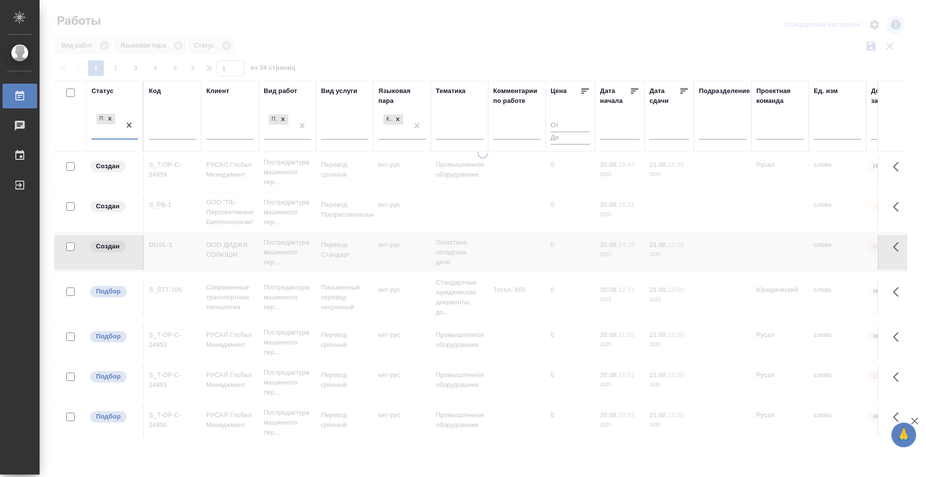
click at [356, 27] on div at bounding box center [484, 25] width 287 height 24
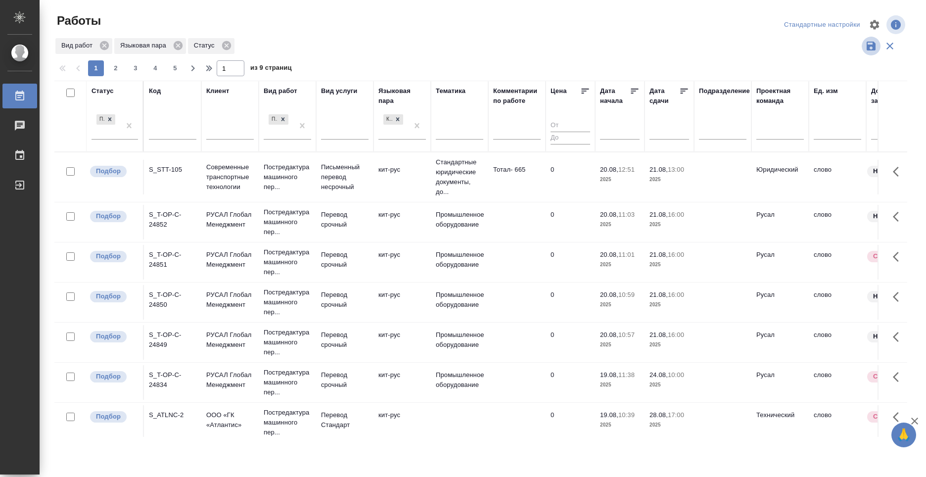
click at [870, 46] on icon "button" at bounding box center [871, 46] width 9 height 9
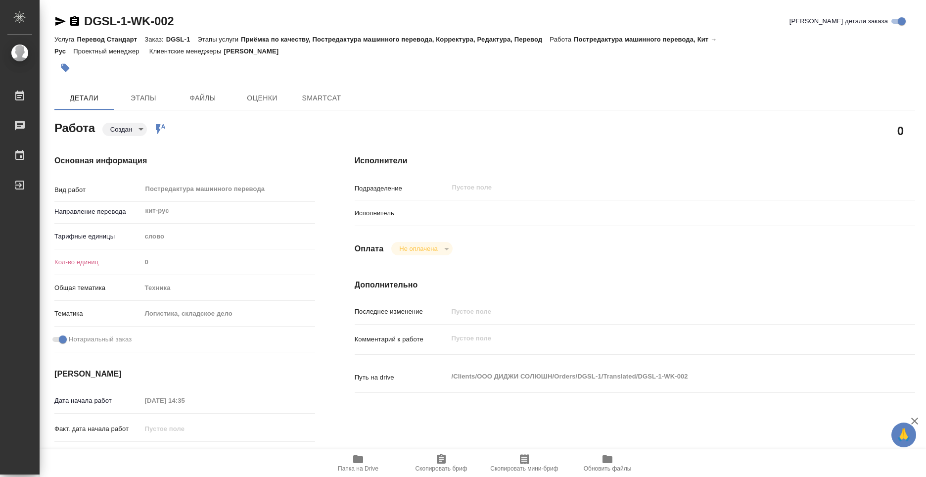
type textarea "x"
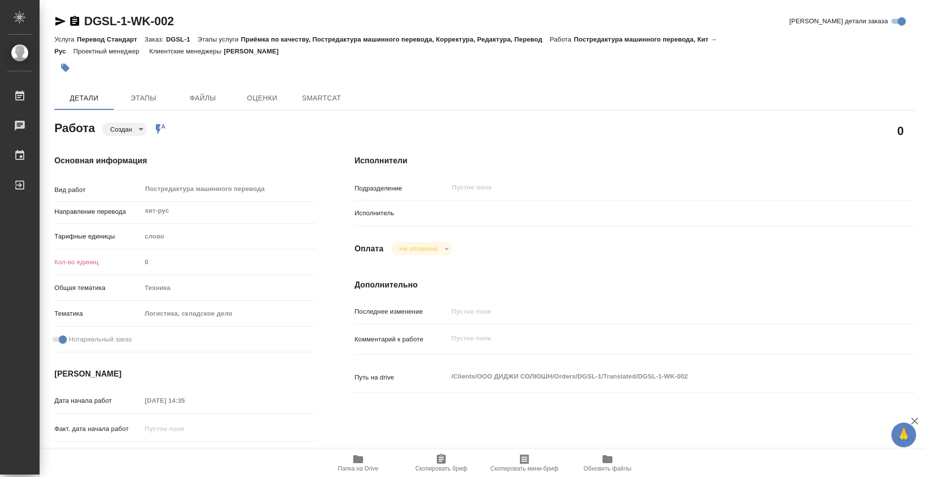
type textarea "x"
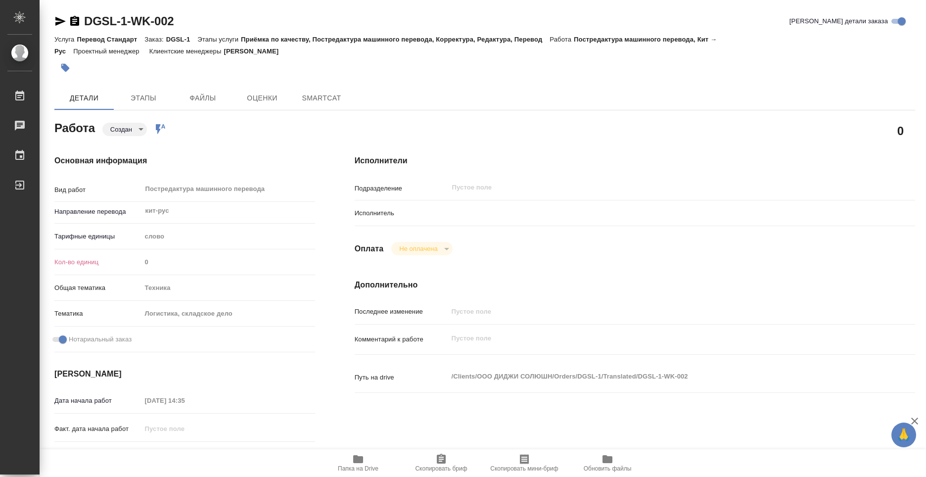
type textarea "x"
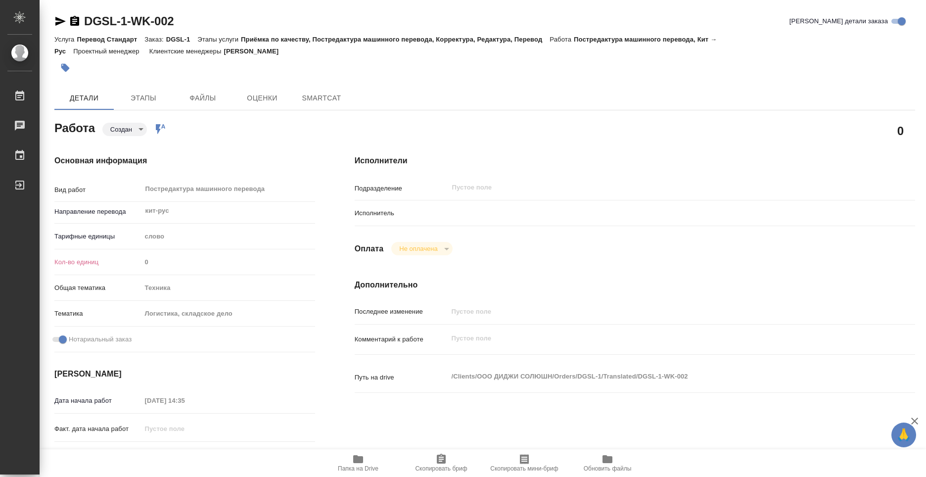
type textarea "x"
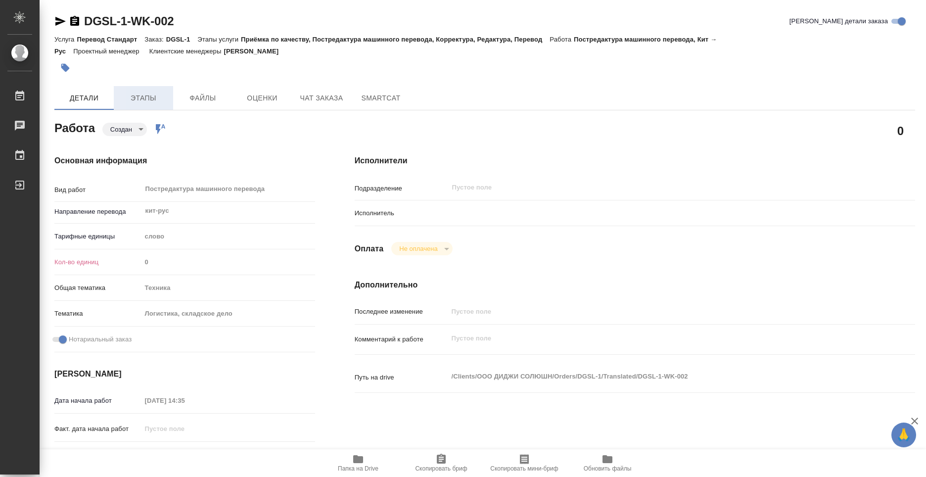
click at [157, 100] on span "Этапы" at bounding box center [143, 98] width 47 height 12
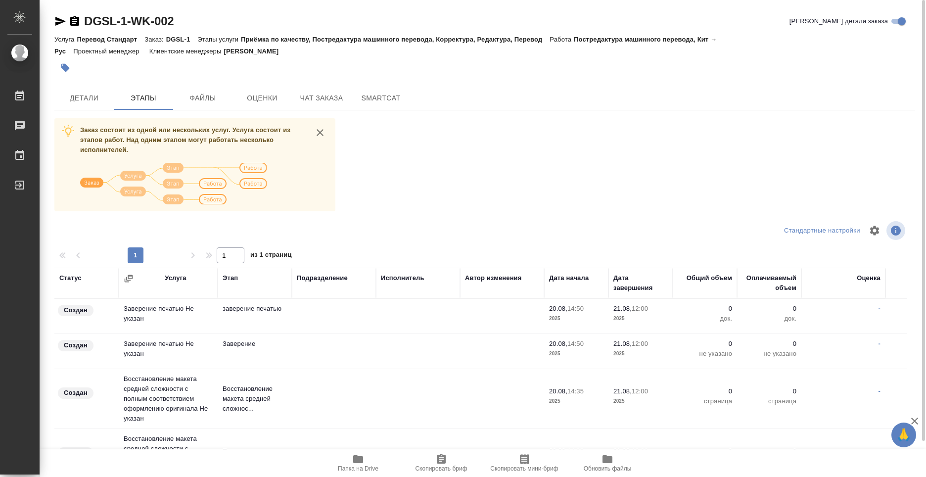
click at [362, 464] on icon "button" at bounding box center [358, 459] width 12 height 12
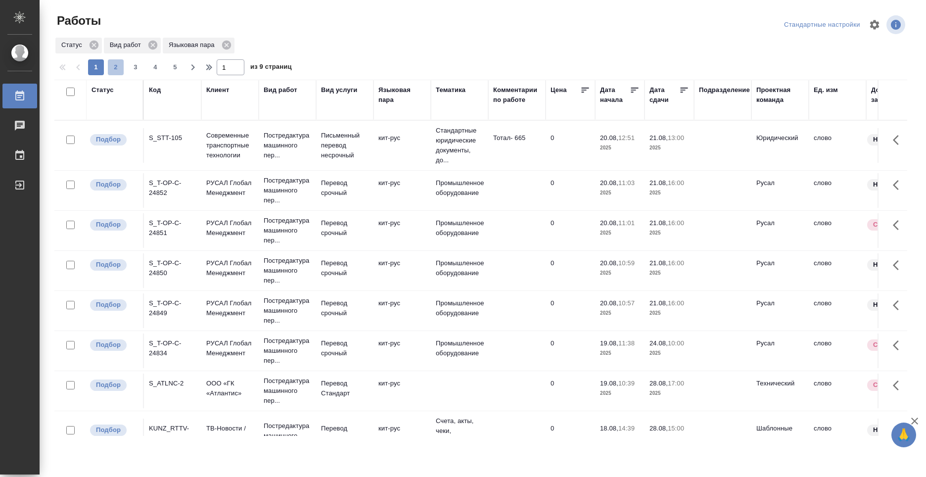
click at [117, 68] on span "2" at bounding box center [116, 67] width 16 height 10
click at [96, 69] on span "1" at bounding box center [96, 67] width 16 height 10
type input "1"
click at [185, 133] on div "S_STT-105" at bounding box center [172, 138] width 47 height 10
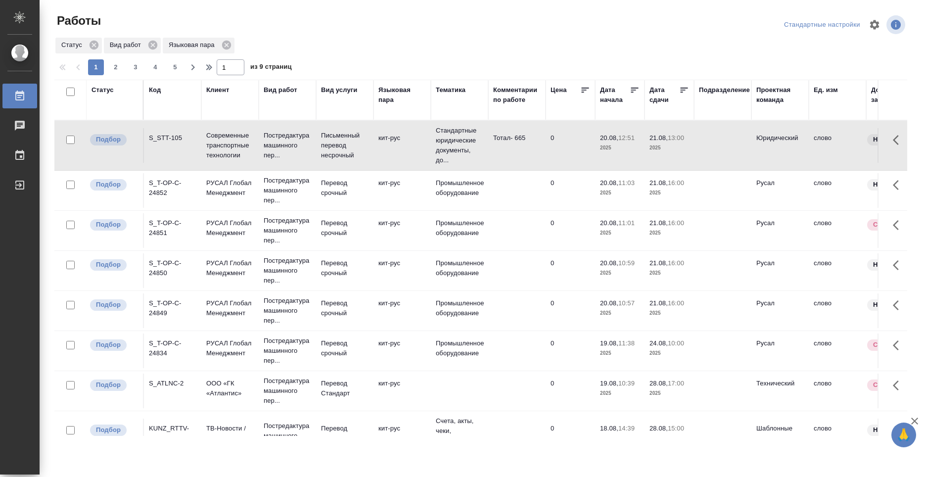
click at [185, 133] on div "S_STT-105" at bounding box center [172, 138] width 47 height 10
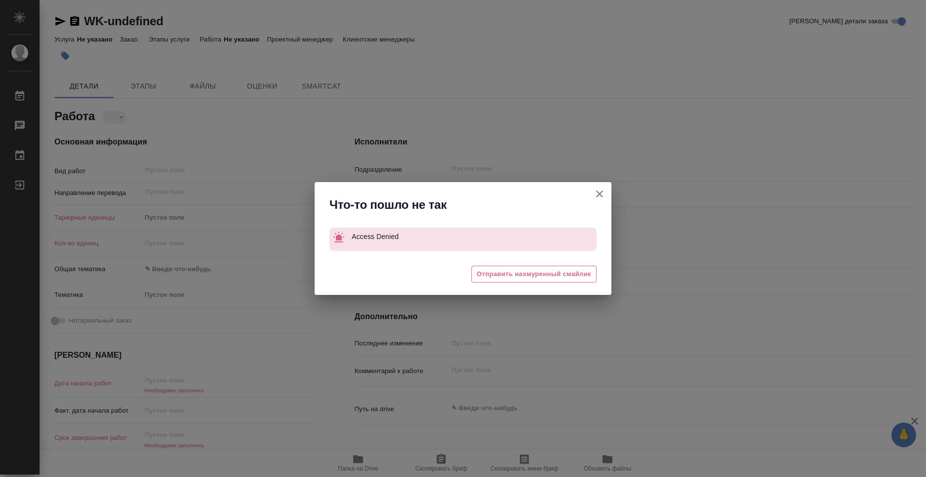
type textarea "x"
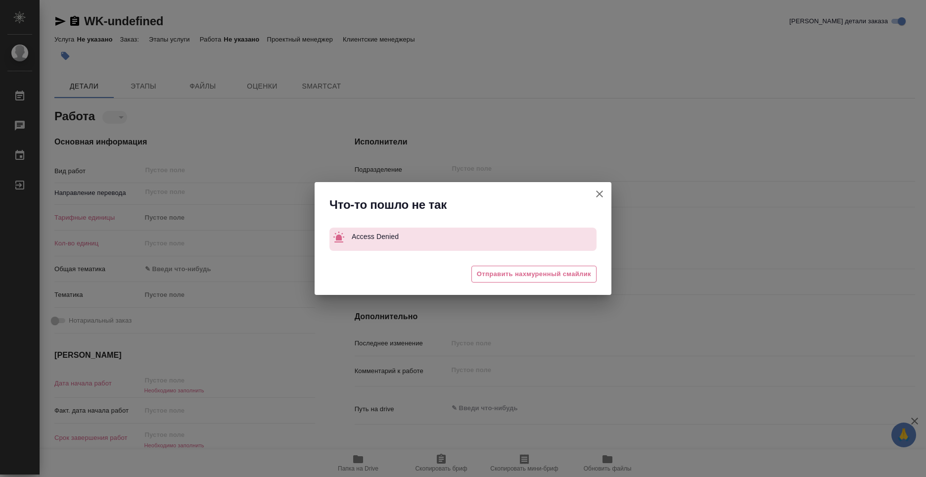
click at [603, 194] on icon "button" at bounding box center [600, 194] width 12 height 12
type textarea "x"
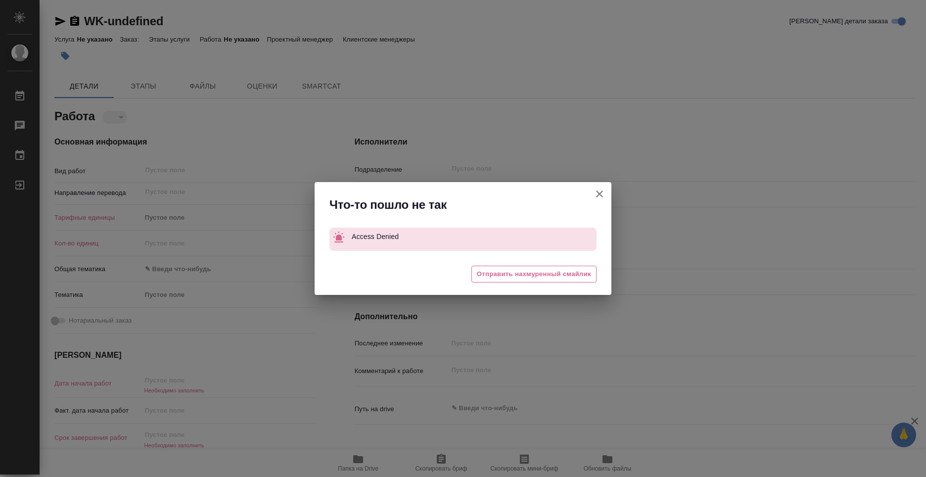
type textarea "x"
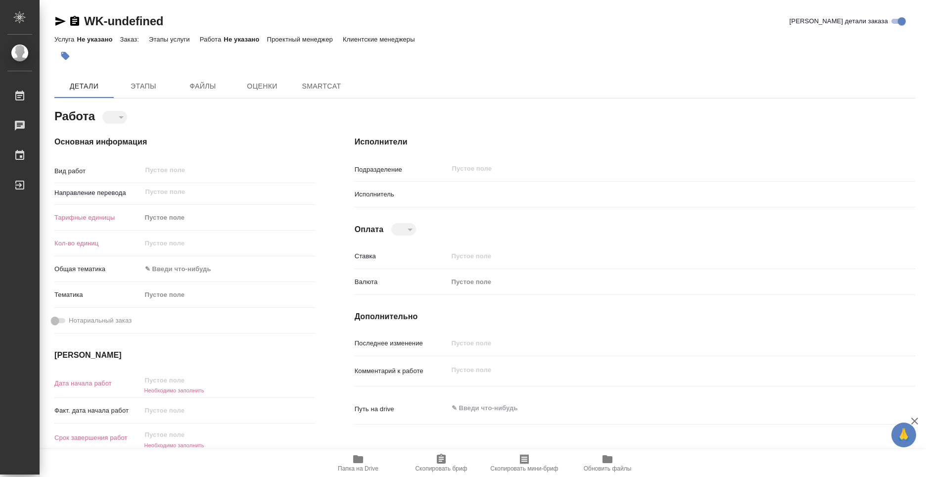
type textarea "x"
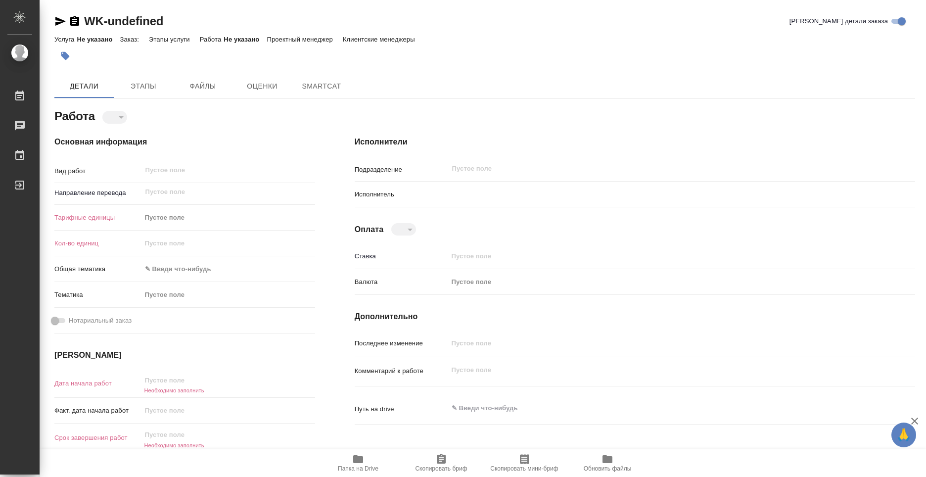
type textarea "x"
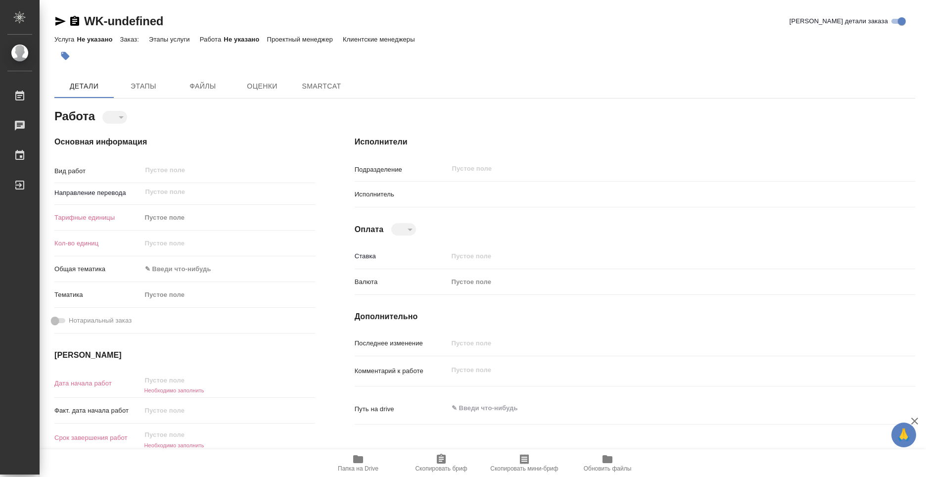
type textarea "x"
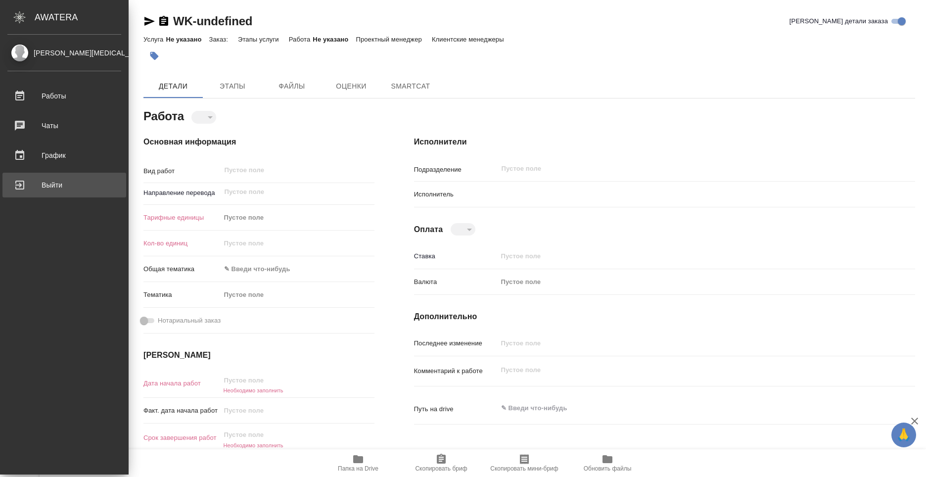
type textarea "x"
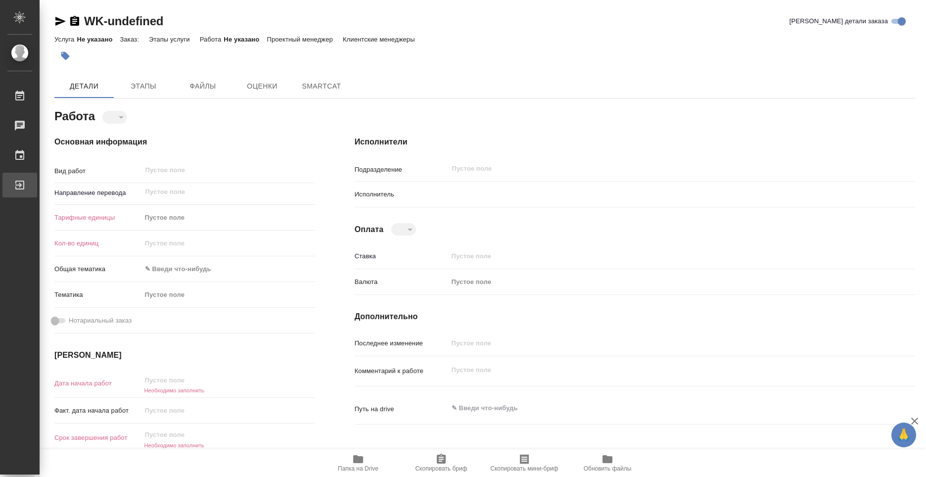
click at [20, 186] on div "Выйти" at bounding box center [7, 185] width 25 height 15
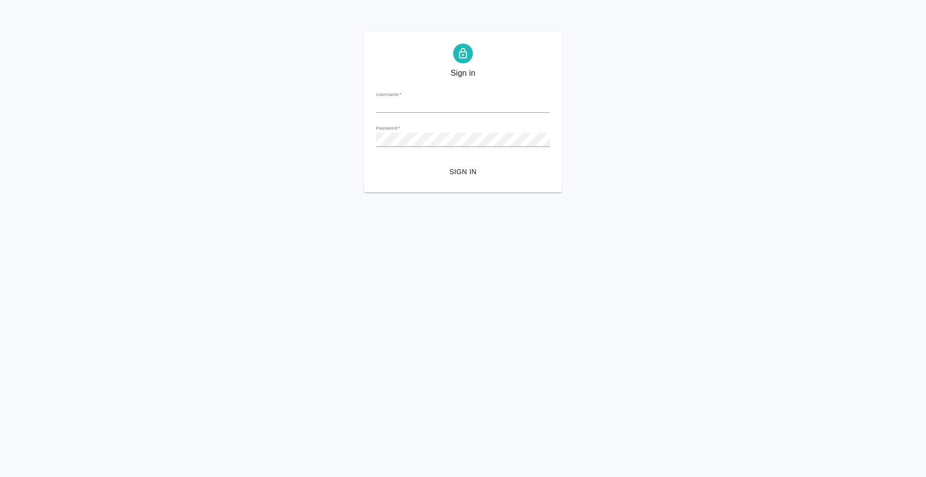
type input "[PERSON_NAME][EMAIL_ADDRESS][DOMAIN_NAME]"
click at [464, 172] on span "Sign in" at bounding box center [463, 172] width 158 height 12
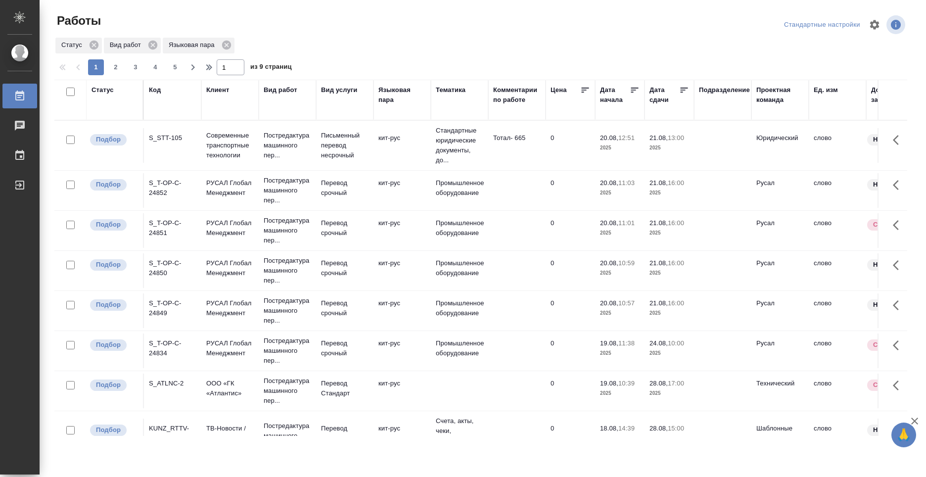
click at [169, 139] on div "S_STT-105" at bounding box center [172, 138] width 47 height 10
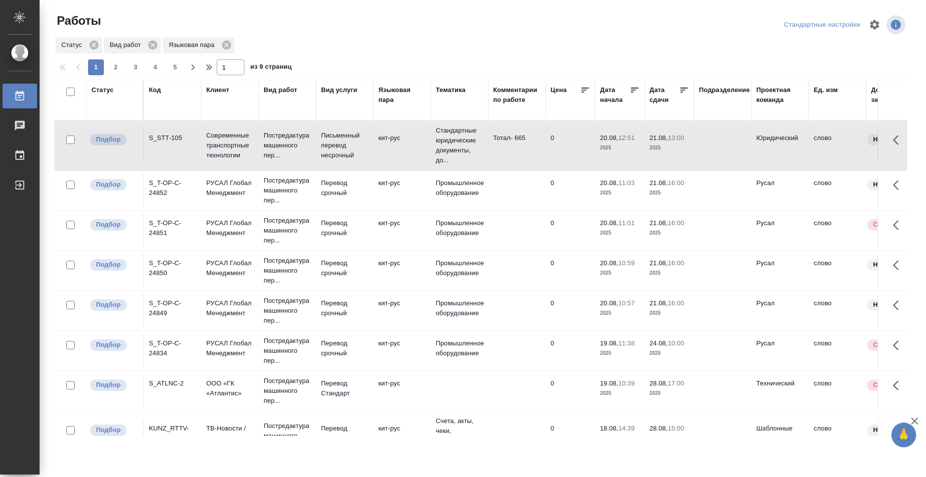
click at [165, 141] on div "S_STT-105" at bounding box center [172, 138] width 47 height 10
click at [165, 142] on div "S_STT-105" at bounding box center [172, 138] width 47 height 10
click at [173, 135] on div "S_STT-105" at bounding box center [172, 138] width 47 height 10
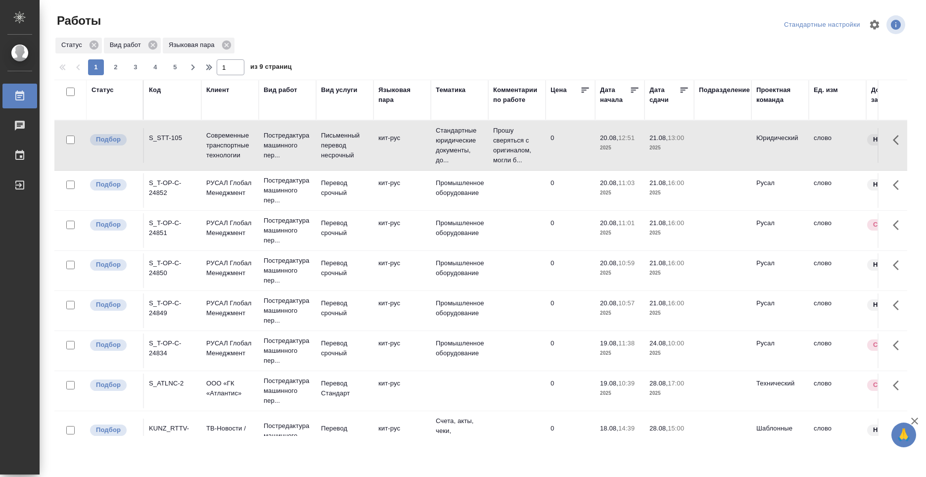
click at [158, 141] on div "S_STT-105" at bounding box center [172, 138] width 47 height 10
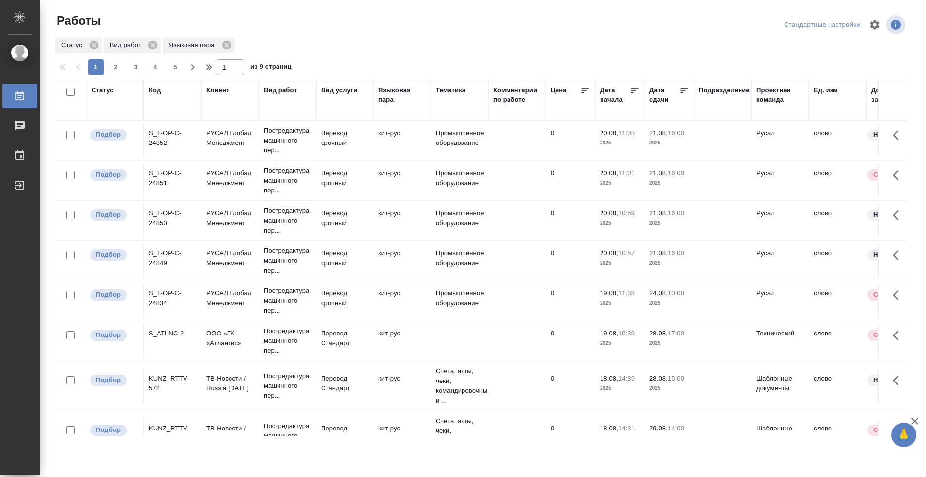
click at [177, 134] on div "S_T-OP-C-24852" at bounding box center [172, 138] width 47 height 20
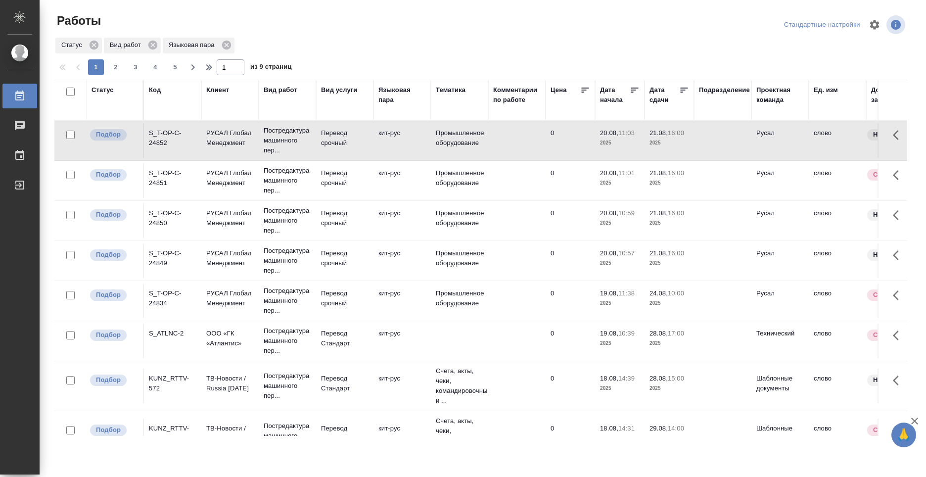
click at [177, 134] on div "S_T-OP-C-24852" at bounding box center [172, 138] width 47 height 20
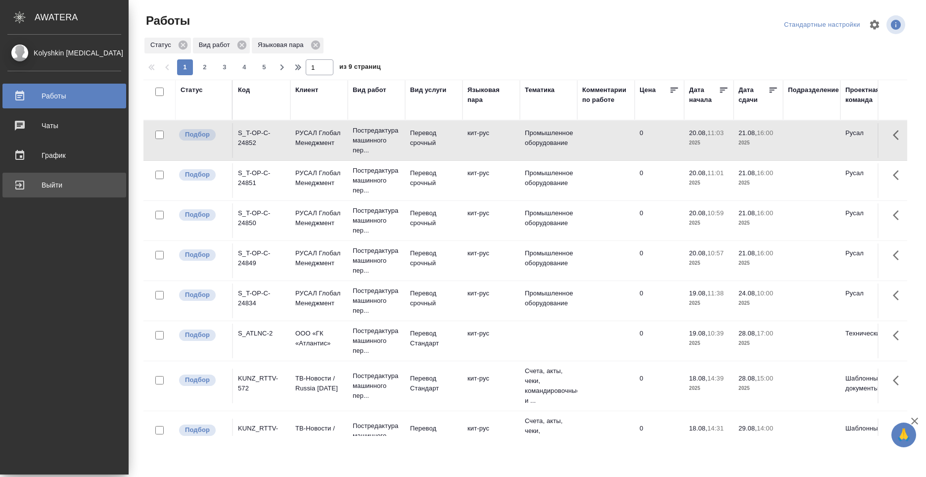
click at [36, 182] on div "Выйти" at bounding box center [64, 185] width 114 height 15
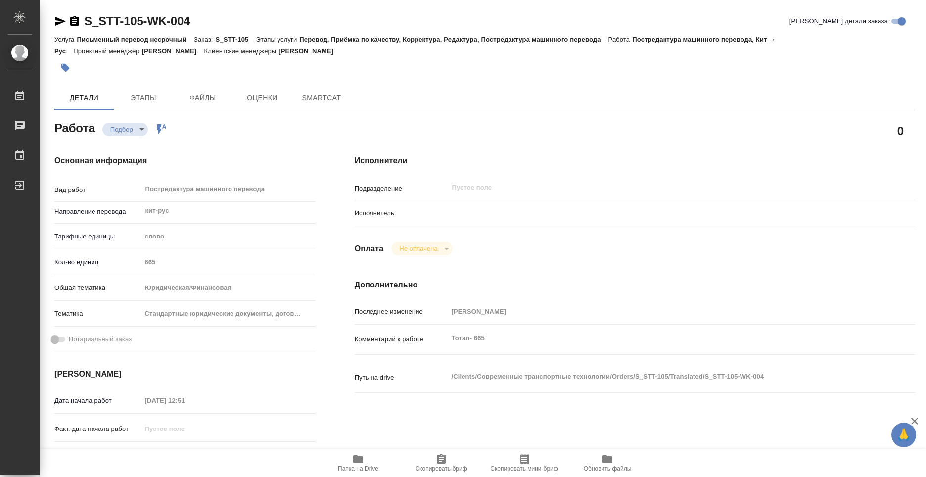
type textarea "x"
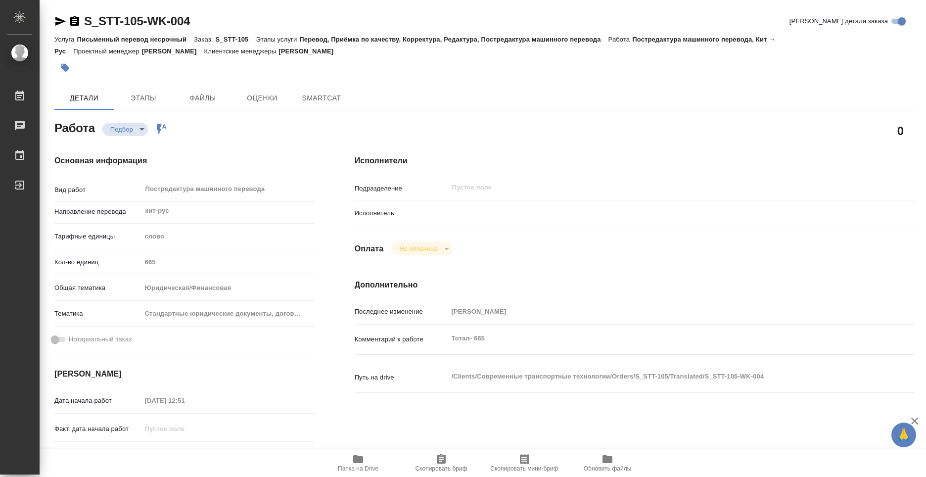
type textarea "x"
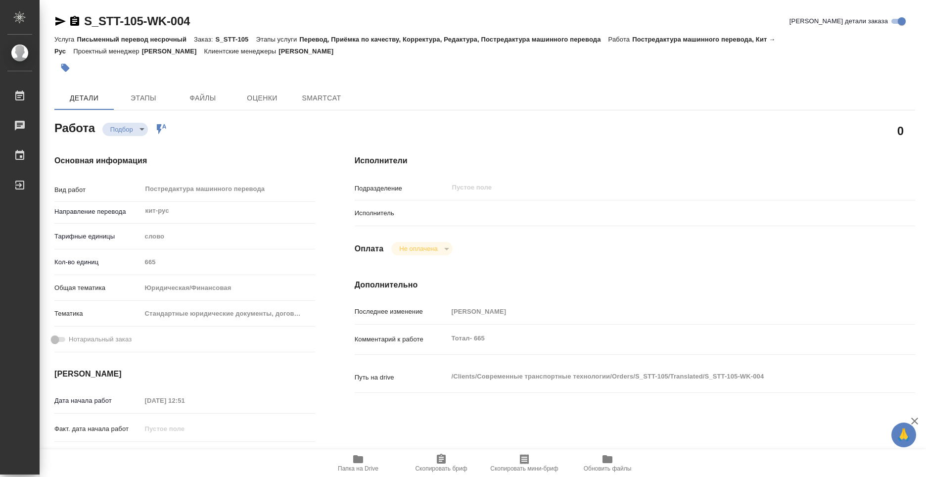
type textarea "x"
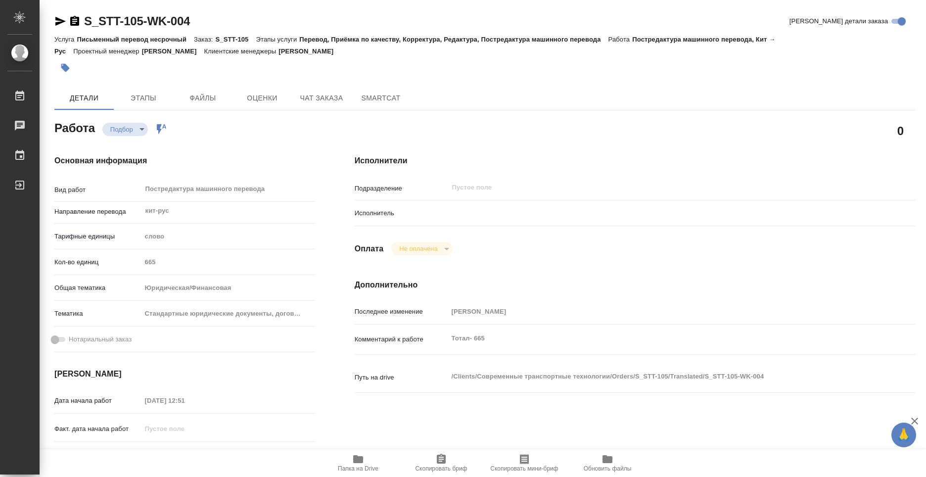
type textarea "x"
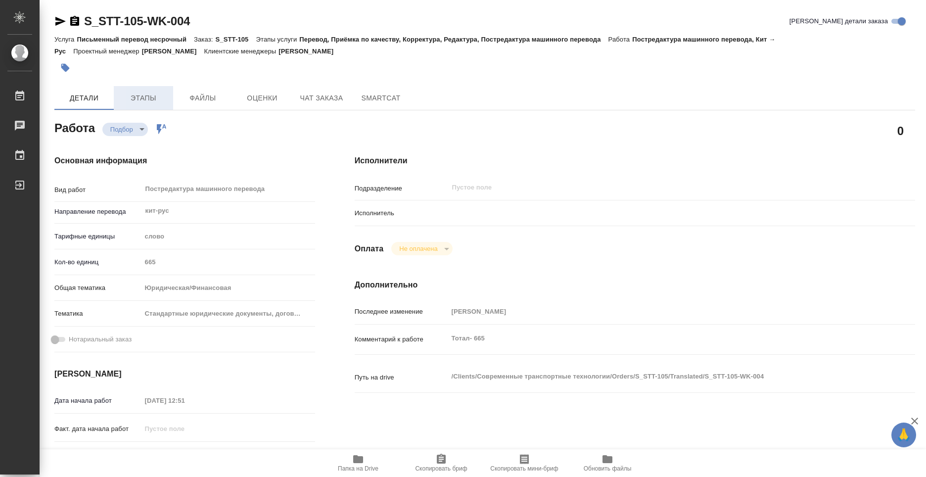
type textarea "x"
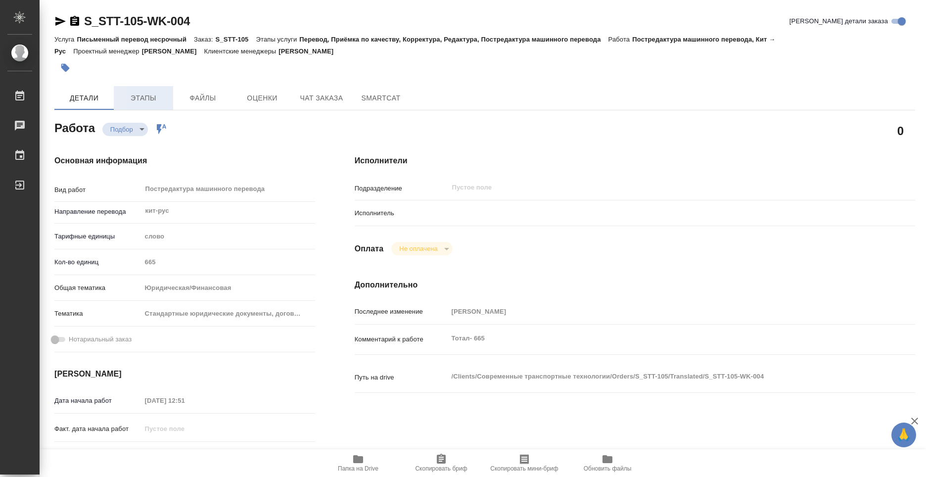
click at [147, 97] on span "Этапы" at bounding box center [143, 98] width 47 height 12
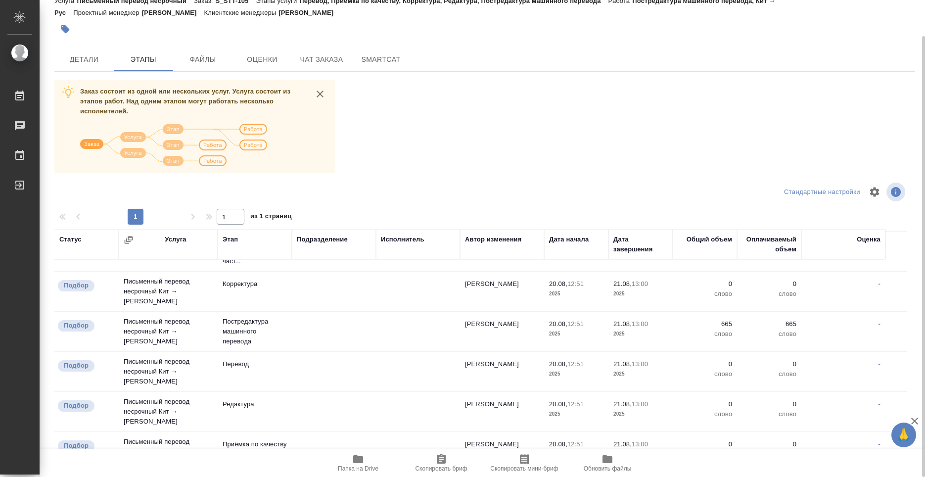
scroll to position [99, 0]
click at [357, 462] on icon "button" at bounding box center [358, 459] width 10 height 8
click at [236, 324] on p "Постредактура машинного перевода" at bounding box center [255, 331] width 64 height 30
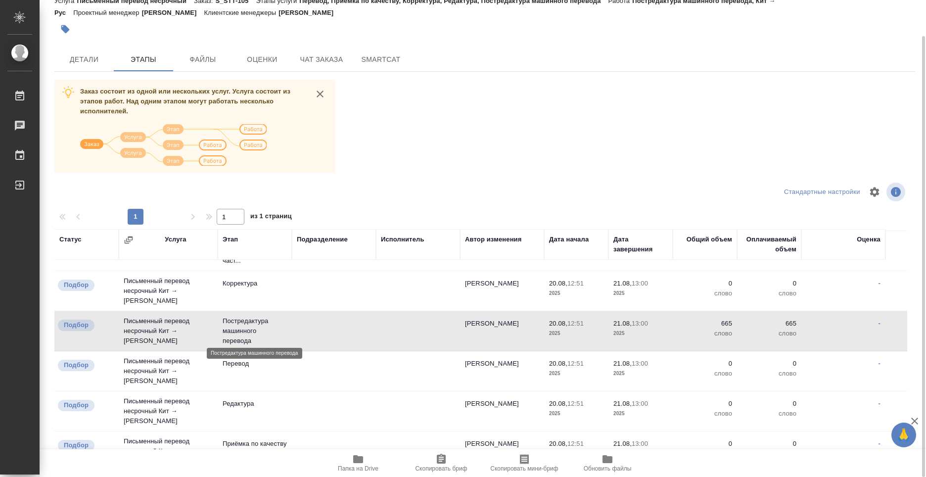
click at [236, 324] on p "Постредактура машинного перевода" at bounding box center [255, 331] width 64 height 30
click at [882, 195] on td "-" at bounding box center [843, 178] width 84 height 35
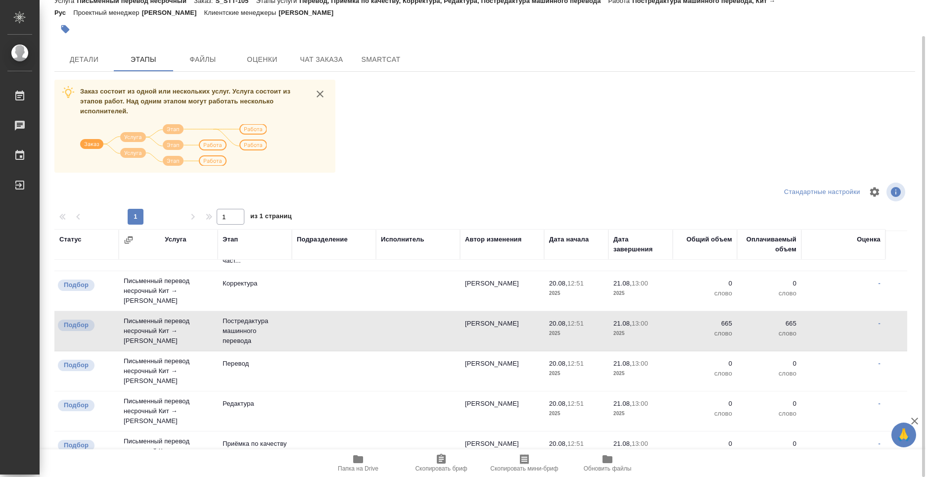
click at [882, 195] on td "-" at bounding box center [843, 178] width 84 height 35
click at [896, 192] on icon "button" at bounding box center [896, 192] width 12 height 12
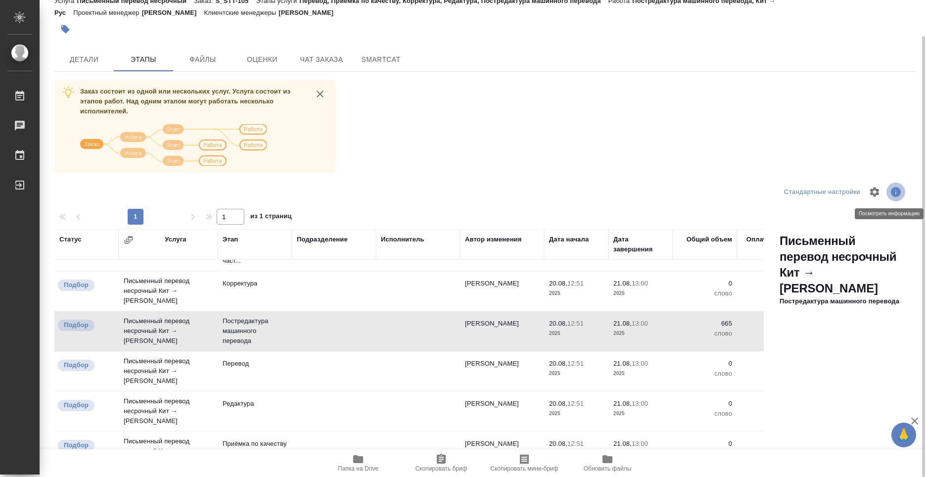
click at [896, 192] on icon "button" at bounding box center [896, 192] width 12 height 12
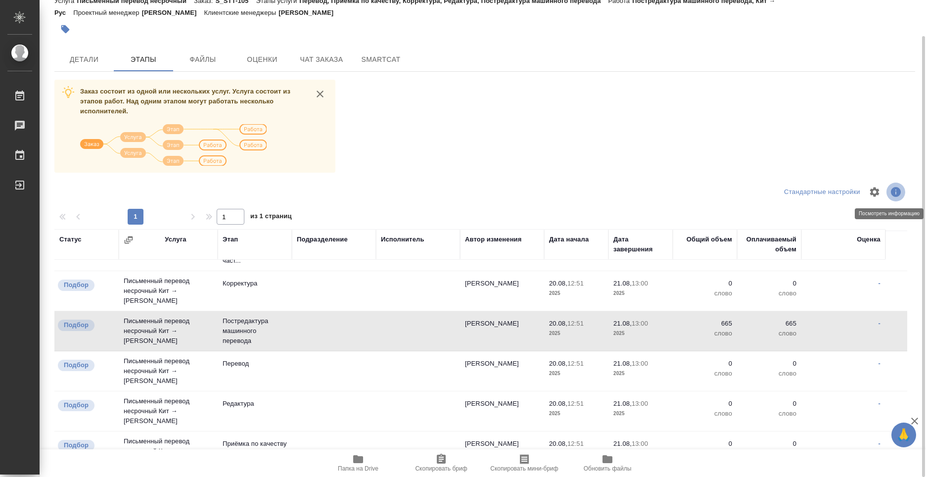
click at [903, 189] on button "button" at bounding box center [895, 192] width 19 height 19
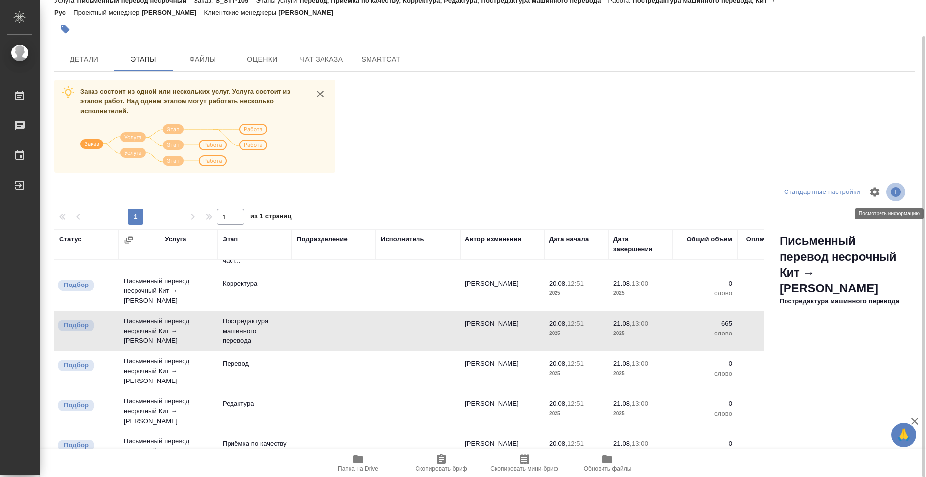
click at [903, 189] on button "button" at bounding box center [895, 192] width 19 height 19
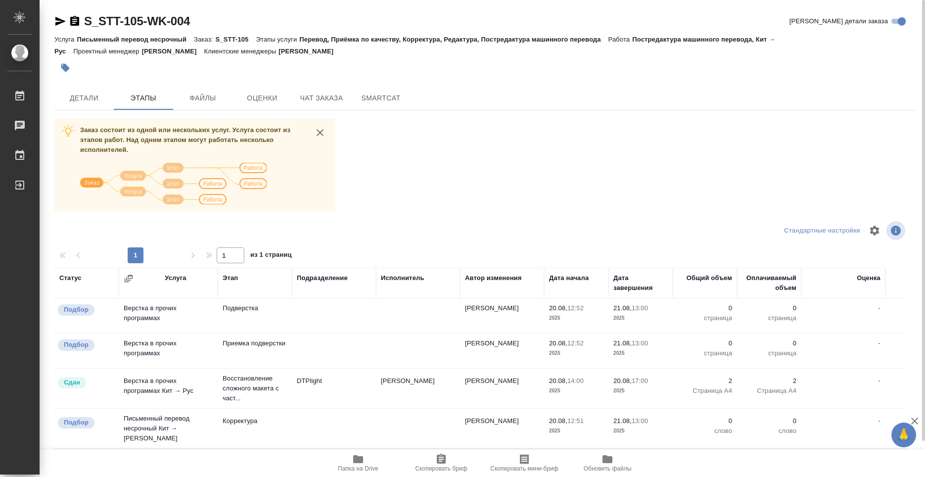
scroll to position [0, 0]
click at [212, 149] on div "Заказ состоит из одной или нескольких услуг. Услуга состоит из этапов работ. На…" at bounding box center [192, 164] width 225 height 79
click at [203, 102] on span "Файлы" at bounding box center [202, 98] width 47 height 12
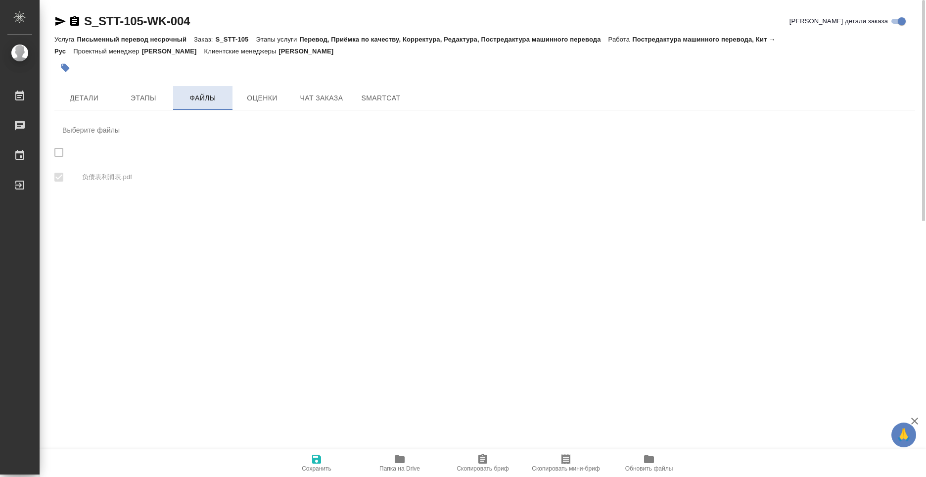
checkbox input "true"
click at [245, 102] on span "Оценки" at bounding box center [261, 98] width 47 height 12
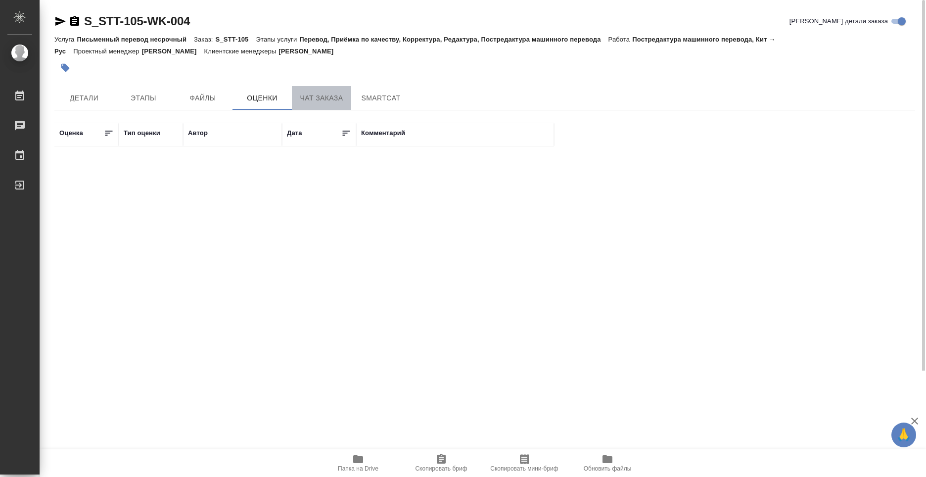
click at [306, 97] on span "Чат заказа" at bounding box center [321, 98] width 47 height 12
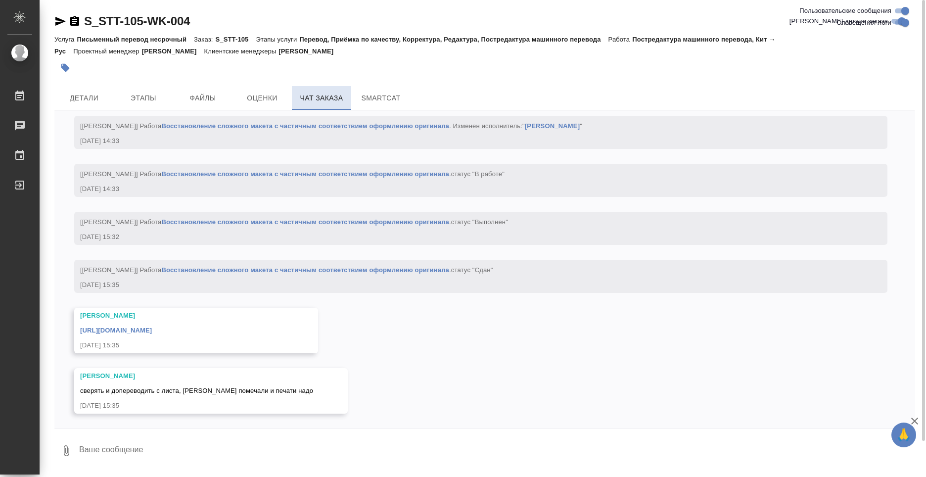
scroll to position [1759, 0]
click at [162, 92] on span "Этапы" at bounding box center [143, 98] width 47 height 12
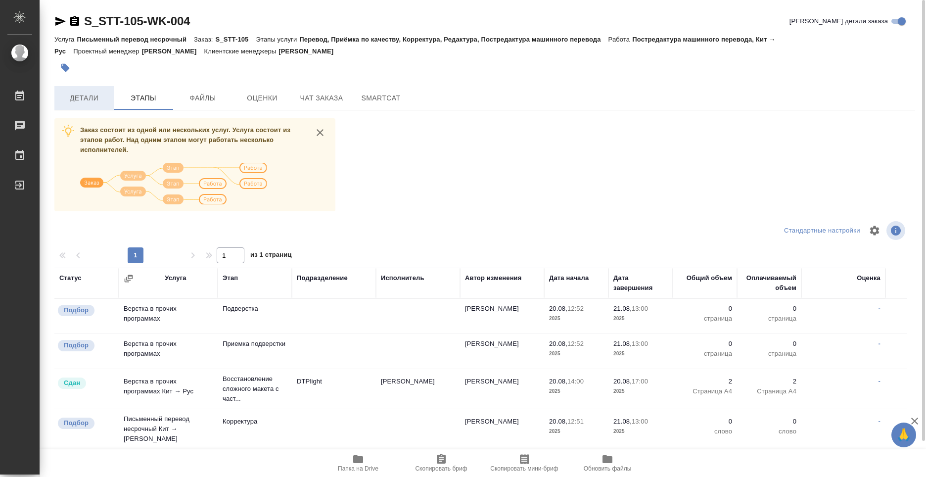
click at [91, 101] on span "Детали" at bounding box center [83, 98] width 47 height 12
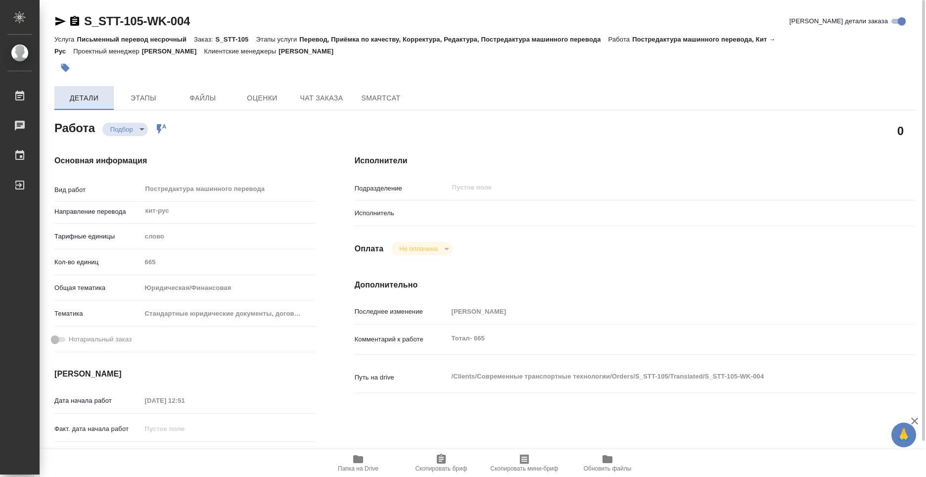
type textarea "x"
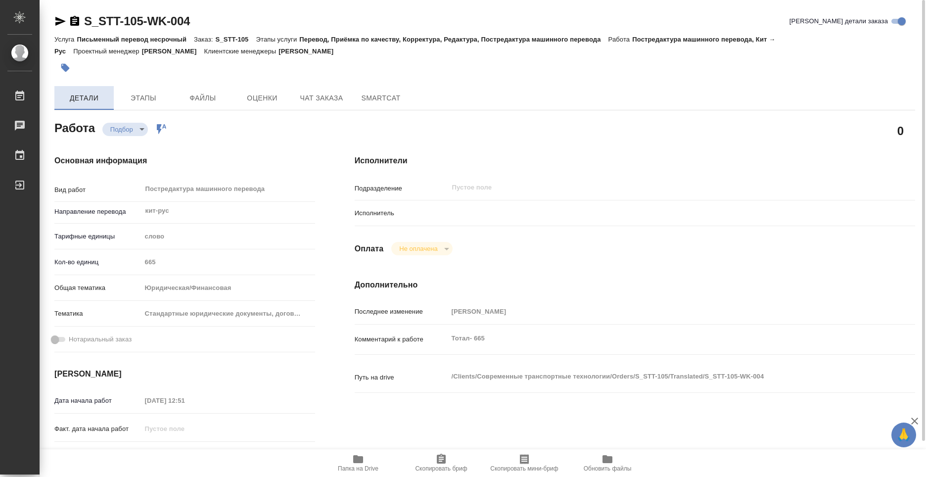
type textarea "x"
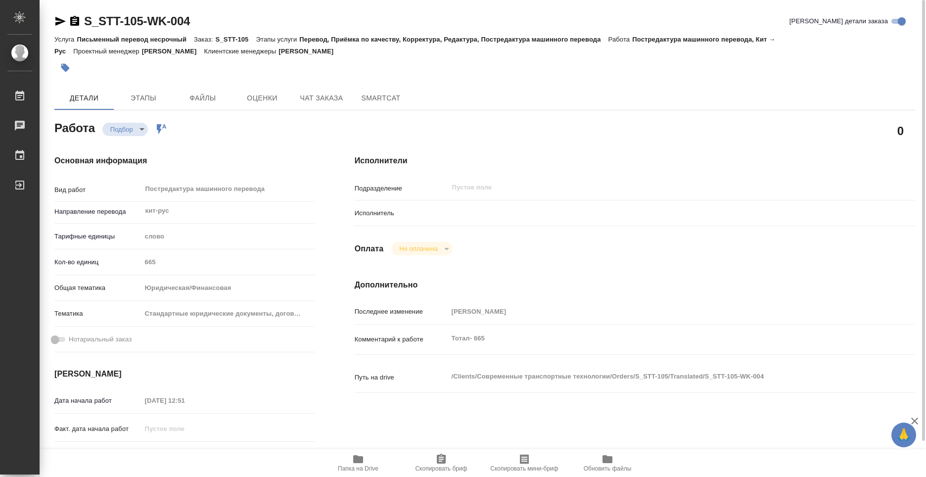
type textarea "x"
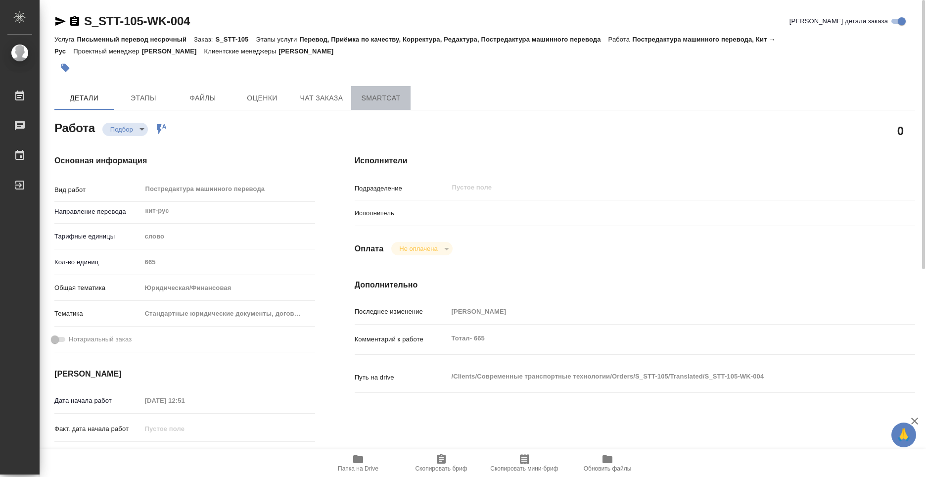
click at [360, 103] on span "SmartCat" at bounding box center [380, 98] width 47 height 12
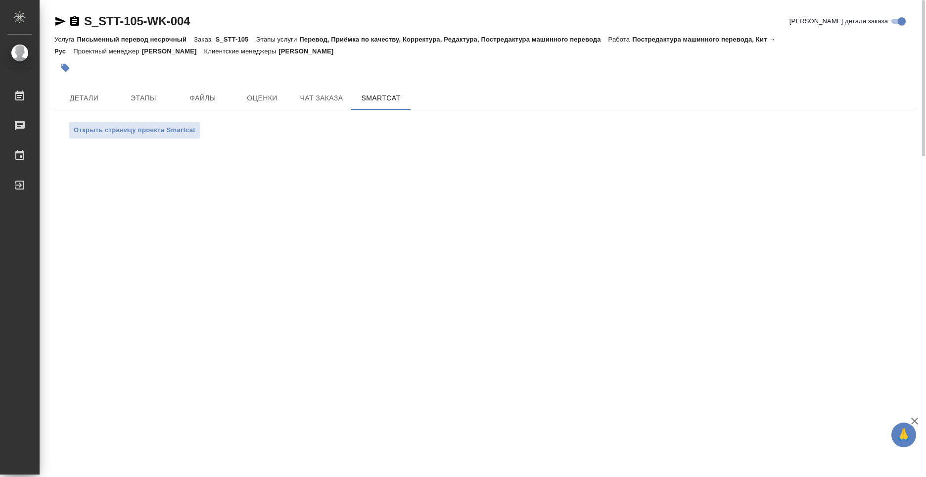
click at [168, 139] on div "Открыть страницу проекта Smartcat" at bounding box center [484, 130] width 861 height 40
click at [168, 132] on span "Открыть страницу проекта Smartcat" at bounding box center [135, 130] width 122 height 11
click at [104, 99] on span "Детали" at bounding box center [83, 98] width 47 height 12
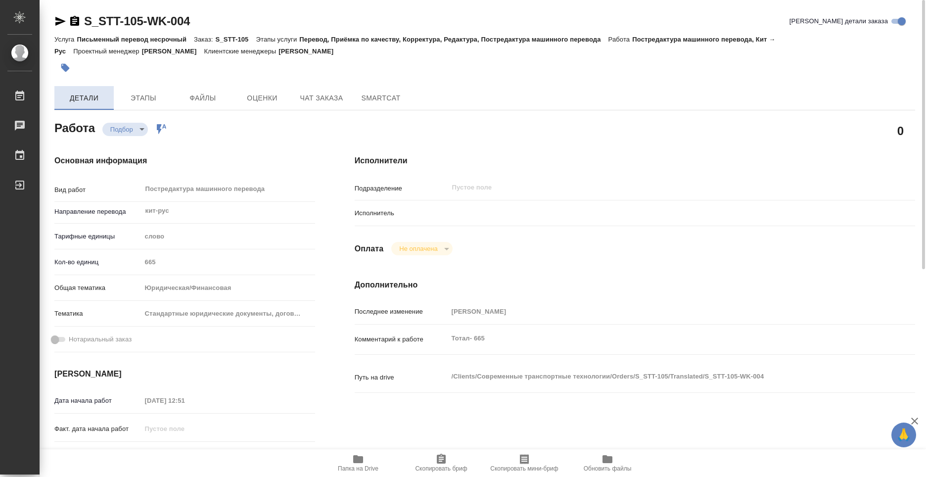
type textarea "x"
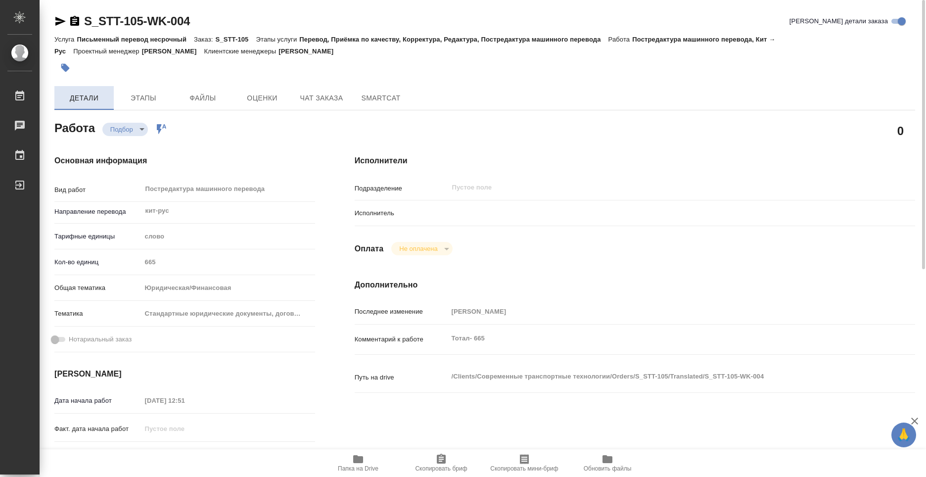
type textarea "x"
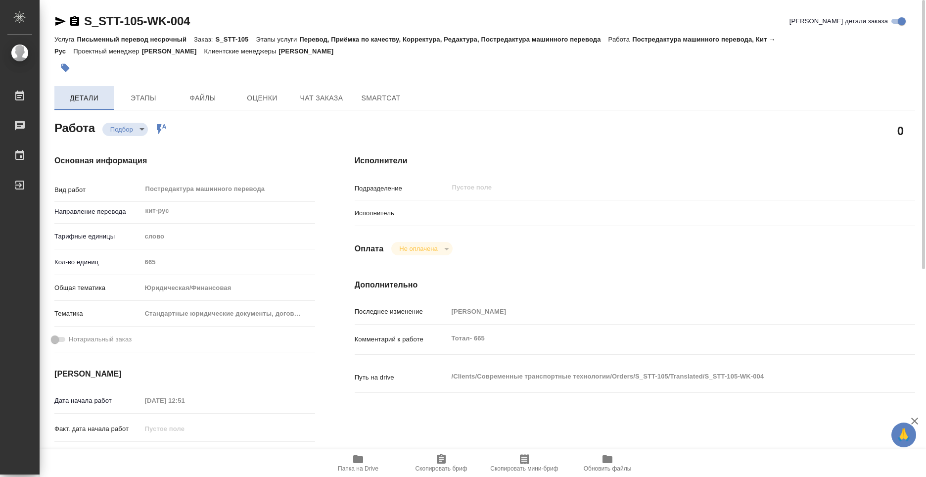
type textarea "x"
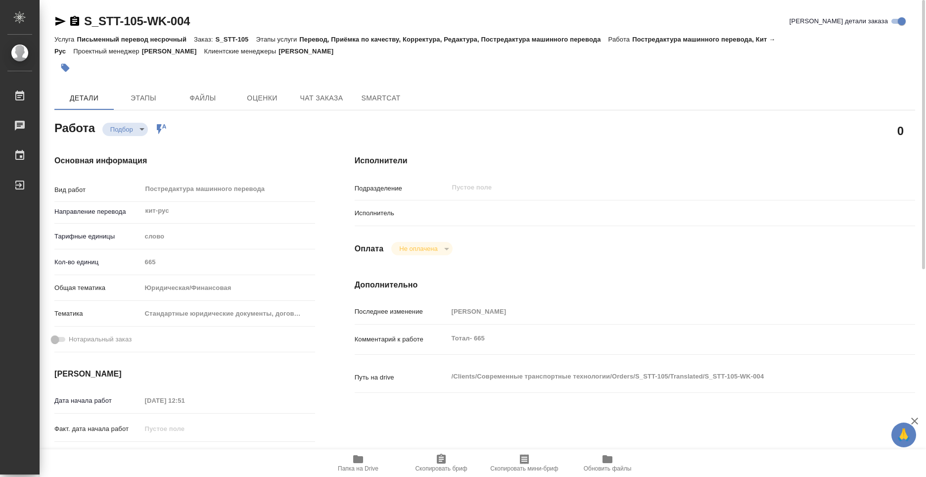
click at [407, 212] on p "Исполнитель" at bounding box center [401, 213] width 93 height 10
click at [396, 210] on p "Исполнитель" at bounding box center [401, 213] width 93 height 10
click at [387, 205] on div "Исполнитель" at bounding box center [635, 212] width 560 height 17
click at [386, 219] on div "Исполнитель" at bounding box center [635, 212] width 560 height 17
click at [390, 214] on p "Исполнитель" at bounding box center [401, 213] width 93 height 10
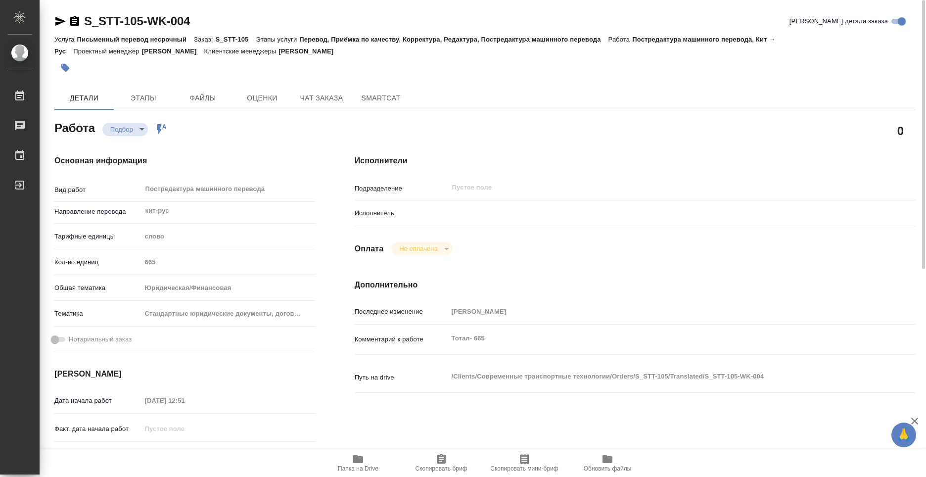
click at [385, 187] on p "Подразделение" at bounding box center [401, 189] width 93 height 10
click at [444, 184] on p "Подразделение" at bounding box center [401, 189] width 93 height 10
click at [245, 188] on div "Постредактура машинного перевода x ​" at bounding box center [224, 190] width 166 height 23
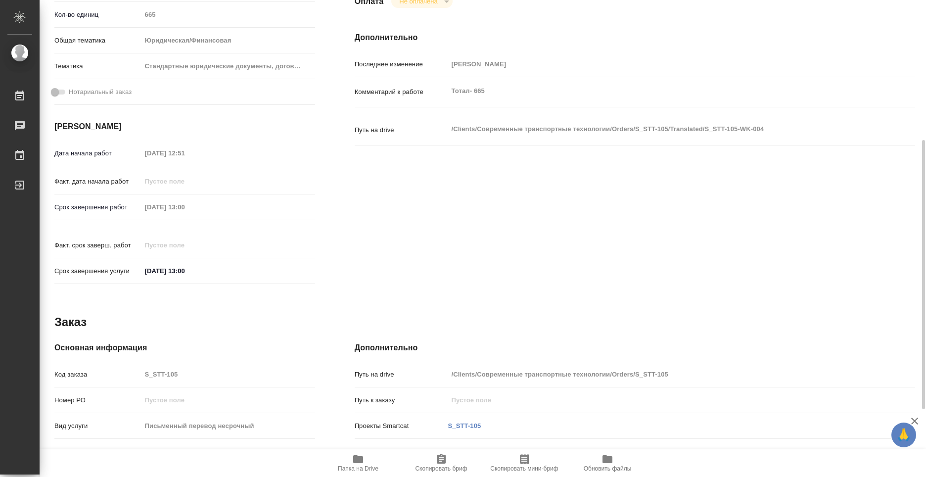
scroll to position [367, 0]
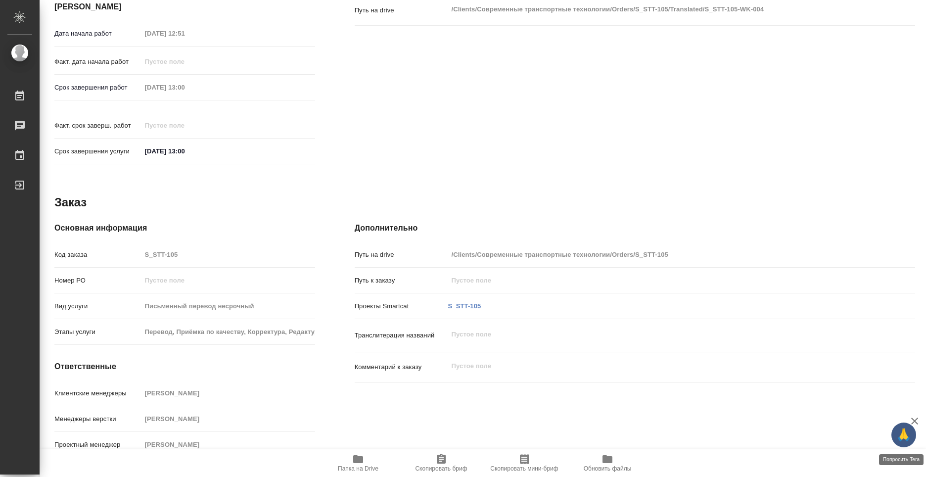
click at [907, 438] on span "🙏" at bounding box center [903, 434] width 17 height 21
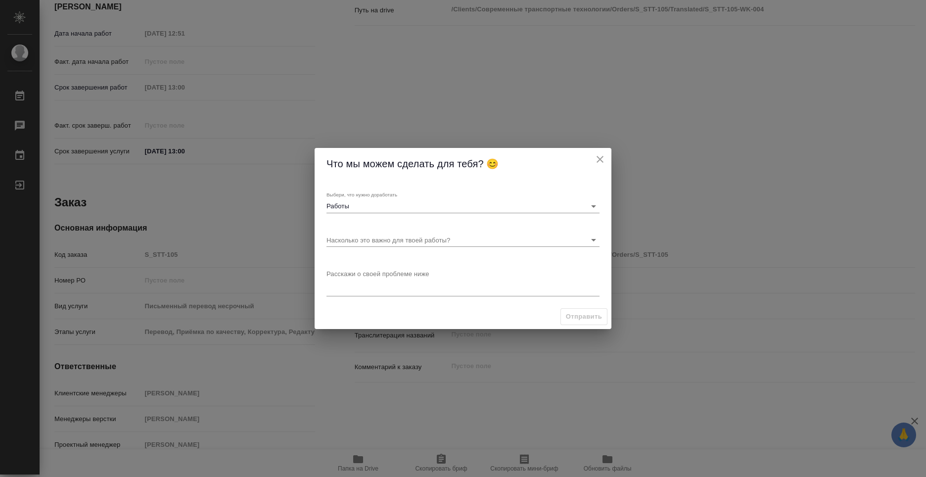
click at [594, 242] on body "🙏 .cls-1 fill:#fff; AWATERA Kolyshkin Nikita Работы 0 Чаты График Выйти S_STT-1…" at bounding box center [463, 238] width 926 height 477
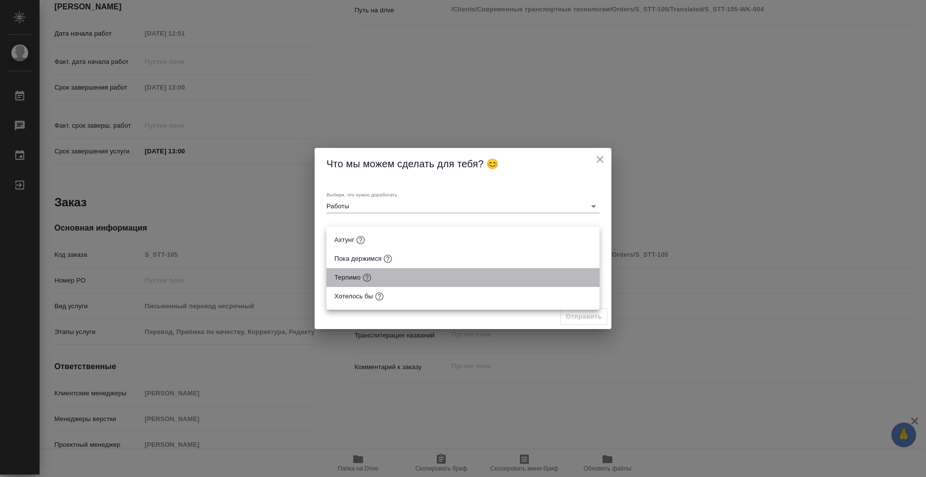
click at [433, 277] on li "Терпимо" at bounding box center [462, 277] width 273 height 19
type input "Терпимо"
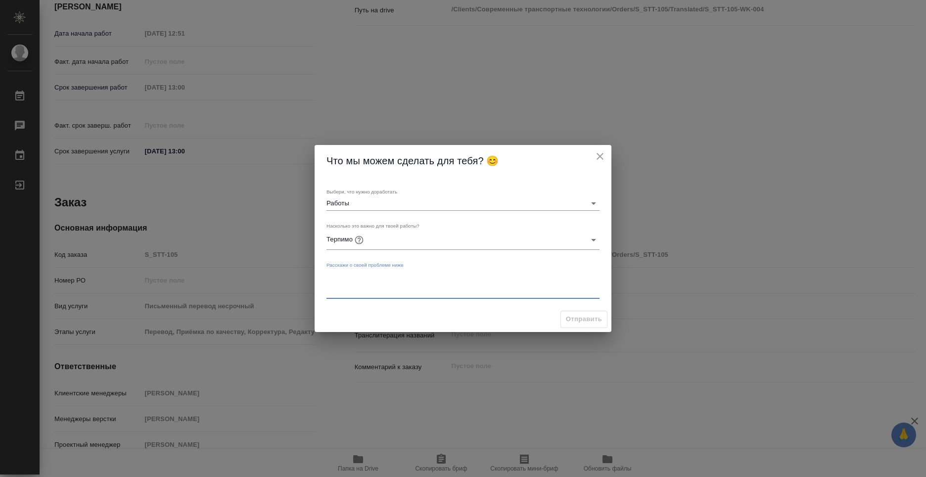
click at [431, 291] on textarea at bounding box center [462, 284] width 273 height 23
click at [599, 162] on icon "close" at bounding box center [600, 156] width 12 height 12
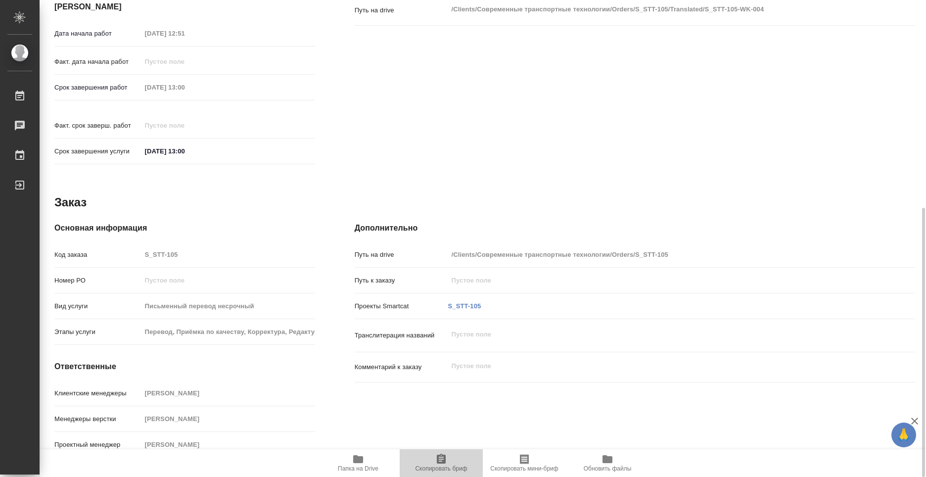
click at [445, 462] on icon "button" at bounding box center [441, 459] width 9 height 10
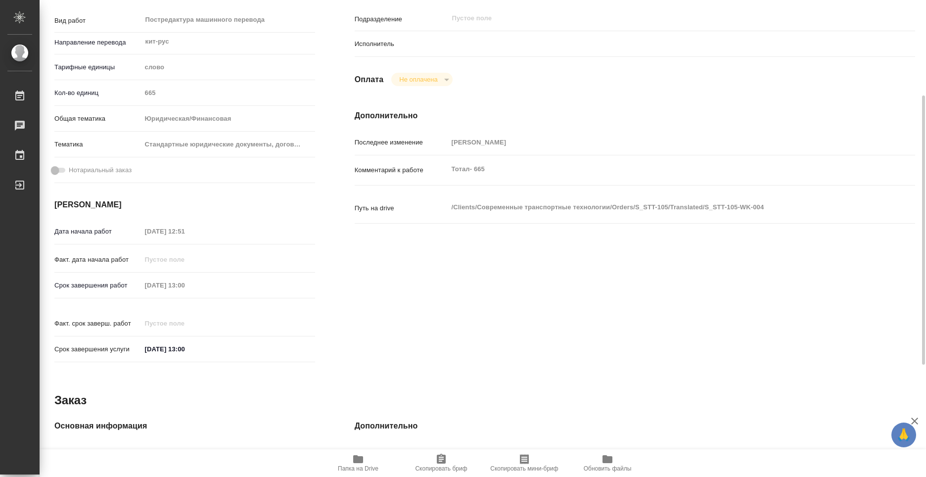
scroll to position [0, 0]
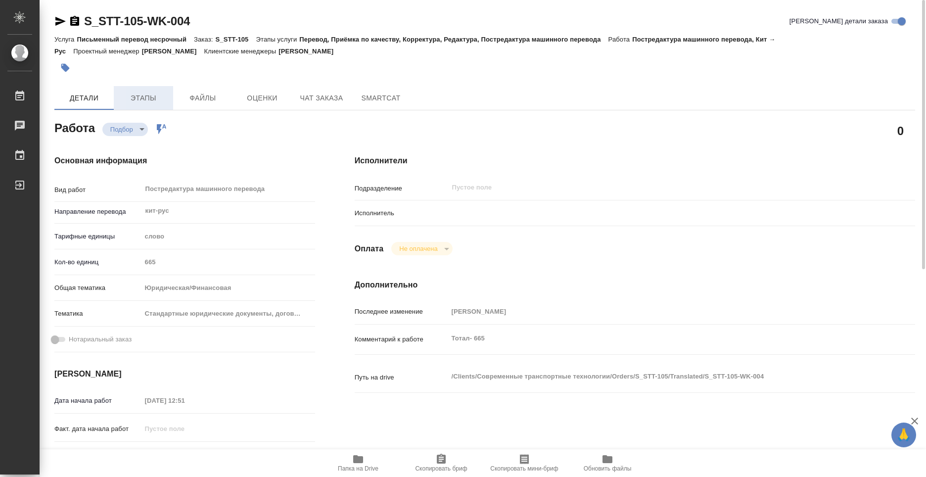
click at [148, 95] on span "Этапы" at bounding box center [143, 98] width 47 height 12
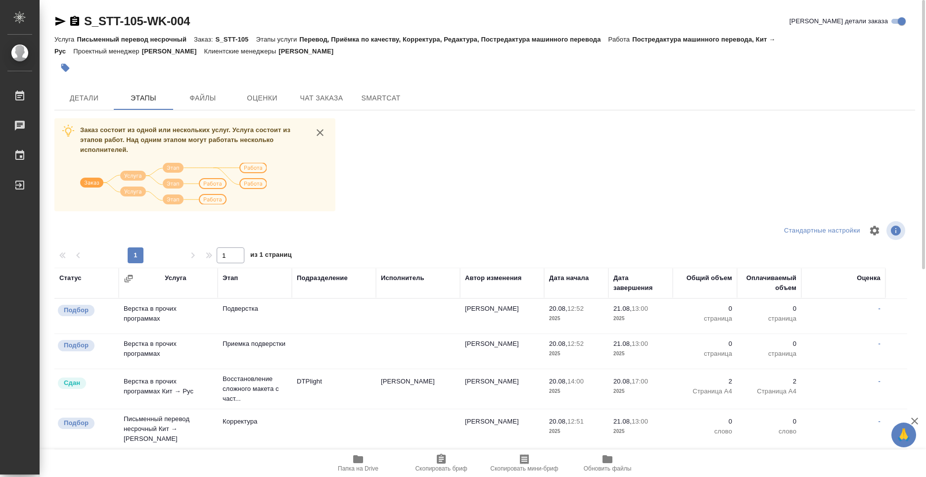
click at [86, 418] on p "Подбор" at bounding box center [76, 423] width 25 height 10
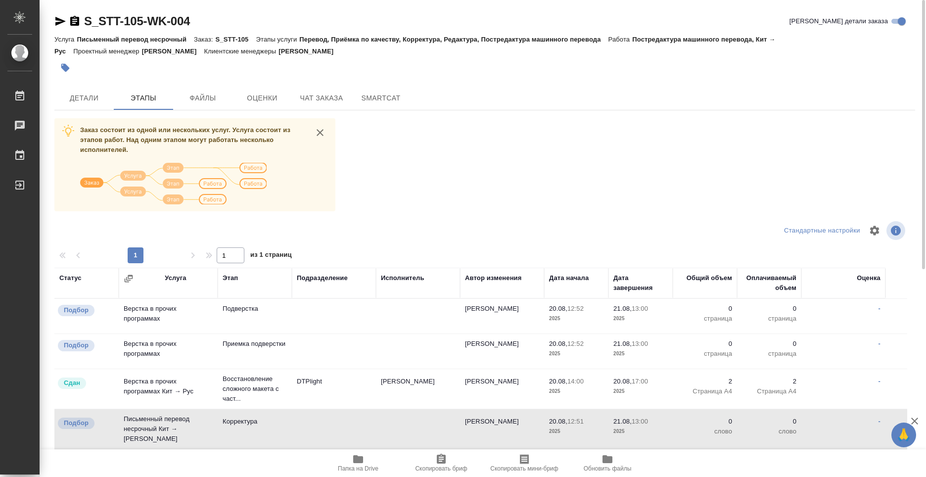
click at [86, 418] on p "Подбор" at bounding box center [76, 423] width 25 height 10
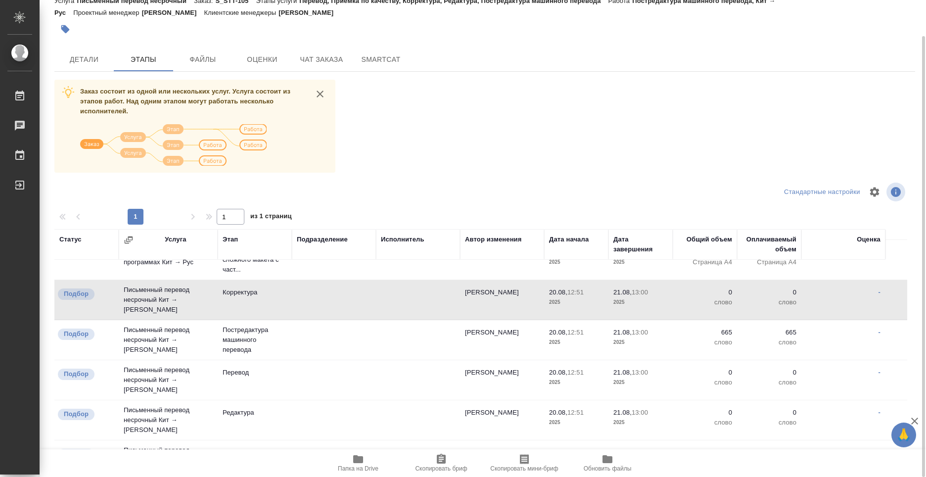
scroll to position [99, 0]
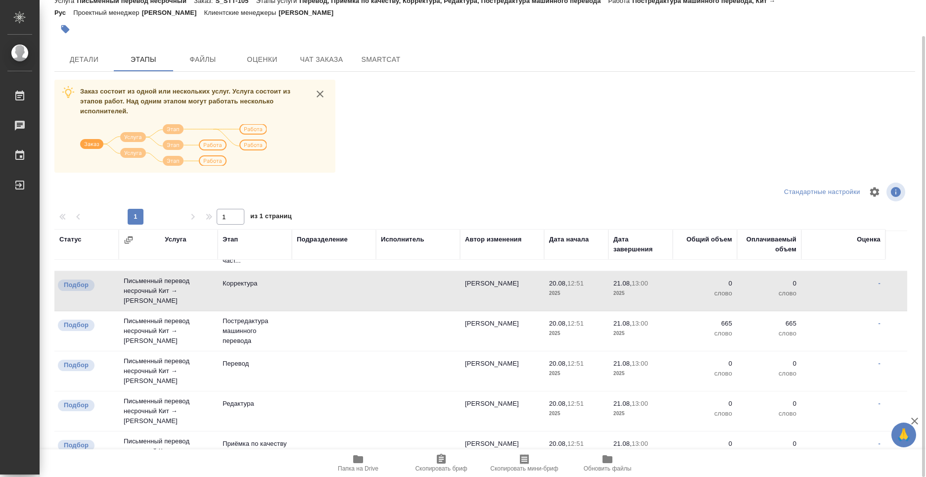
click at [79, 320] on p "Подбор" at bounding box center [76, 325] width 25 height 10
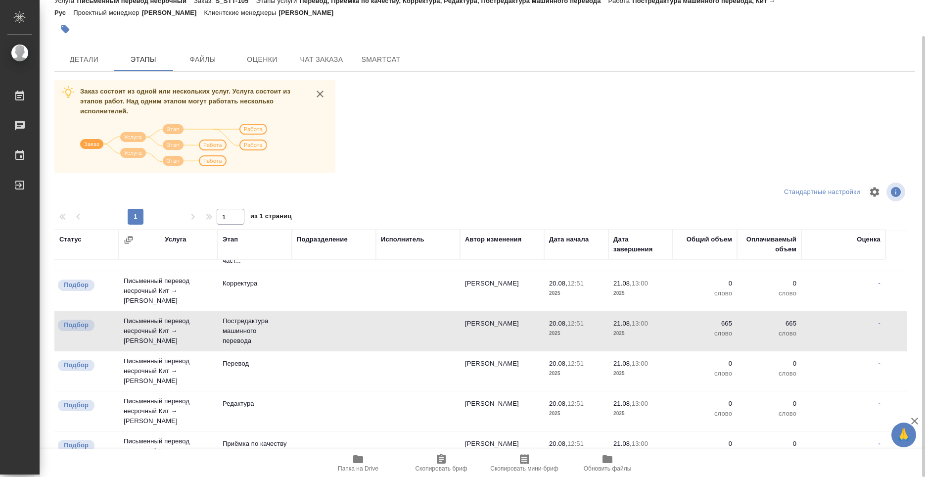
click at [83, 325] on div "Подбор" at bounding box center [76, 325] width 37 height 11
click at [82, 322] on p "Подбор" at bounding box center [76, 325] width 25 height 10
click at [331, 195] on td at bounding box center [334, 178] width 84 height 35
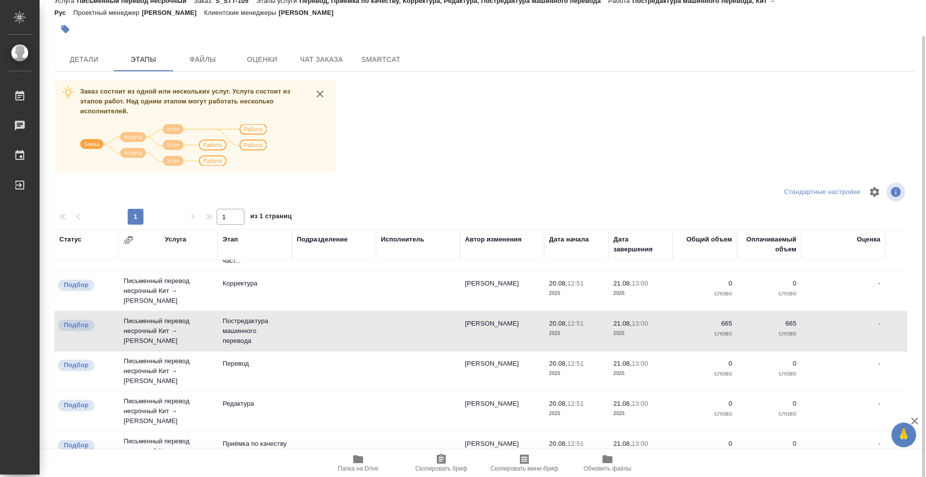
click at [331, 195] on td at bounding box center [334, 178] width 84 height 35
click at [416, 233] on th "Исполнитель" at bounding box center [418, 244] width 84 height 31
click at [416, 237] on div "Исполнитель" at bounding box center [403, 239] width 44 height 10
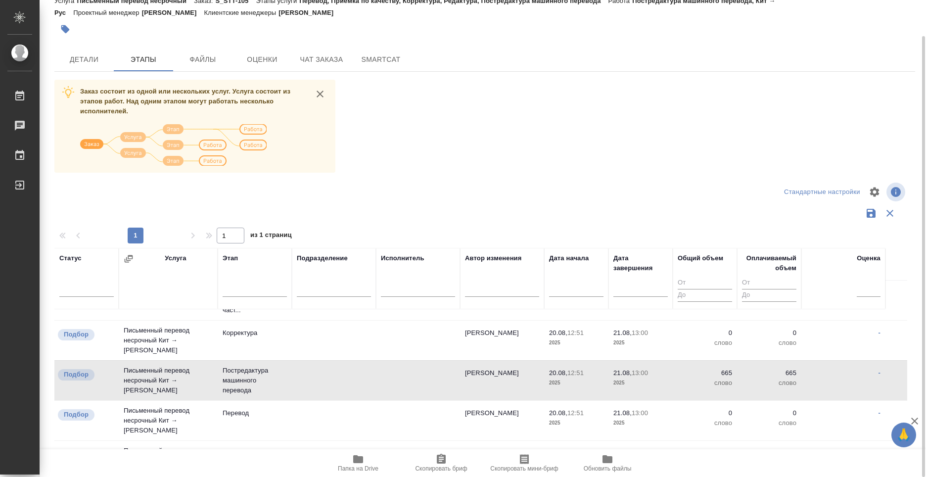
click at [398, 280] on div at bounding box center [418, 291] width 74 height 24
click at [395, 288] on input "text" at bounding box center [418, 290] width 74 height 12
click at [449, 181] on div at bounding box center [484, 192] width 287 height 24
click at [453, 172] on div "Заказ состоит из одной или нескольких услуг. Услуга состоит из этапов работ. На…" at bounding box center [484, 275] width 861 height 391
click at [888, 217] on icon "button" at bounding box center [890, 213] width 12 height 12
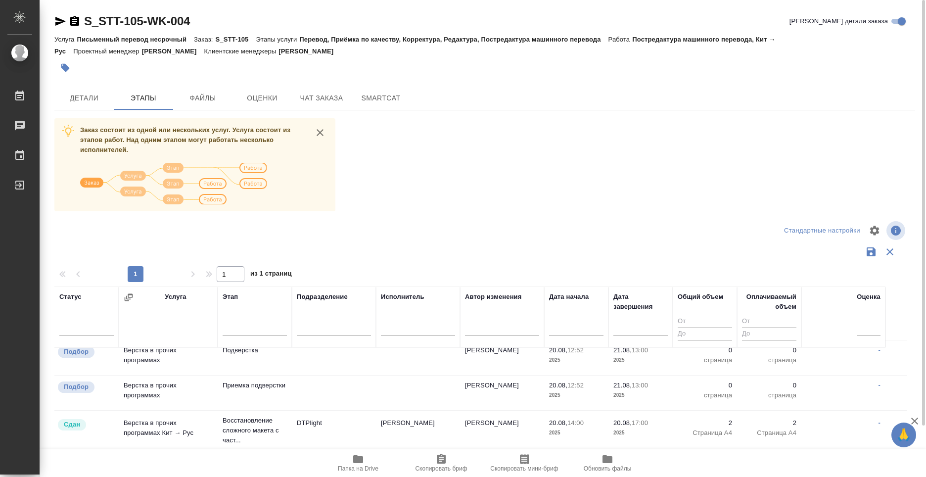
scroll to position [0, 0]
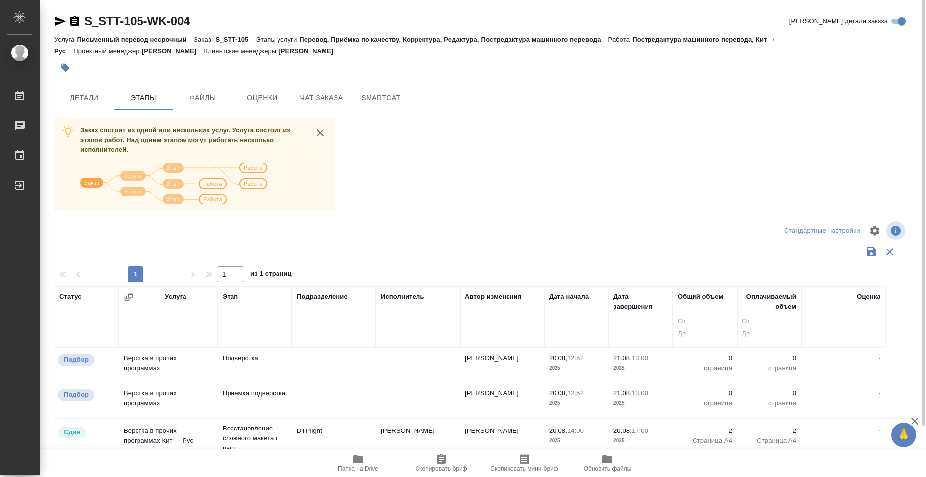
click at [441, 231] on div at bounding box center [484, 231] width 287 height 24
click at [411, 295] on div "Исполнитель" at bounding box center [403, 297] width 44 height 10
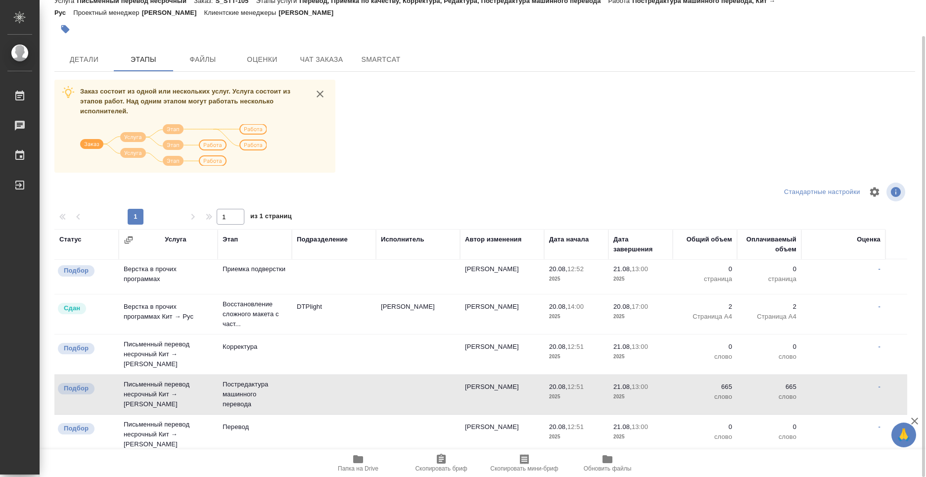
scroll to position [99, 0]
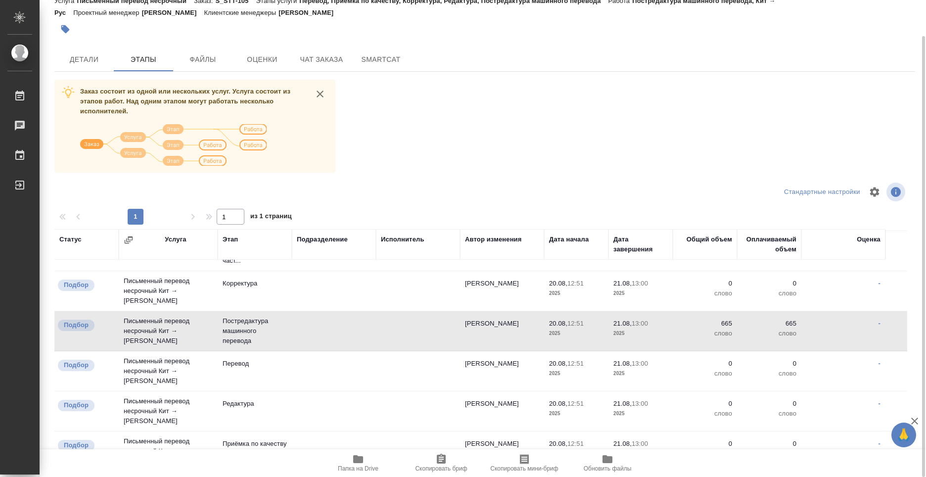
click at [144, 195] on td "Письменный перевод несрочный Кит → Рус" at bounding box center [168, 178] width 99 height 35
click at [246, 320] on p "Постредактура машинного перевода" at bounding box center [255, 331] width 64 height 30
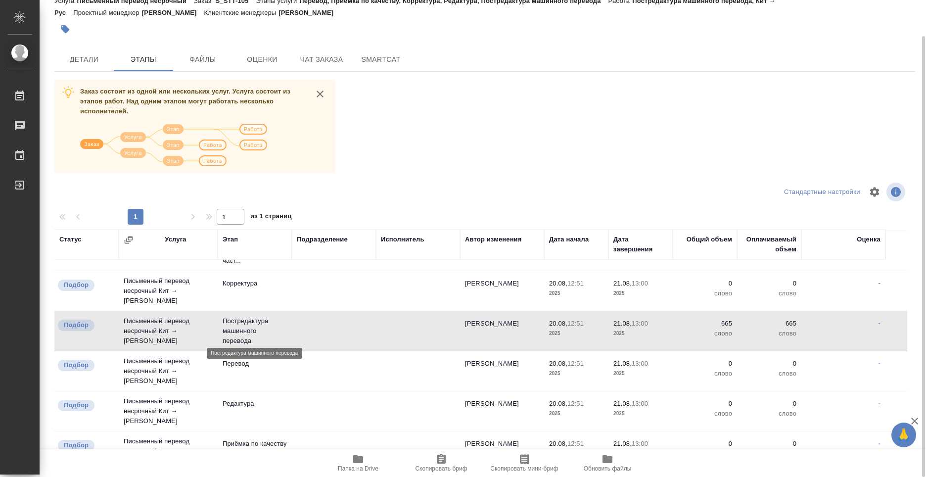
click at [246, 320] on p "Постредактура машинного перевода" at bounding box center [255, 331] width 64 height 30
click at [235, 319] on p "Постредактура машинного перевода" at bounding box center [255, 331] width 64 height 30
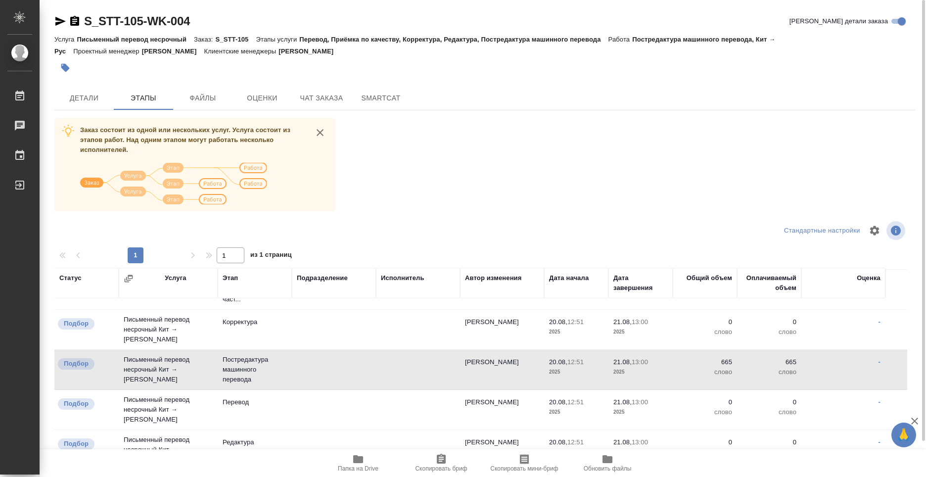
click at [323, 132] on icon "close" at bounding box center [320, 133] width 12 height 12
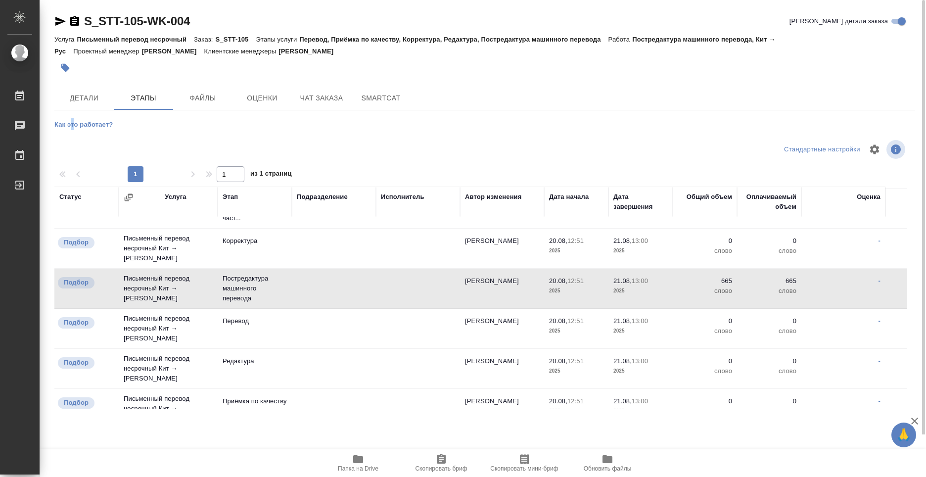
click at [73, 125] on span "Как это работает?" at bounding box center [83, 124] width 58 height 7
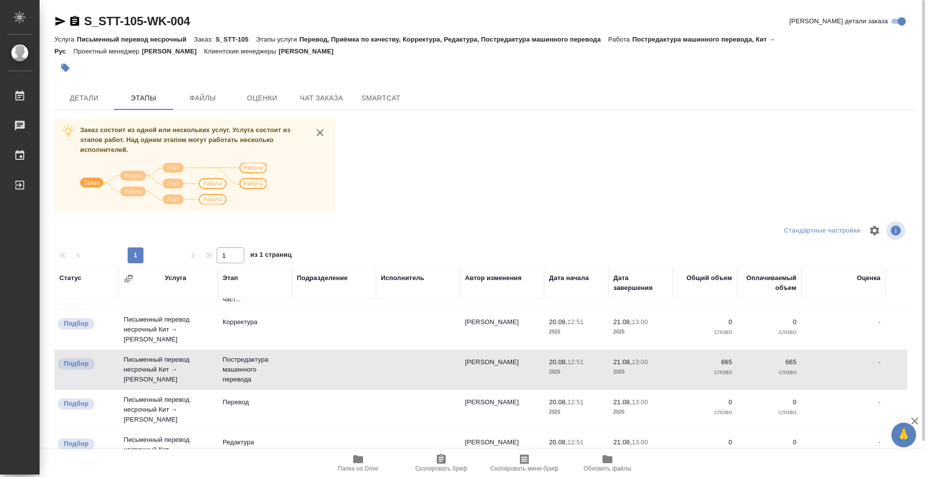
click at [322, 132] on icon "close" at bounding box center [320, 132] width 7 height 7
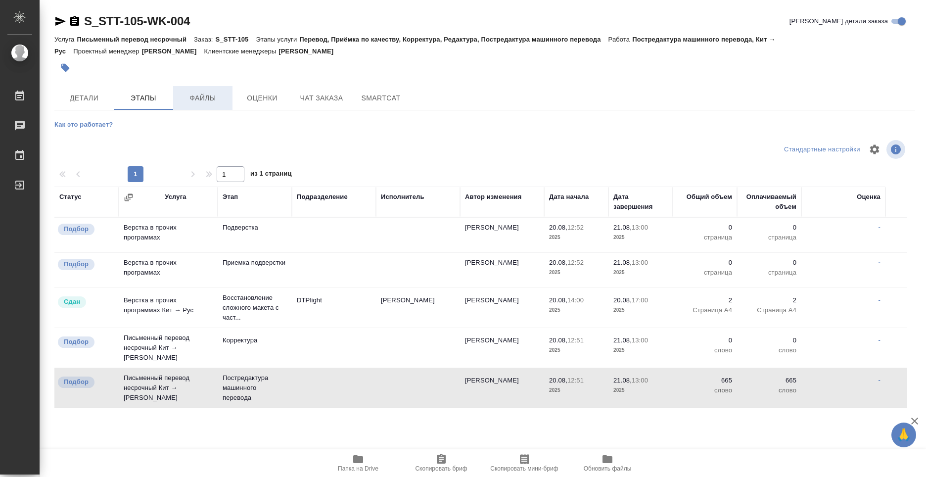
click at [204, 94] on span "Файлы" at bounding box center [202, 98] width 47 height 12
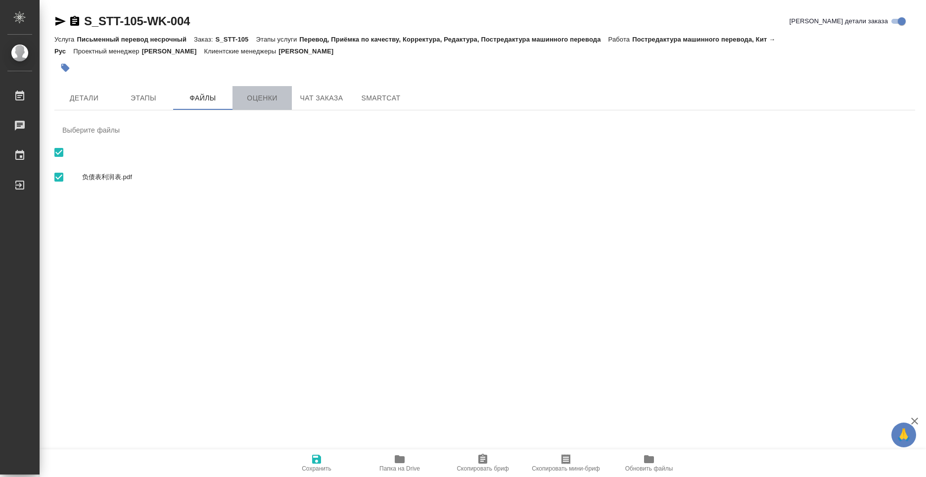
click at [260, 90] on button "Оценки" at bounding box center [261, 98] width 59 height 24
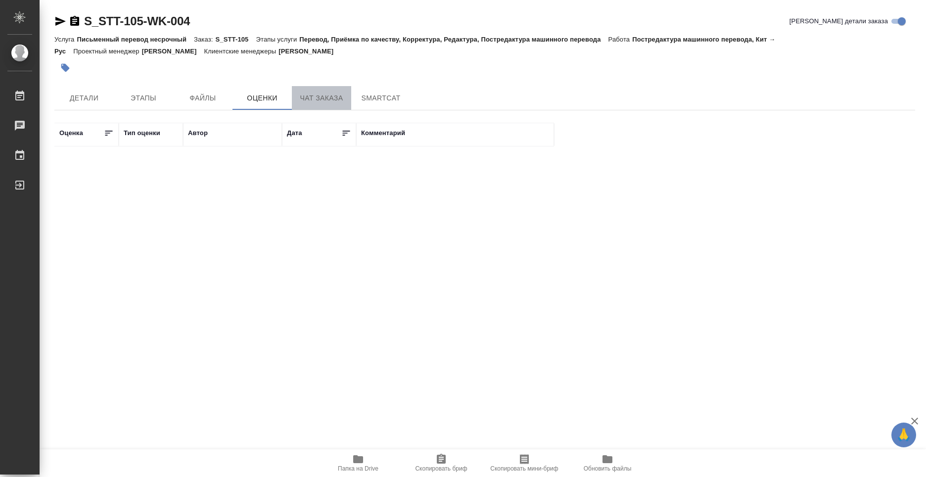
click at [315, 100] on span "Чат заказа" at bounding box center [321, 98] width 47 height 12
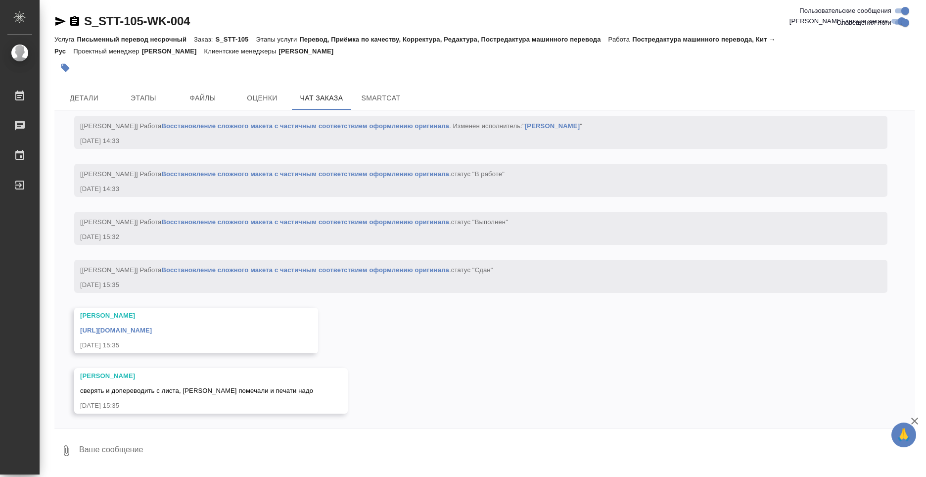
scroll to position [1759, 0]
click at [100, 101] on span "Детали" at bounding box center [83, 98] width 47 height 12
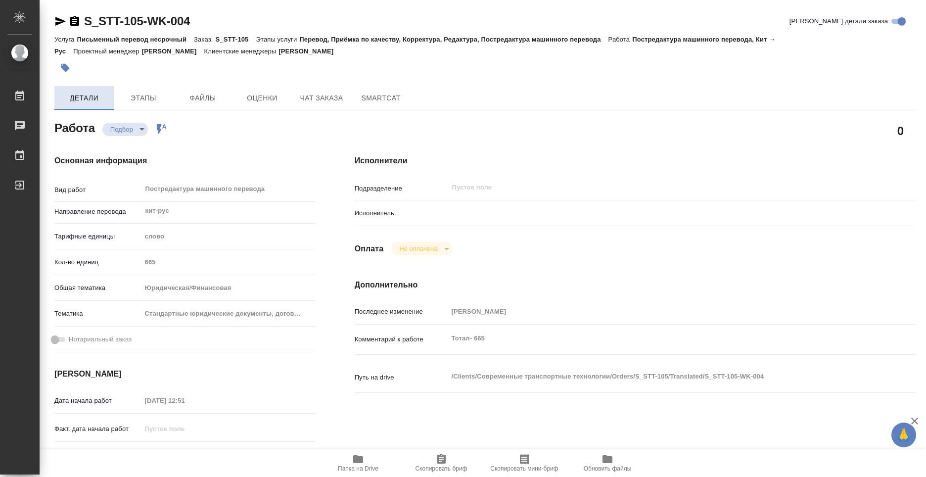
type textarea "x"
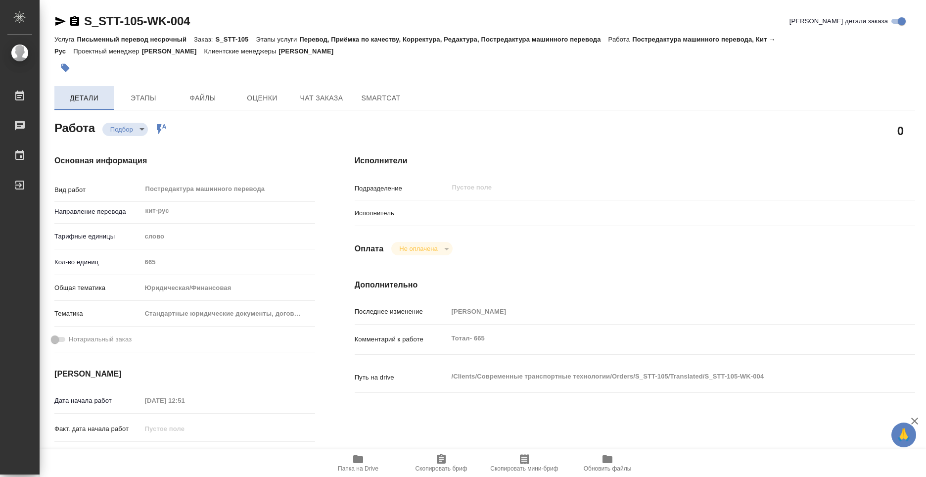
type textarea "x"
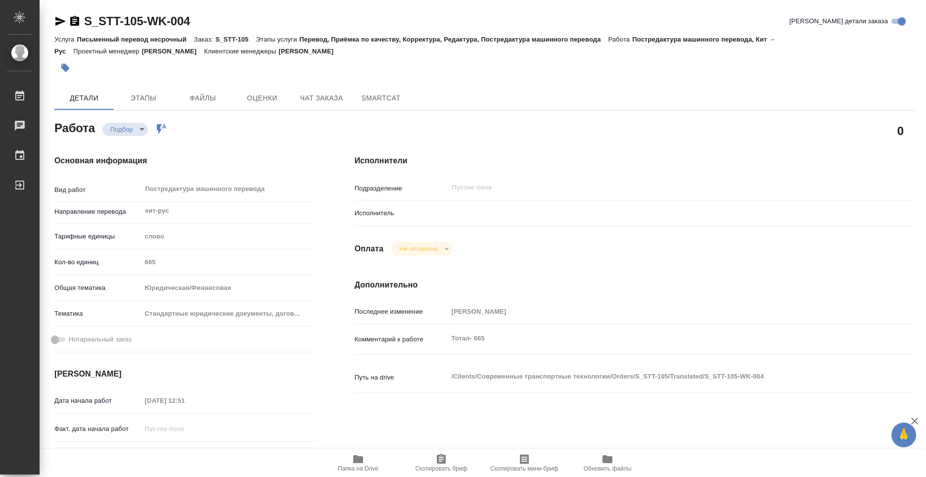
type textarea "x"
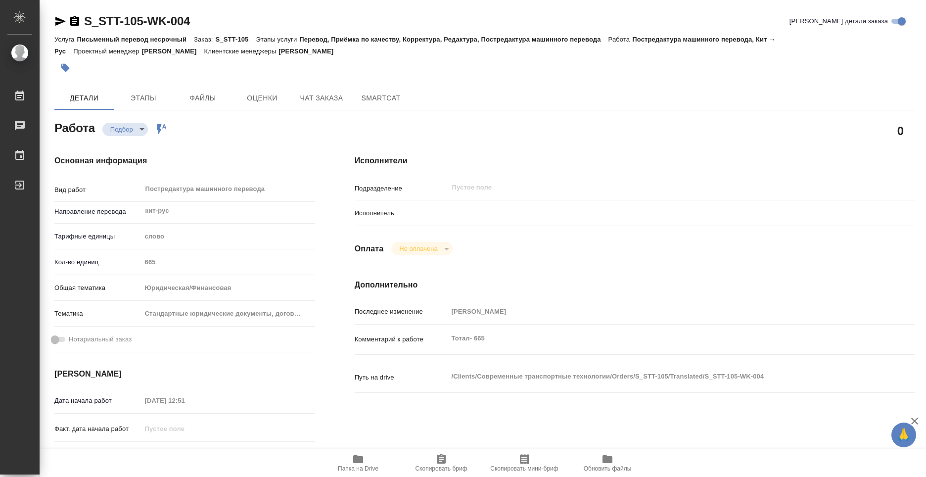
click at [142, 128] on body "🙏 .cls-1 fill:#fff; AWATERA Kolyshkin Nikita Работы 0 Чаты График Выйти S_STT-1…" at bounding box center [463, 238] width 926 height 477
click at [268, 126] on div at bounding box center [463, 238] width 926 height 477
type textarea "x"
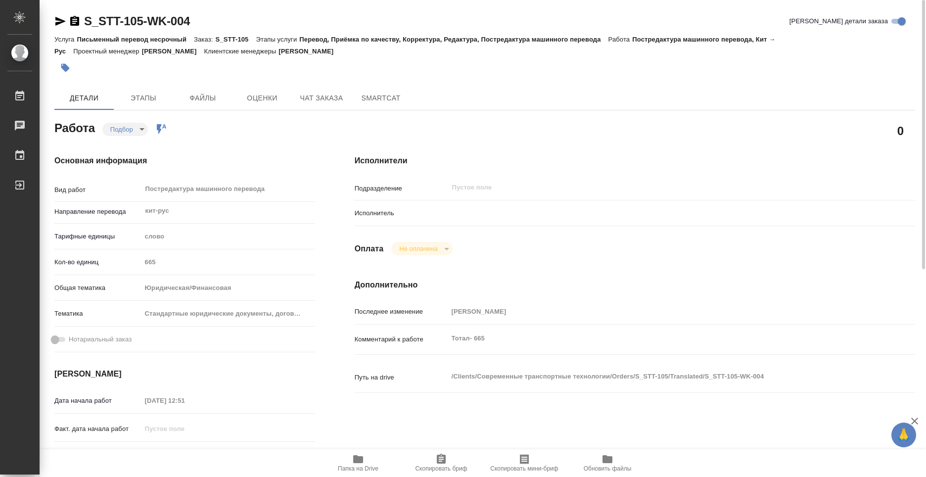
type textarea "x"
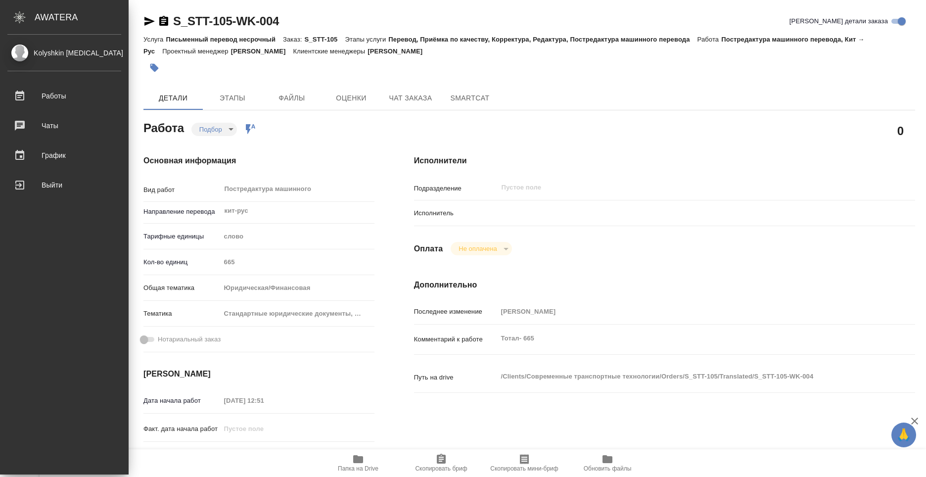
type textarea "x"
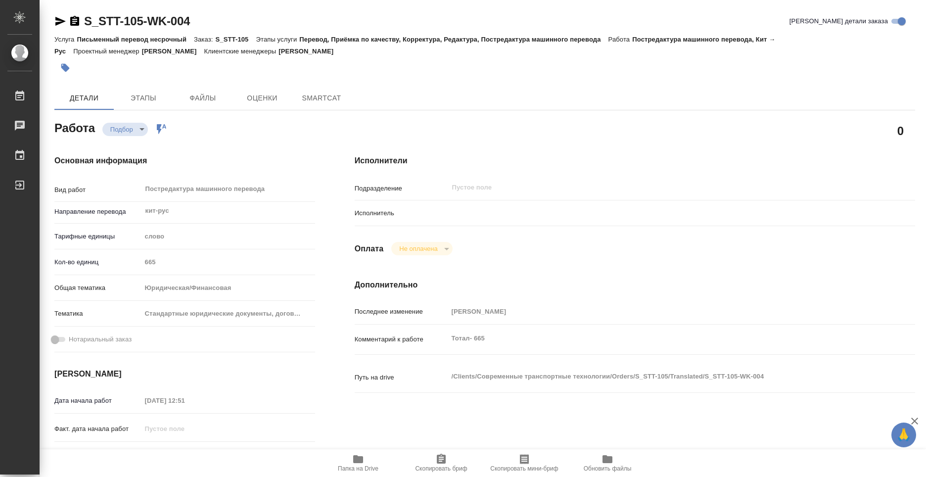
type textarea "x"
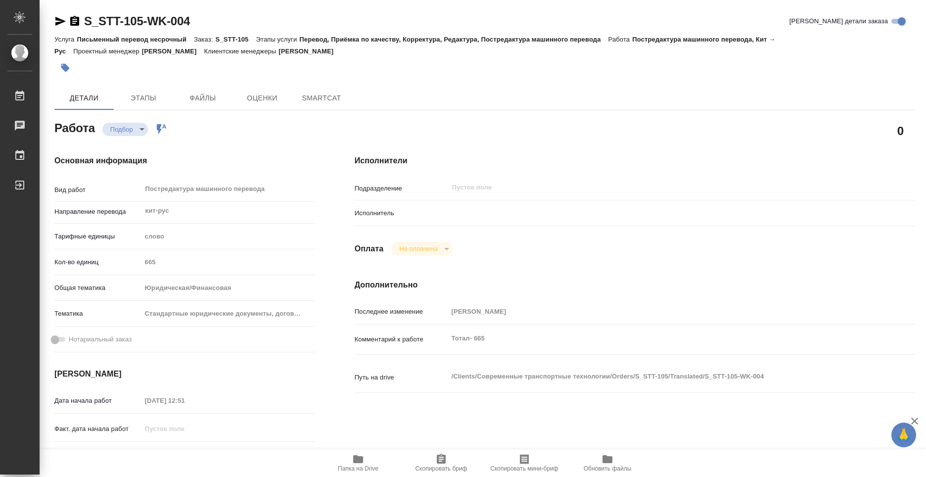
type textarea "x"
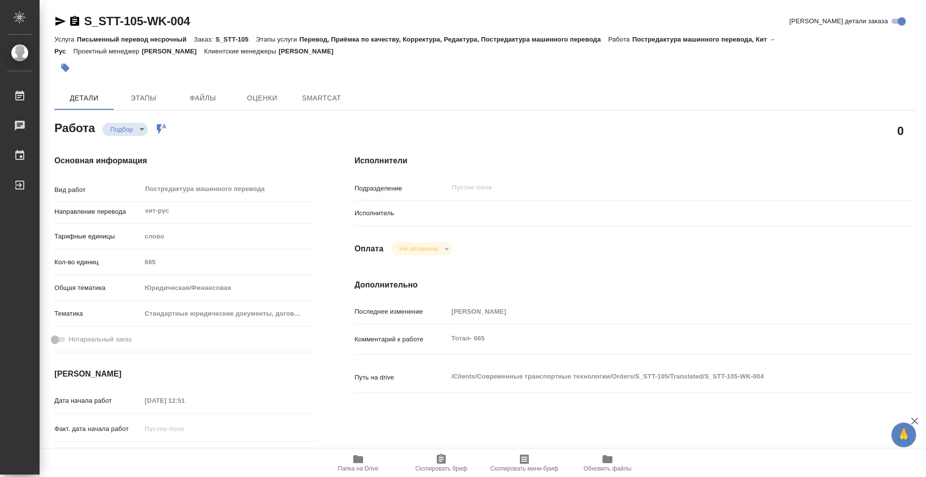
type textarea "x"
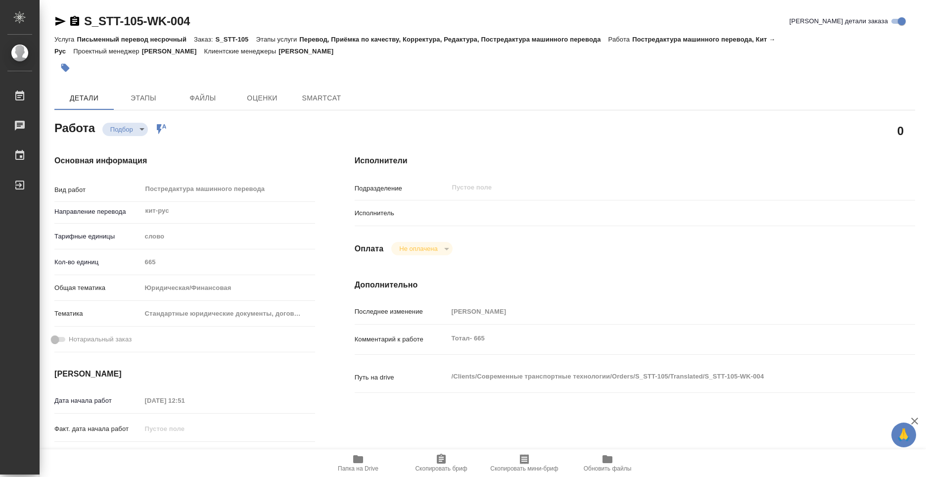
type textarea "x"
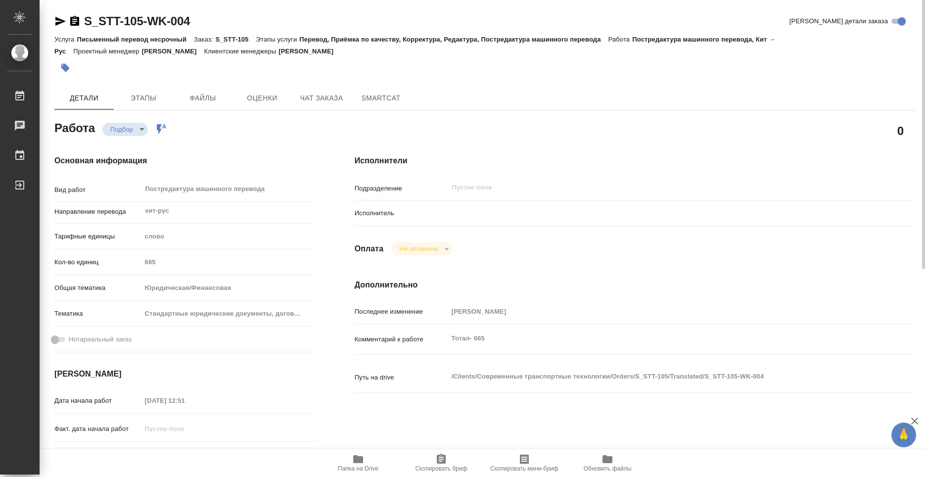
type textarea "x"
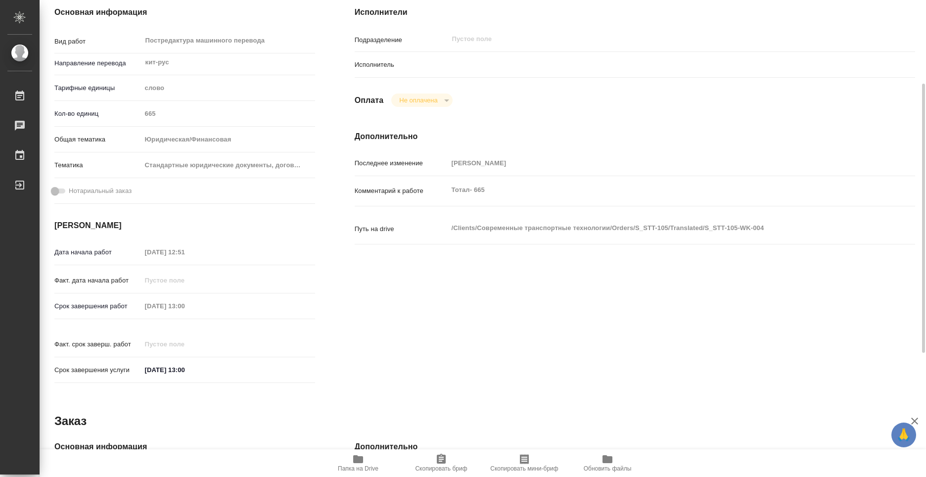
type textarea "x"
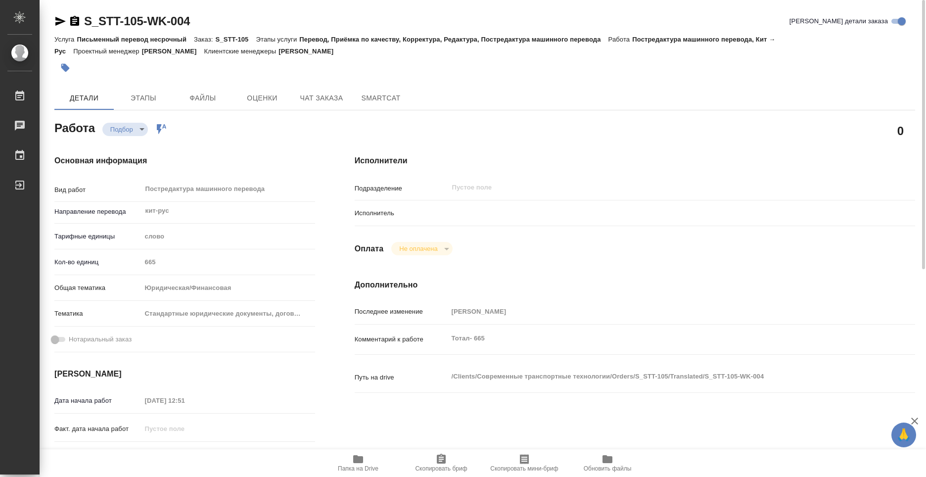
drag, startPoint x: 448, startPoint y: 209, endPoint x: 494, endPoint y: 220, distance: 47.3
click at [449, 210] on div "Исполнитель" at bounding box center [635, 212] width 560 height 17
drag, startPoint x: 516, startPoint y: 220, endPoint x: 575, endPoint y: 226, distance: 59.7
click at [517, 220] on div at bounding box center [658, 212] width 420 height 17
click at [889, 220] on div "Исполнитель" at bounding box center [635, 212] width 560 height 17
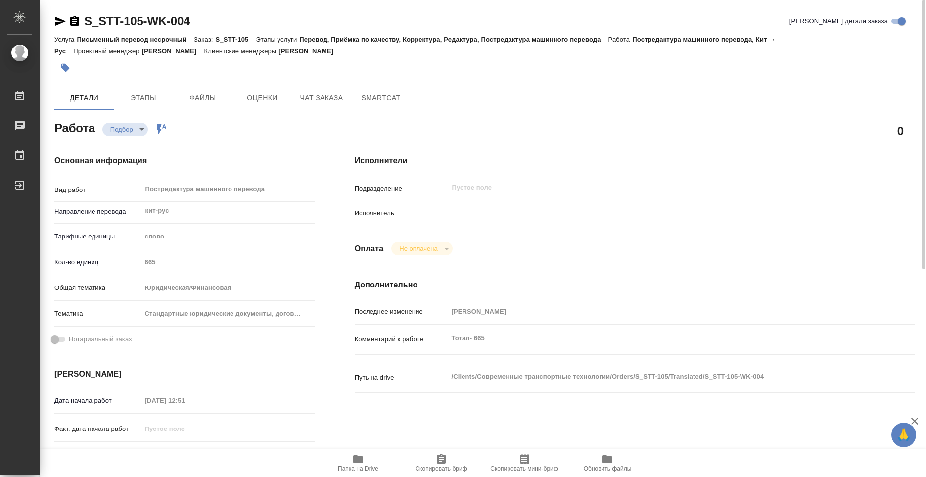
drag, startPoint x: 496, startPoint y: 220, endPoint x: 468, endPoint y: 212, distance: 28.8
click at [483, 217] on div at bounding box center [658, 212] width 420 height 17
drag, startPoint x: 468, startPoint y: 212, endPoint x: 458, endPoint y: 213, distance: 11.0
click at [462, 213] on div at bounding box center [658, 212] width 420 height 17
drag, startPoint x: 395, startPoint y: 215, endPoint x: 377, endPoint y: 214, distance: 18.3
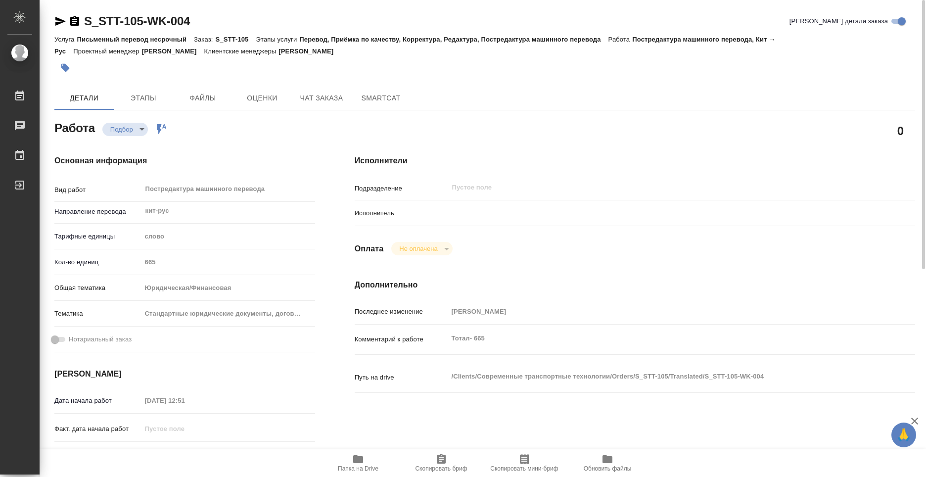
click at [391, 215] on p "Исполнитель" at bounding box center [401, 213] width 93 height 10
click at [377, 214] on p "Исполнитель" at bounding box center [401, 213] width 93 height 10
type textarea "x"
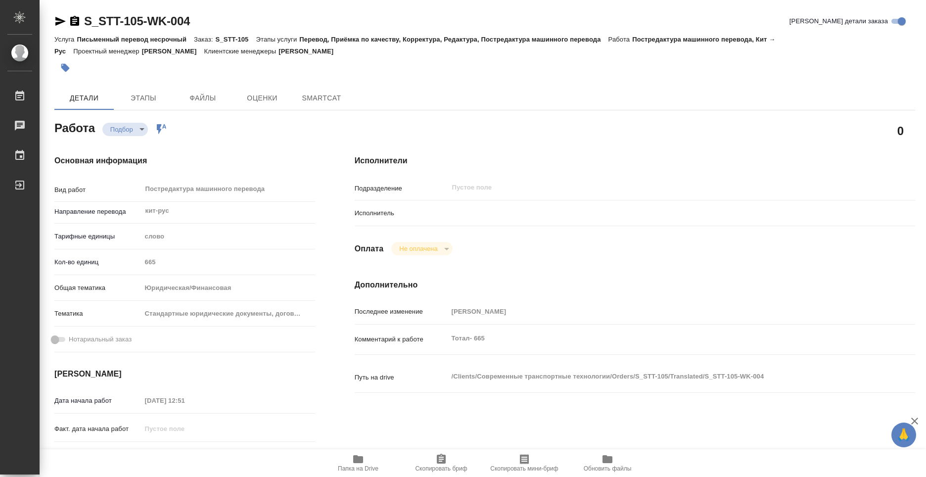
type textarea "x"
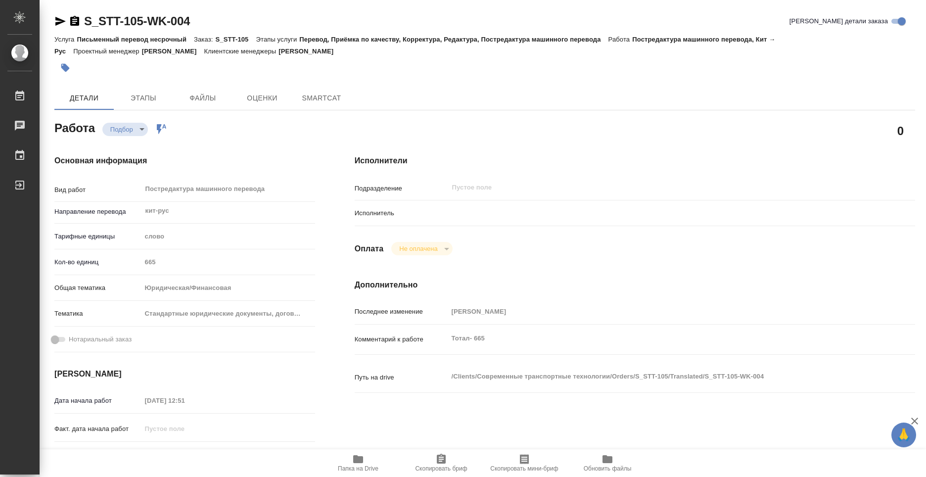
type textarea "x"
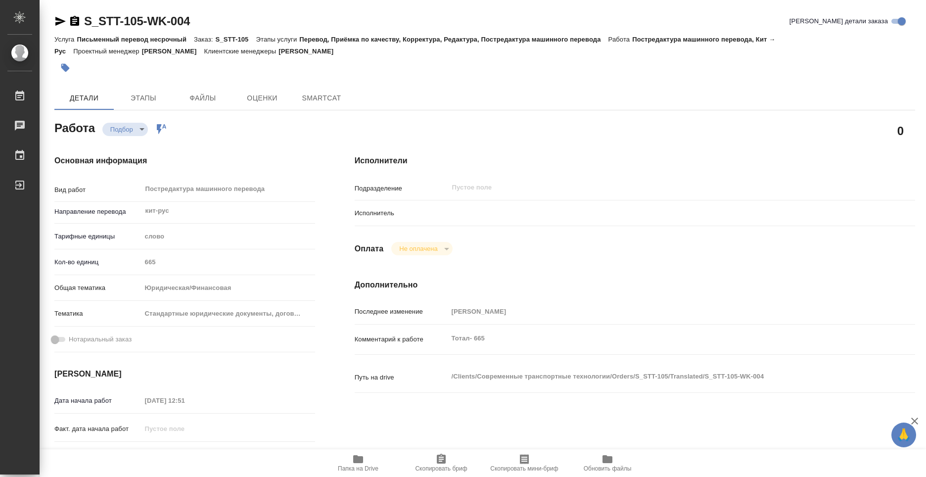
type textarea "x"
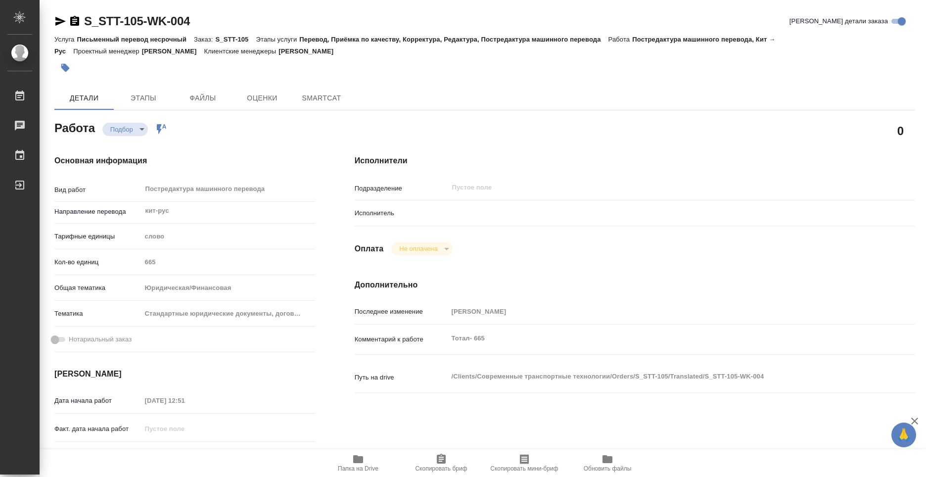
type textarea "x"
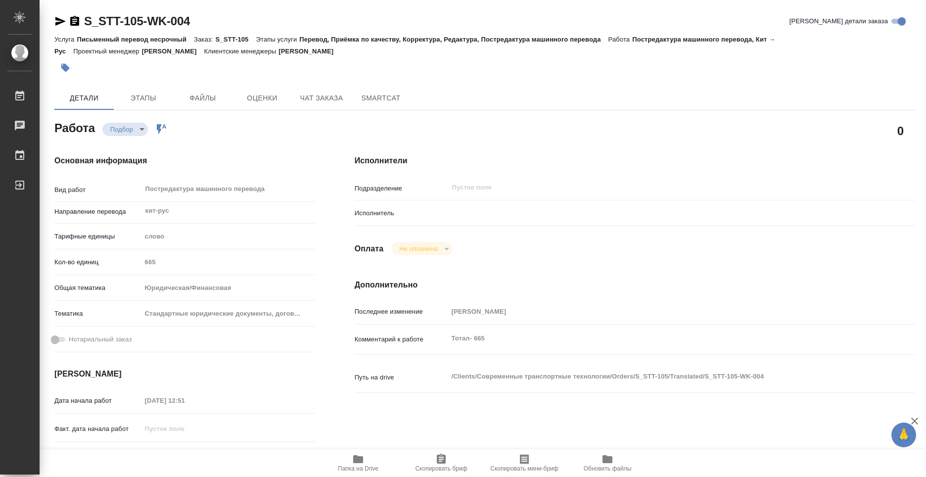
type textarea "x"
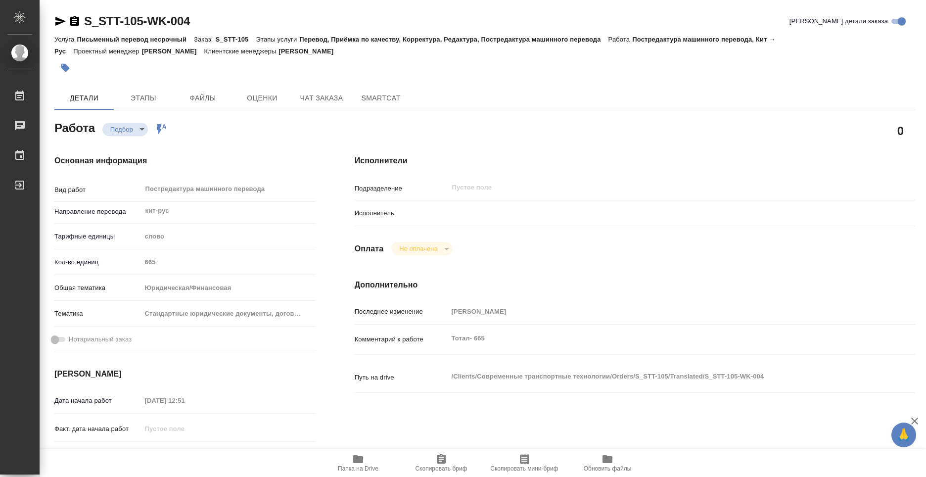
type textarea "x"
click at [905, 20] on input "[PERSON_NAME] детали заказа" at bounding box center [902, 21] width 36 height 12
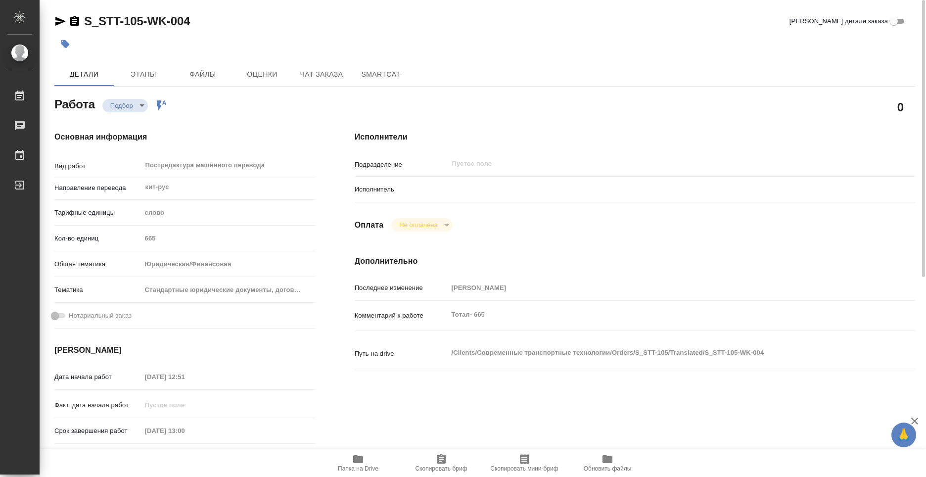
click at [896, 19] on input "[PERSON_NAME] детали заказа" at bounding box center [894, 21] width 36 height 12
checkbox input "true"
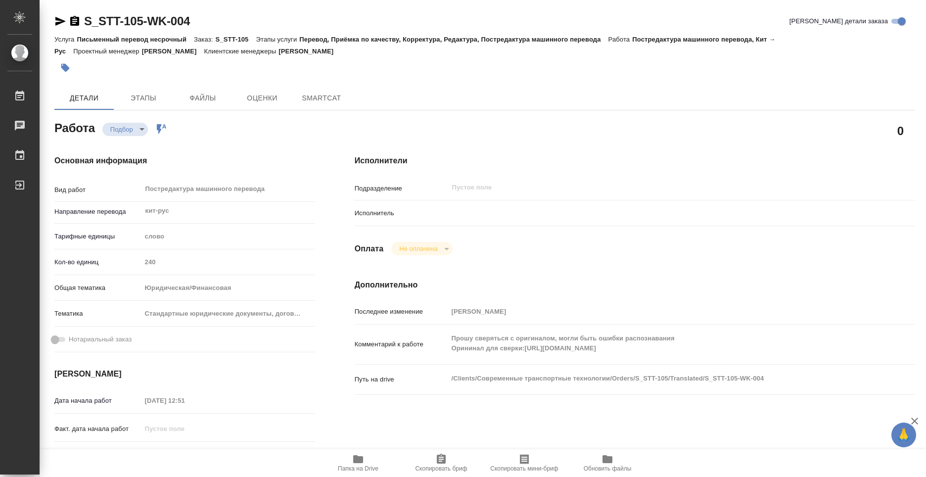
type textarea "x"
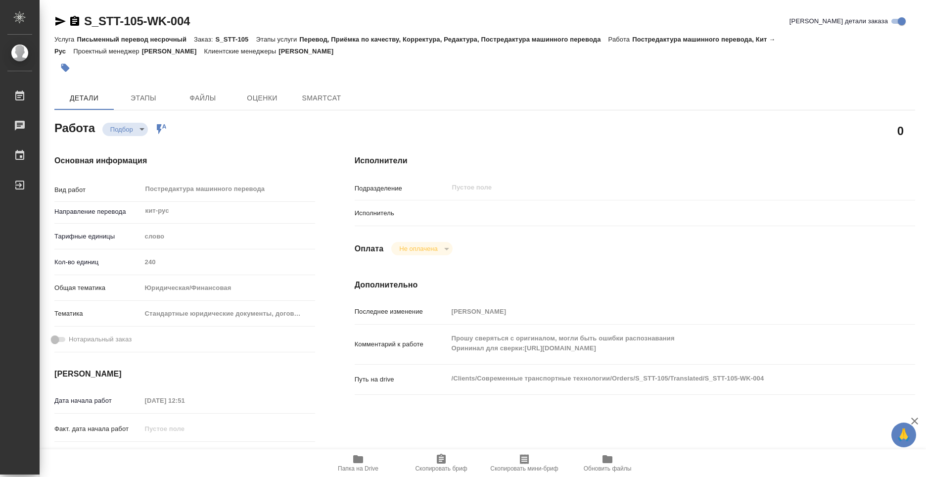
type textarea "x"
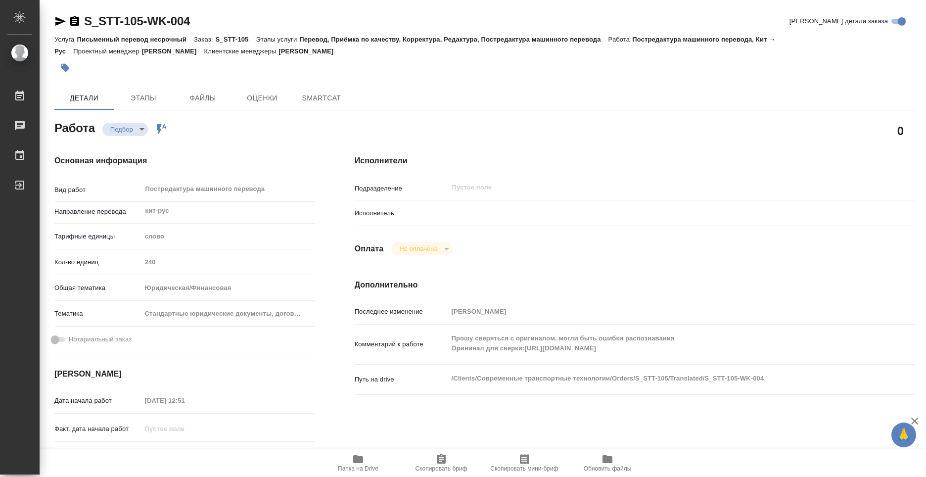
type textarea "x"
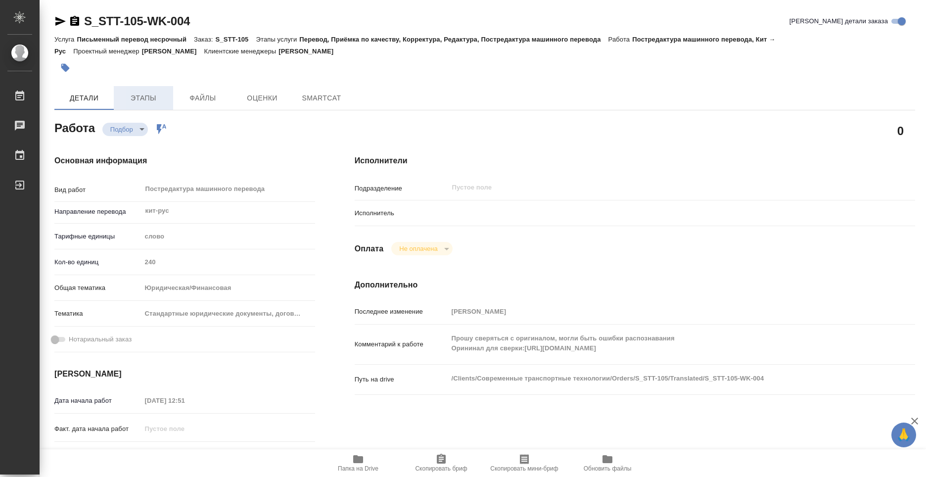
type textarea "x"
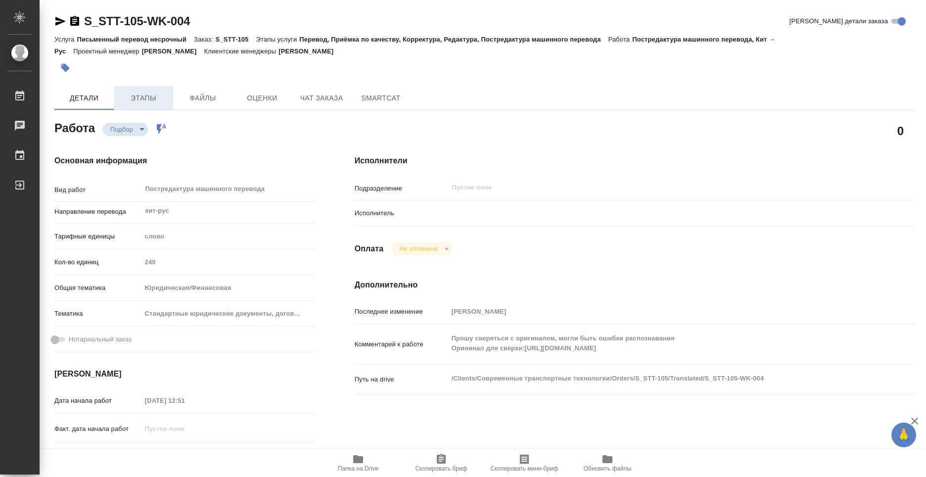
type textarea "x"
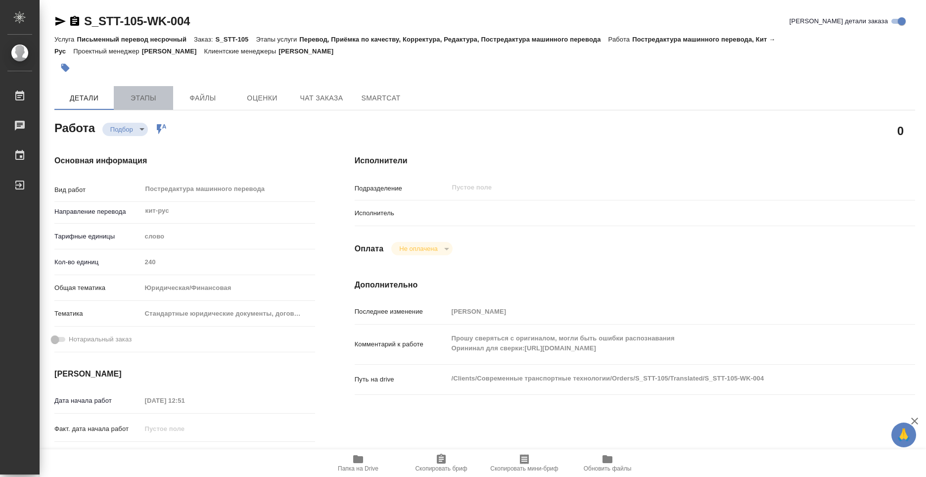
click at [148, 98] on span "Этапы" at bounding box center [143, 98] width 47 height 12
type textarea "x"
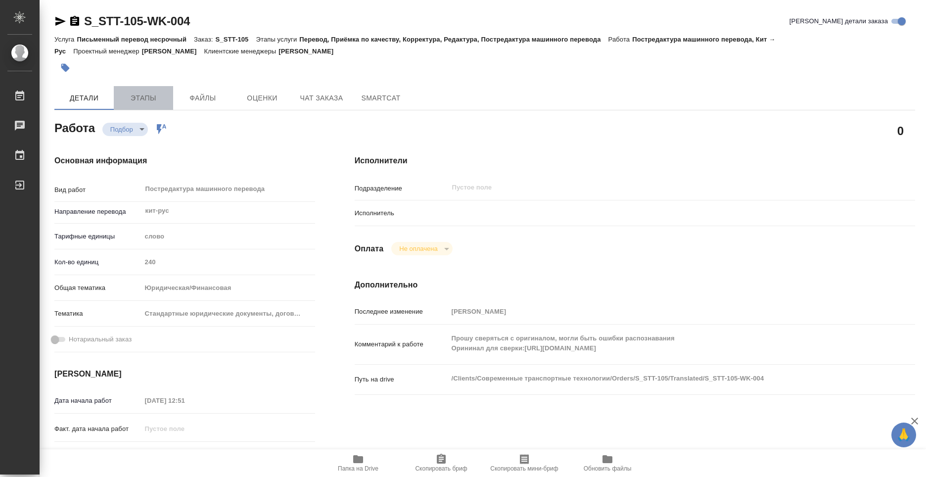
type textarea "x"
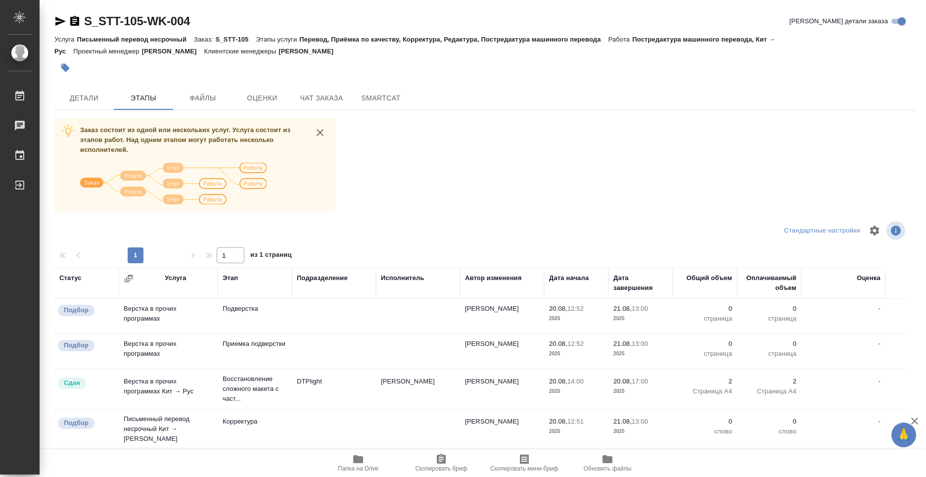
click at [366, 464] on span "Папка на Drive" at bounding box center [358, 462] width 71 height 19
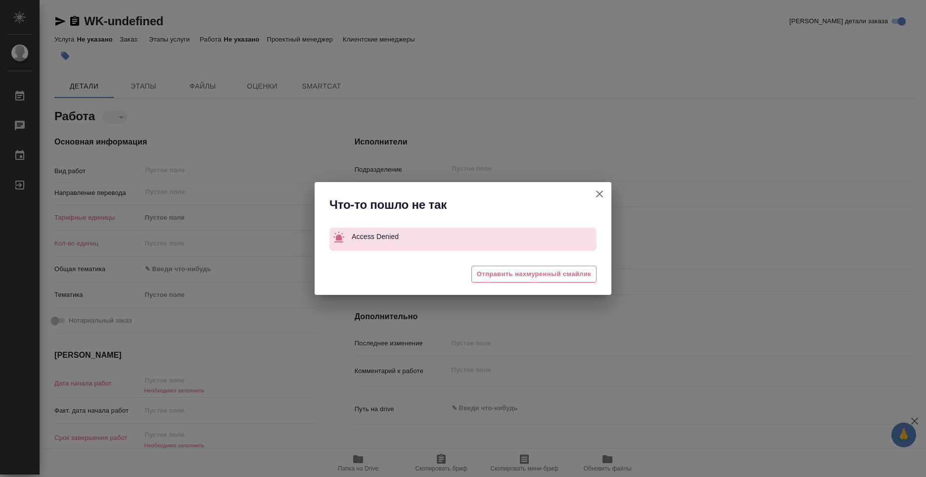
type textarea "x"
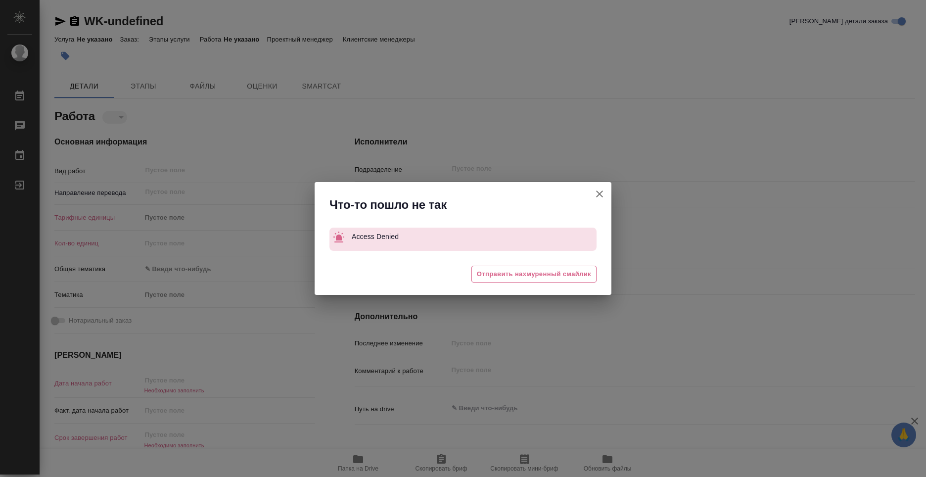
click at [603, 192] on icon "button" at bounding box center [600, 194] width 12 height 12
type textarea "x"
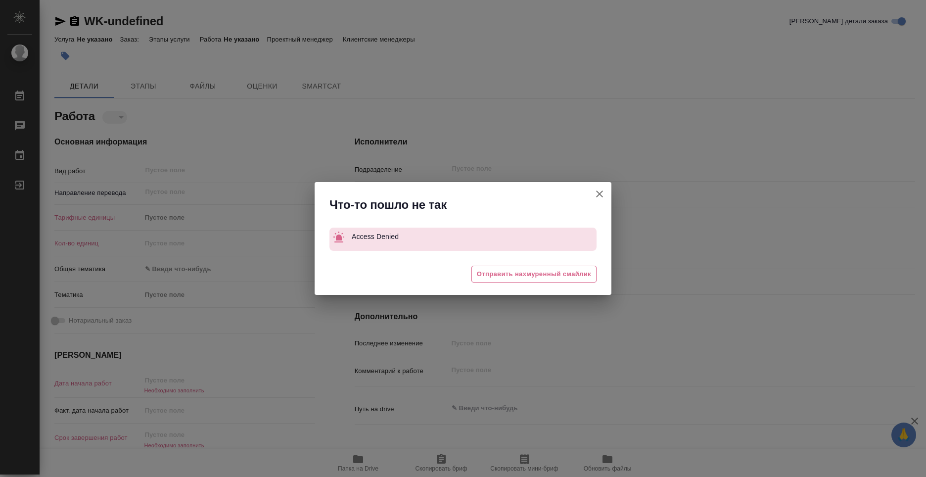
type textarea "x"
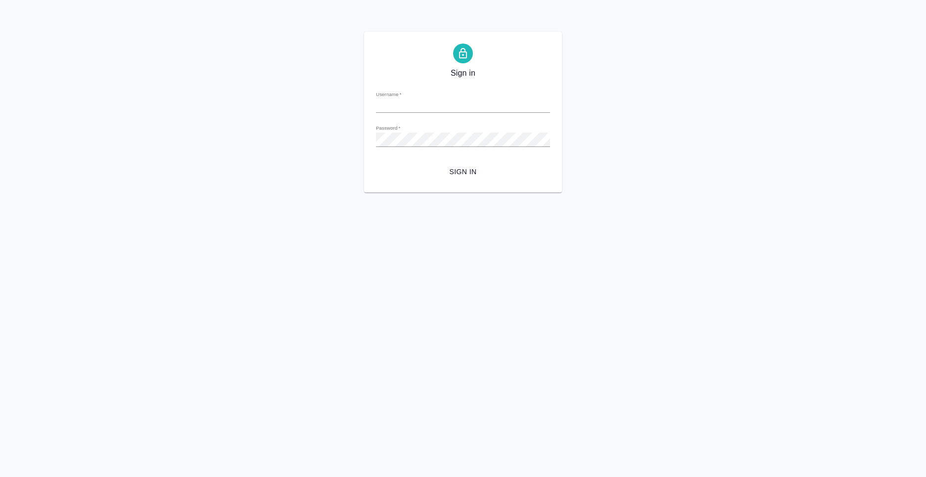
type input "[PERSON_NAME][EMAIL_ADDRESS][DOMAIN_NAME]"
click at [467, 166] on span "Sign in" at bounding box center [463, 172] width 158 height 12
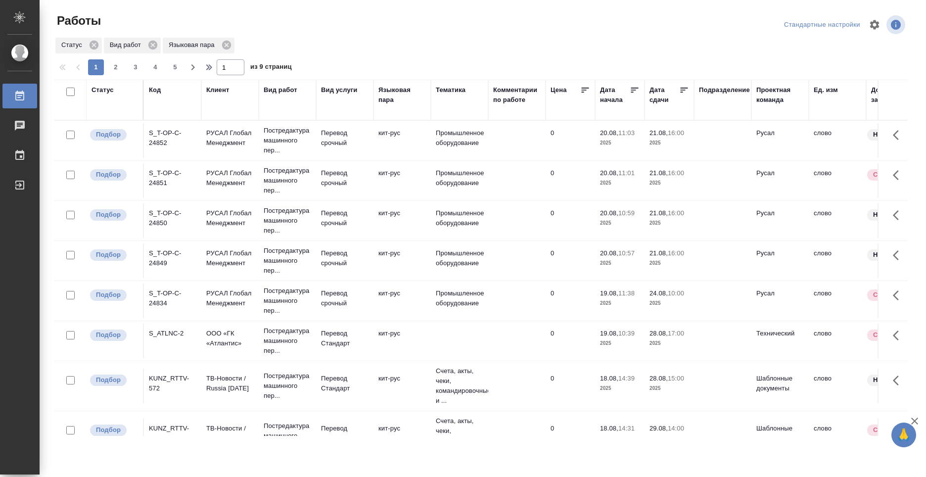
click at [175, 136] on div "S_T-OP-C-24852" at bounding box center [172, 138] width 47 height 20
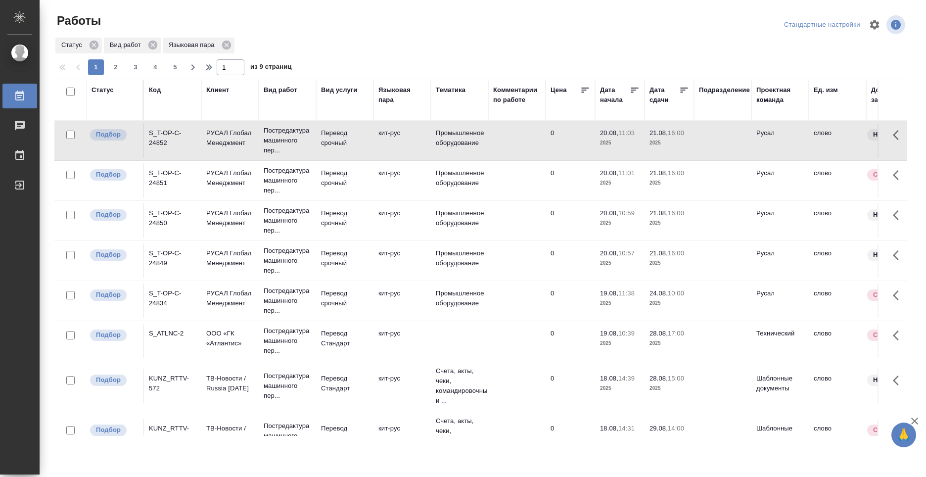
click at [175, 136] on div "S_T-OP-C-24852" at bounding box center [172, 138] width 47 height 20
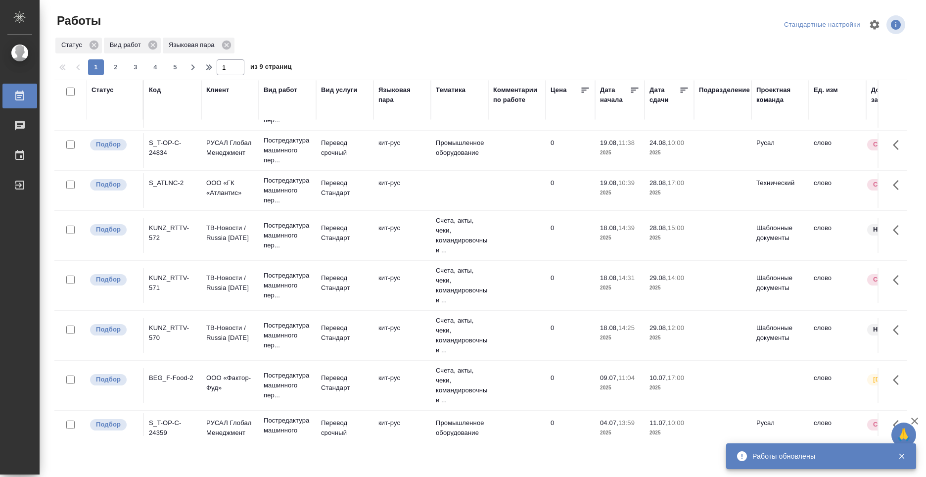
scroll to position [198, 0]
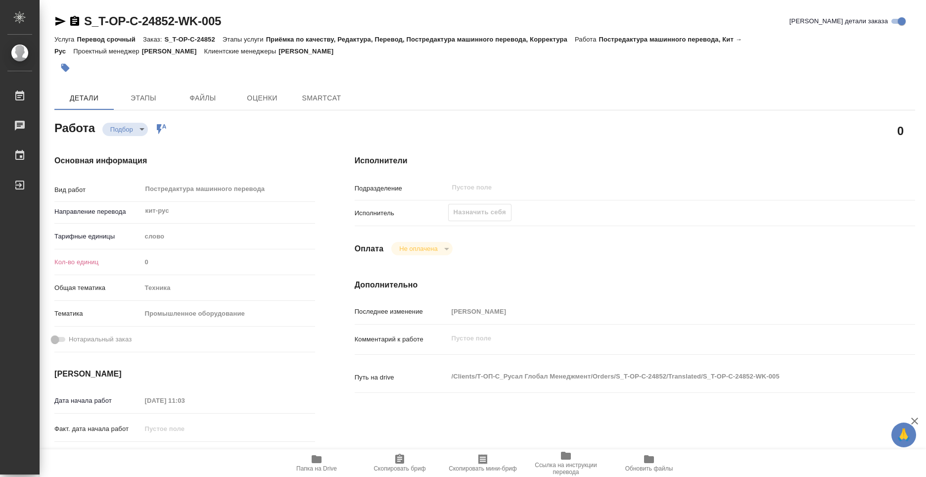
type textarea "x"
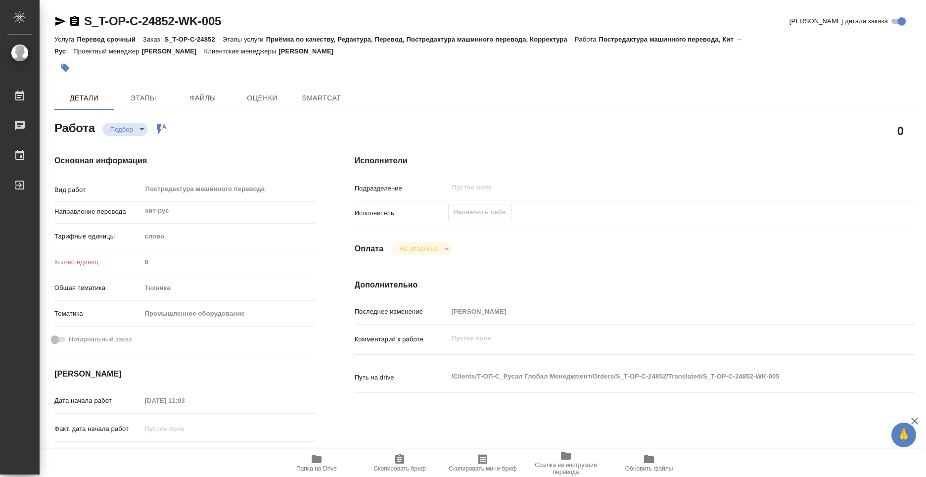
type textarea "x"
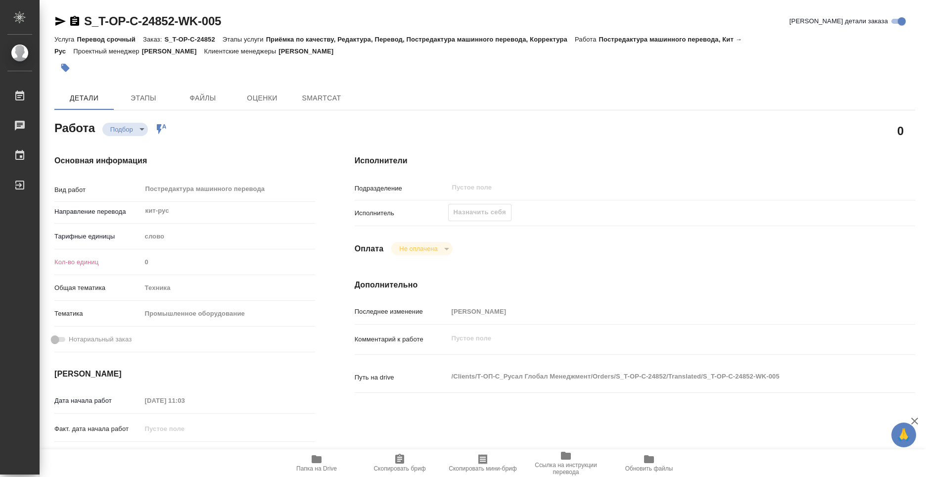
type textarea "x"
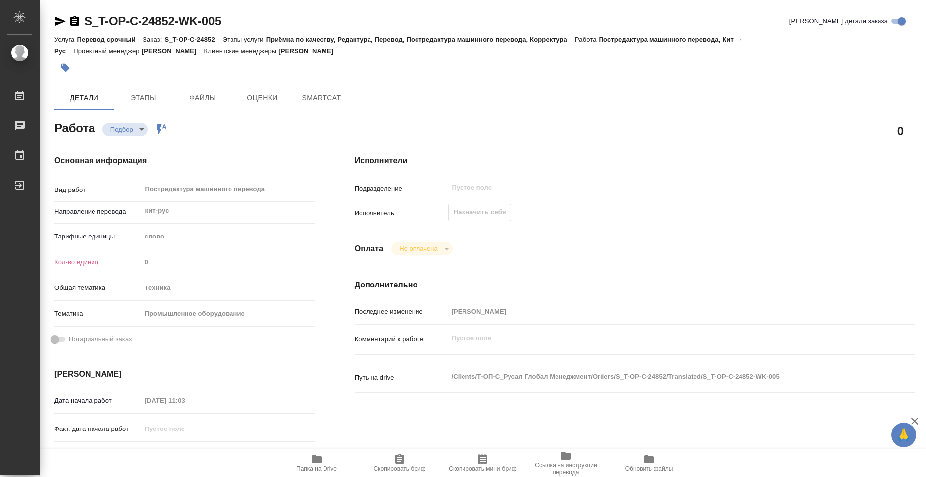
type textarea "x"
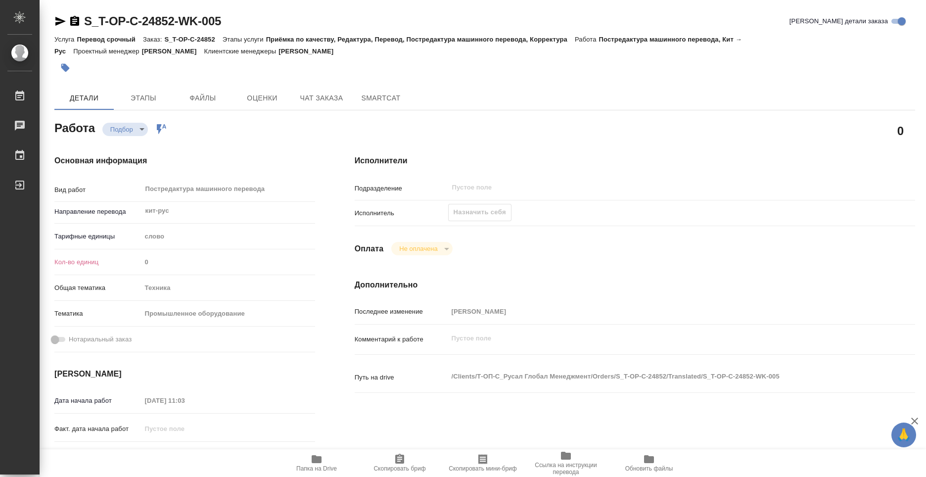
type textarea "x"
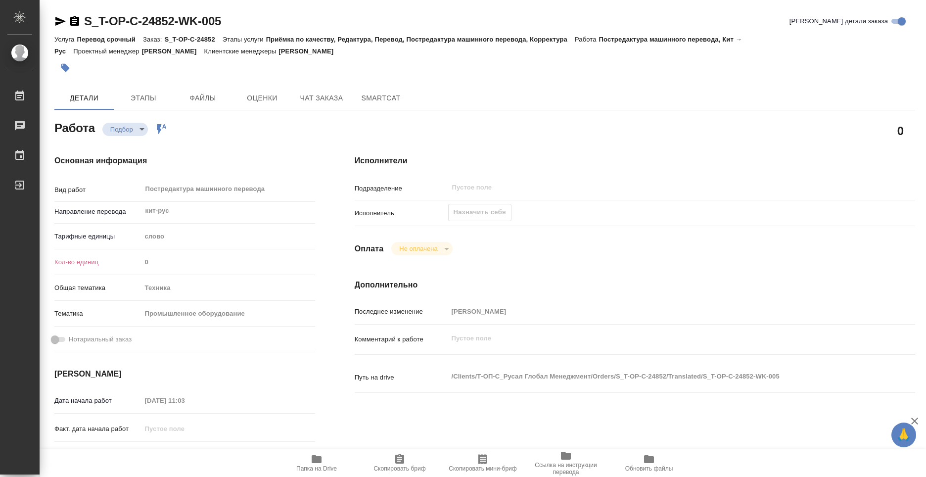
type textarea "x"
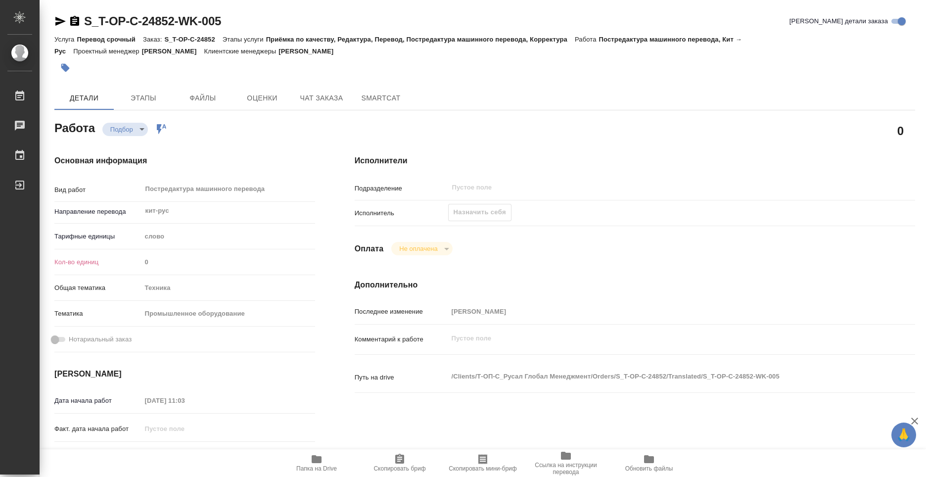
click at [567, 240] on div "Исполнители Подразделение ​ Исполнитель Назначить себя Оплата Не оплачена notPa…" at bounding box center [635, 346] width 600 height 422
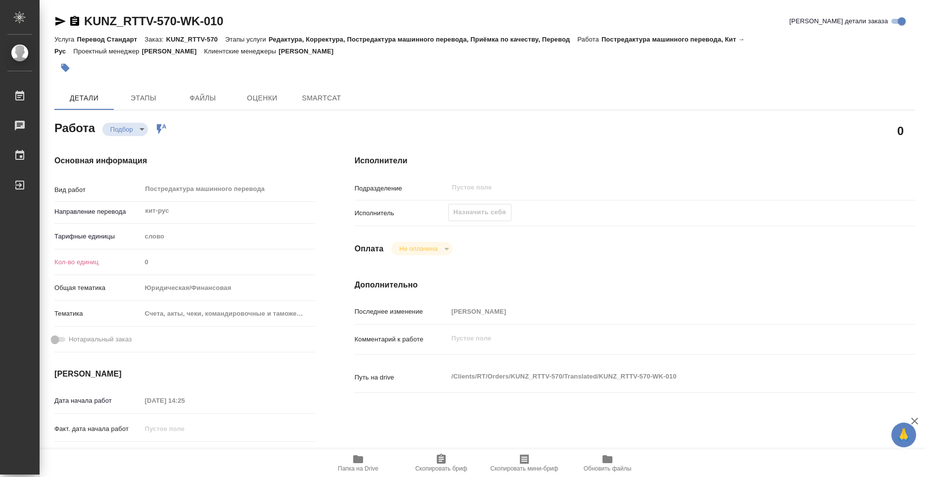
type textarea "x"
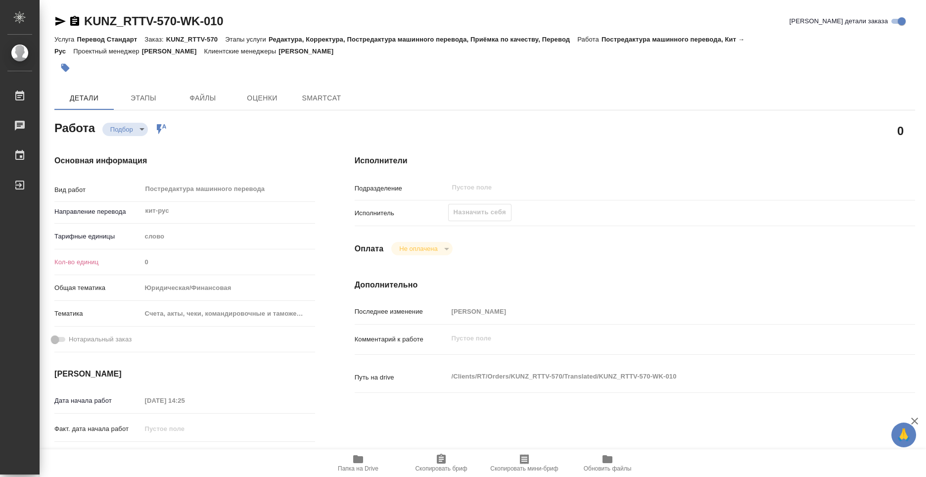
type textarea "x"
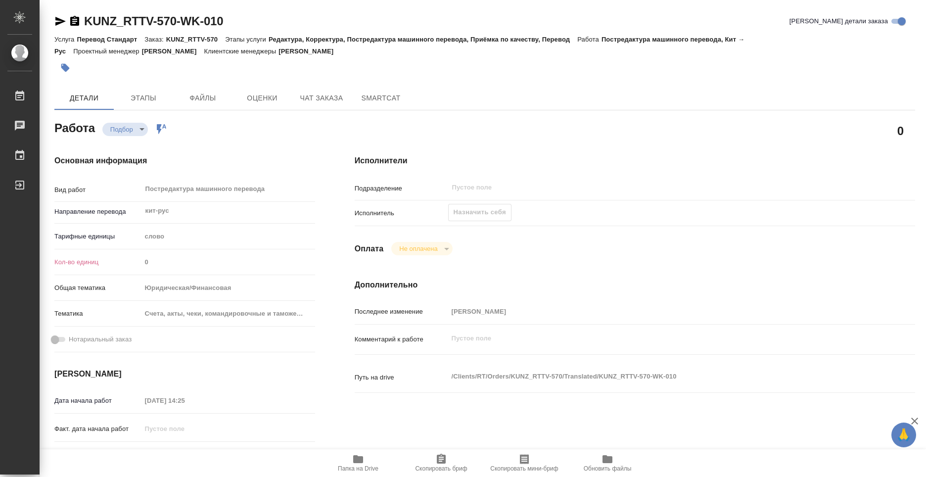
type textarea "x"
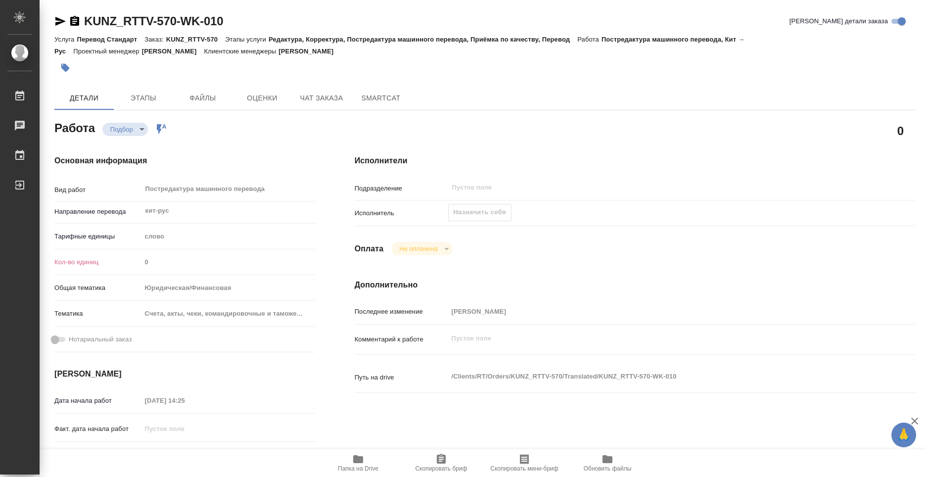
type textarea "x"
